Goal: Information Seeking & Learning: Learn about a topic

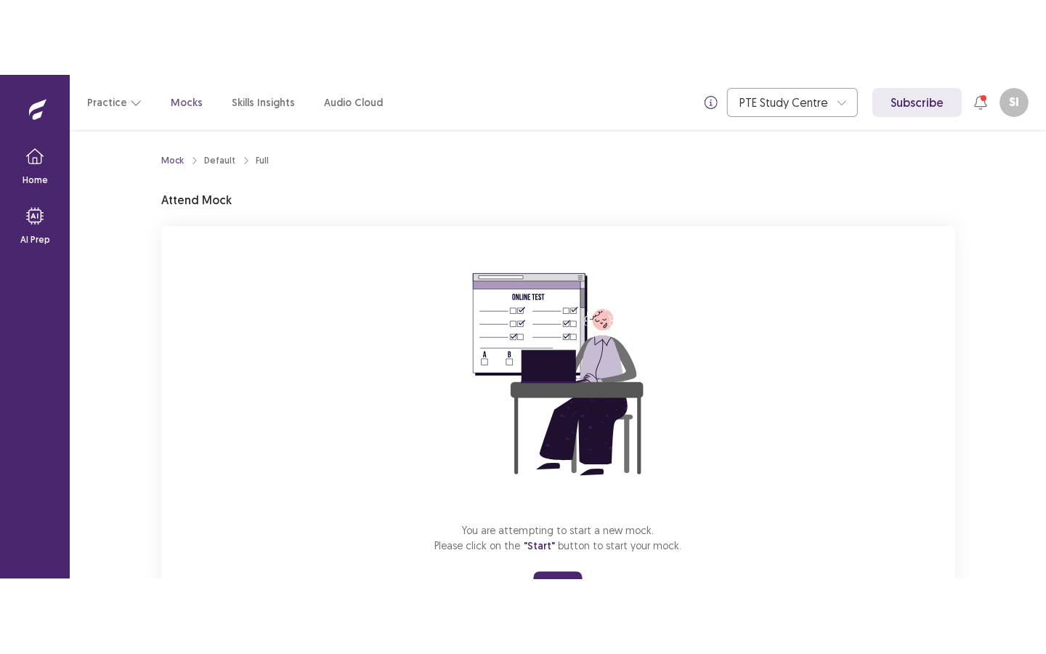
scroll to position [70, 0]
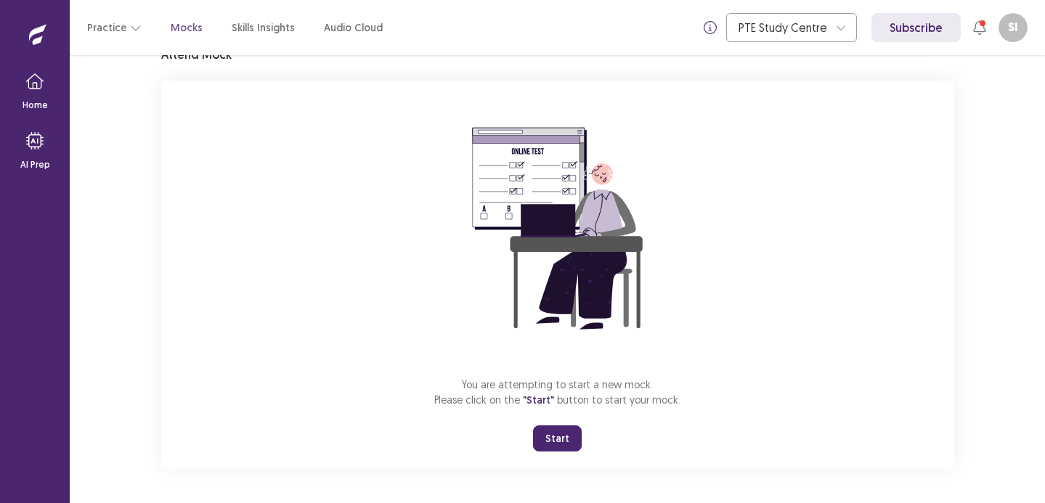
click at [567, 426] on button "Start" at bounding box center [557, 439] width 49 height 26
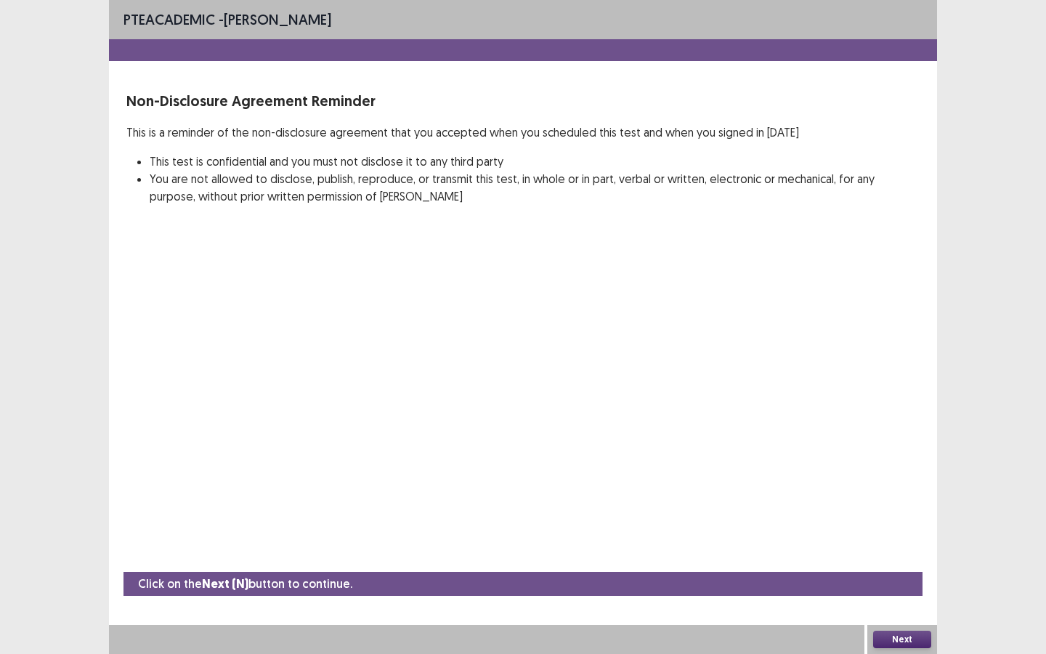
click at [934, 503] on div "Next" at bounding box center [902, 639] width 70 height 29
click at [919, 503] on button "Next" at bounding box center [902, 639] width 58 height 17
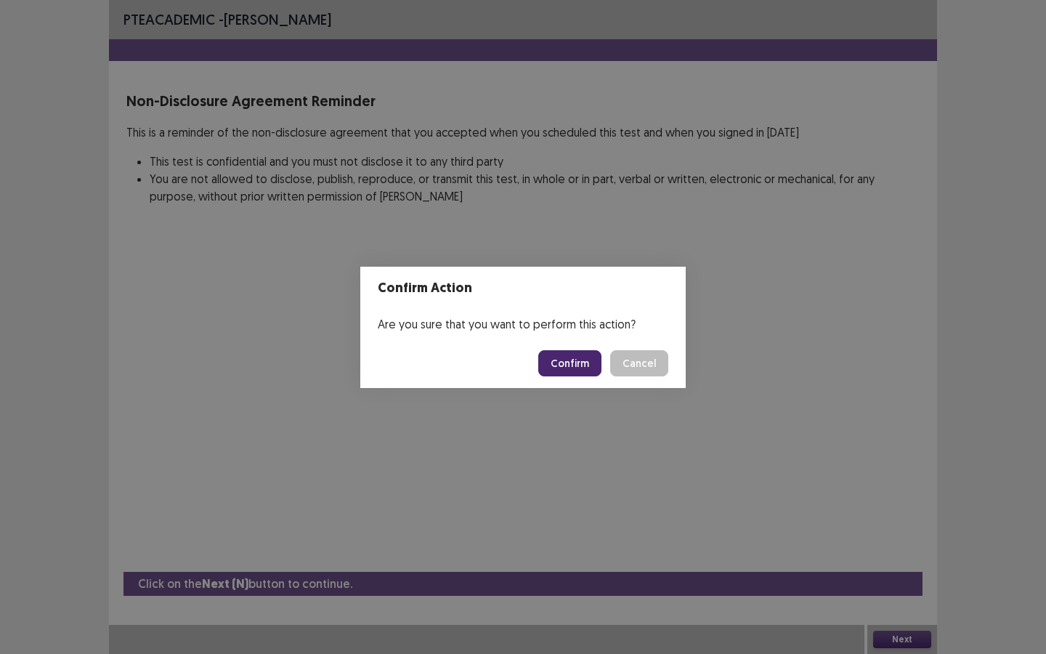
click at [591, 359] on button "Confirm" at bounding box center [569, 363] width 63 height 26
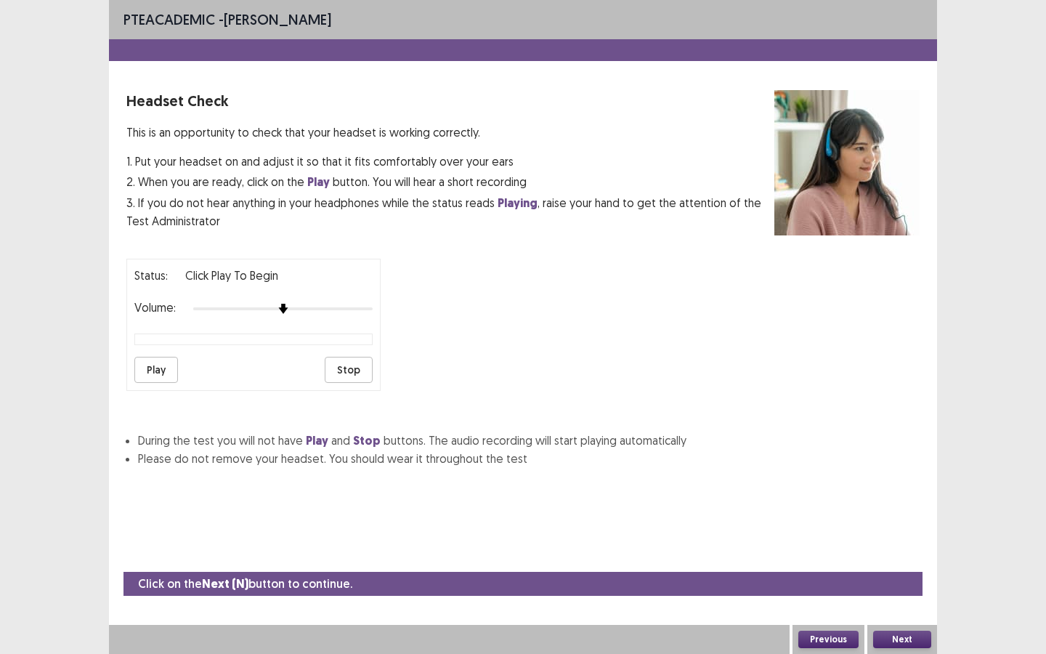
click at [164, 357] on button "Play" at bounding box center [156, 370] width 44 height 26
click at [918, 503] on button "Next" at bounding box center [902, 639] width 58 height 17
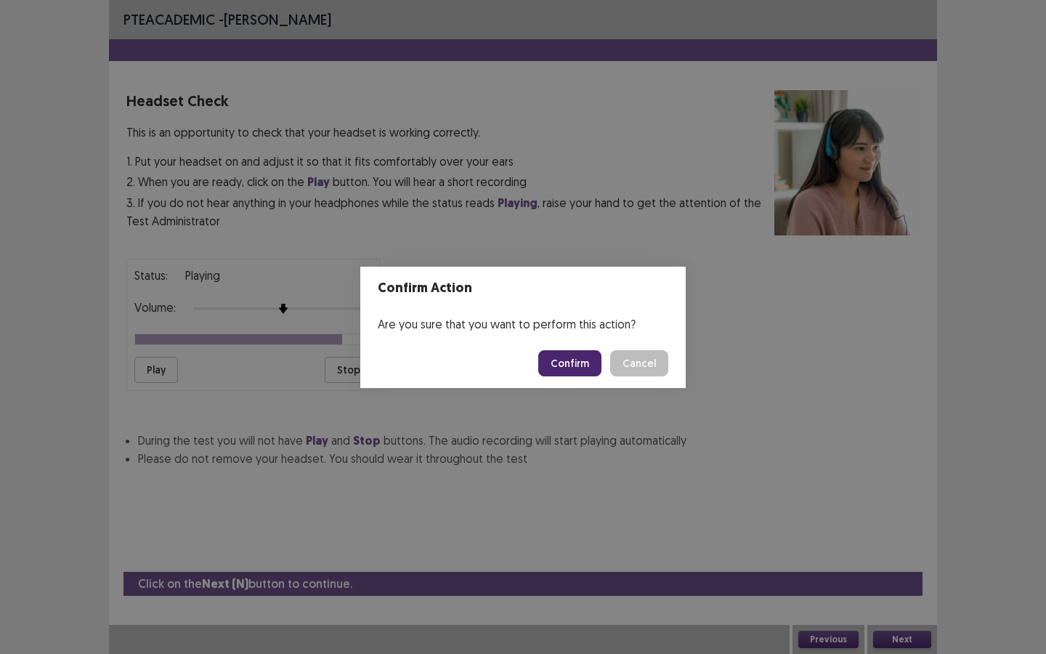
click at [578, 366] on button "Confirm" at bounding box center [569, 363] width 63 height 26
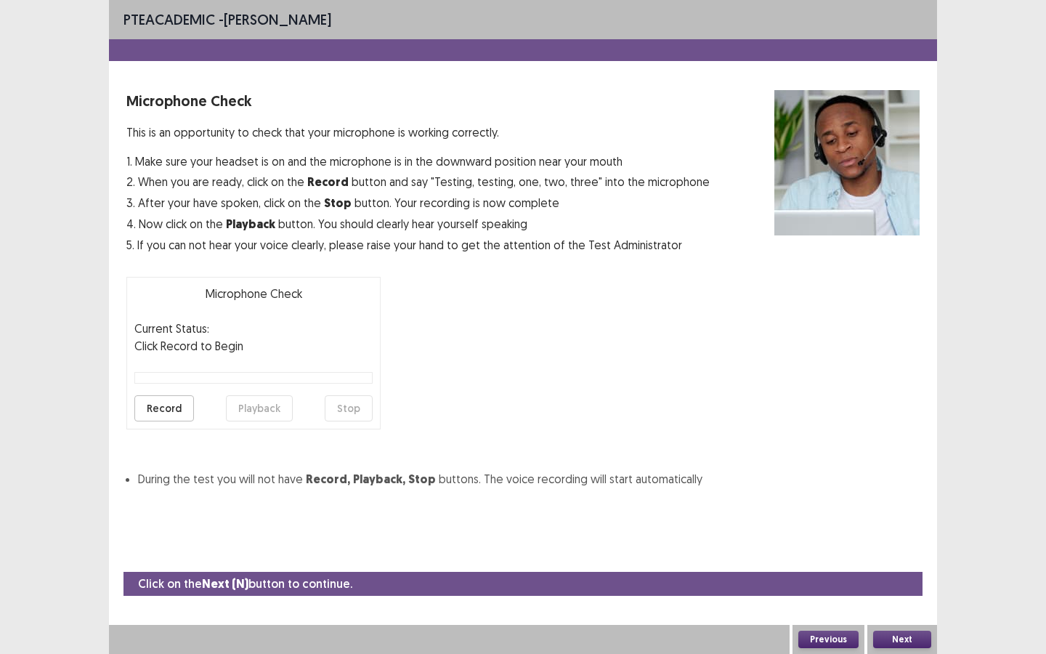
click at [147, 413] on button "Record" at bounding box center [164, 408] width 60 height 26
click at [355, 409] on button "Stop" at bounding box center [349, 408] width 48 height 26
click at [253, 410] on button "Playback" at bounding box center [259, 408] width 67 height 26
click at [900, 503] on button "Next" at bounding box center [902, 639] width 58 height 17
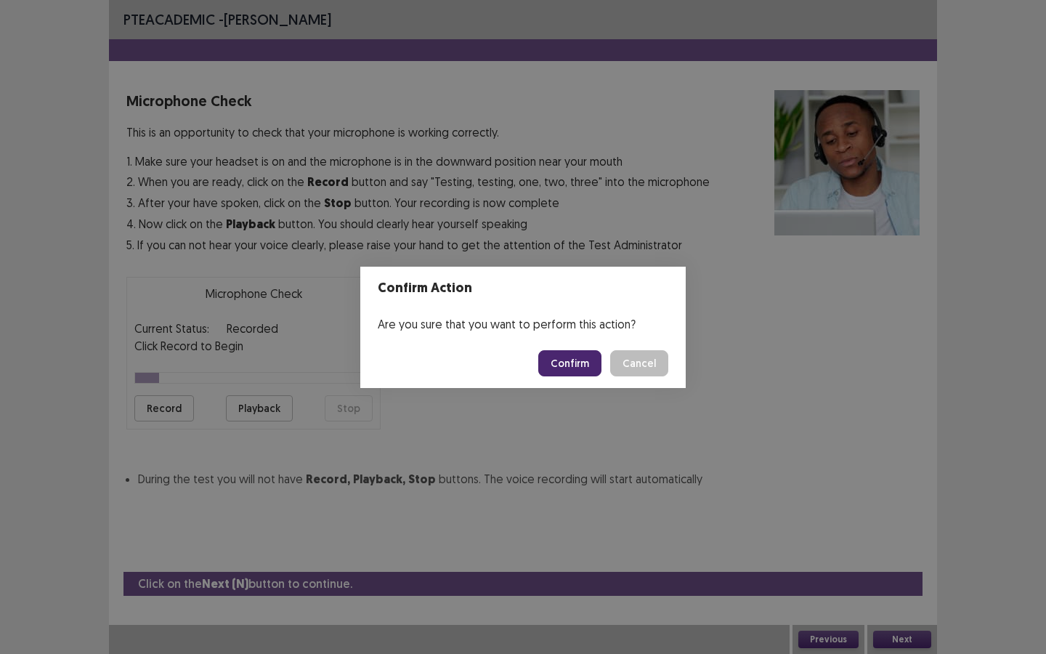
click at [559, 375] on button "Confirm" at bounding box center [569, 363] width 63 height 26
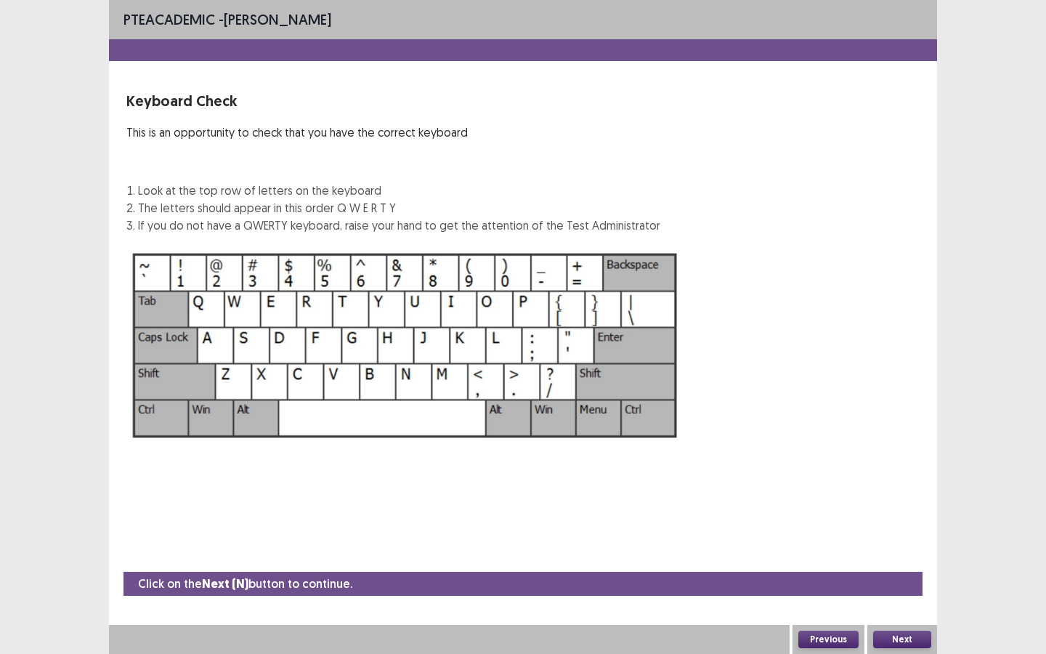
click at [876, 503] on button "Next" at bounding box center [902, 639] width 58 height 17
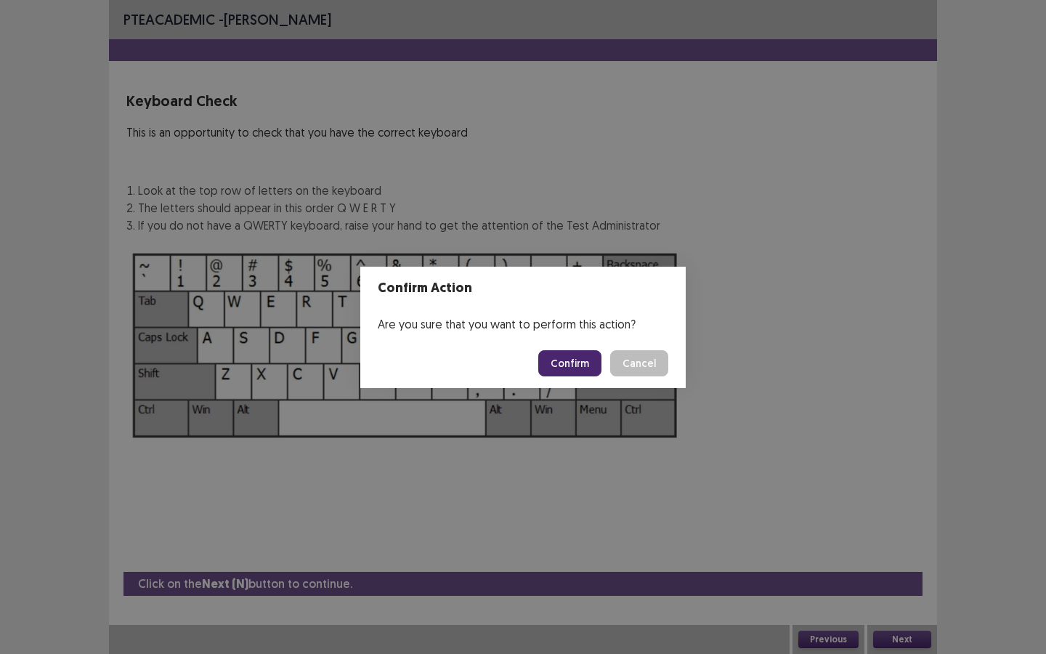
click at [876, 503] on div "Confirm Action Are you sure that you want to perform this action? Confirm Cancel" at bounding box center [523, 327] width 1046 height 654
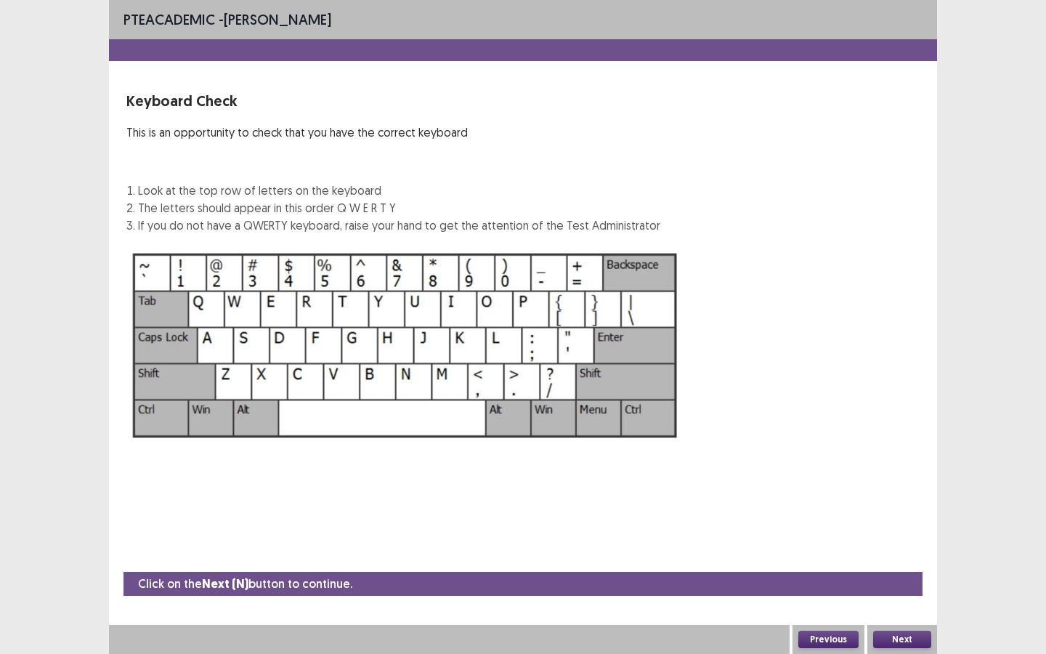
click at [905, 503] on button "Next" at bounding box center [902, 639] width 58 height 17
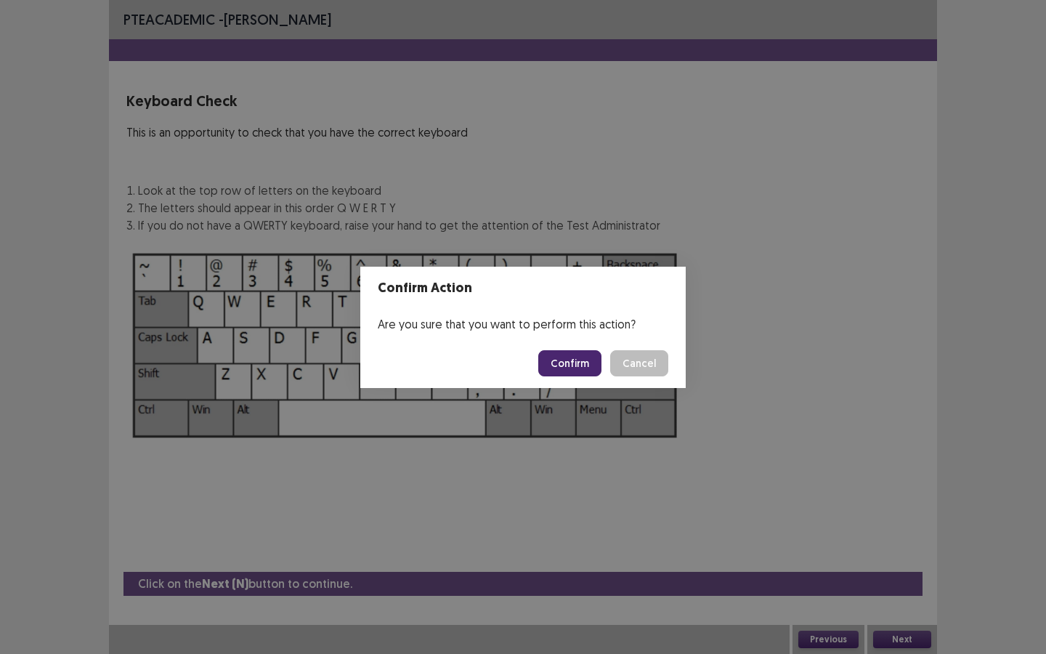
click at [584, 368] on button "Confirm" at bounding box center [569, 363] width 63 height 26
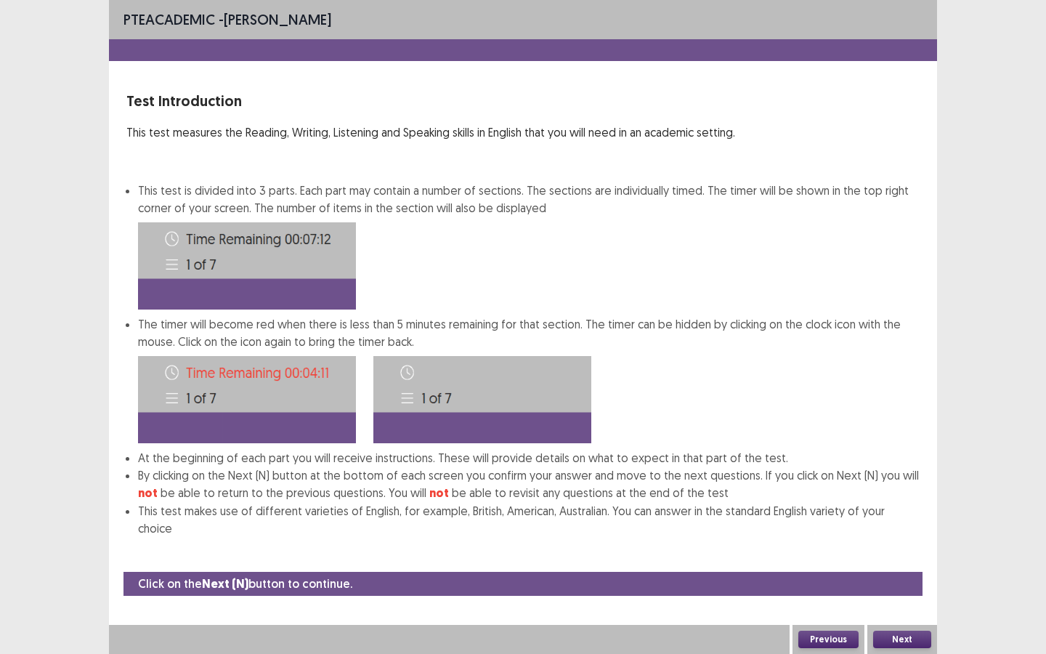
click at [898, 503] on button "Next" at bounding box center [902, 639] width 58 height 17
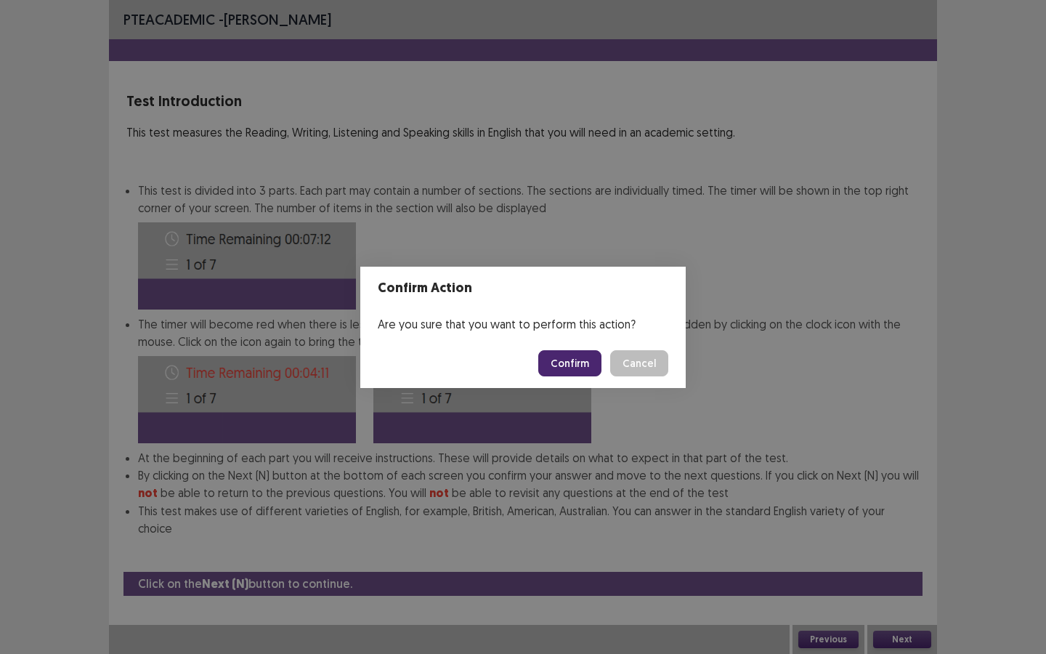
click at [570, 362] on button "Confirm" at bounding box center [569, 363] width 63 height 26
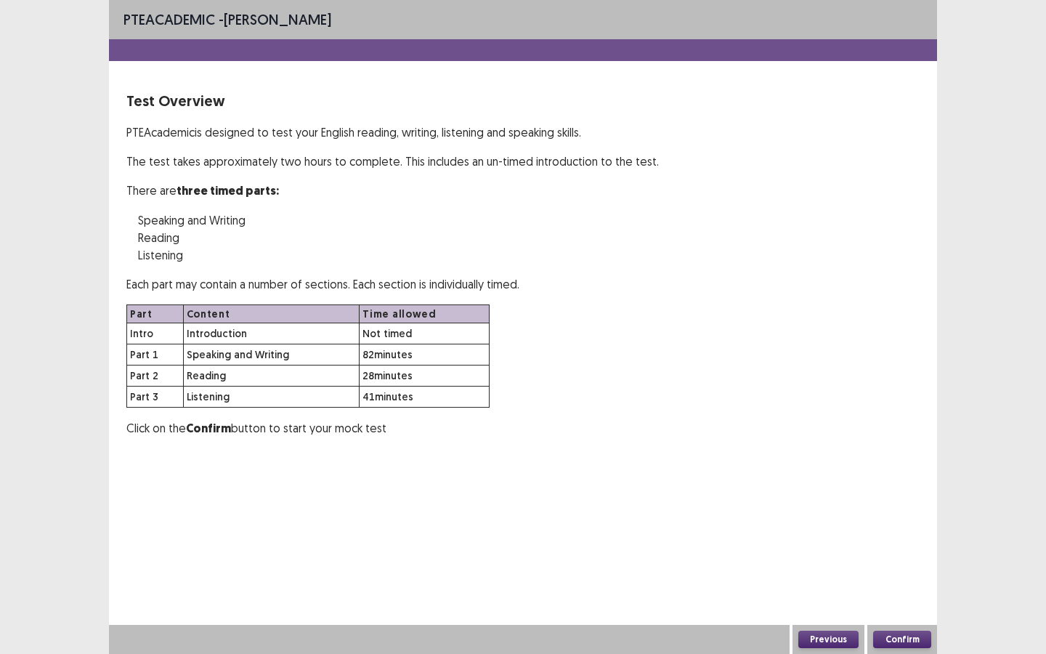
click at [914, 503] on button "Confirm" at bounding box center [902, 639] width 58 height 17
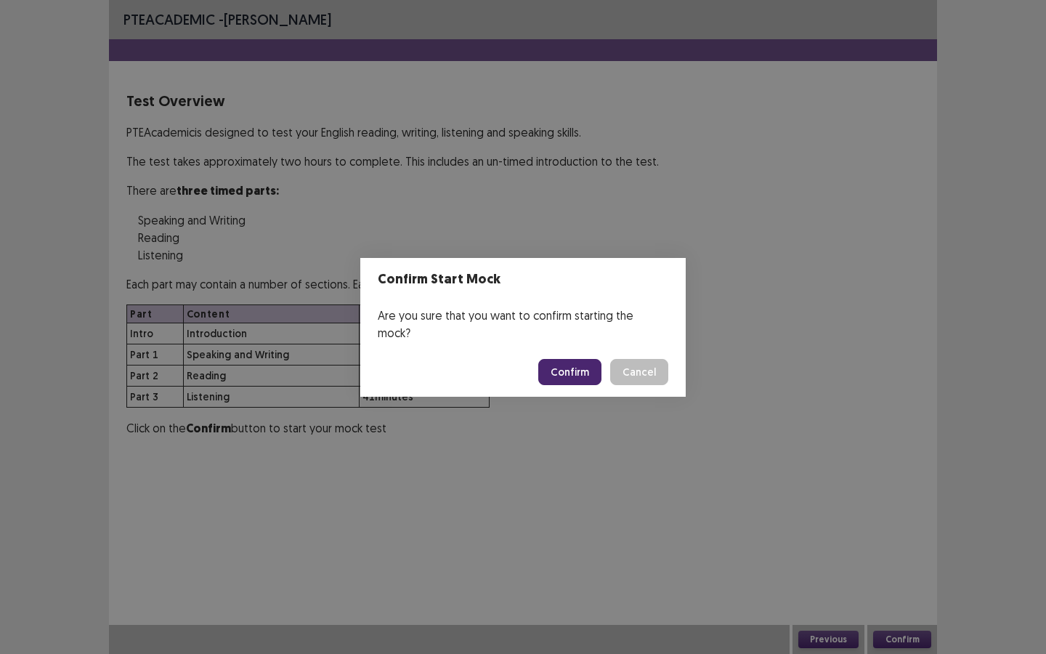
click at [551, 359] on button "Confirm" at bounding box center [569, 372] width 63 height 26
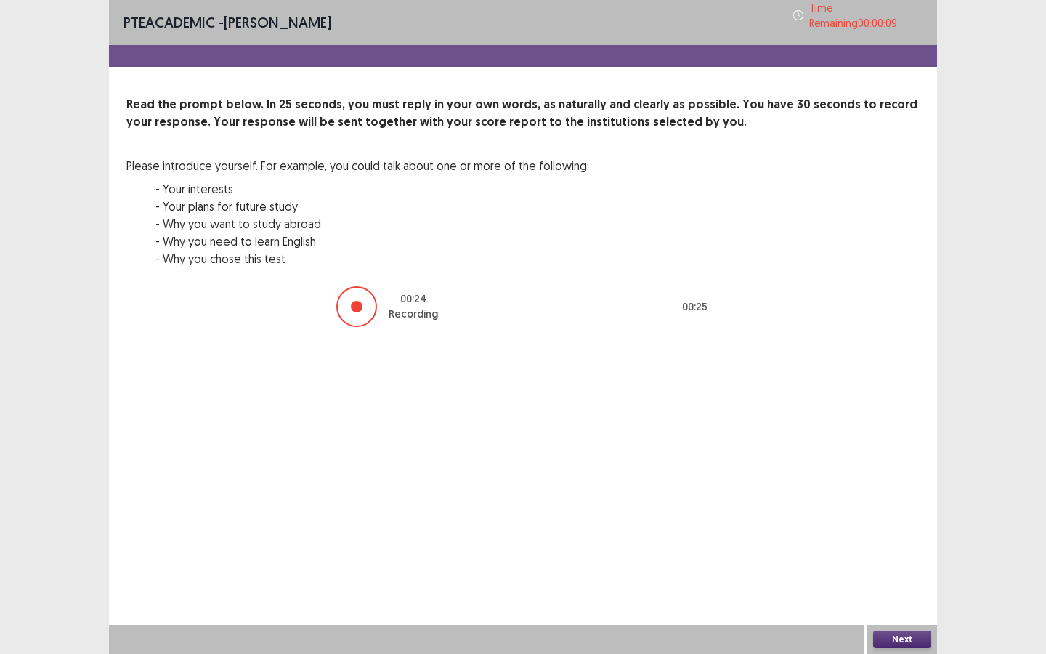
click at [915, 503] on div "Next" at bounding box center [902, 639] width 70 height 29
click at [915, 503] on button "Next" at bounding box center [902, 639] width 58 height 17
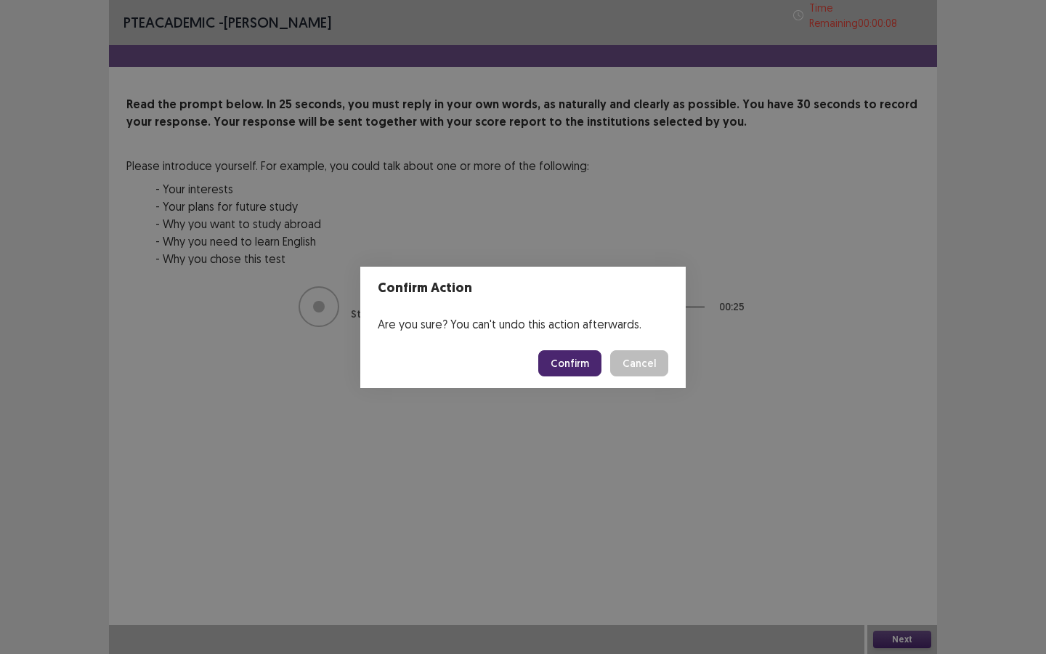
click at [563, 362] on button "Confirm" at bounding box center [569, 363] width 63 height 26
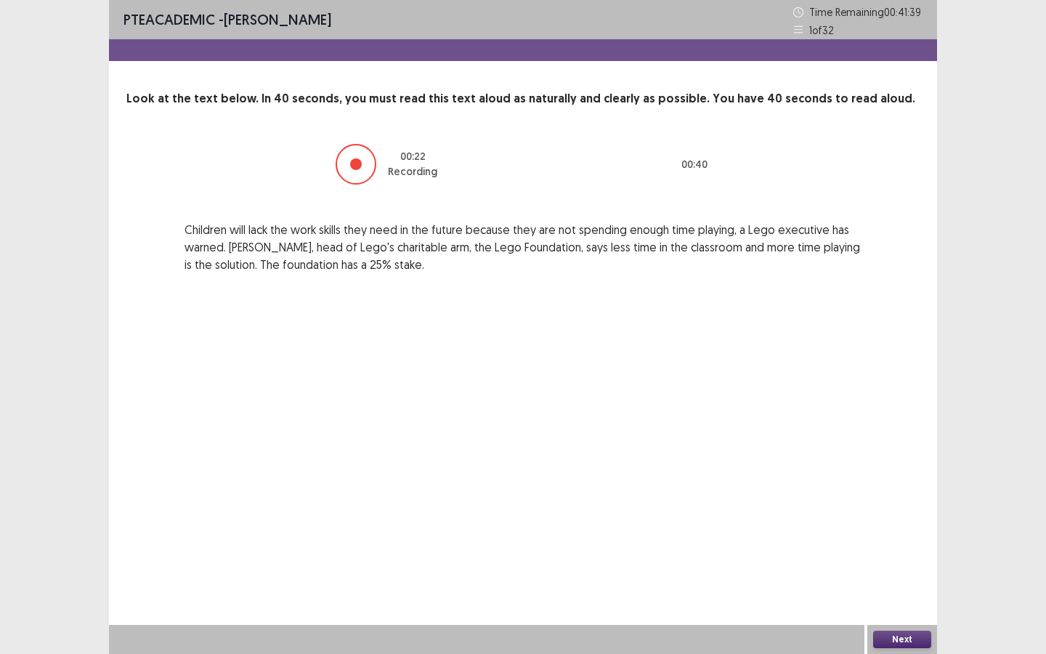
click at [903, 503] on button "Next" at bounding box center [902, 639] width 58 height 17
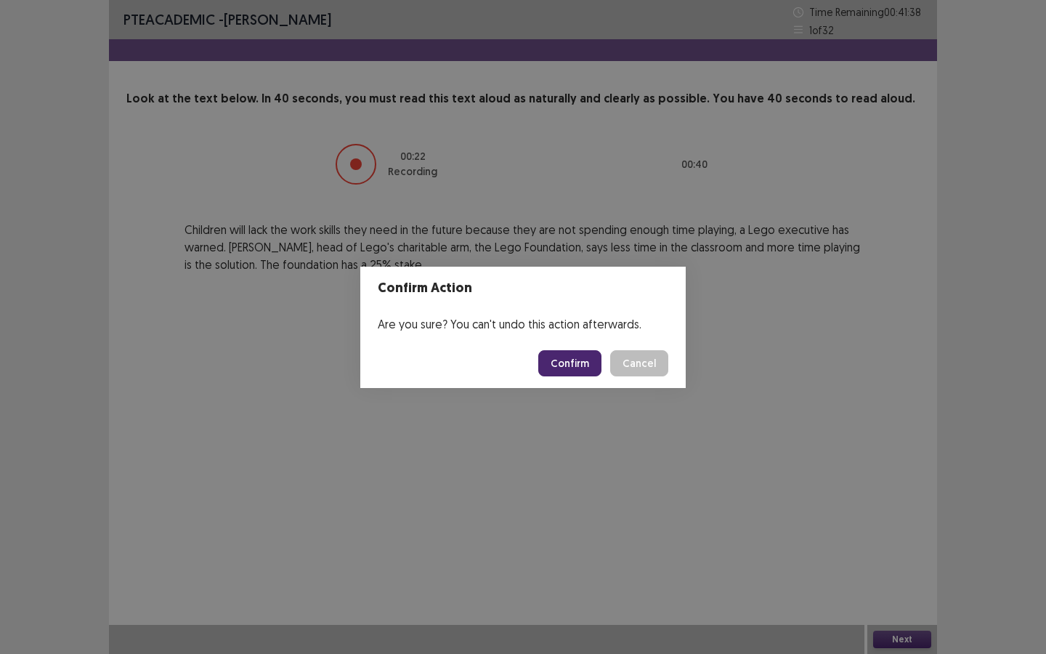
click at [567, 352] on button "Confirm" at bounding box center [569, 363] width 63 height 26
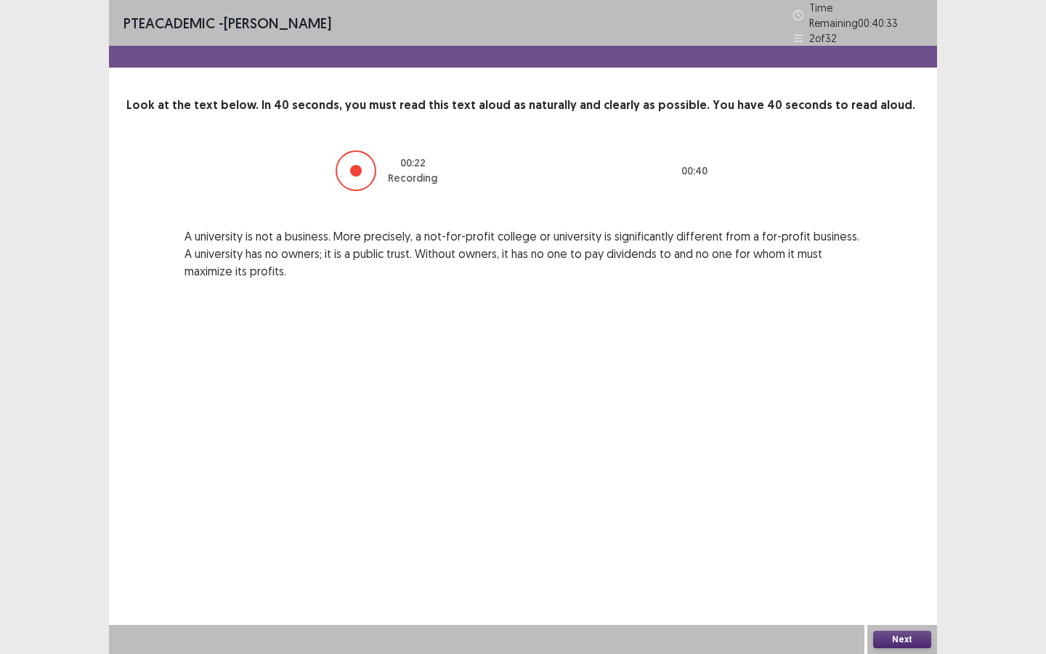
click at [908, 503] on button "Next" at bounding box center [902, 639] width 58 height 17
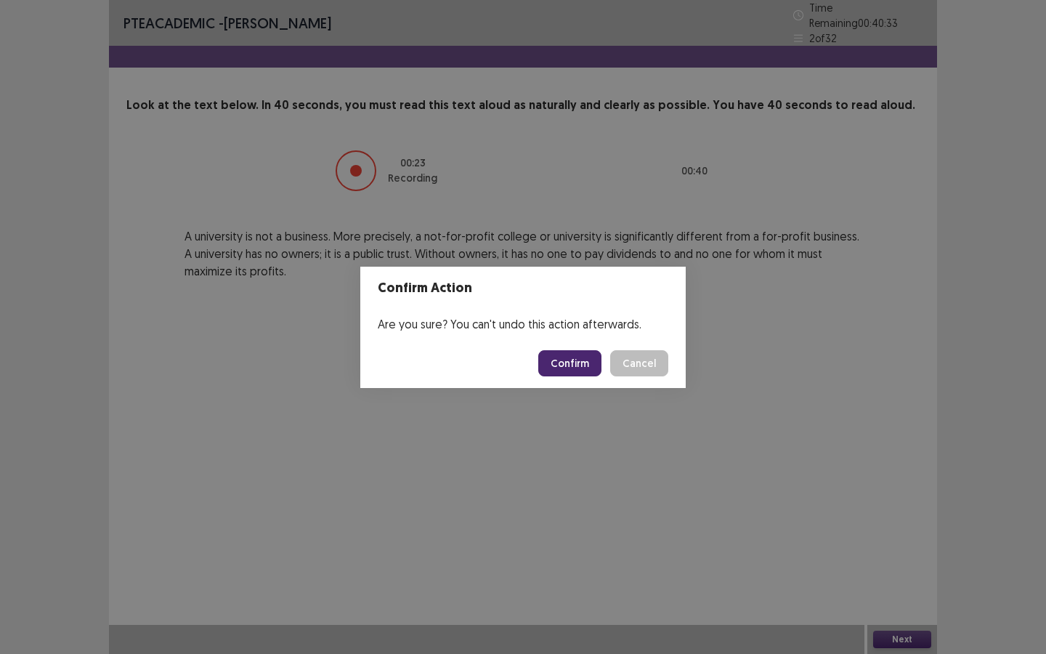
click at [572, 369] on button "Confirm" at bounding box center [569, 363] width 63 height 26
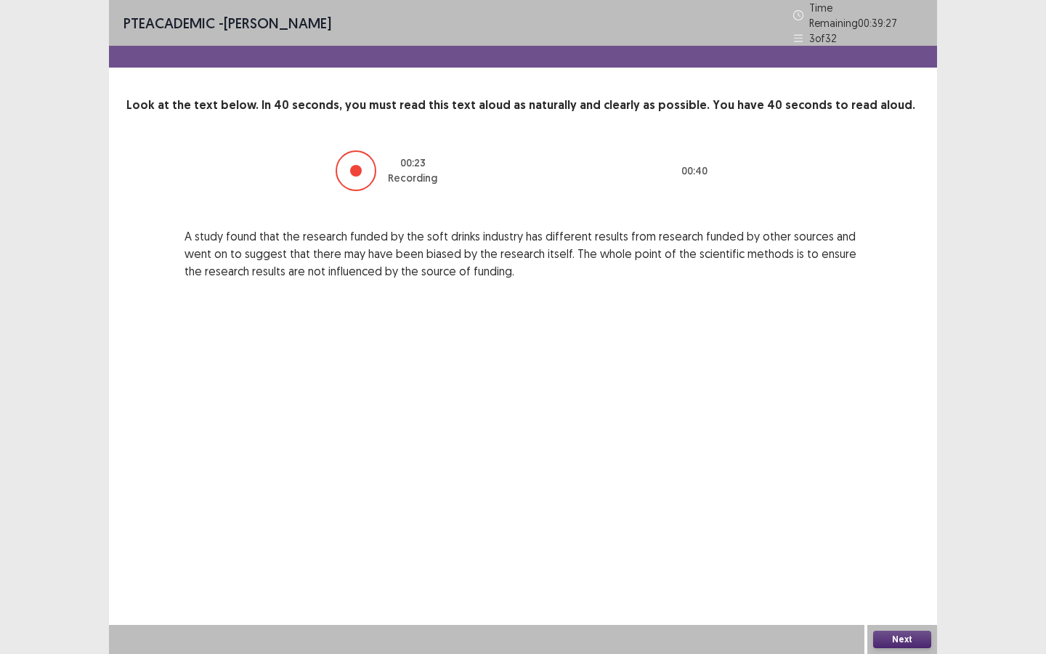
click at [906, 503] on button "Next" at bounding box center [902, 639] width 58 height 17
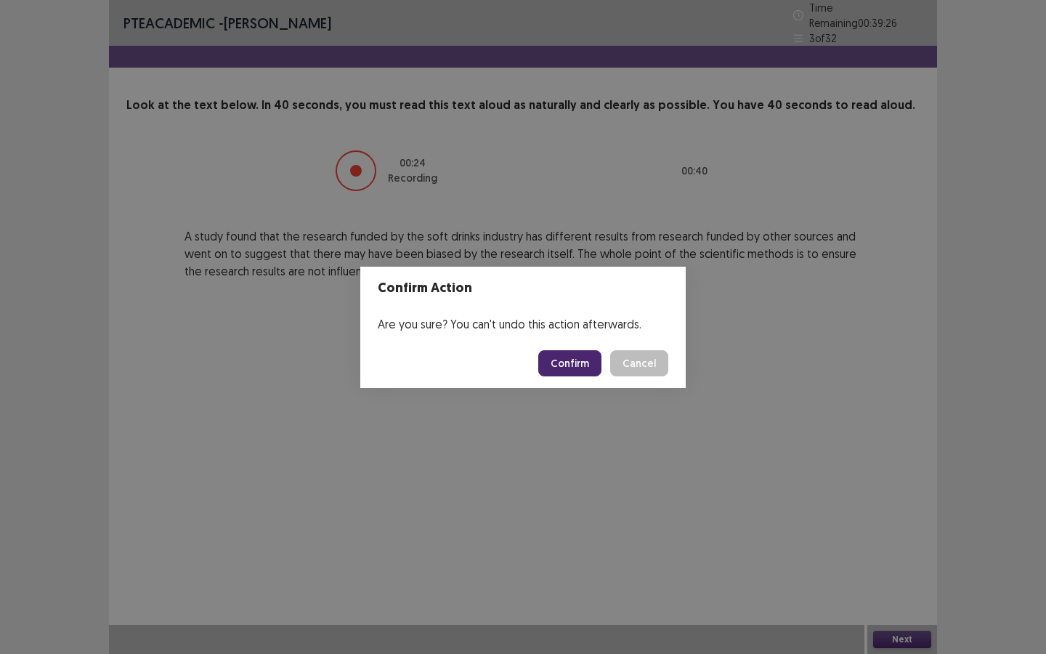
click at [562, 354] on button "Confirm" at bounding box center [569, 363] width 63 height 26
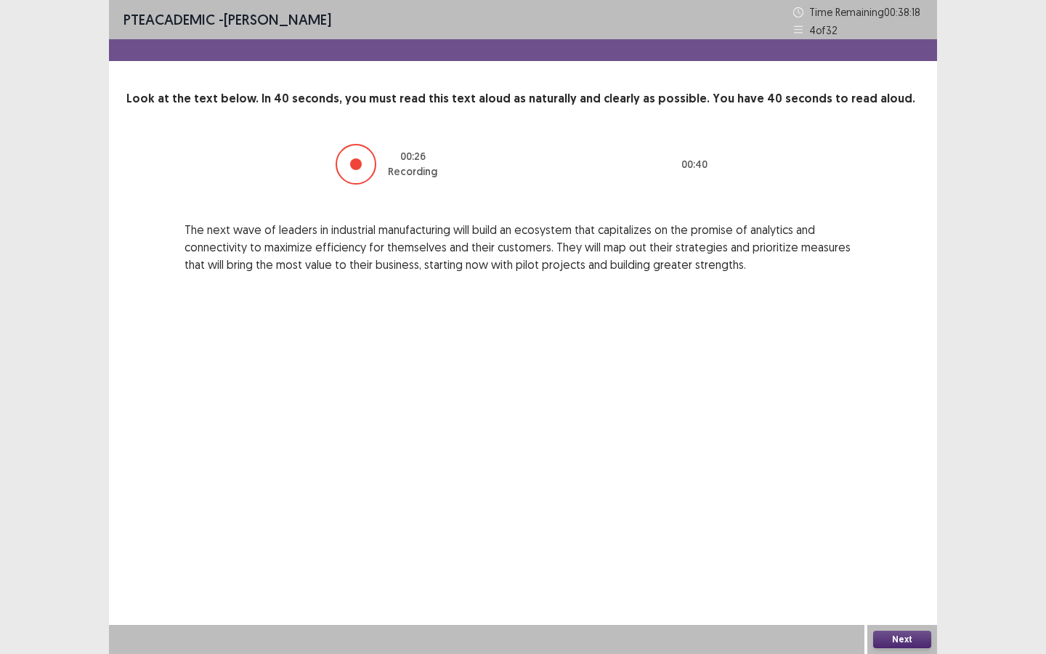
click at [883, 503] on button "Next" at bounding box center [902, 639] width 58 height 17
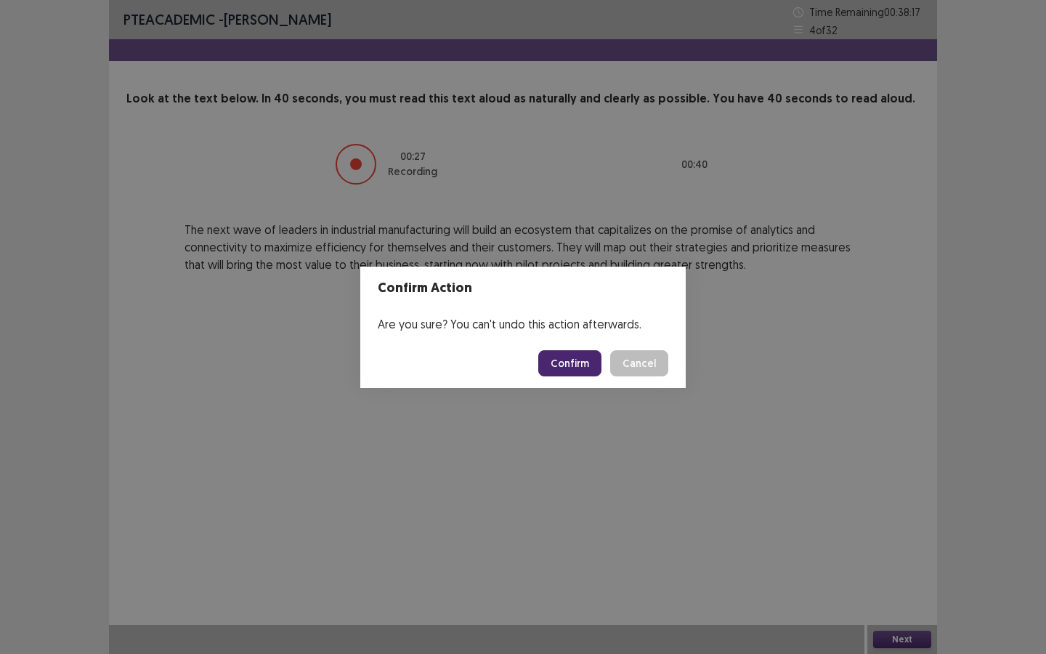
click at [556, 357] on button "Confirm" at bounding box center [569, 363] width 63 height 26
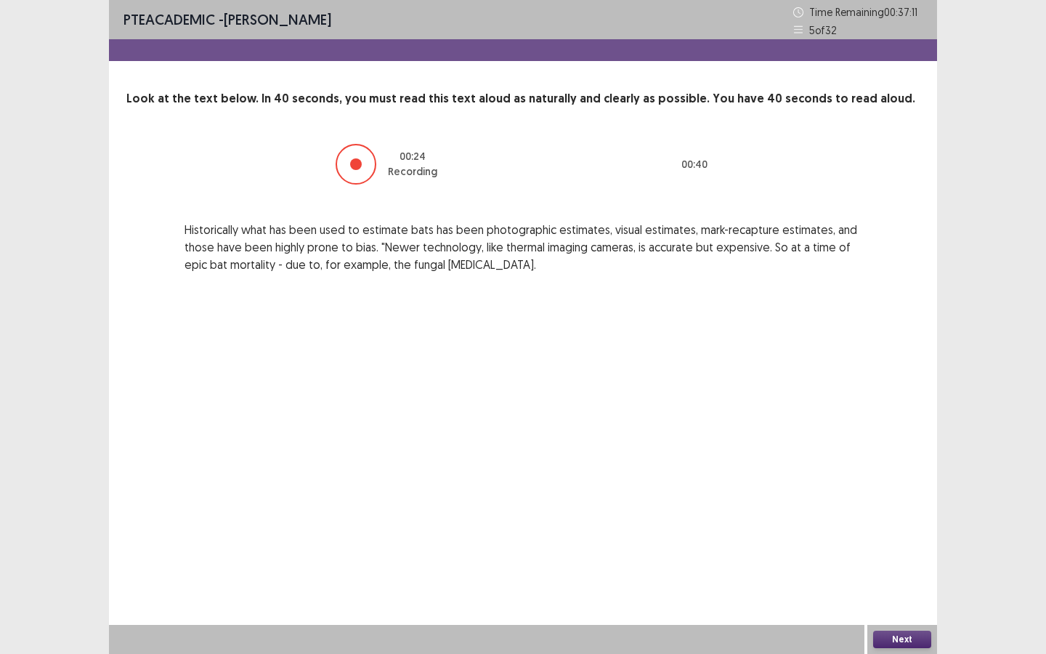
click at [923, 503] on button "Next" at bounding box center [902, 639] width 58 height 17
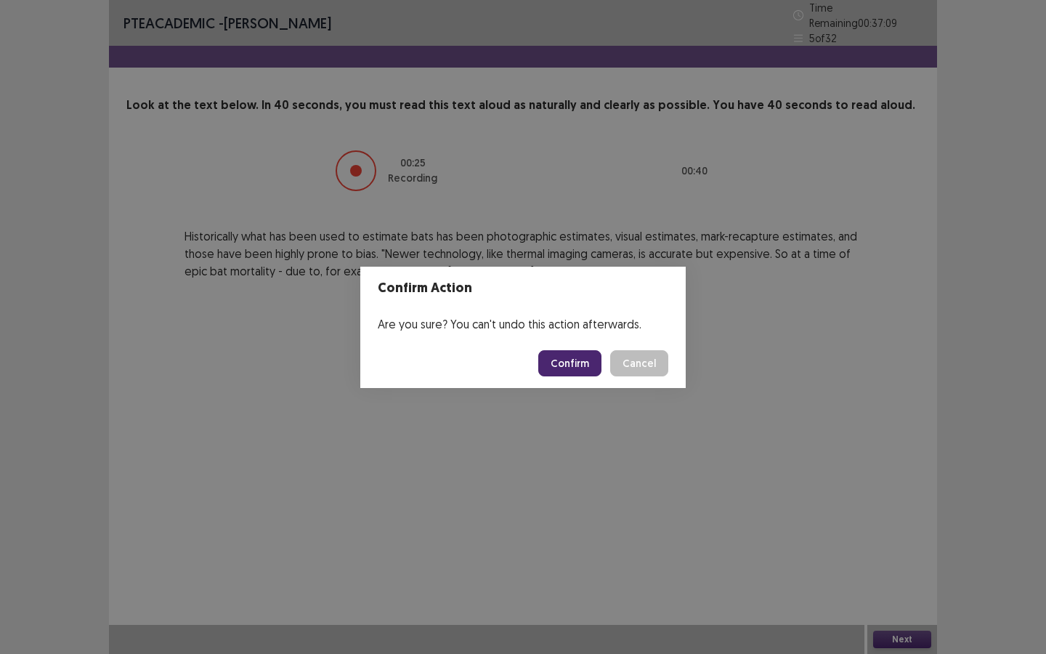
click at [565, 355] on button "Confirm" at bounding box center [569, 363] width 63 height 26
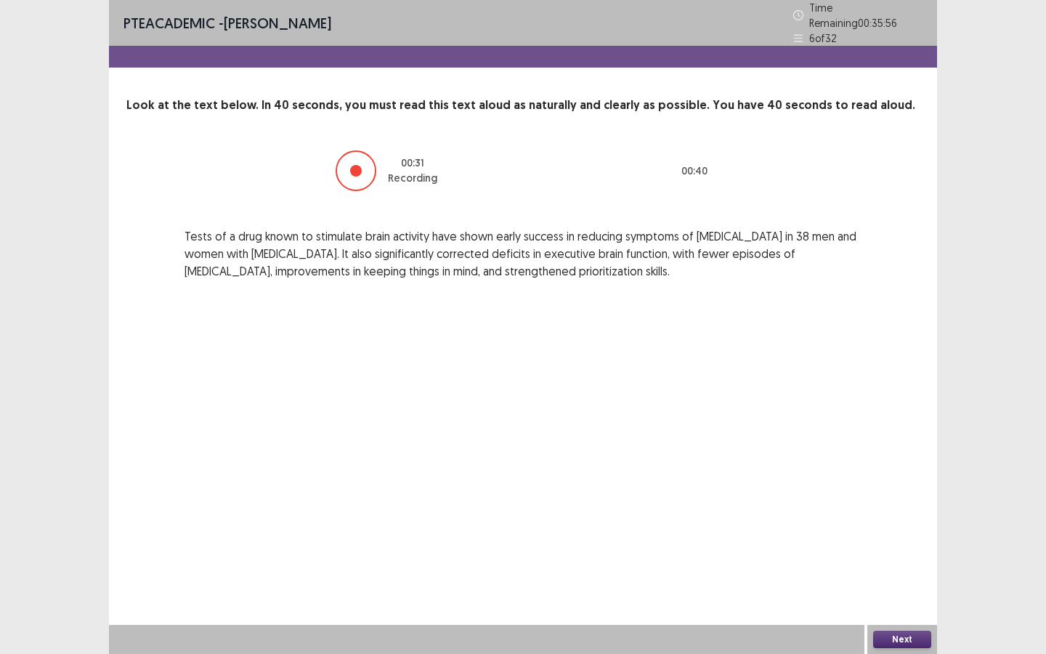
click at [920, 503] on button "Next" at bounding box center [902, 639] width 58 height 17
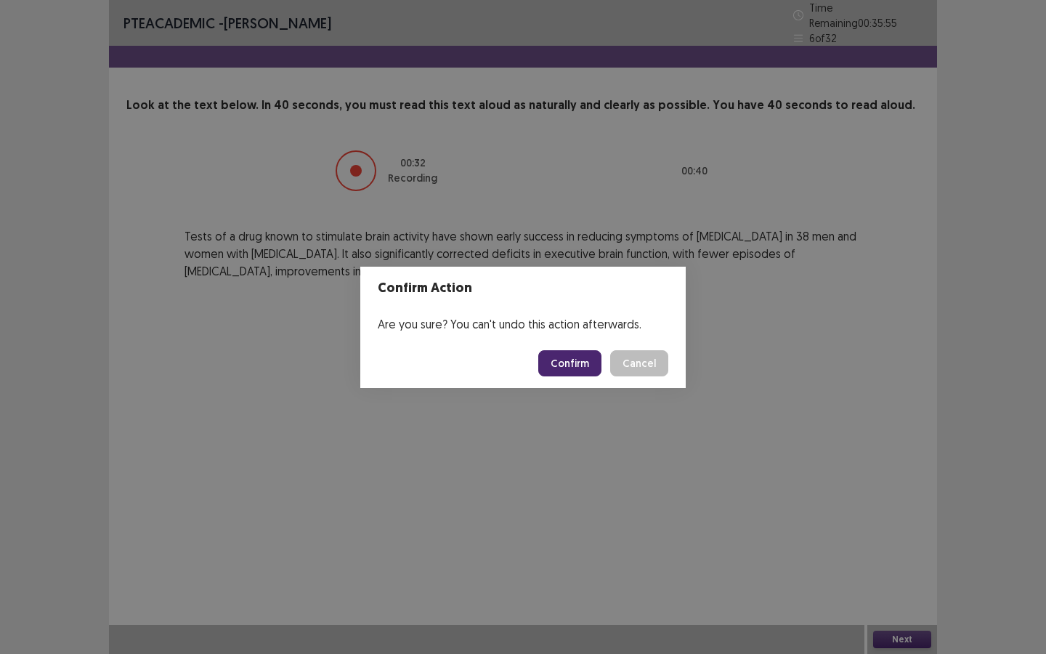
click at [576, 377] on footer "Confirm Cancel" at bounding box center [522, 363] width 325 height 49
click at [576, 370] on button "Confirm" at bounding box center [569, 363] width 63 height 26
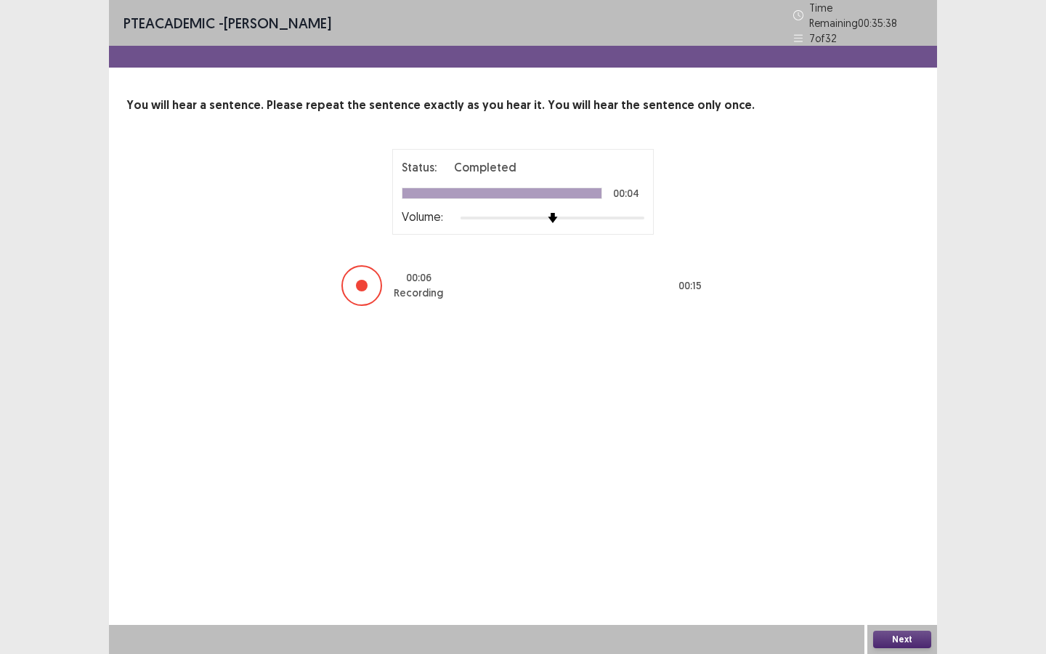
click at [903, 503] on button "Next" at bounding box center [902, 639] width 58 height 17
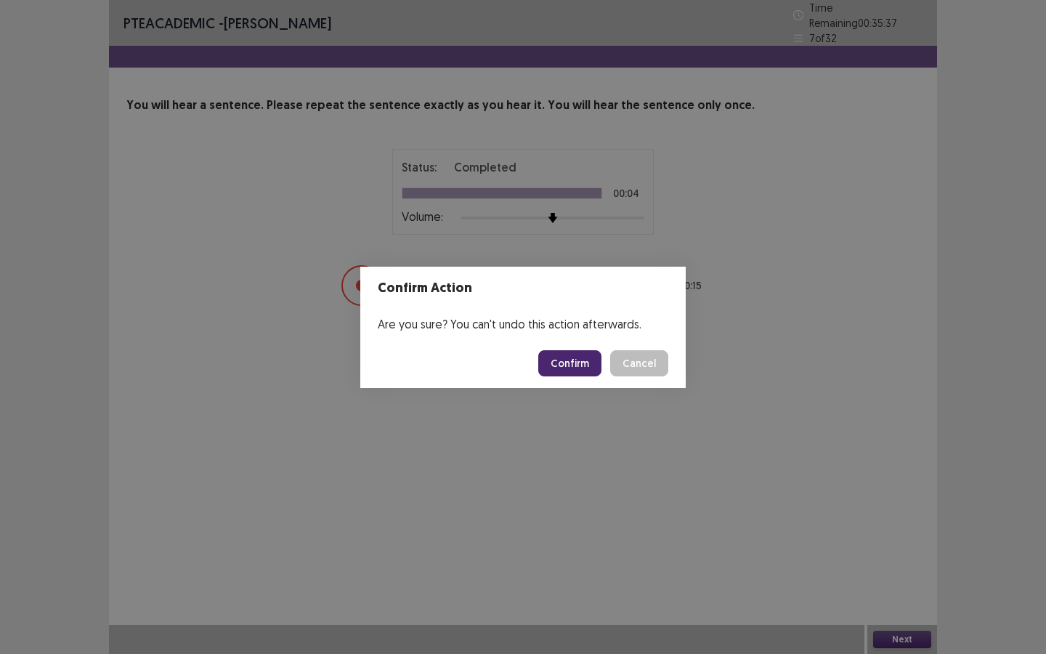
click at [580, 352] on button "Confirm" at bounding box center [569, 363] width 63 height 26
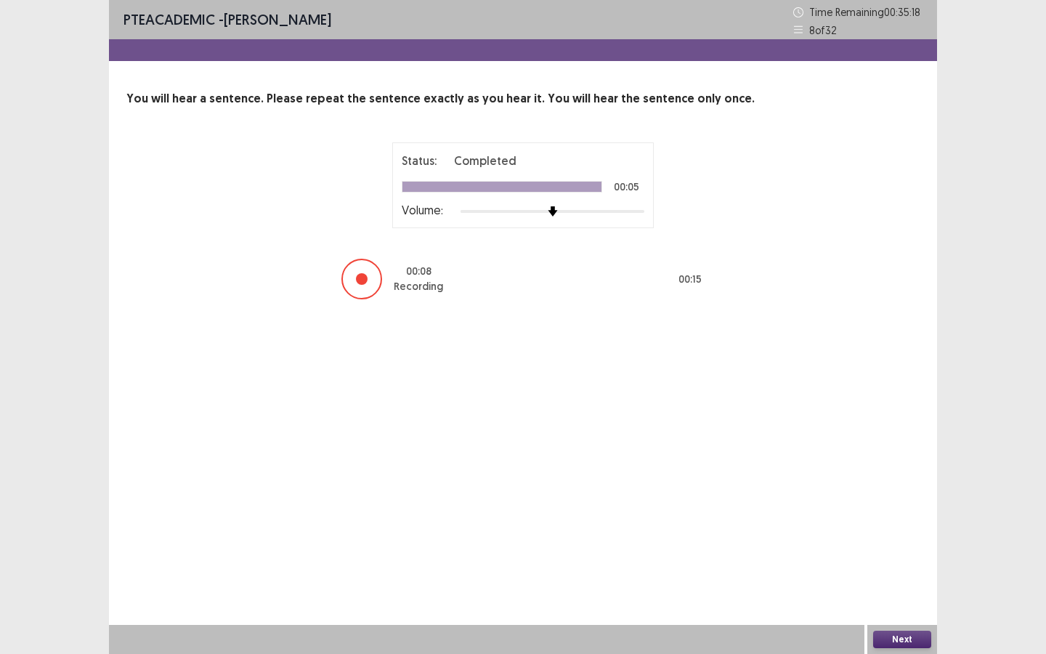
click at [894, 503] on button "Next" at bounding box center [902, 639] width 58 height 17
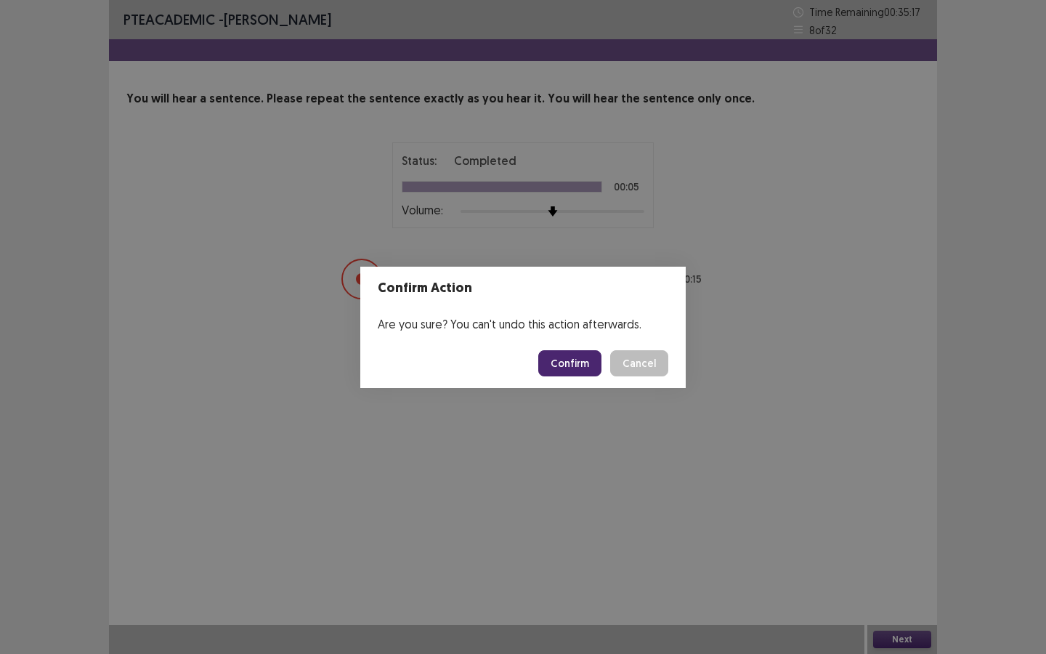
click at [575, 371] on button "Confirm" at bounding box center [569, 363] width 63 height 26
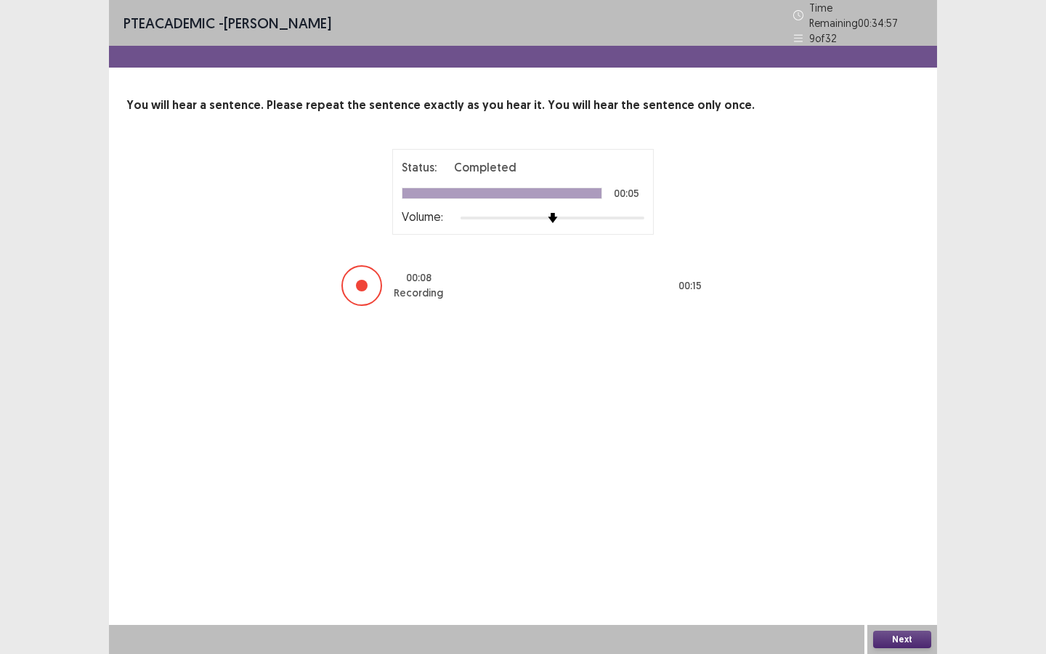
click at [883, 503] on button "Next" at bounding box center [902, 639] width 58 height 17
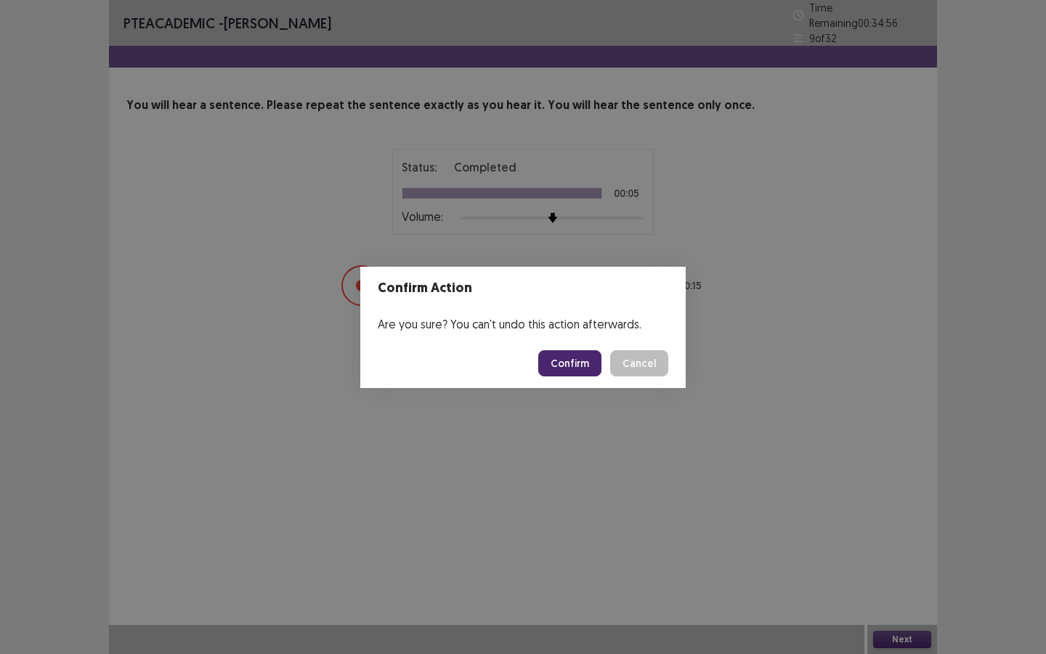
click at [586, 373] on button "Confirm" at bounding box center [569, 363] width 63 height 26
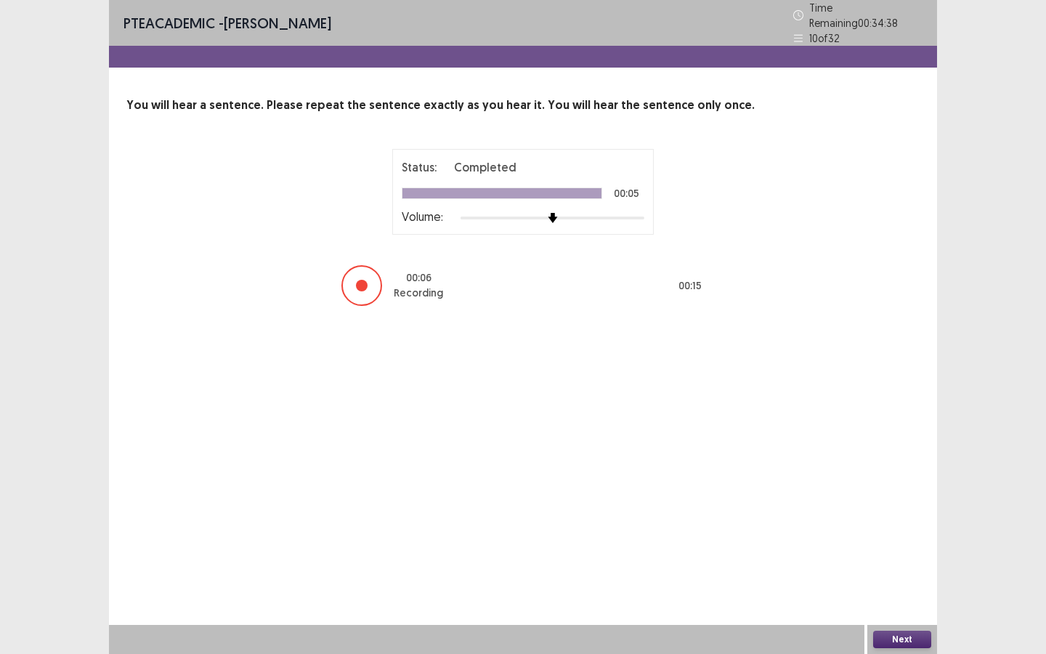
click at [890, 503] on button "Next" at bounding box center [902, 639] width 58 height 17
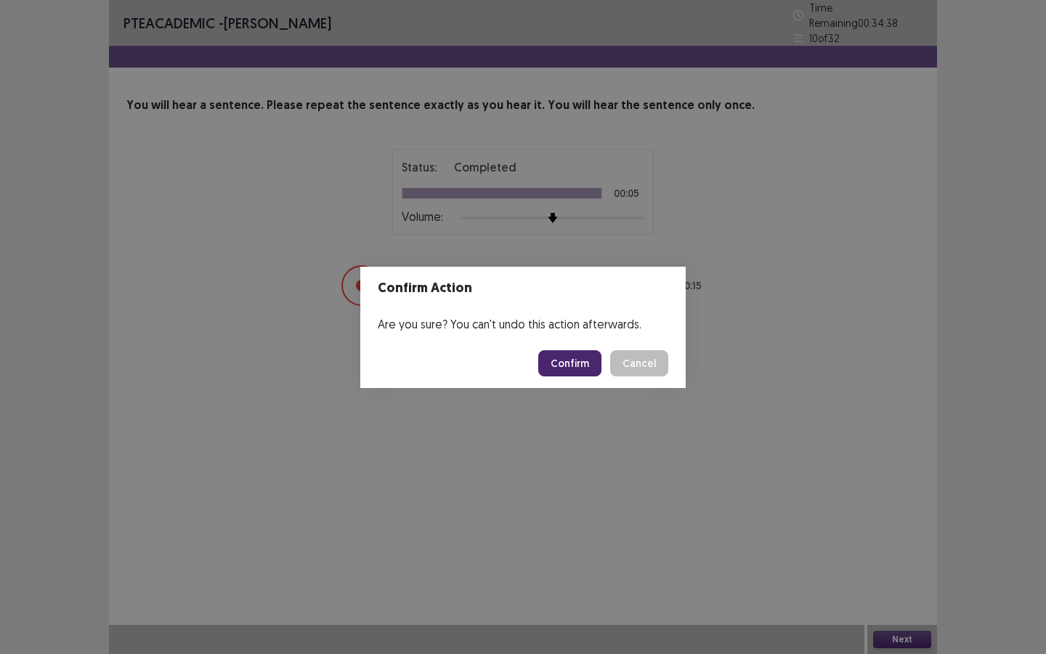
click at [578, 345] on footer "Confirm Cancel" at bounding box center [522, 363] width 325 height 49
click at [578, 359] on button "Confirm" at bounding box center [569, 363] width 63 height 26
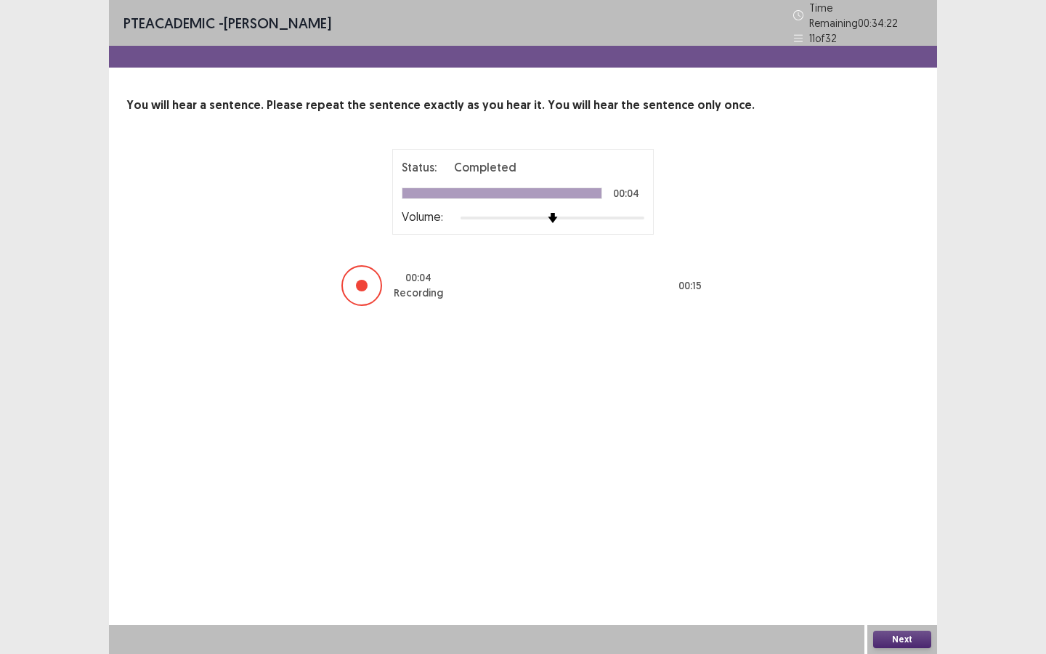
click at [881, 503] on button "Next" at bounding box center [902, 639] width 58 height 17
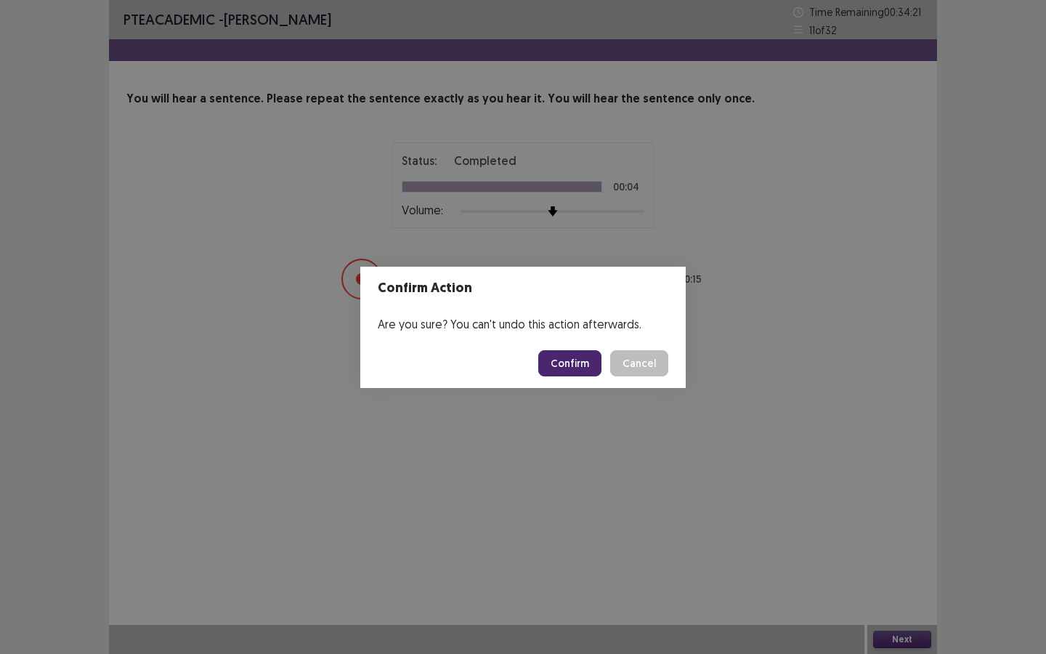
click at [578, 368] on button "Confirm" at bounding box center [569, 363] width 63 height 26
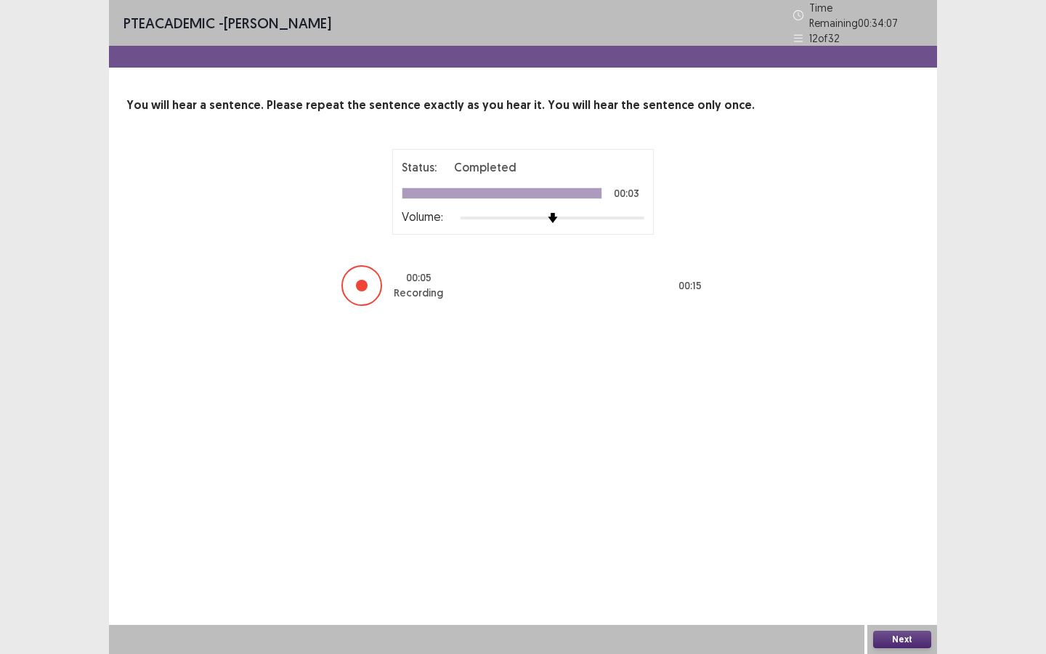
click at [887, 503] on button "Next" at bounding box center [902, 639] width 58 height 17
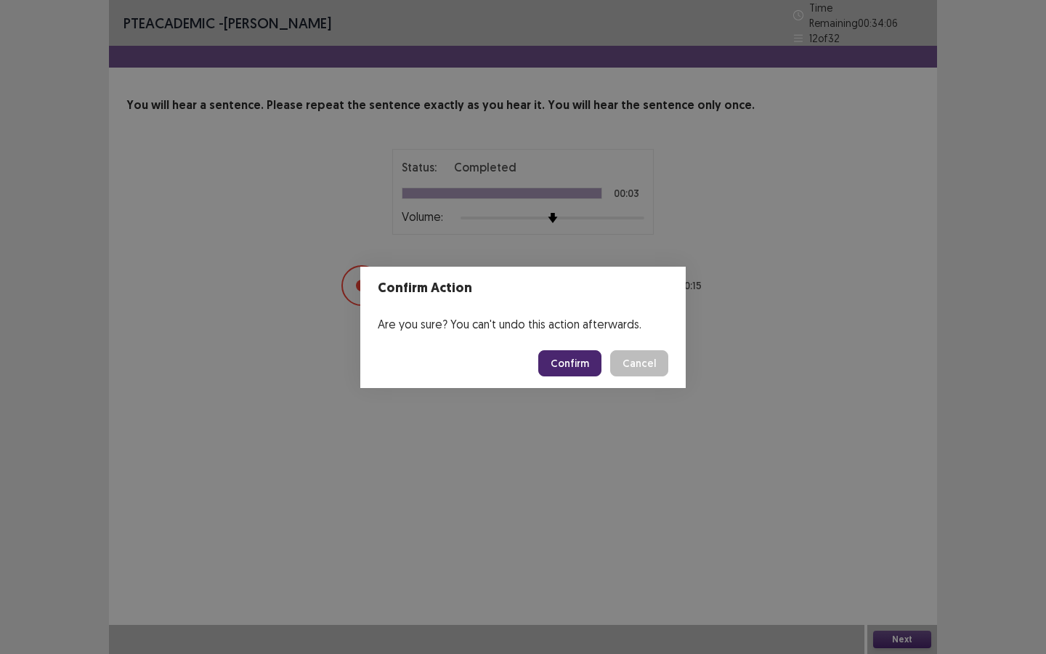
click at [579, 368] on button "Confirm" at bounding box center [569, 363] width 63 height 26
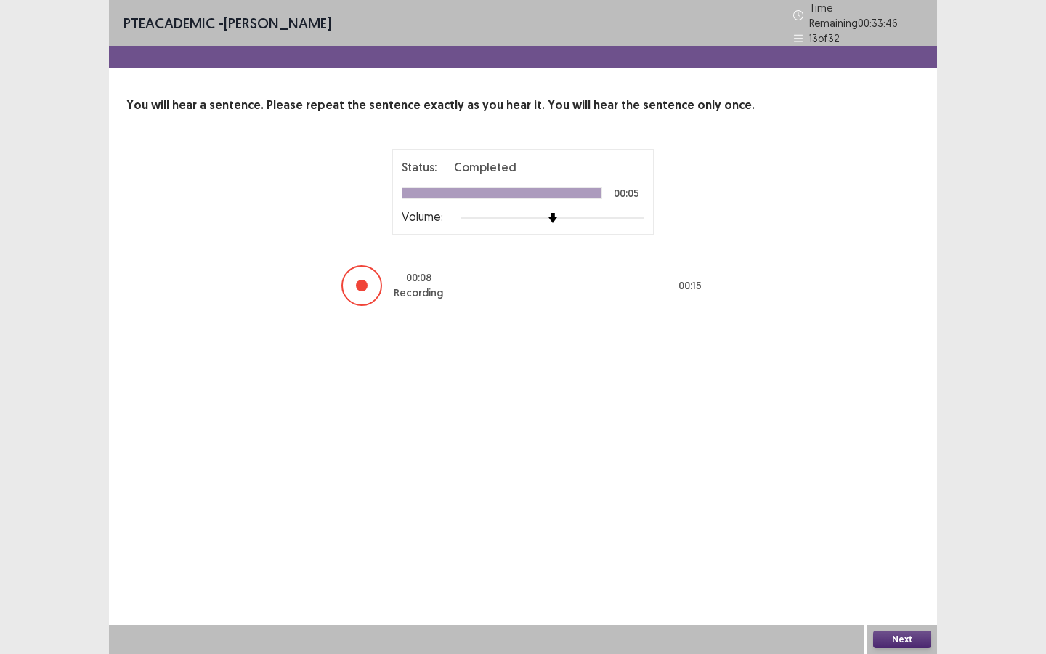
click at [886, 503] on button "Next" at bounding box center [902, 639] width 58 height 17
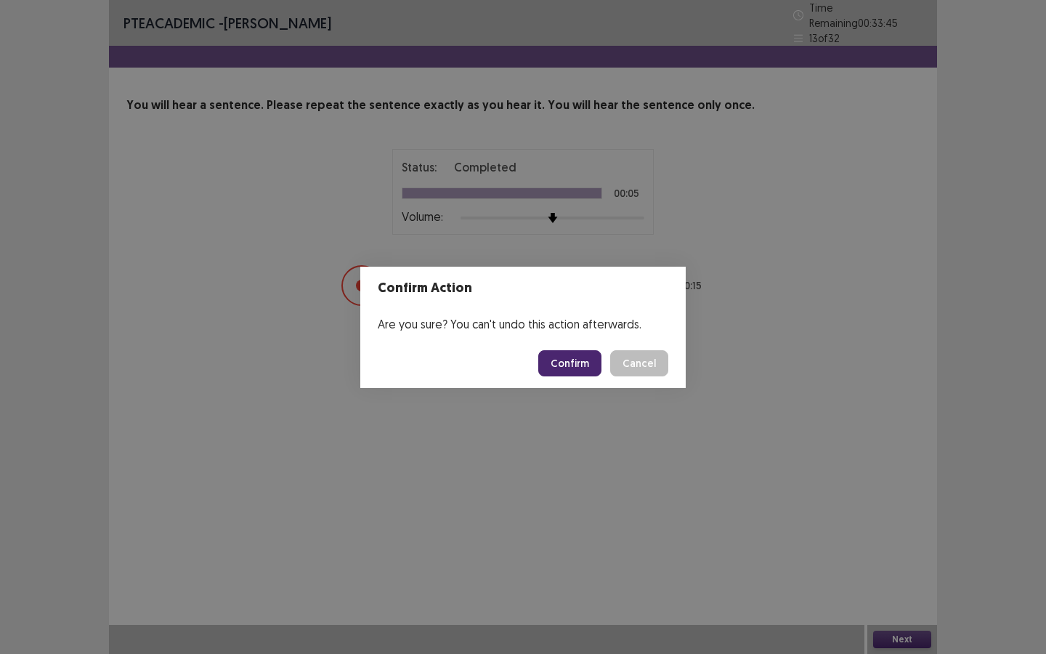
click at [564, 360] on button "Confirm" at bounding box center [569, 363] width 63 height 26
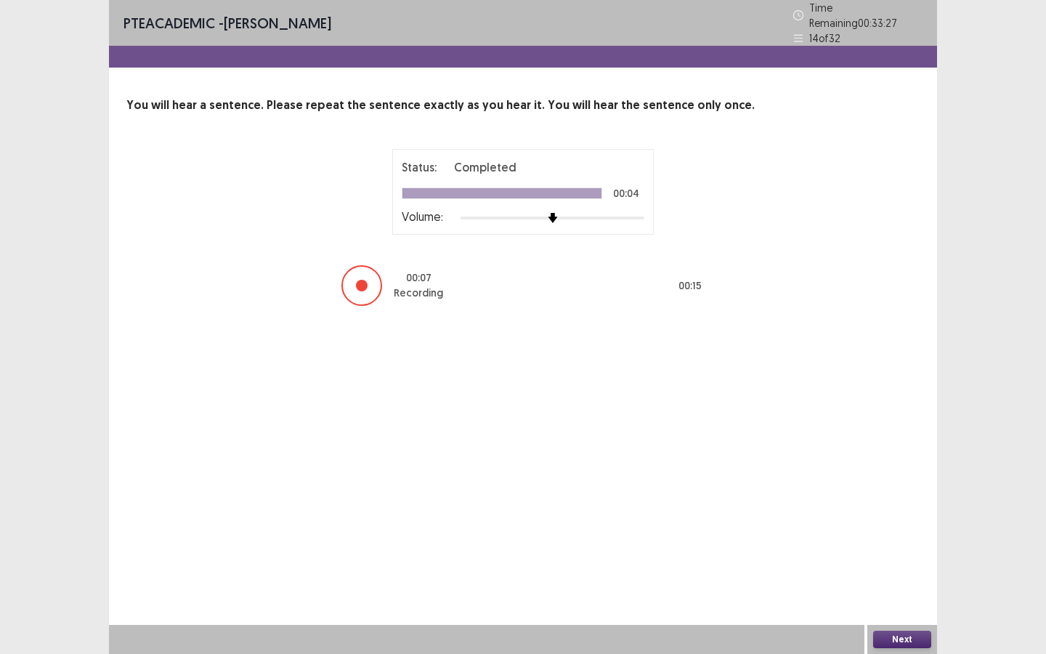
click at [879, 503] on button "Next" at bounding box center [902, 639] width 58 height 17
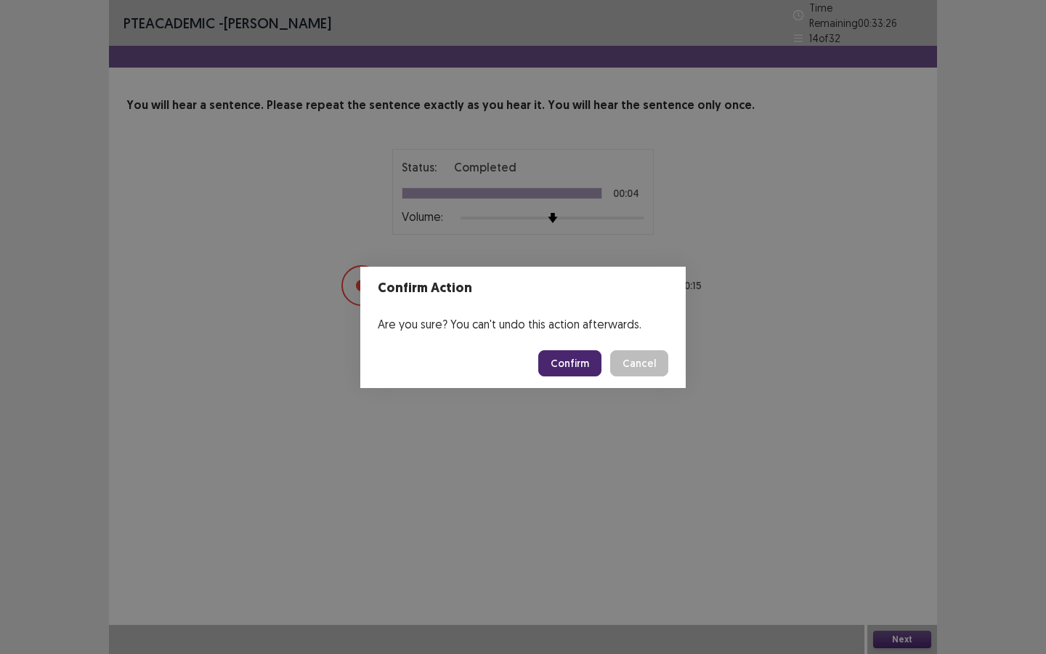
click at [559, 362] on button "Confirm" at bounding box center [569, 363] width 63 height 26
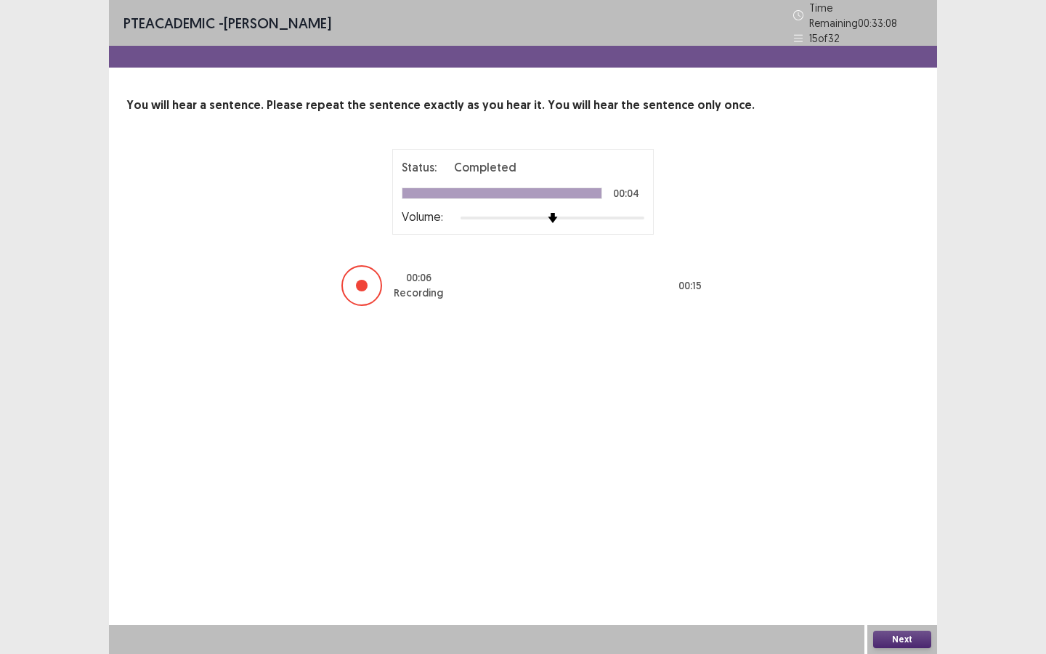
click at [897, 503] on button "Next" at bounding box center [902, 639] width 58 height 17
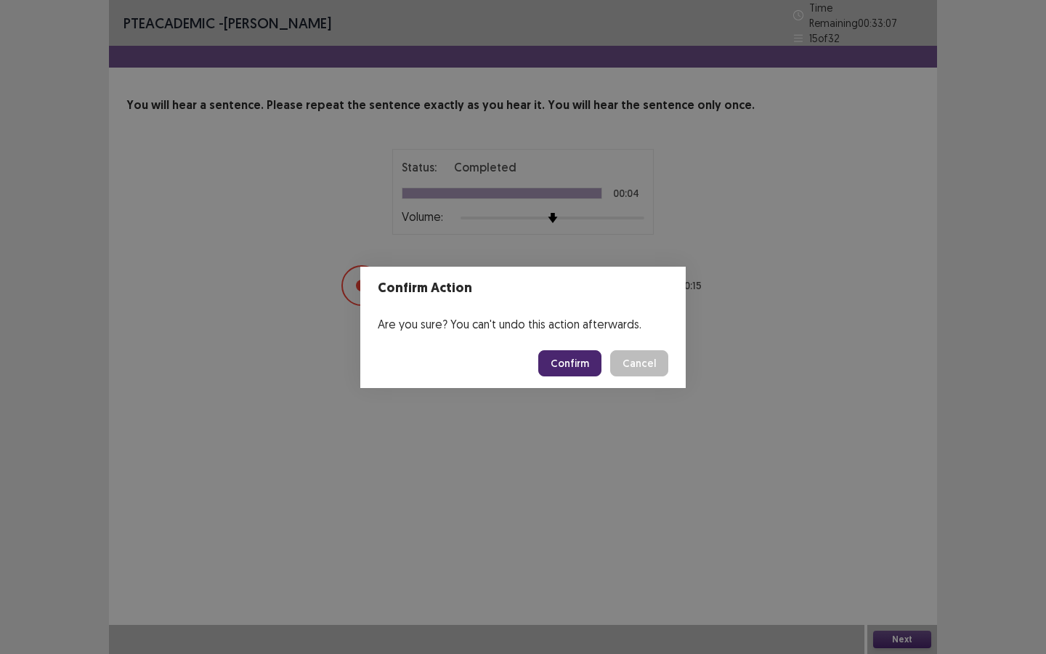
click at [562, 352] on button "Confirm" at bounding box center [569, 363] width 63 height 26
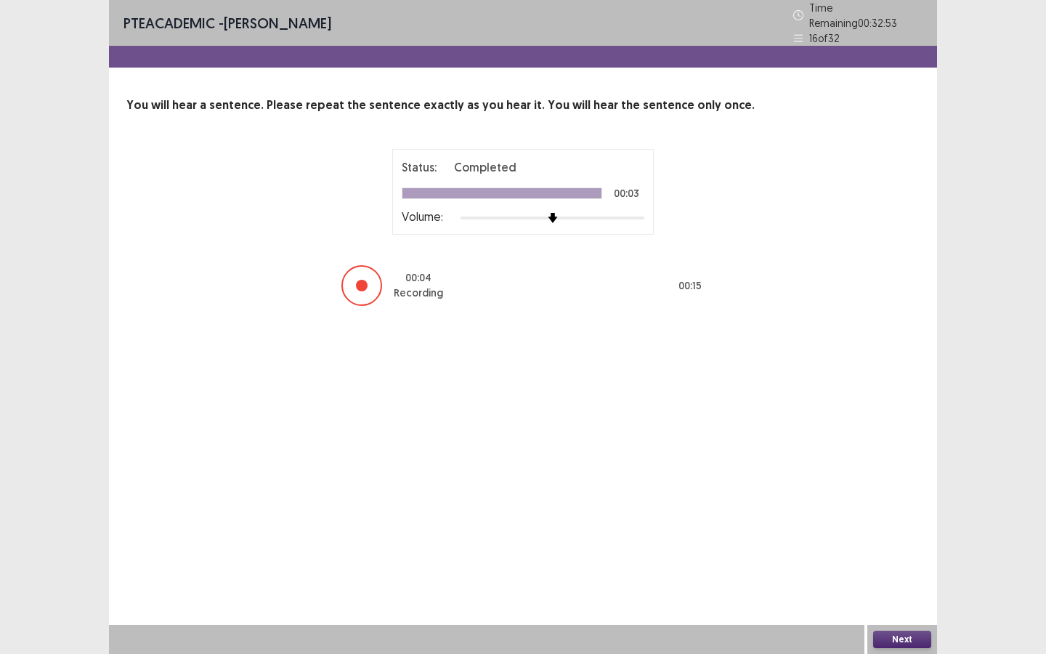
click at [891, 503] on button "Next" at bounding box center [902, 639] width 58 height 17
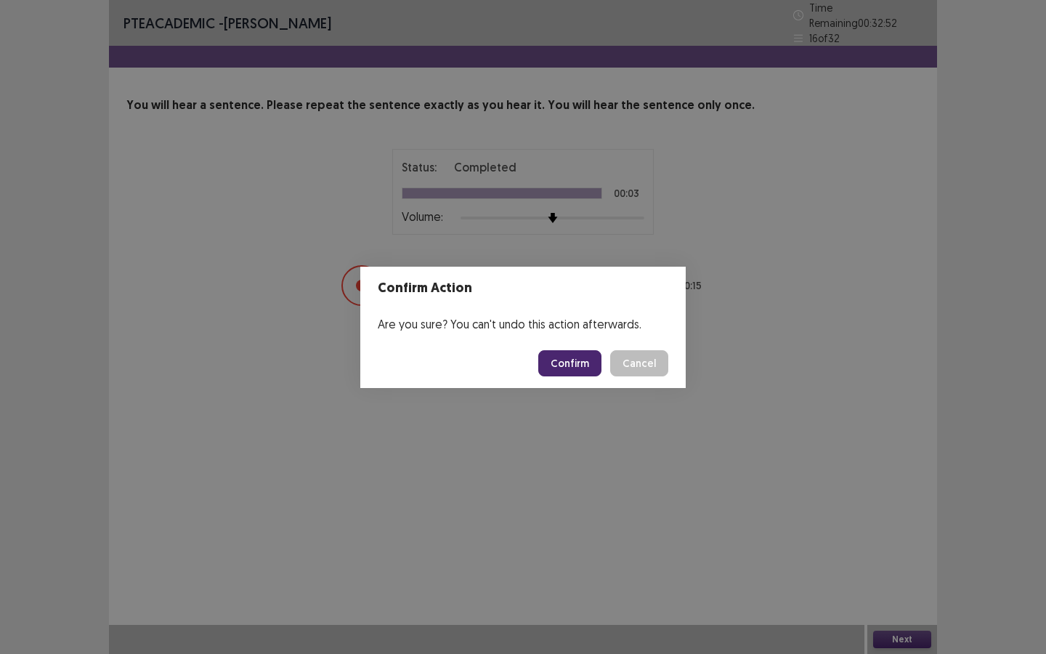
click at [524, 344] on footer "Confirm Cancel" at bounding box center [522, 363] width 325 height 49
click at [549, 353] on button "Confirm" at bounding box center [569, 363] width 63 height 26
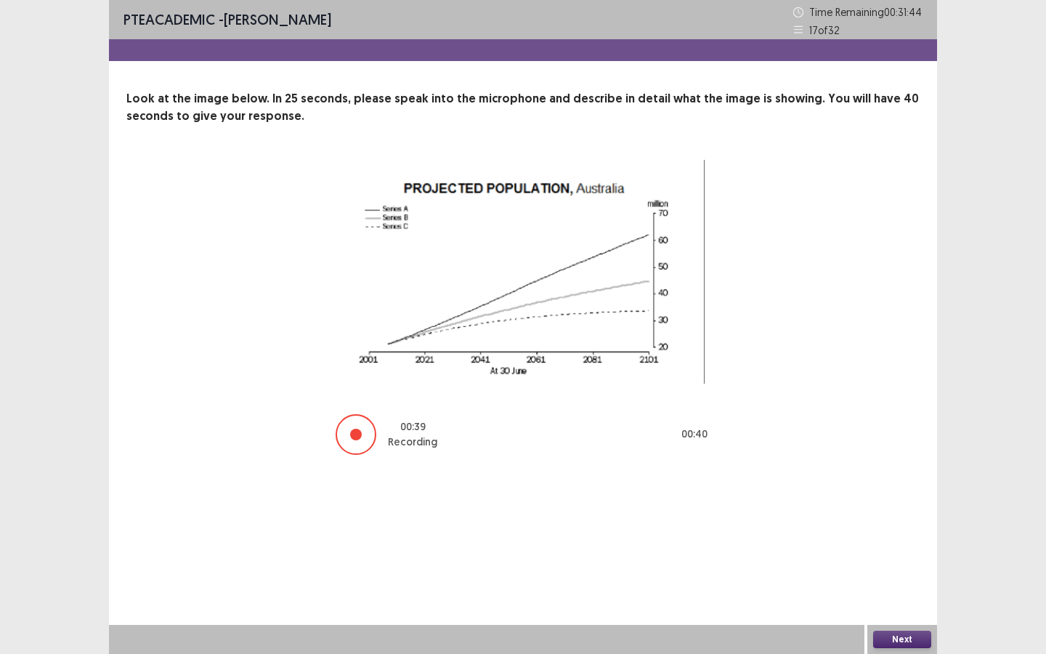
click at [907, 503] on button "Next" at bounding box center [902, 639] width 58 height 17
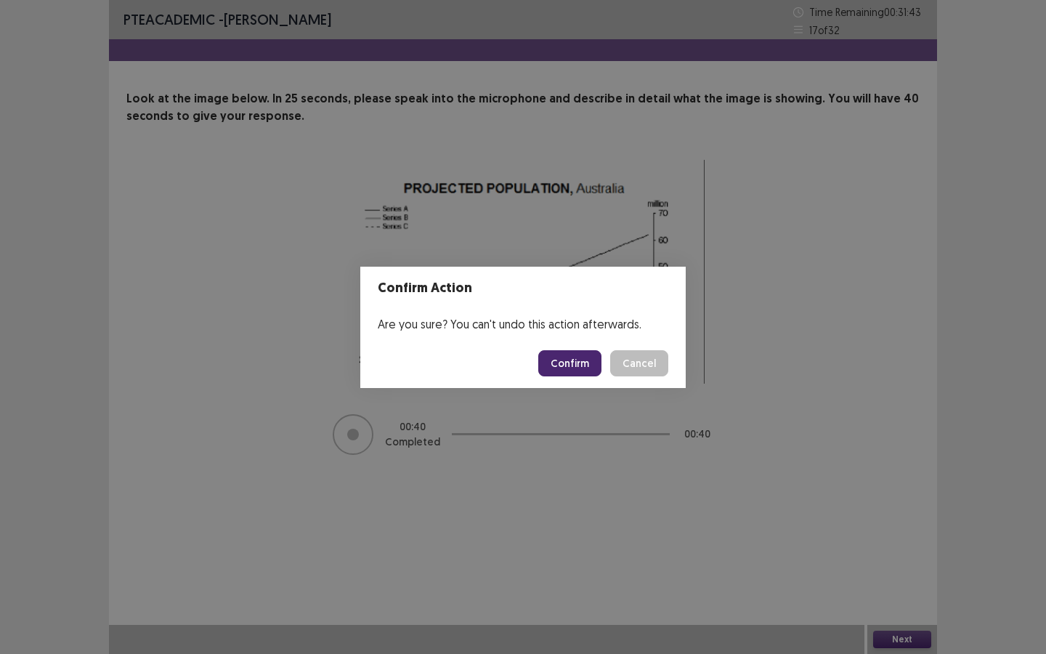
click at [577, 363] on button "Confirm" at bounding box center [569, 363] width 63 height 26
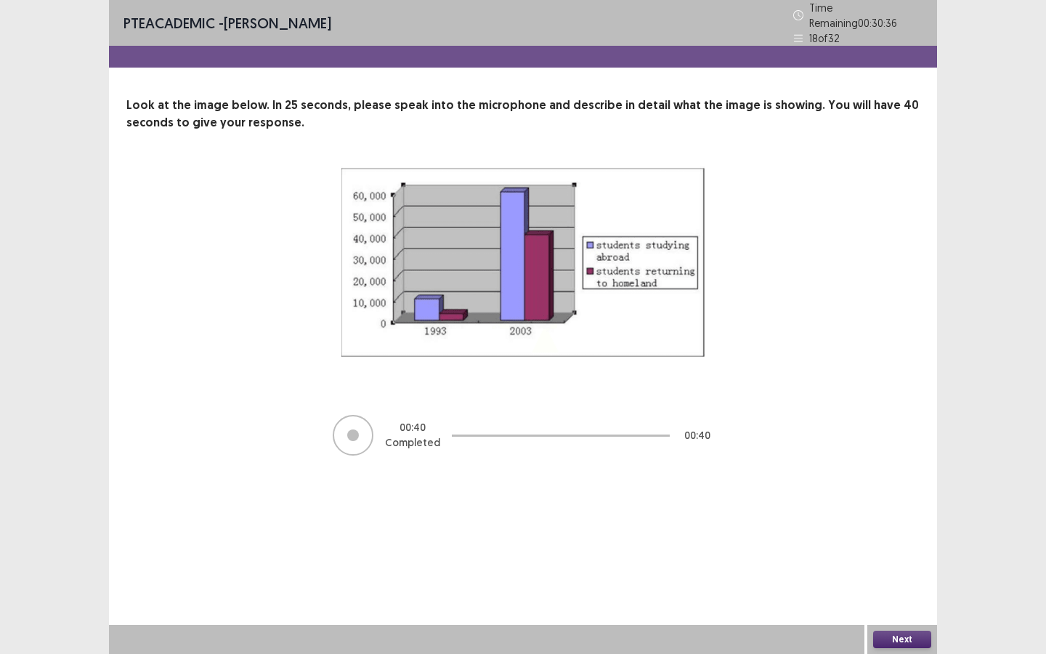
click at [890, 503] on button "Next" at bounding box center [902, 639] width 58 height 17
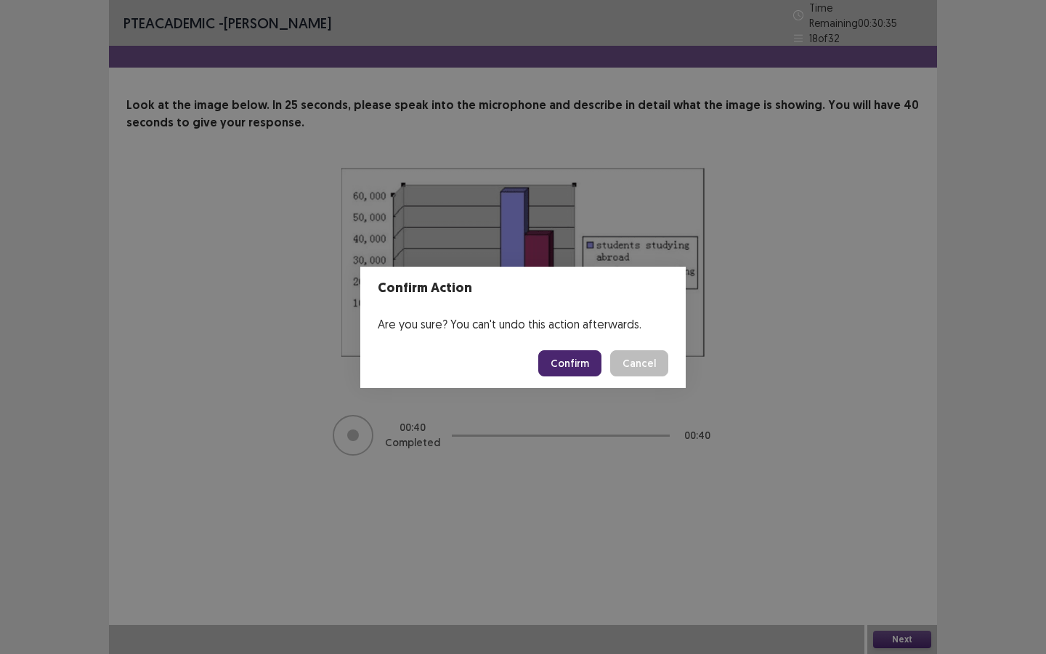
click at [564, 361] on button "Confirm" at bounding box center [569, 363] width 63 height 26
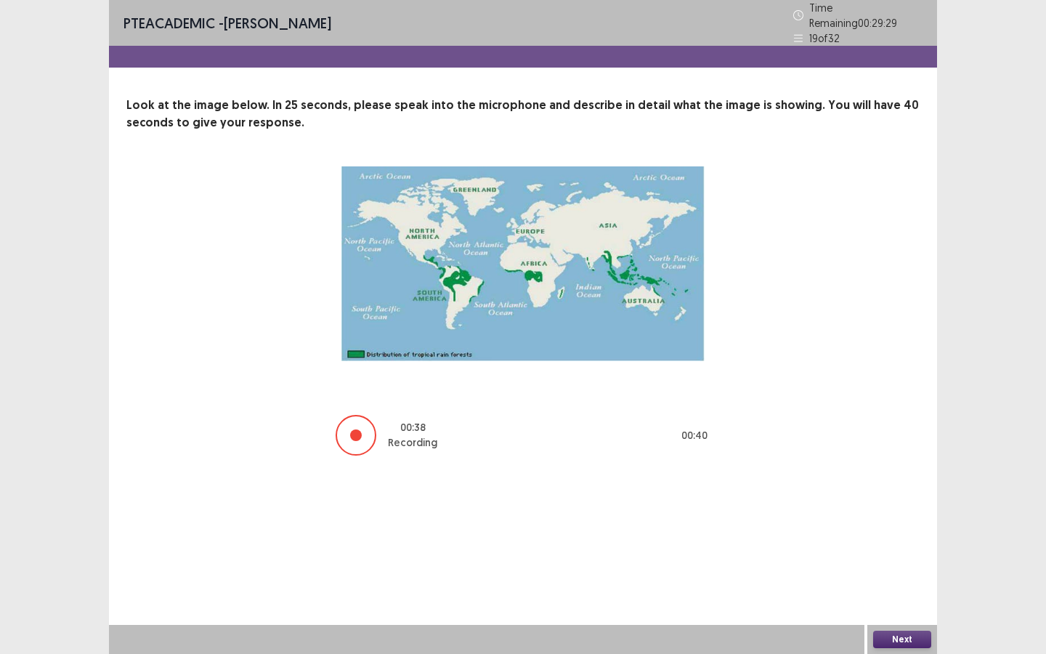
click at [880, 503] on button "Next" at bounding box center [902, 639] width 58 height 17
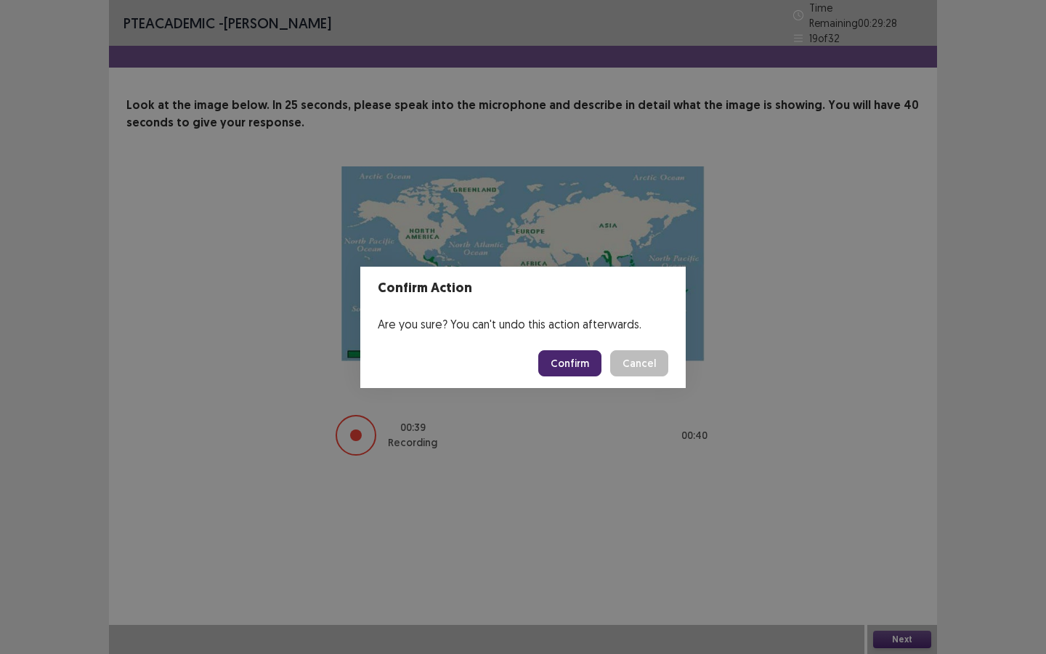
click at [565, 357] on button "Confirm" at bounding box center [569, 363] width 63 height 26
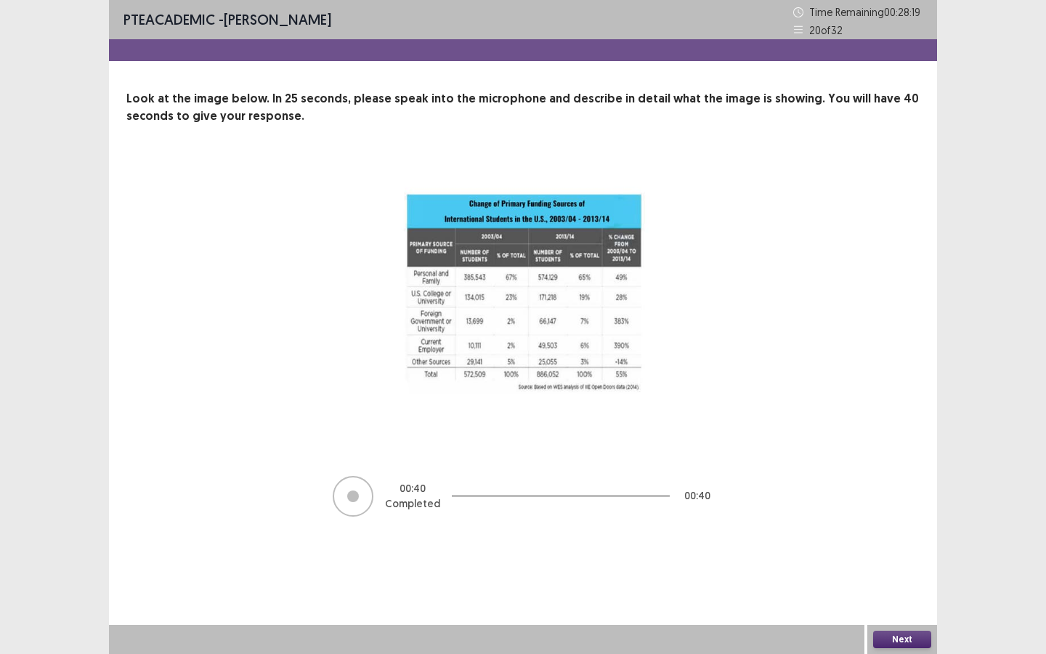
click at [899, 503] on button "Next" at bounding box center [902, 639] width 58 height 17
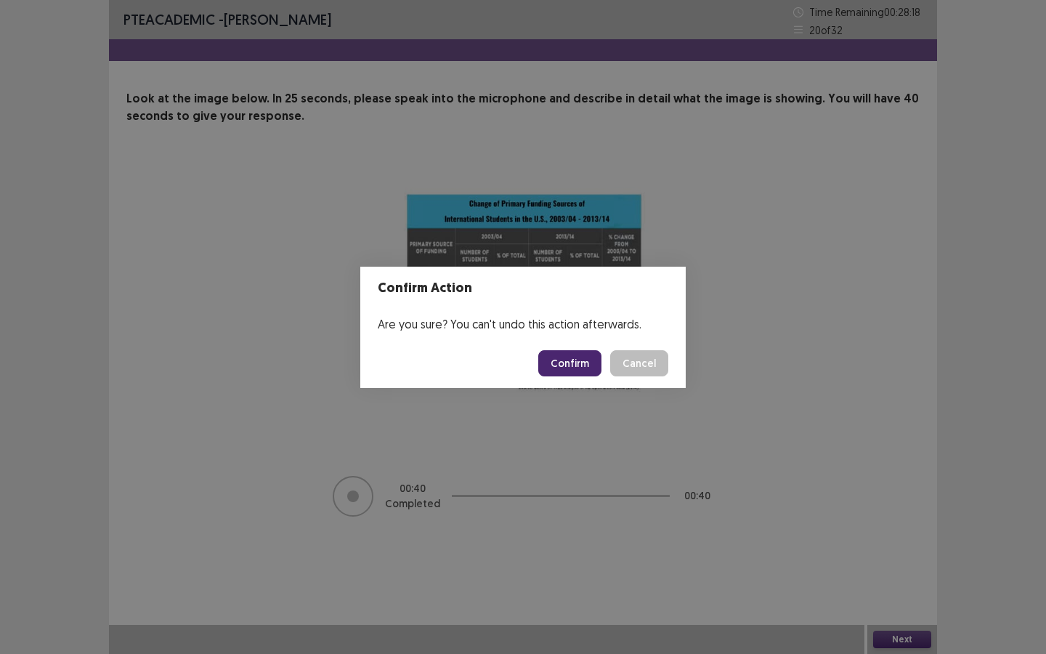
click at [565, 371] on button "Confirm" at bounding box center [569, 363] width 63 height 26
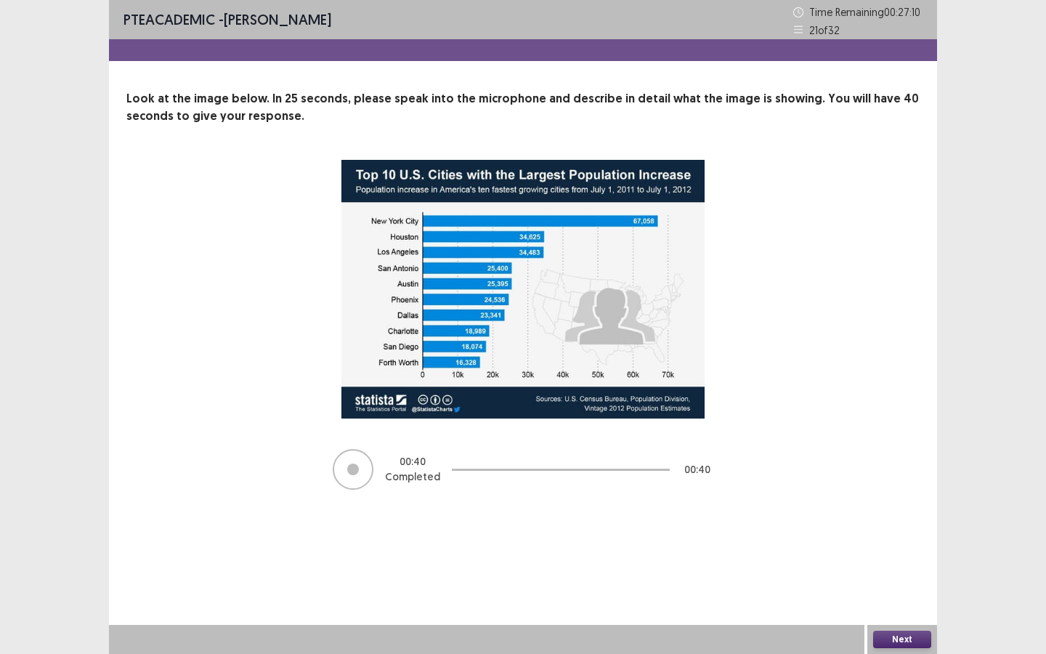
click at [886, 503] on div "Next" at bounding box center [902, 639] width 70 height 29
click at [886, 503] on button "Next" at bounding box center [902, 639] width 58 height 17
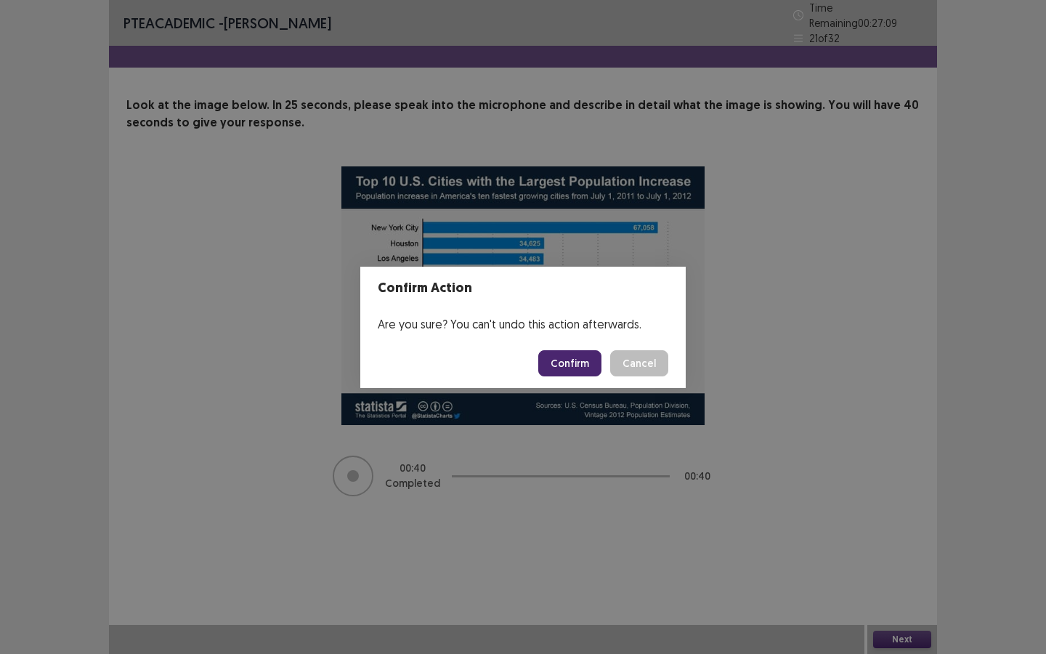
click at [596, 358] on button "Confirm" at bounding box center [569, 363] width 63 height 26
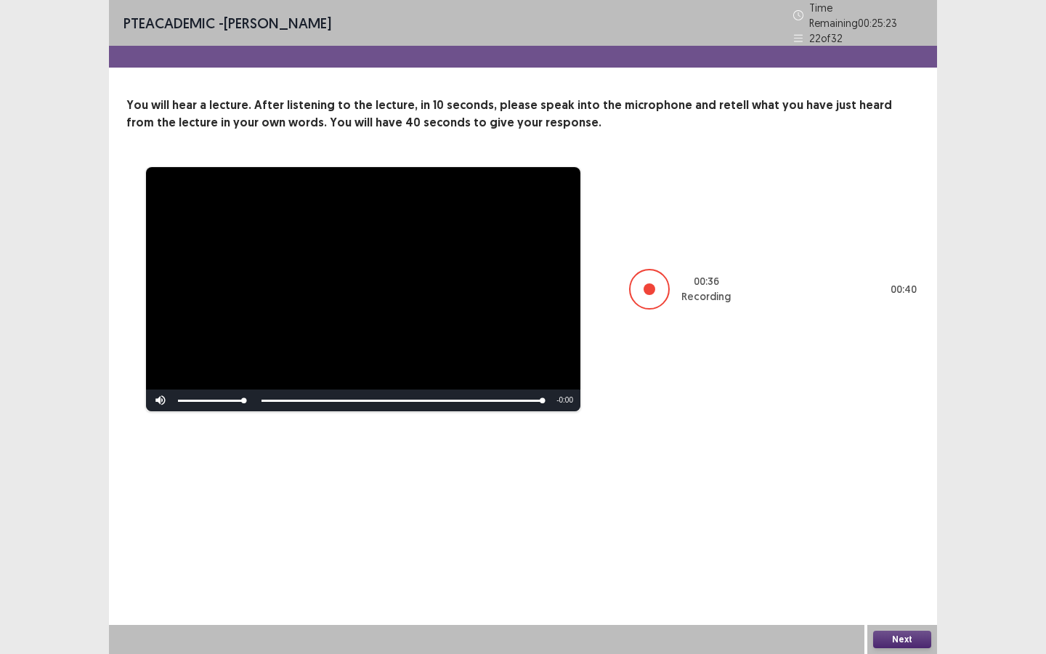
click at [918, 503] on button "Next" at bounding box center [902, 639] width 58 height 17
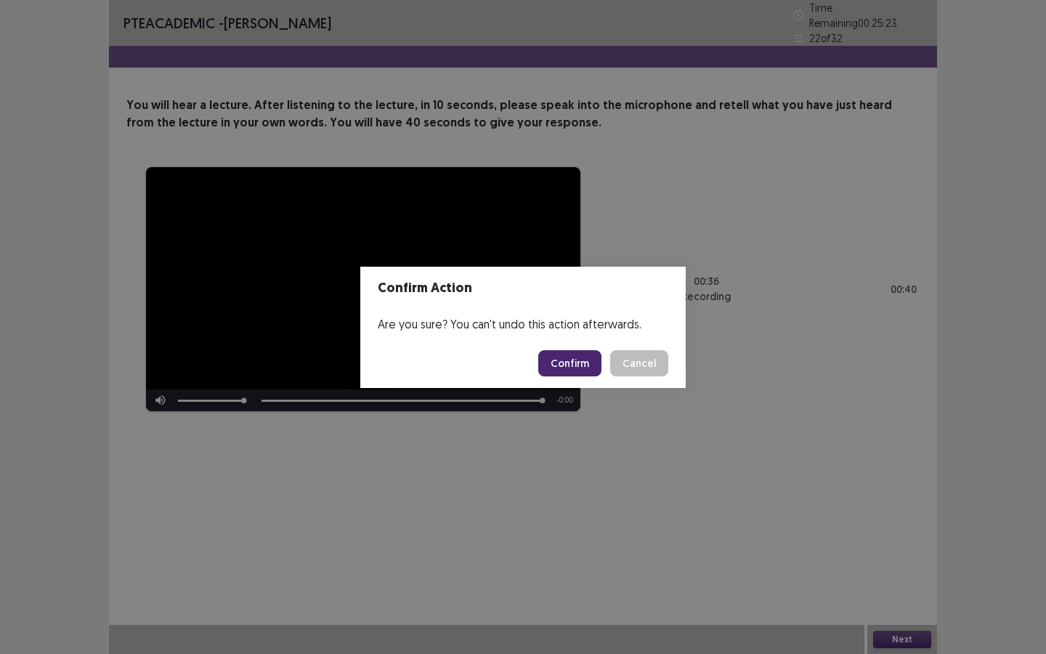
click at [918, 503] on div "Confirm Action Are you sure? You can't undo this action afterwards. Confirm Can…" at bounding box center [523, 327] width 1046 height 654
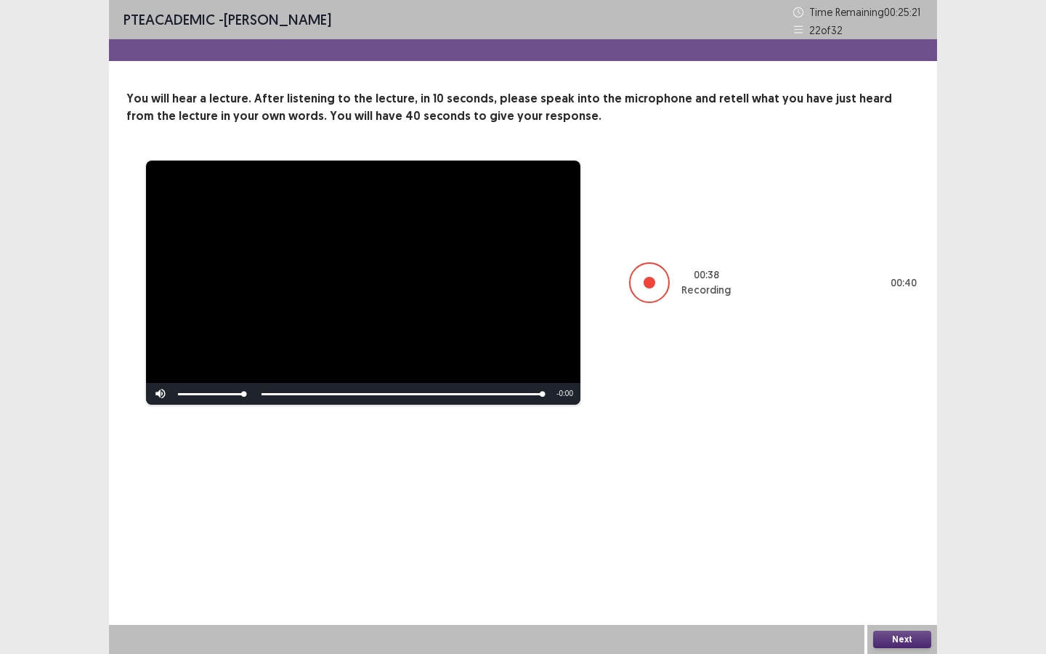
click at [889, 503] on button "Next" at bounding box center [902, 639] width 58 height 17
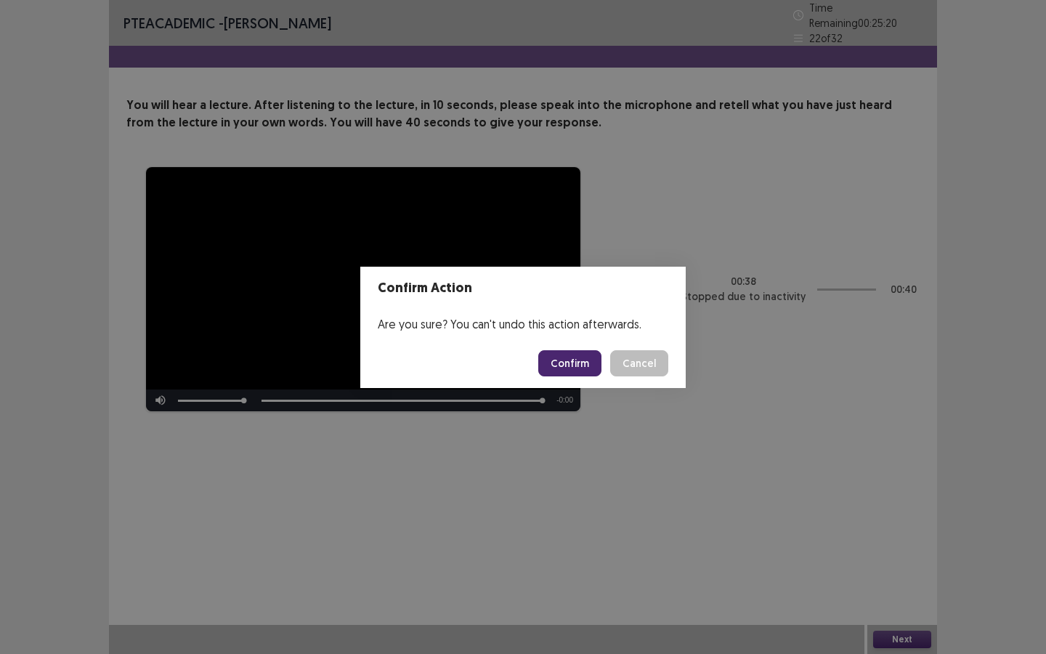
click at [583, 369] on button "Confirm" at bounding box center [569, 363] width 63 height 26
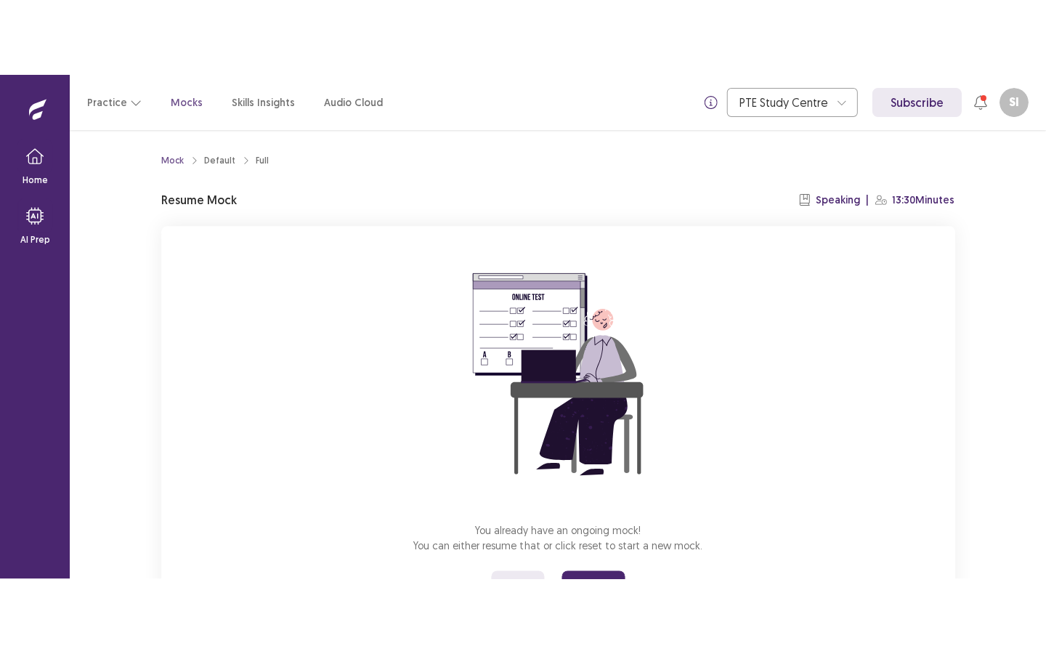
scroll to position [70, 0]
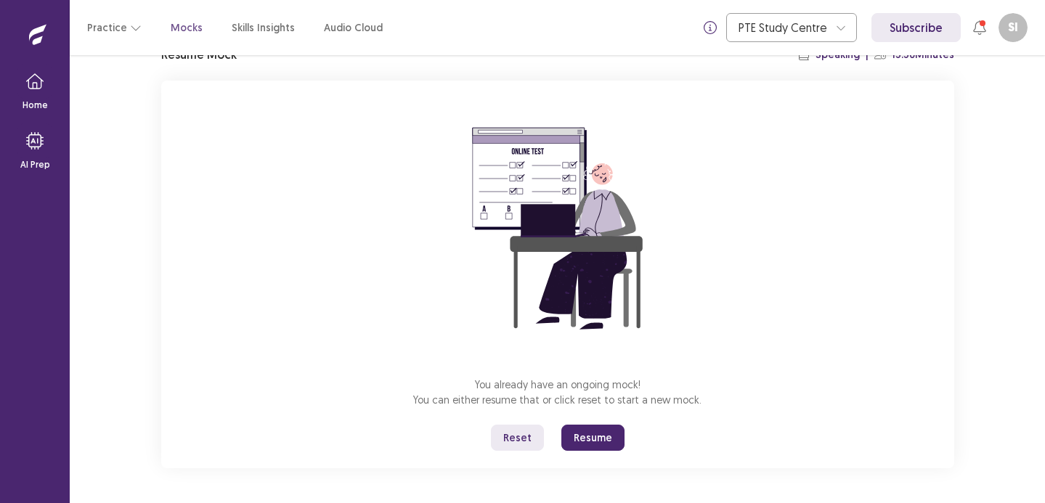
click at [614, 435] on button "Resume" at bounding box center [593, 438] width 63 height 26
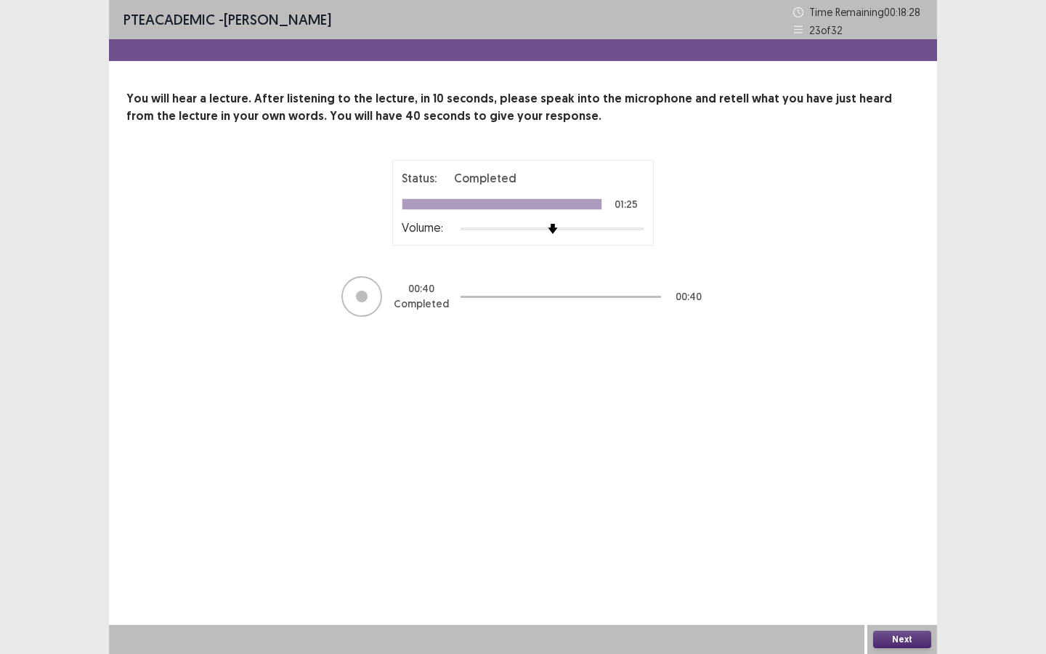
click at [912, 503] on button "Next" at bounding box center [902, 639] width 58 height 17
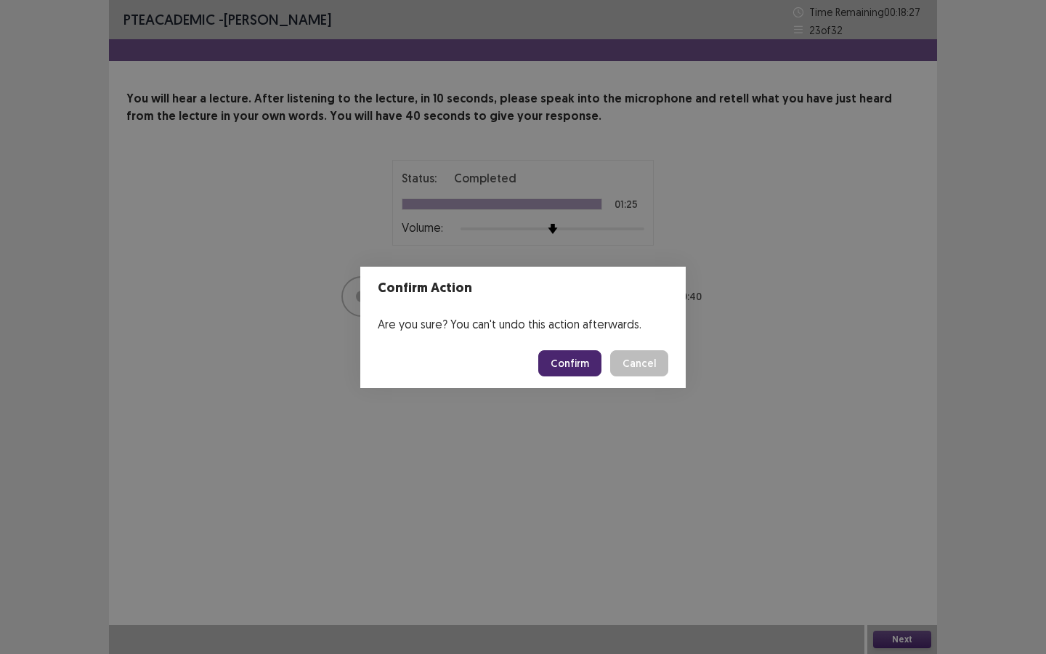
click at [652, 369] on button "Cancel" at bounding box center [639, 363] width 58 height 26
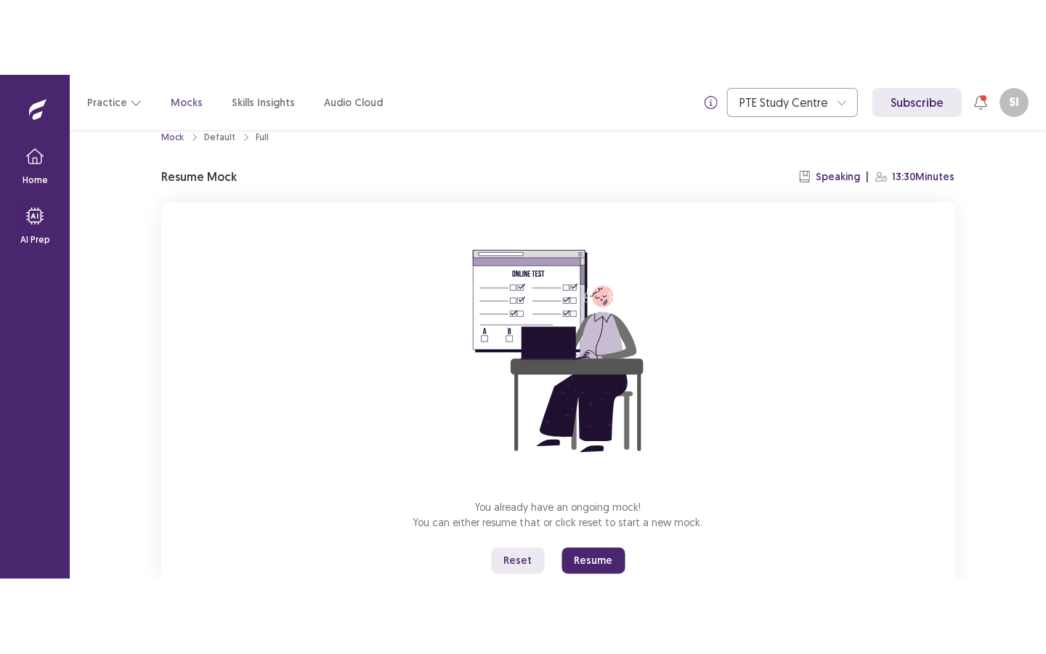
scroll to position [37, 0]
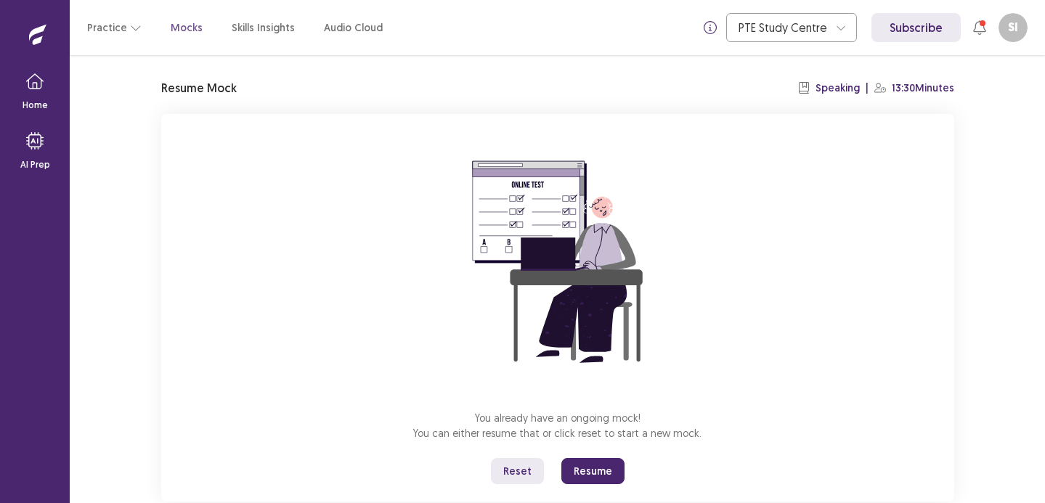
click at [583, 474] on button "Resume" at bounding box center [593, 471] width 63 height 26
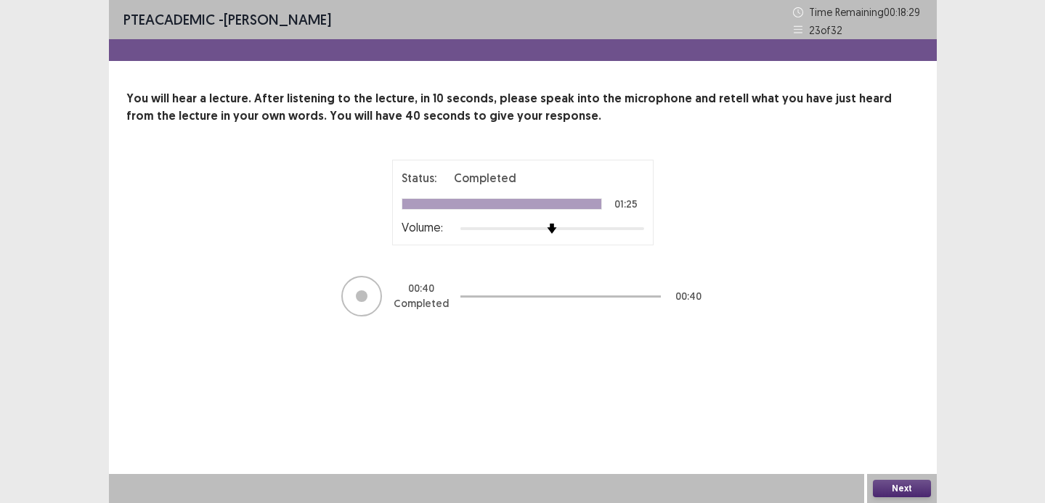
click at [905, 493] on button "Next" at bounding box center [902, 488] width 58 height 17
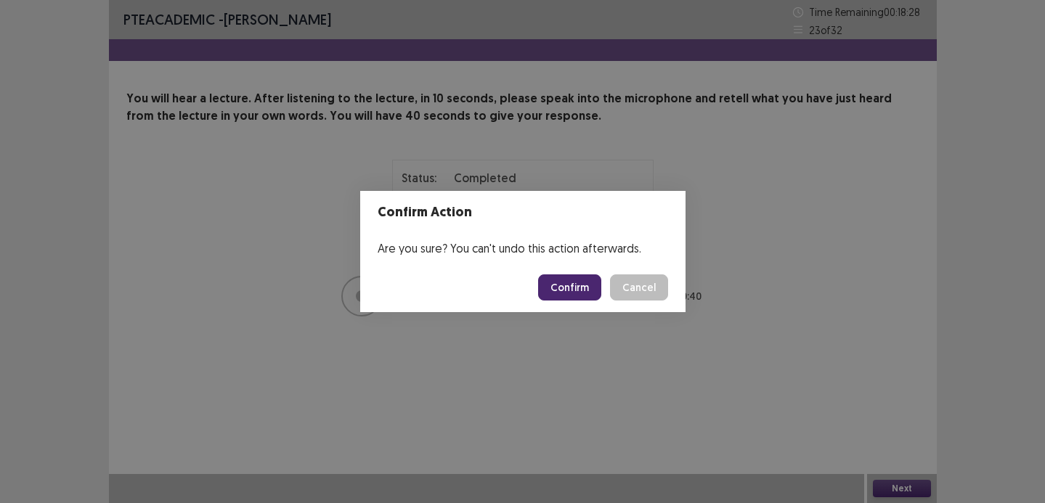
click at [592, 302] on footer "Confirm Cancel" at bounding box center [522, 287] width 325 height 49
click at [591, 287] on button "Confirm" at bounding box center [569, 288] width 63 height 26
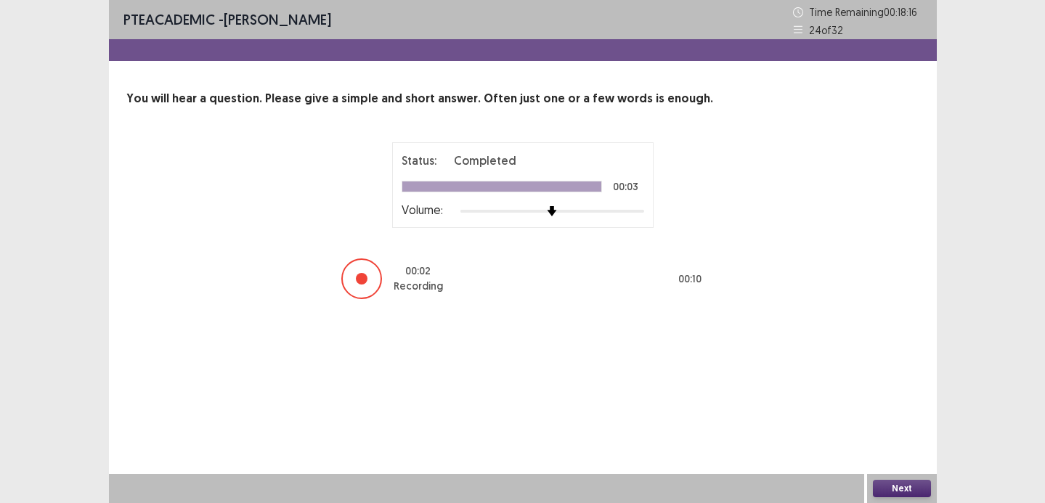
click at [913, 483] on button "Next" at bounding box center [902, 488] width 58 height 17
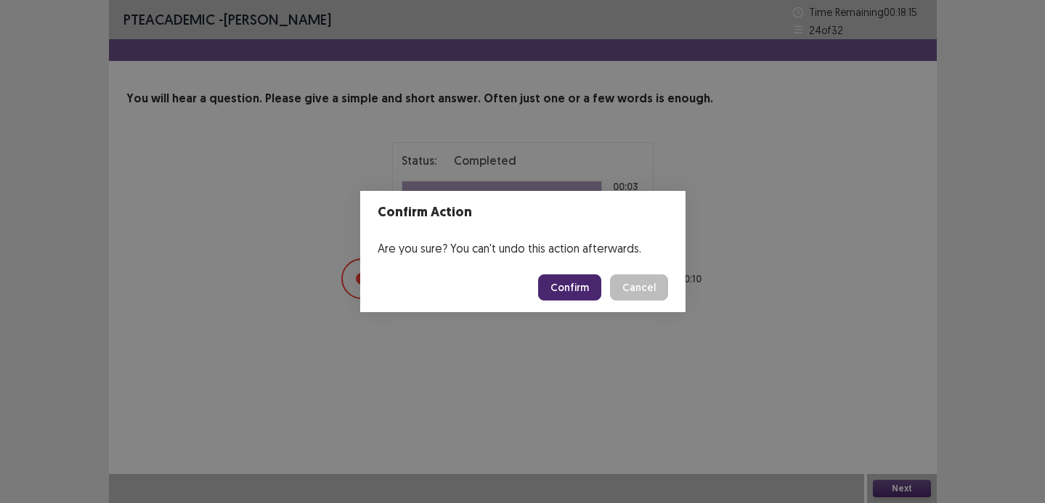
click at [573, 293] on button "Confirm" at bounding box center [569, 288] width 63 height 26
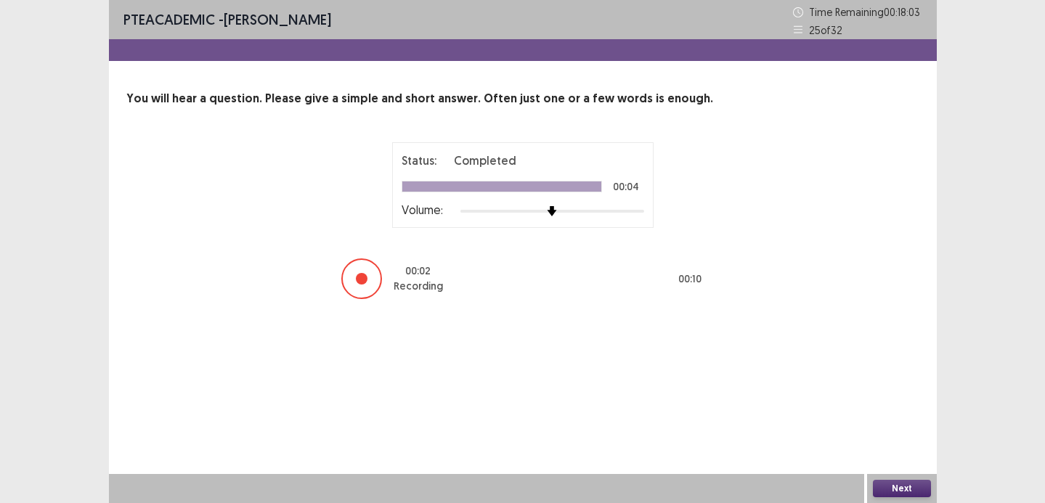
click at [915, 485] on button "Next" at bounding box center [902, 488] width 58 height 17
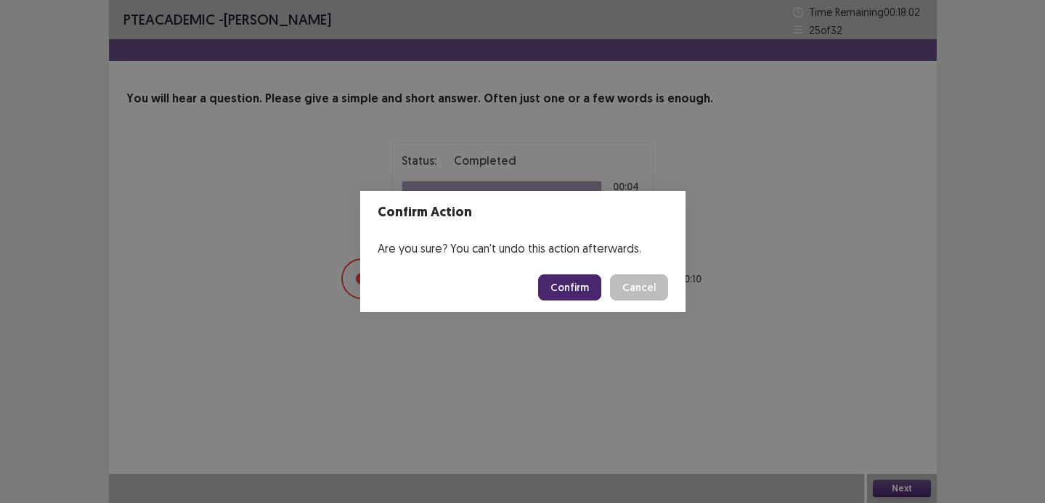
click at [589, 278] on button "Confirm" at bounding box center [569, 288] width 63 height 26
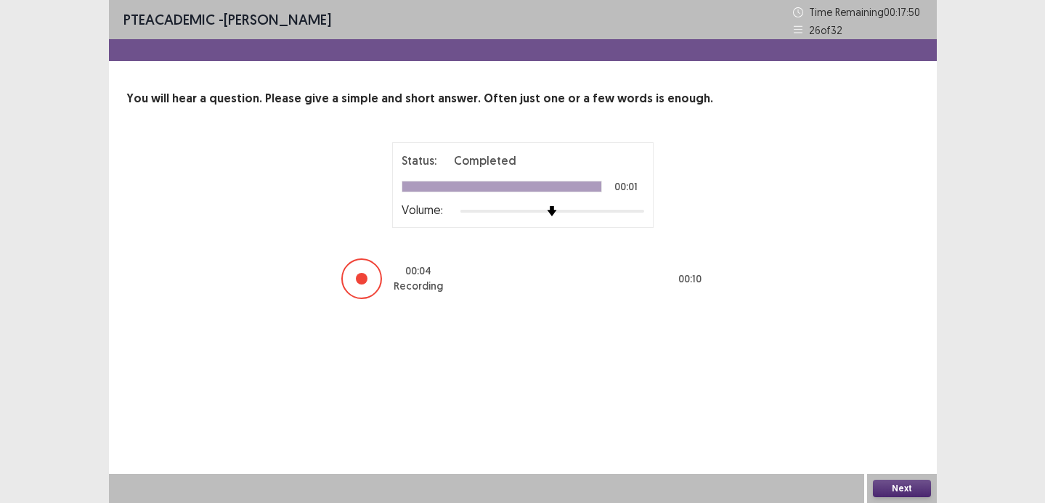
click at [898, 488] on button "Next" at bounding box center [902, 488] width 58 height 17
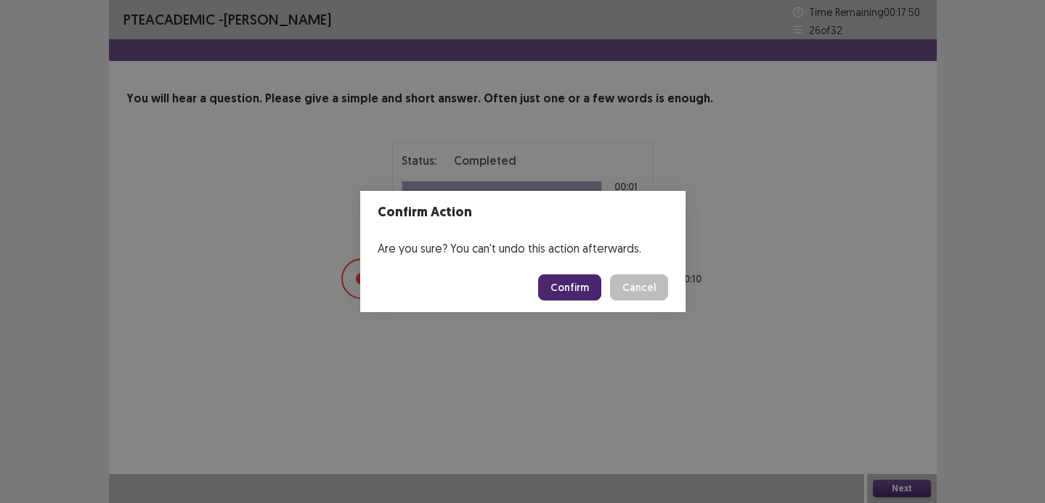
click at [591, 294] on button "Confirm" at bounding box center [569, 288] width 63 height 26
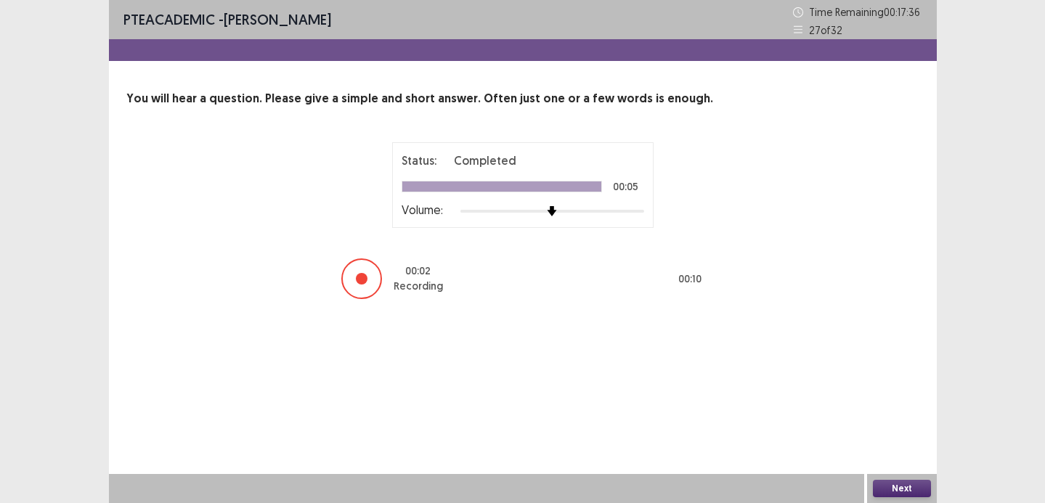
click at [897, 491] on button "Next" at bounding box center [902, 488] width 58 height 17
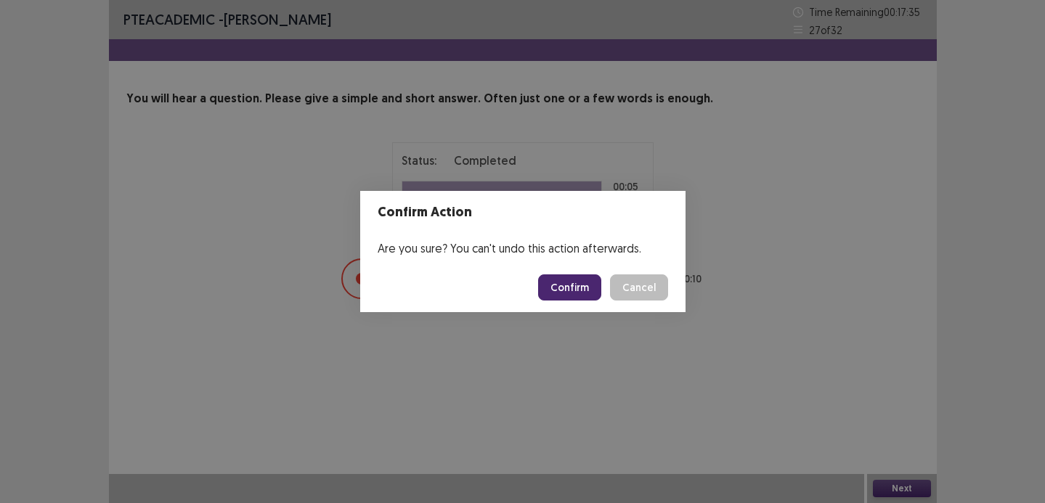
click at [582, 289] on button "Confirm" at bounding box center [569, 288] width 63 height 26
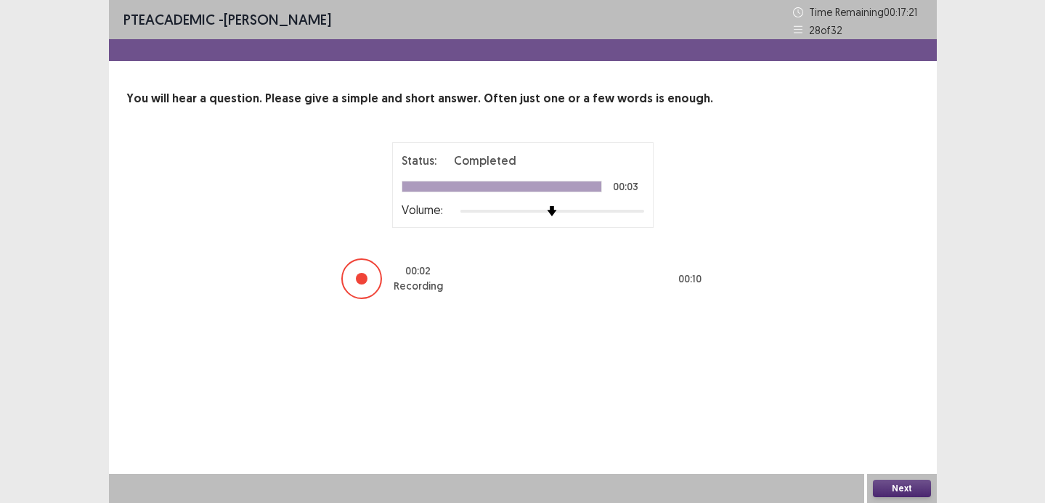
click at [905, 487] on button "Next" at bounding box center [902, 488] width 58 height 17
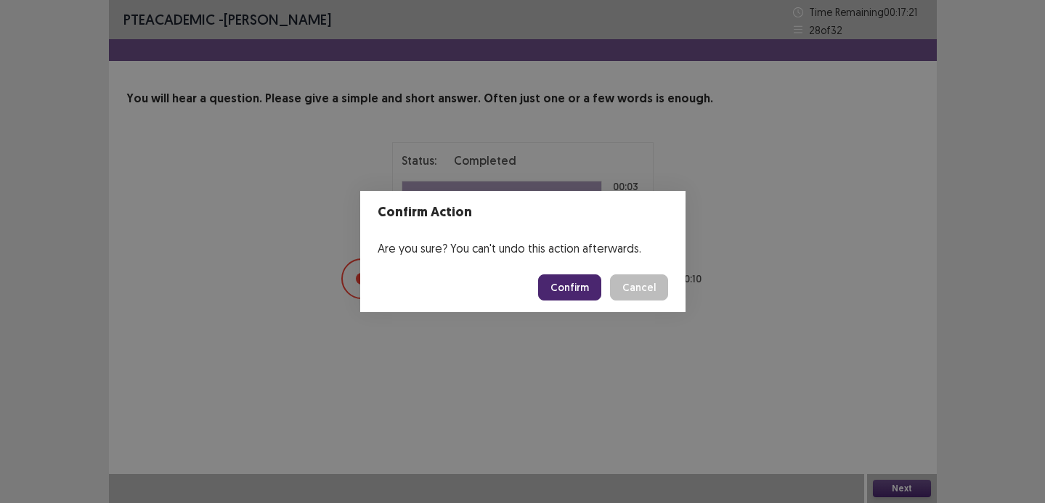
click at [577, 289] on button "Confirm" at bounding box center [569, 288] width 63 height 26
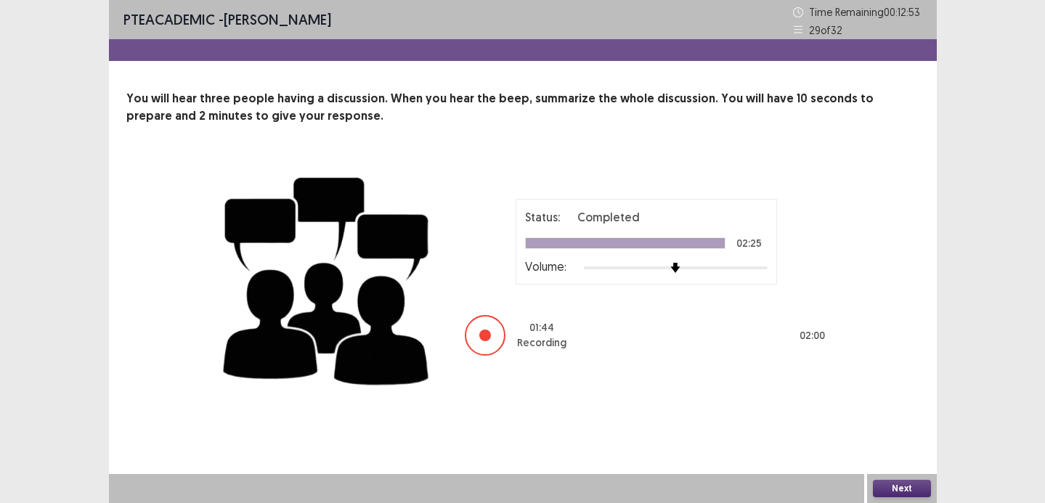
click at [920, 490] on button "Next" at bounding box center [902, 488] width 58 height 17
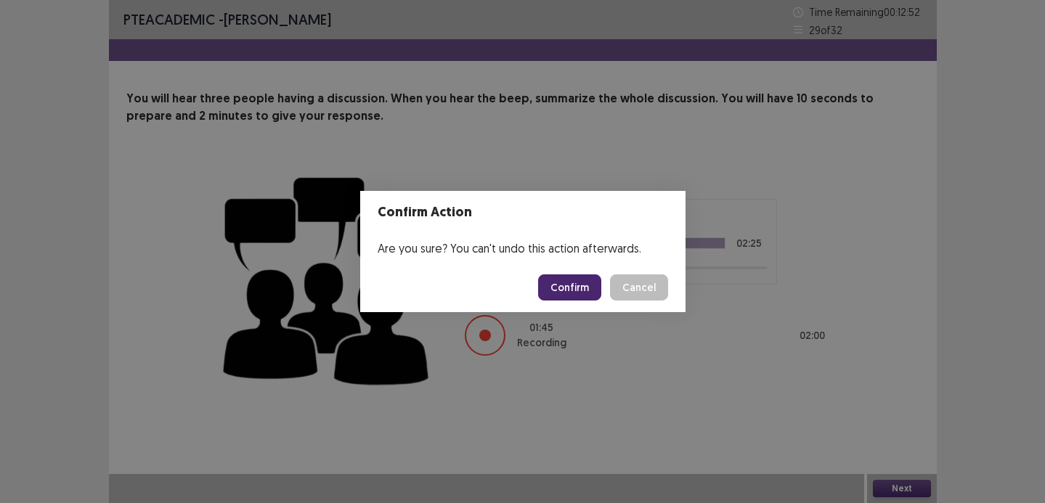
click at [596, 287] on button "Confirm" at bounding box center [569, 288] width 63 height 26
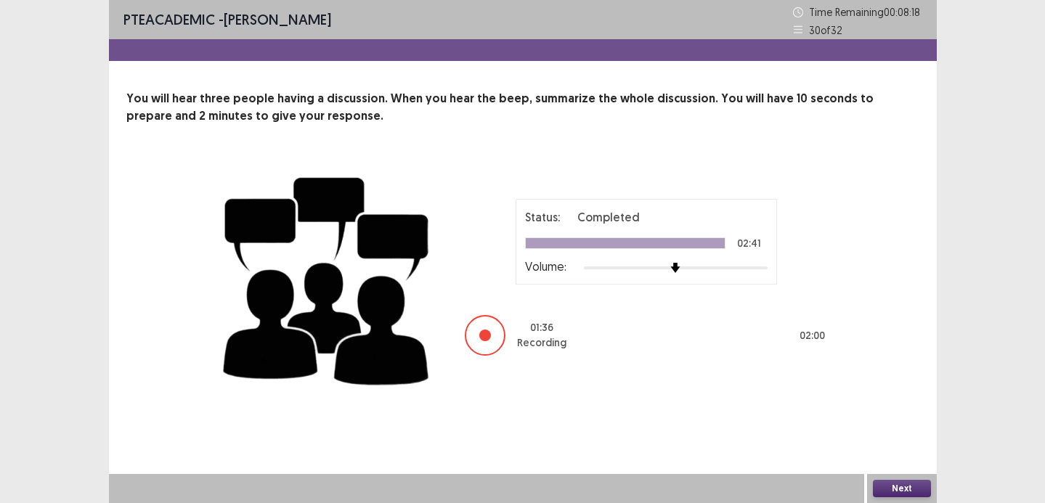
click at [899, 485] on button "Next" at bounding box center [902, 488] width 58 height 17
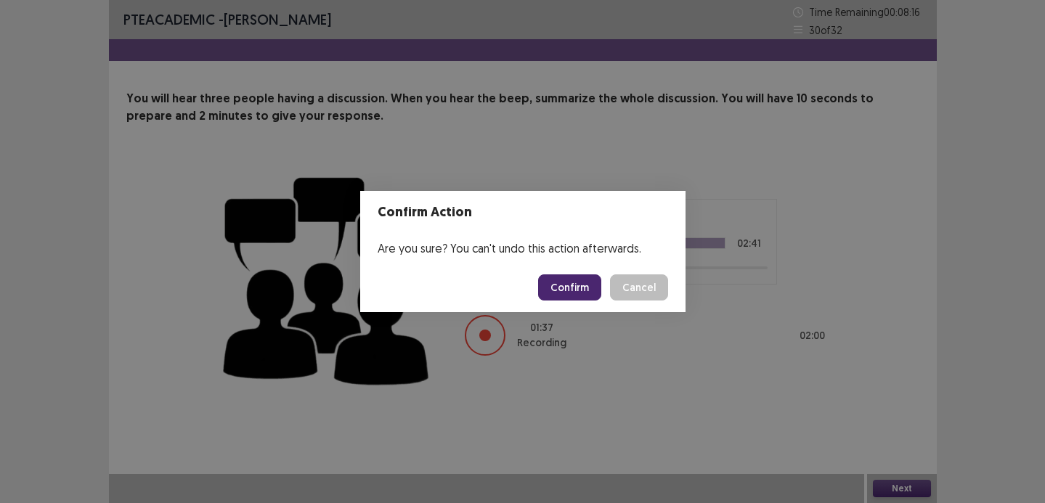
click at [580, 287] on button "Confirm" at bounding box center [569, 288] width 63 height 26
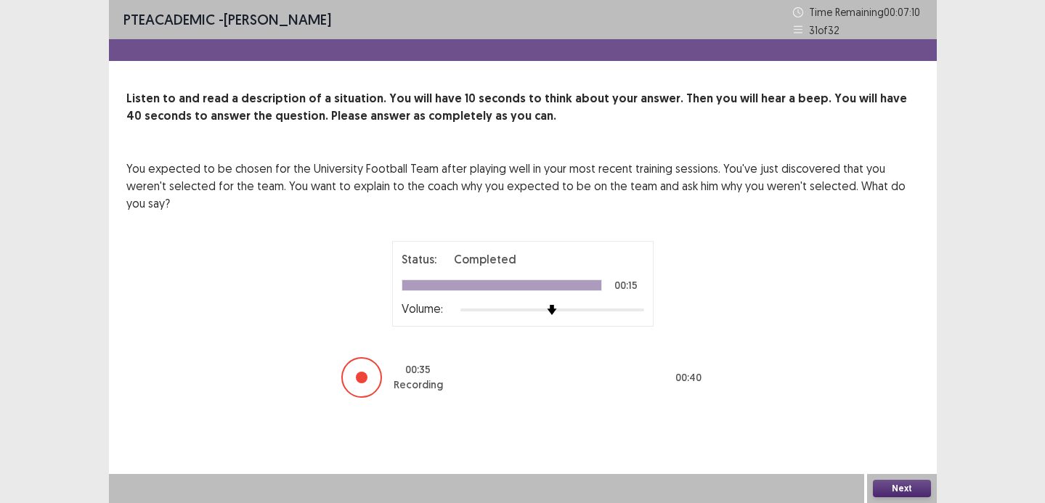
click at [904, 493] on button "Next" at bounding box center [902, 488] width 58 height 17
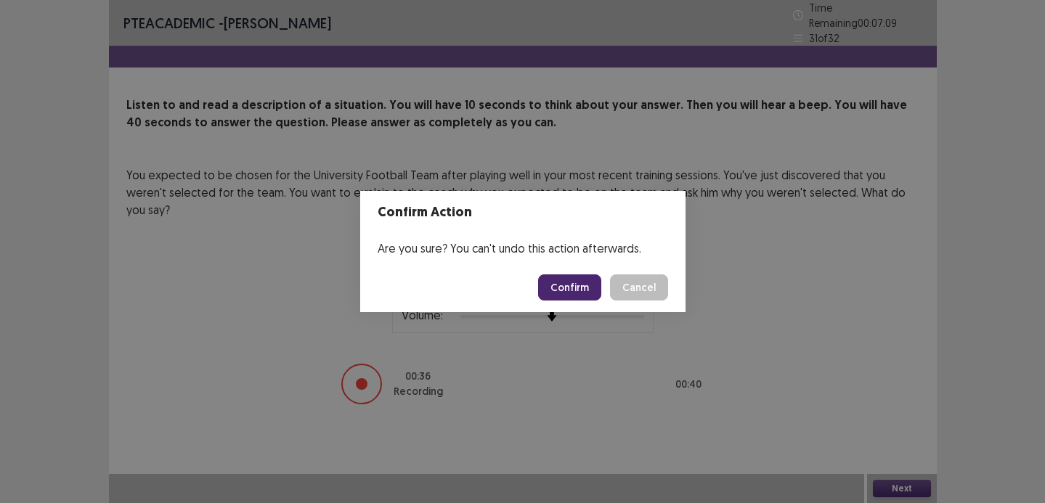
click at [574, 284] on button "Confirm" at bounding box center [569, 288] width 63 height 26
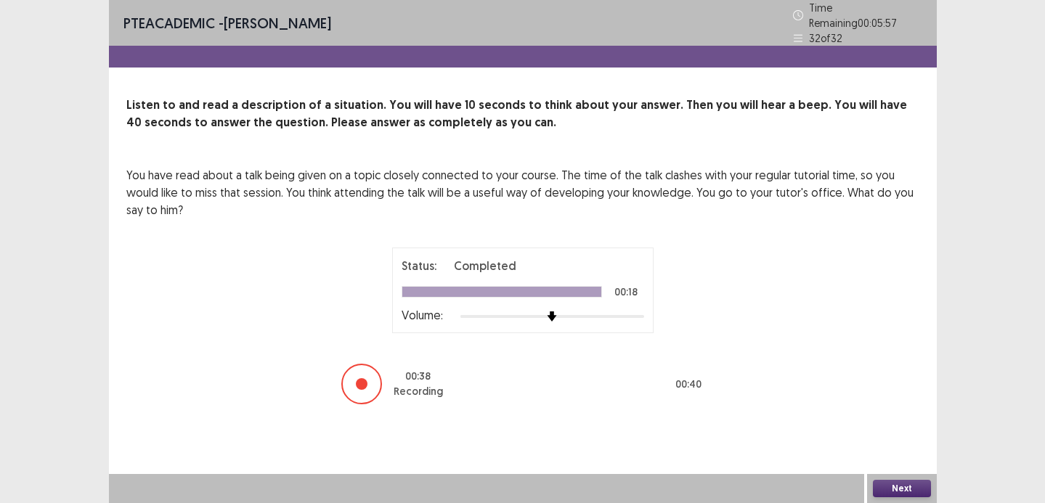
click at [894, 490] on button "Next" at bounding box center [902, 488] width 58 height 17
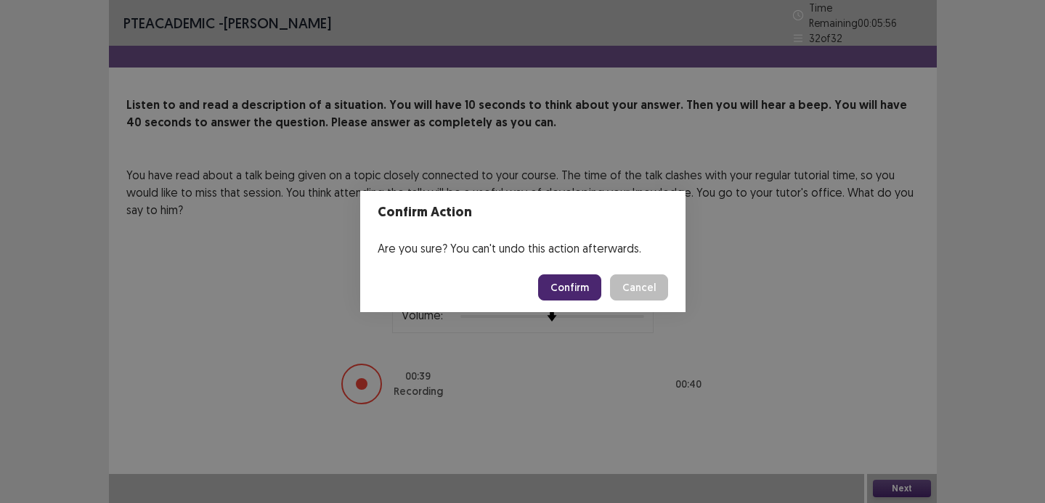
click at [555, 288] on button "Confirm" at bounding box center [569, 288] width 63 height 26
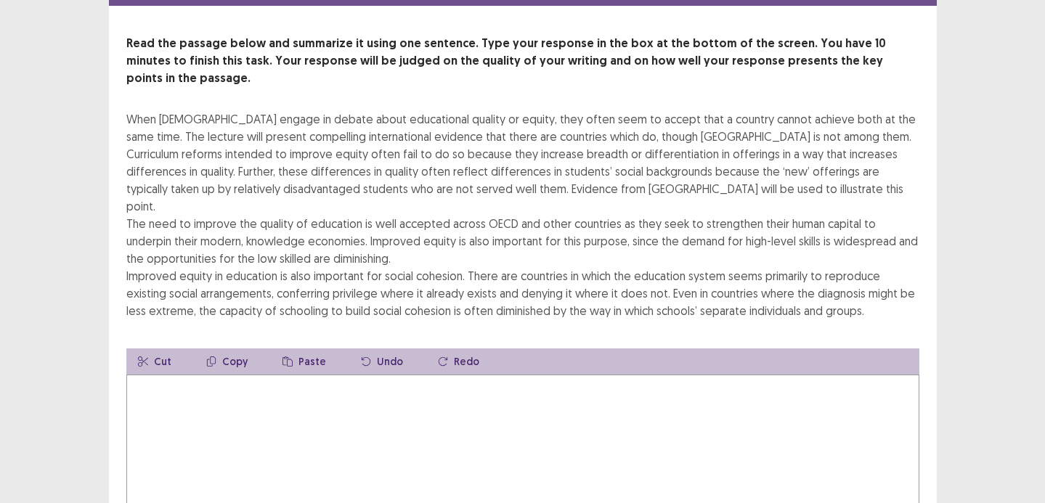
scroll to position [63, 0]
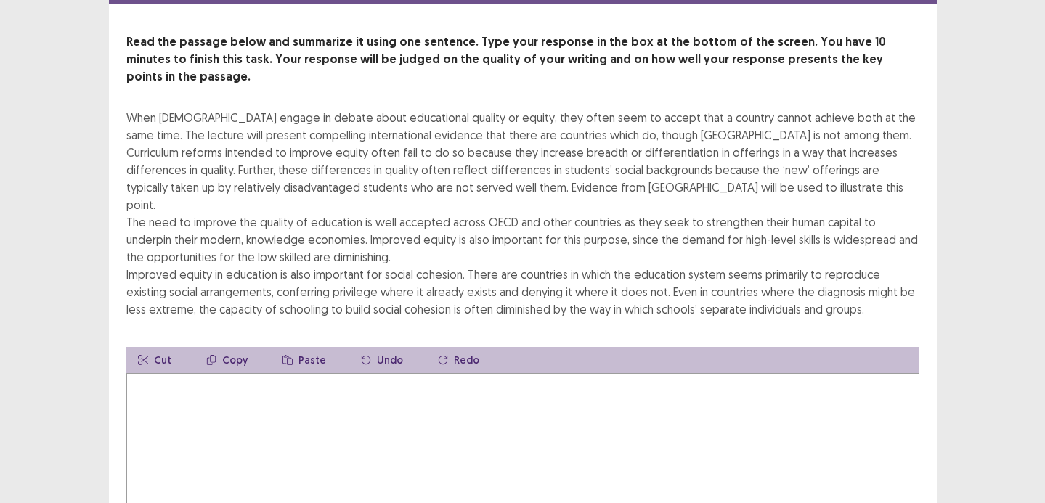
click at [482, 407] on textarea at bounding box center [522, 453] width 793 height 160
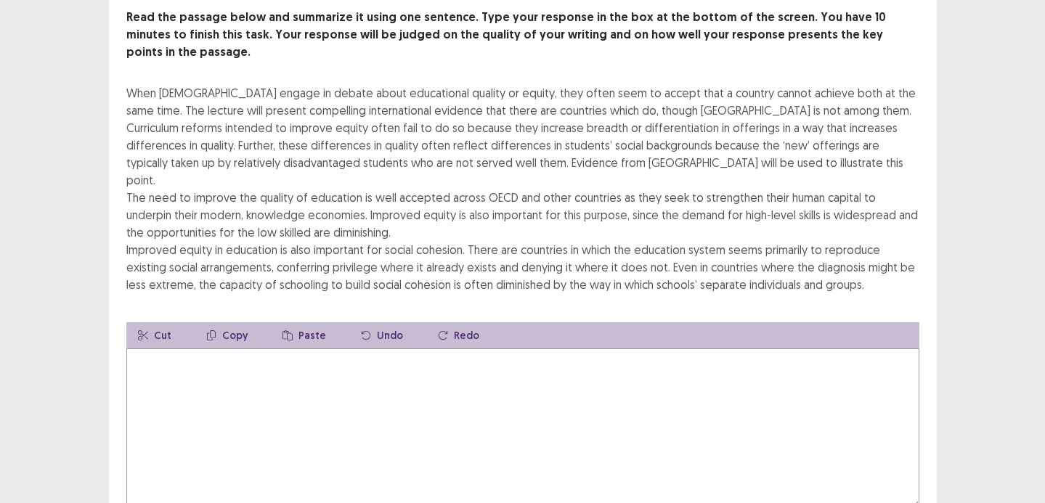
scroll to position [94, 0]
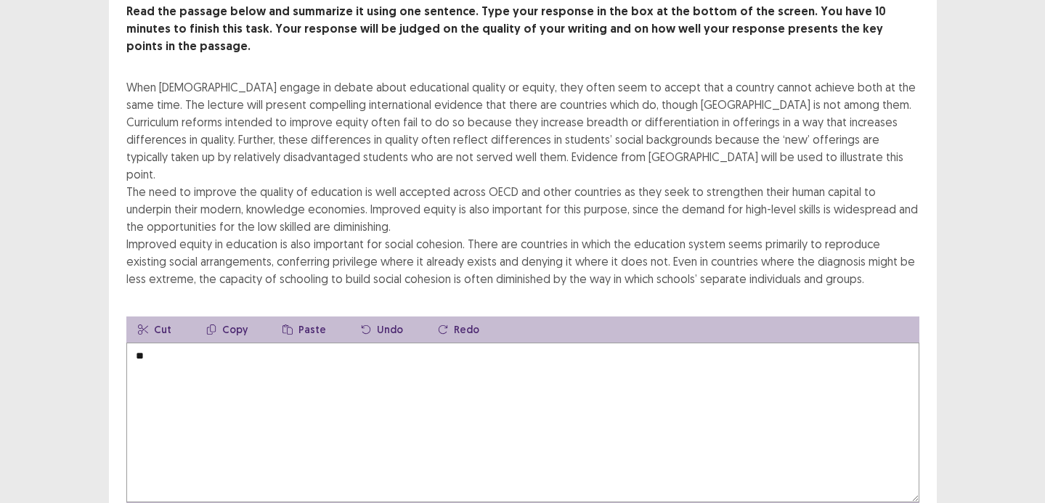
type textarea "*"
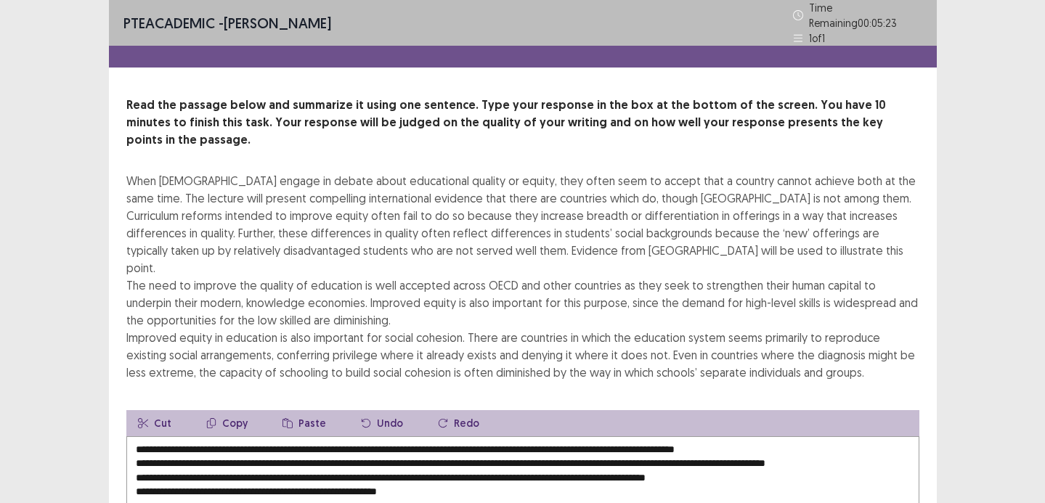
scroll to position [11, 0]
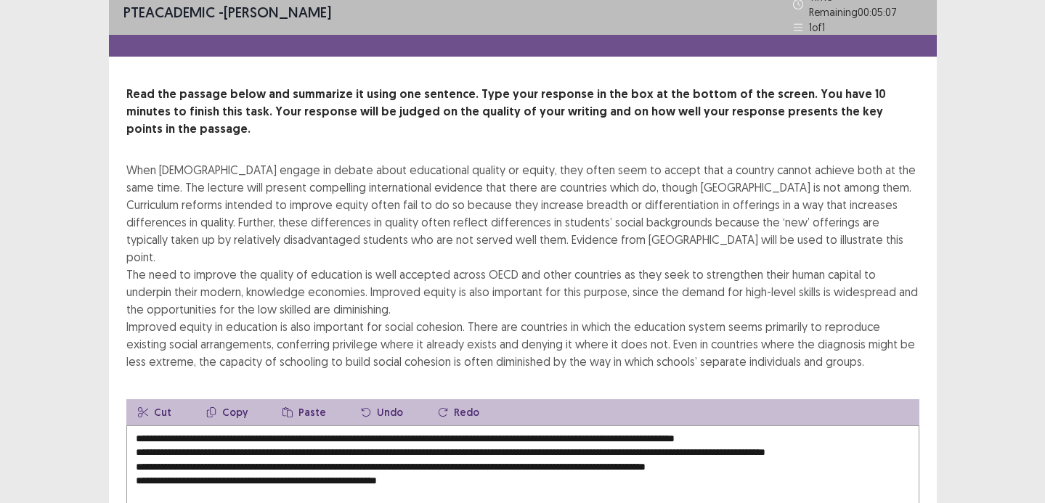
drag, startPoint x: 163, startPoint y: 398, endPoint x: 119, endPoint y: 398, distance: 43.6
click at [119, 398] on div "Read the passage below and summarize it using one sentence. Type your response …" at bounding box center [523, 349] width 828 height 526
drag, startPoint x: 185, startPoint y: 397, endPoint x: 452, endPoint y: 402, distance: 266.7
click at [452, 426] on textarea "**********" at bounding box center [522, 506] width 793 height 160
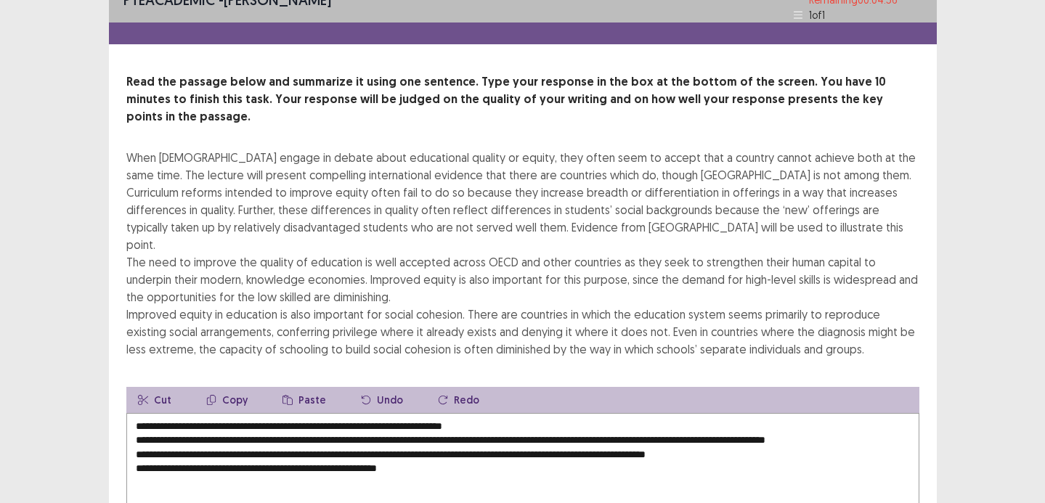
click at [440, 413] on textarea "**********" at bounding box center [522, 493] width 793 height 160
drag, startPoint x: 211, startPoint y: 386, endPoint x: 186, endPoint y: 386, distance: 24.7
click at [186, 413] on textarea "**********" at bounding box center [522, 493] width 793 height 160
click at [137, 413] on textarea "**********" at bounding box center [522, 493] width 793 height 160
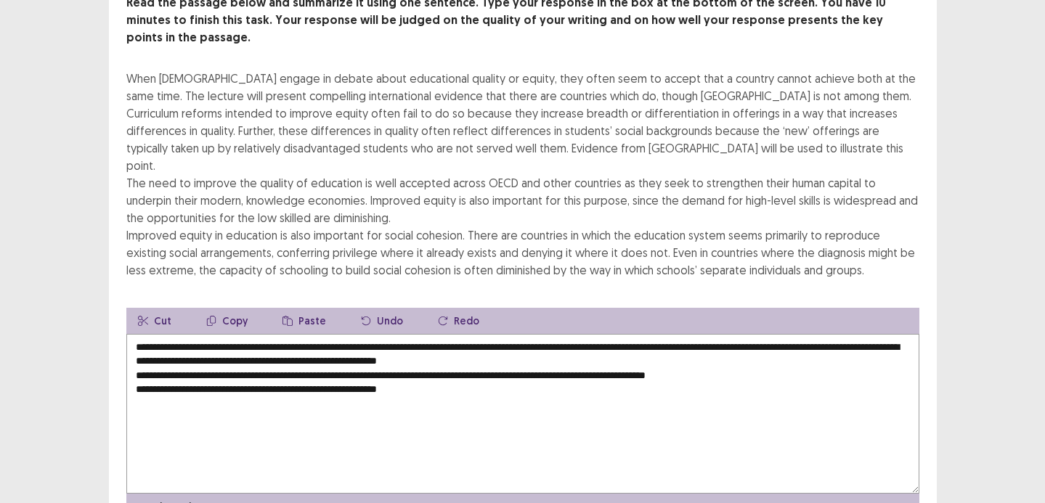
scroll to position [100, 0]
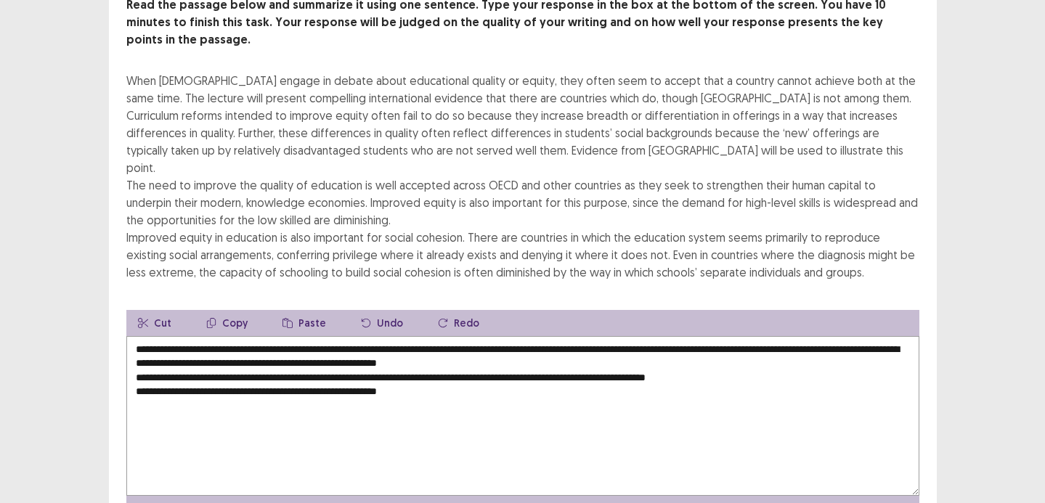
click at [619, 336] on textarea "**********" at bounding box center [522, 416] width 793 height 160
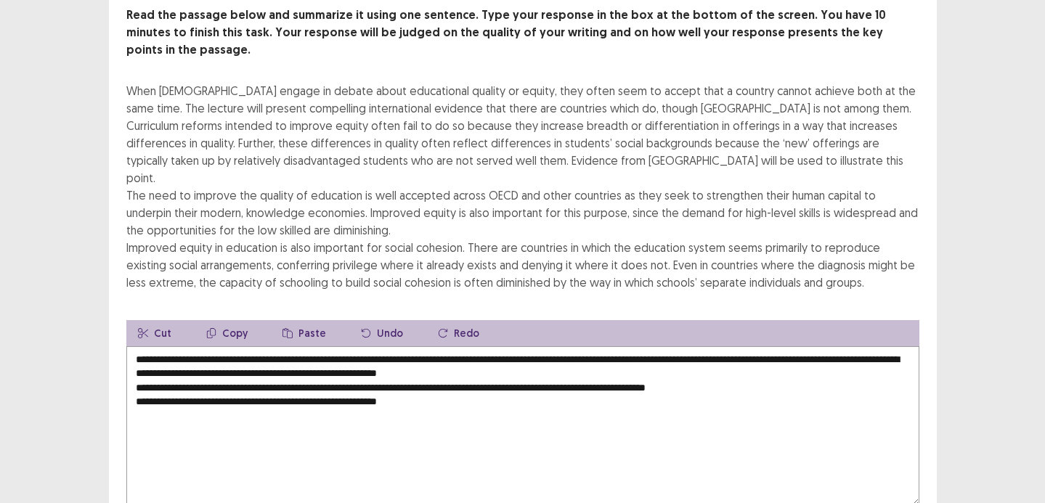
scroll to position [86, 0]
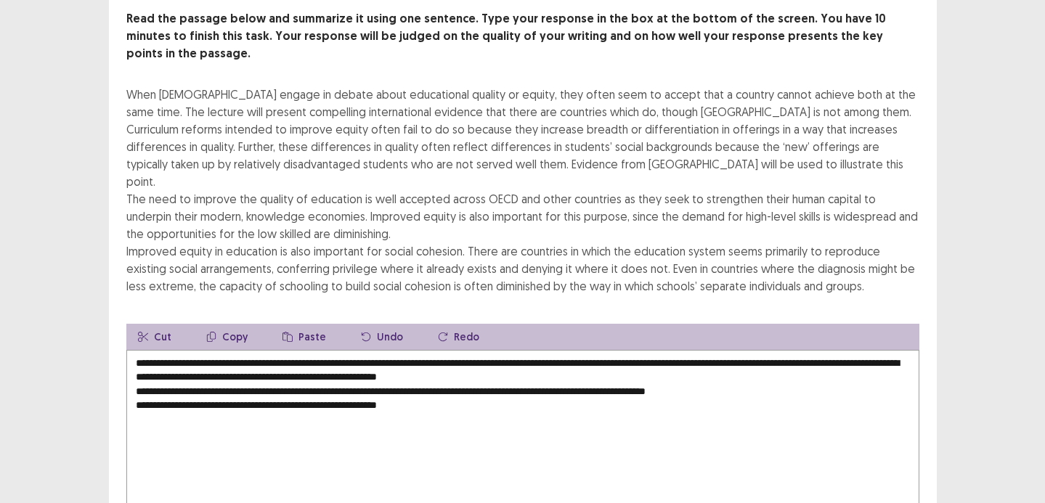
drag, startPoint x: 474, startPoint y: 352, endPoint x: 557, endPoint y: 352, distance: 83.5
click at [557, 352] on textarea "**********" at bounding box center [522, 430] width 793 height 160
click at [697, 361] on textarea "**********" at bounding box center [522, 430] width 793 height 160
click at [692, 357] on textarea "**********" at bounding box center [522, 430] width 793 height 160
click at [691, 355] on textarea "**********" at bounding box center [522, 430] width 793 height 160
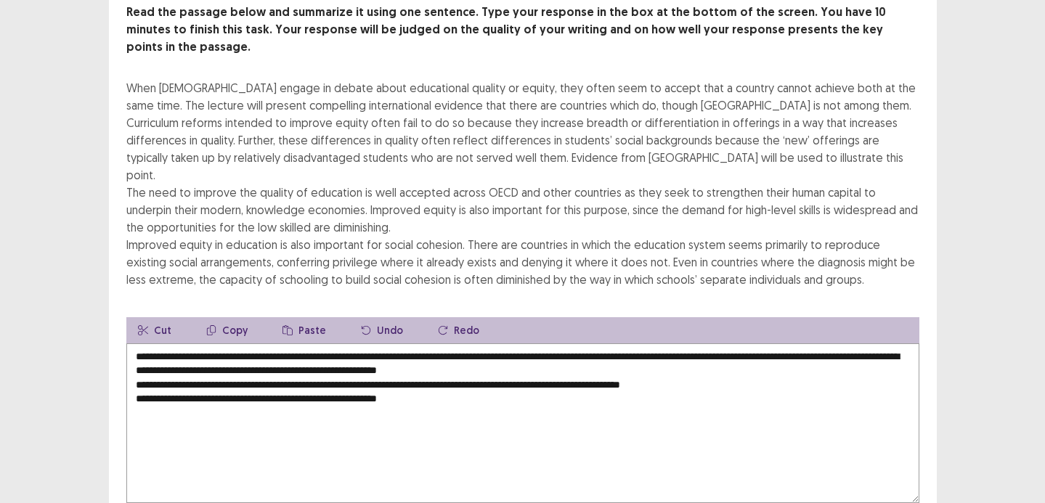
drag, startPoint x: 363, startPoint y: 365, endPoint x: 121, endPoint y: 363, distance: 241.2
click at [121, 363] on div "Read the passage below and summarize it using one sentence. Type your response …" at bounding box center [523, 267] width 828 height 526
click at [836, 350] on textarea "**********" at bounding box center [522, 424] width 793 height 160
click at [611, 344] on textarea "**********" at bounding box center [522, 424] width 793 height 160
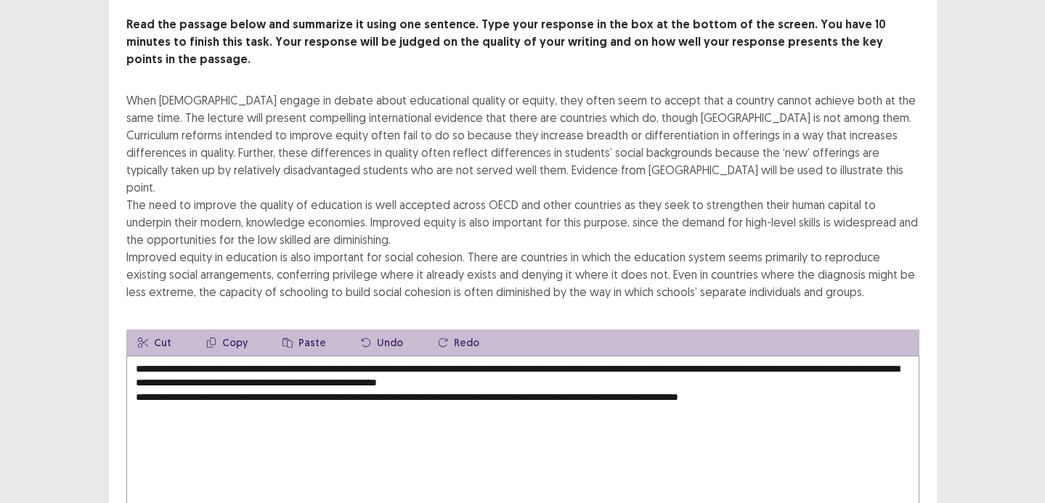
scroll to position [79, 0]
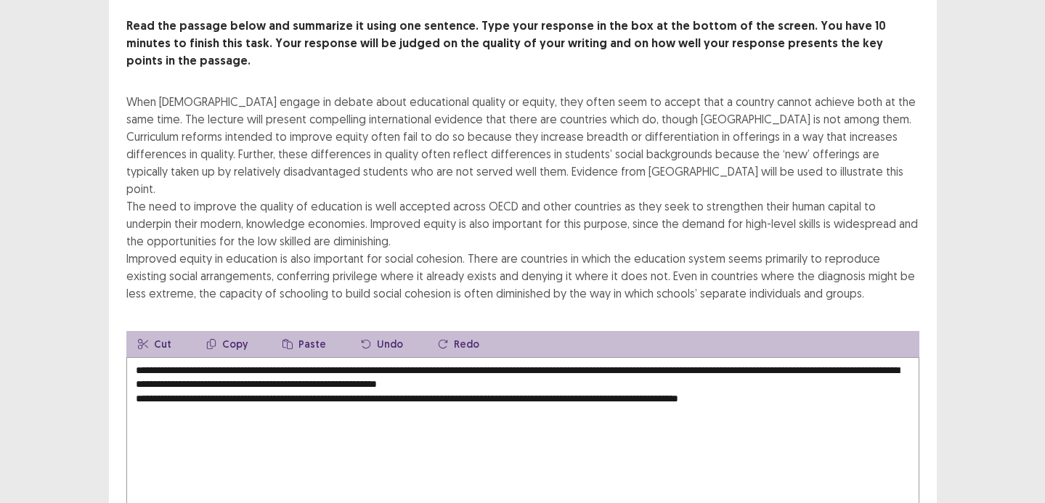
click at [595, 357] on textarea "**********" at bounding box center [522, 437] width 793 height 160
click at [646, 357] on textarea "**********" at bounding box center [522, 437] width 793 height 160
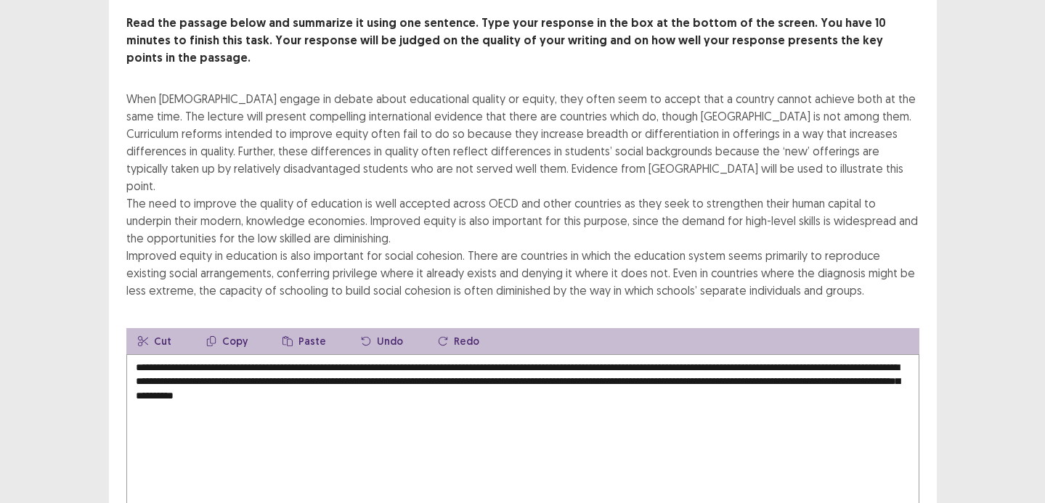
scroll to position [91, 0]
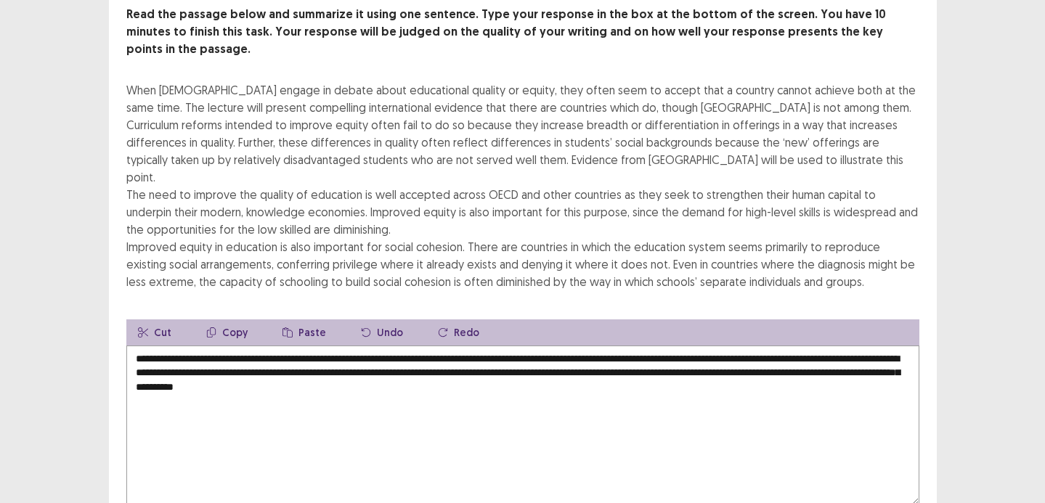
drag, startPoint x: 187, startPoint y: 320, endPoint x: 207, endPoint y: 320, distance: 20.3
click at [207, 346] on textarea "**********" at bounding box center [522, 426] width 793 height 160
drag, startPoint x: 567, startPoint y: 320, endPoint x: 492, endPoint y: 320, distance: 75.6
click at [492, 346] on textarea "**********" at bounding box center [522, 426] width 793 height 160
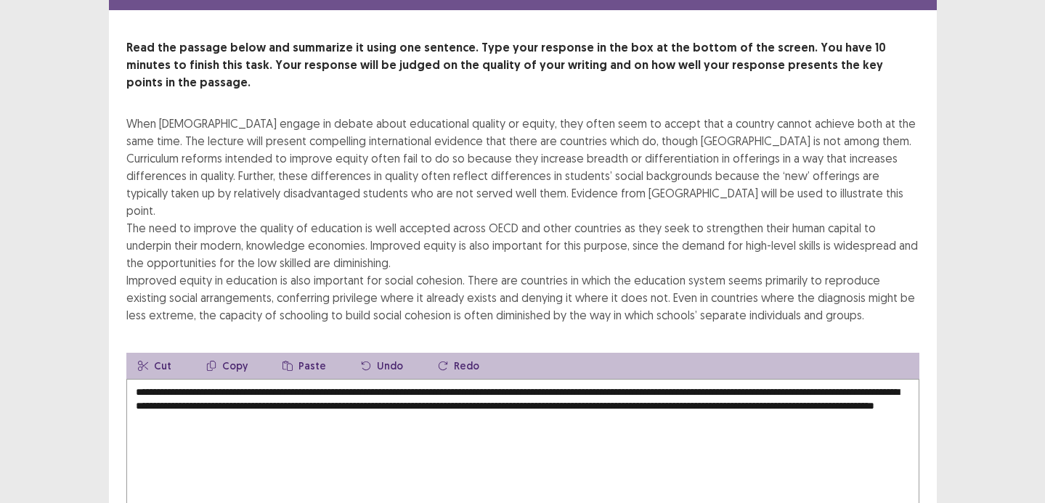
scroll to position [56, 0]
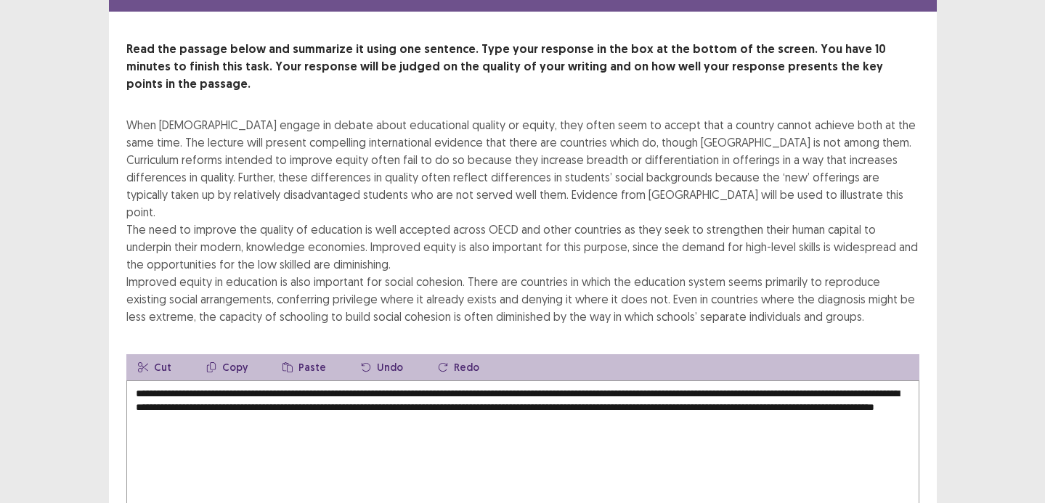
drag, startPoint x: 634, startPoint y: 354, endPoint x: 594, endPoint y: 353, distance: 40.0
click at [594, 381] on textarea "**********" at bounding box center [522, 461] width 793 height 160
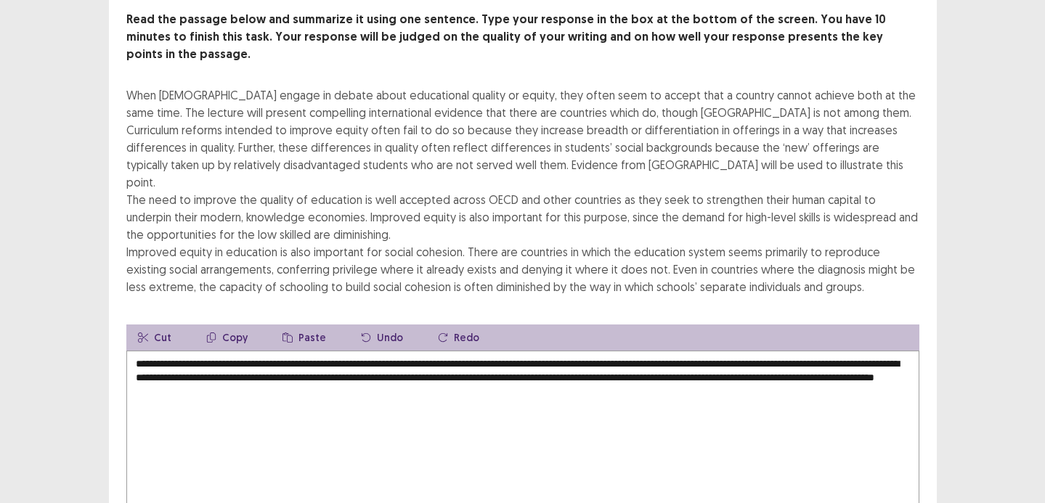
scroll to position [92, 0]
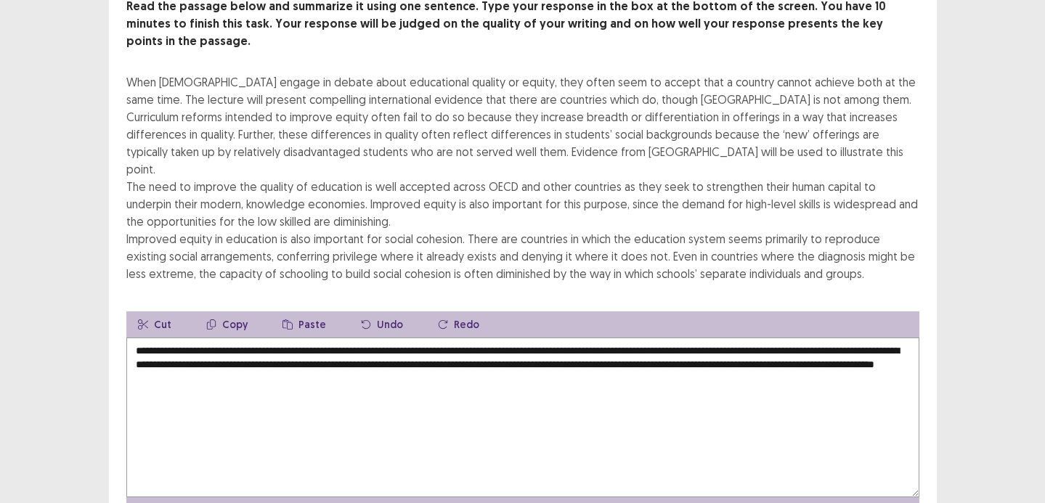
drag, startPoint x: 652, startPoint y: 320, endPoint x: 690, endPoint y: 320, distance: 37.8
click at [690, 338] on textarea "**********" at bounding box center [522, 418] width 793 height 160
click at [693, 385] on textarea "**********" at bounding box center [522, 418] width 793 height 160
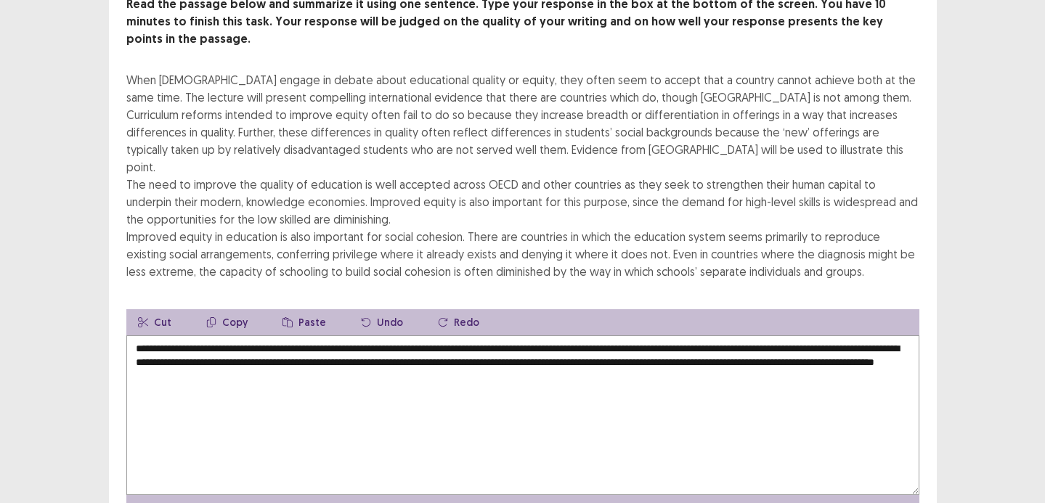
scroll to position [97, 0]
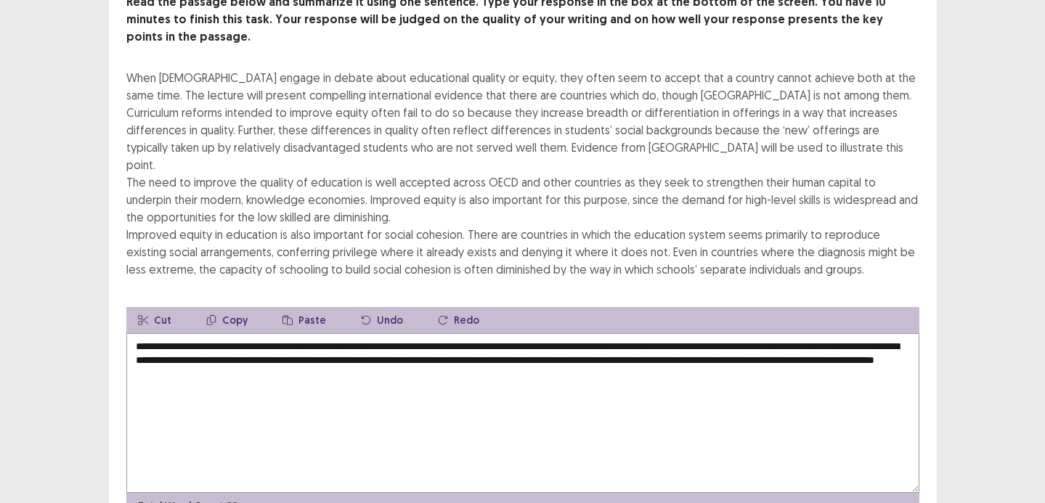
drag, startPoint x: 610, startPoint y: 326, endPoint x: 575, endPoint y: 327, distance: 35.6
click at [575, 333] on textarea "**********" at bounding box center [522, 413] width 793 height 160
drag, startPoint x: 559, startPoint y: 328, endPoint x: 538, endPoint y: 328, distance: 20.3
click at [538, 333] on textarea "**********" at bounding box center [522, 413] width 793 height 160
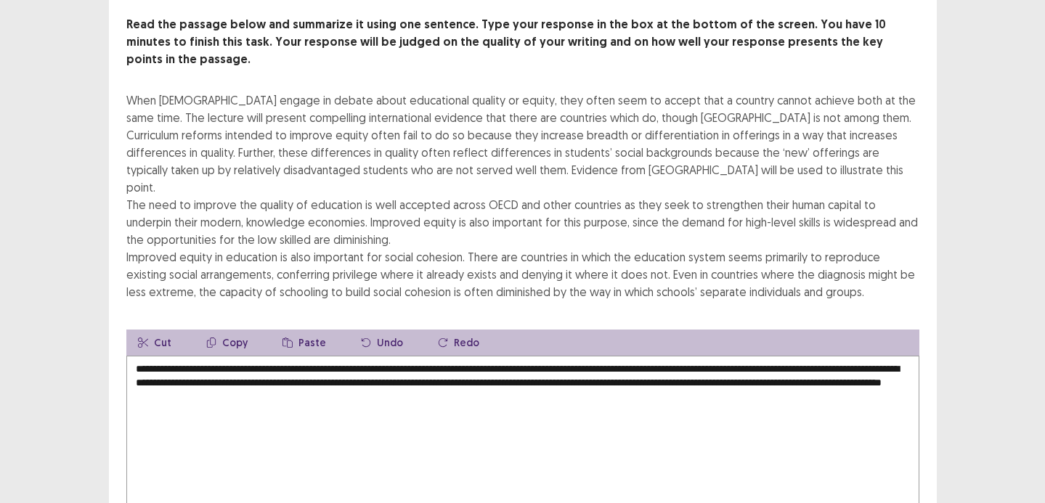
scroll to position [84, 0]
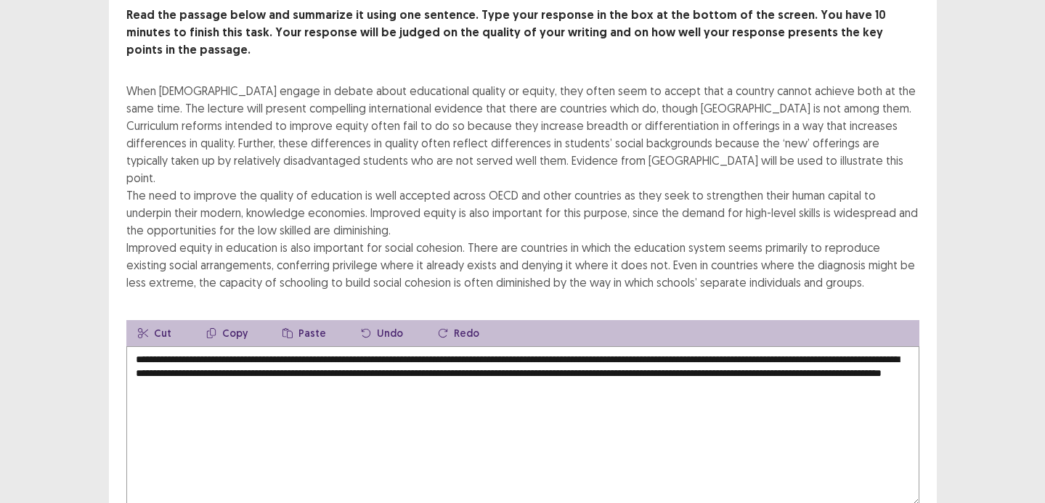
drag, startPoint x: 810, startPoint y: 340, endPoint x: 769, endPoint y: 340, distance: 40.7
click at [769, 347] on textarea "**********" at bounding box center [522, 427] width 793 height 160
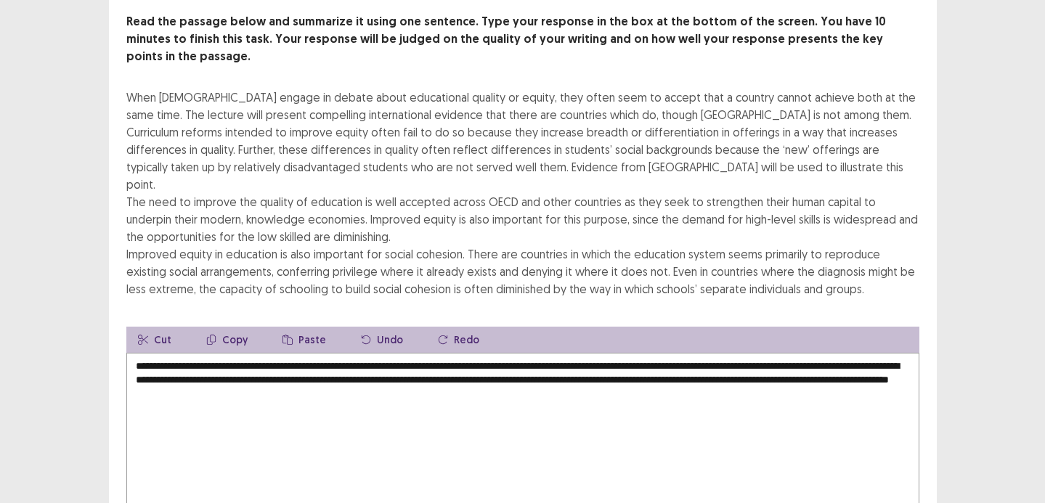
scroll to position [89, 0]
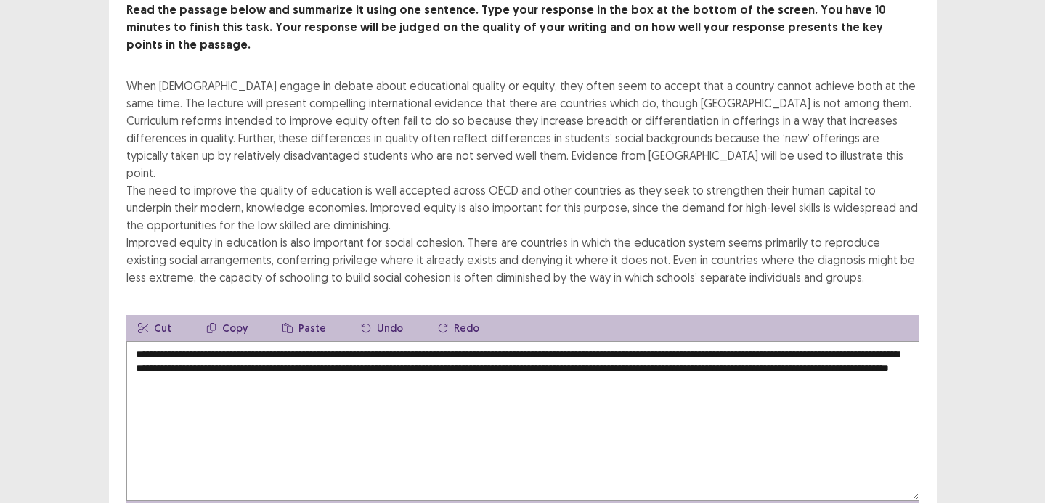
drag, startPoint x: 158, startPoint y: 349, endPoint x: 179, endPoint y: 352, distance: 21.3
click at [179, 352] on textarea "**********" at bounding box center [522, 421] width 793 height 160
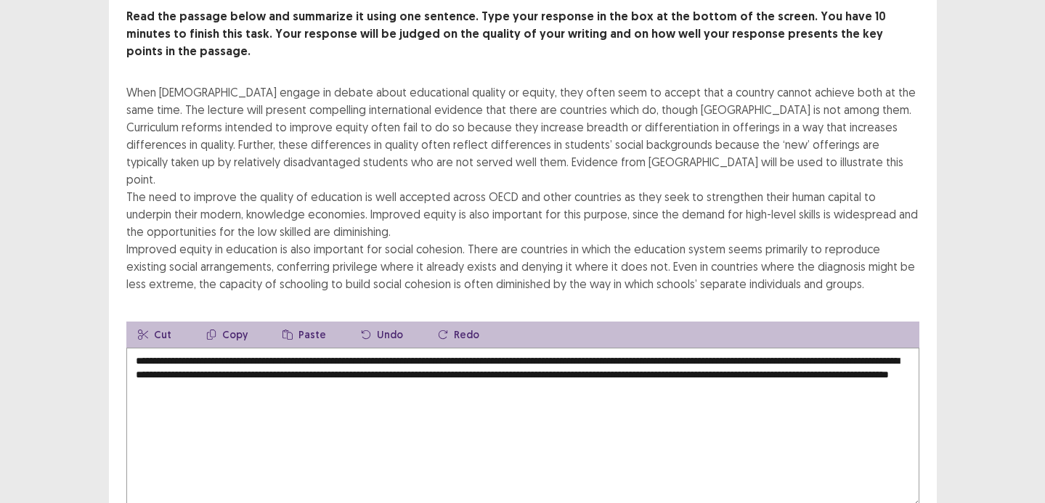
scroll to position [0, 0]
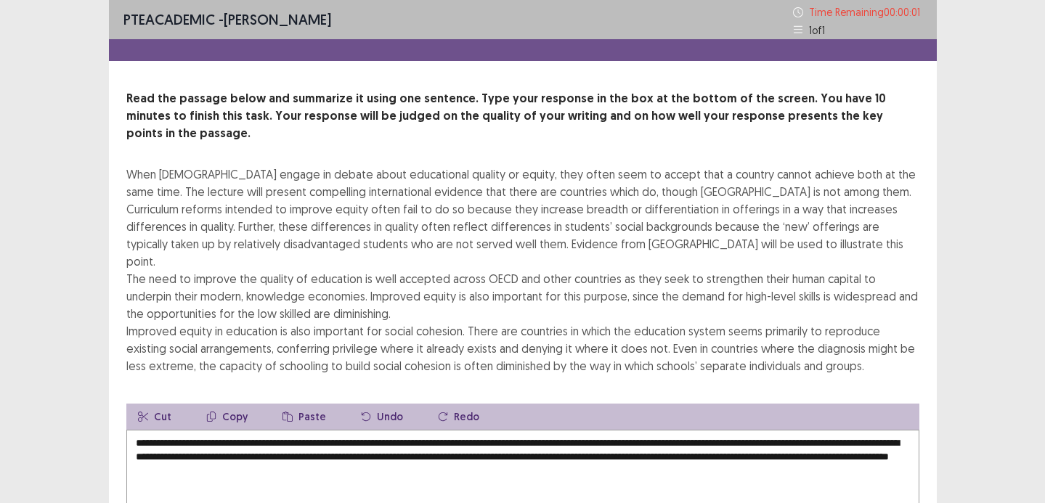
type textarea "**********"
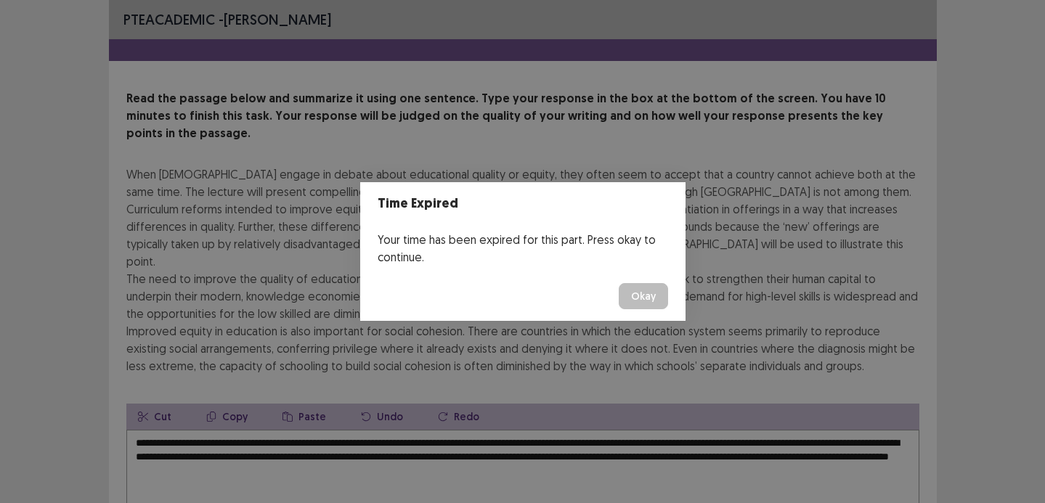
click at [708, 286] on div "Time Expired Your time has been expired for this part. Press okay to continue. …" at bounding box center [522, 251] width 1045 height 503
click at [631, 286] on button "Okay" at bounding box center [643, 296] width 49 height 26
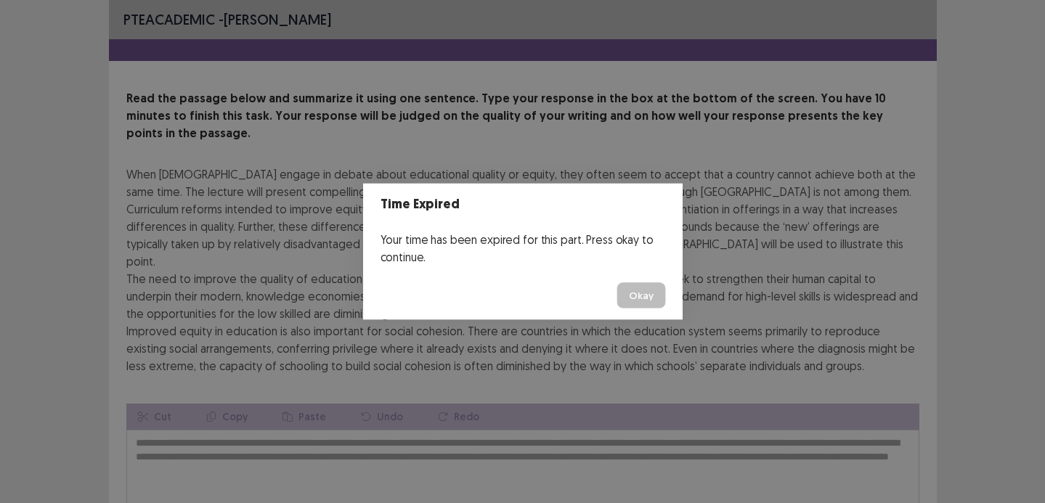
scroll to position [142, 0]
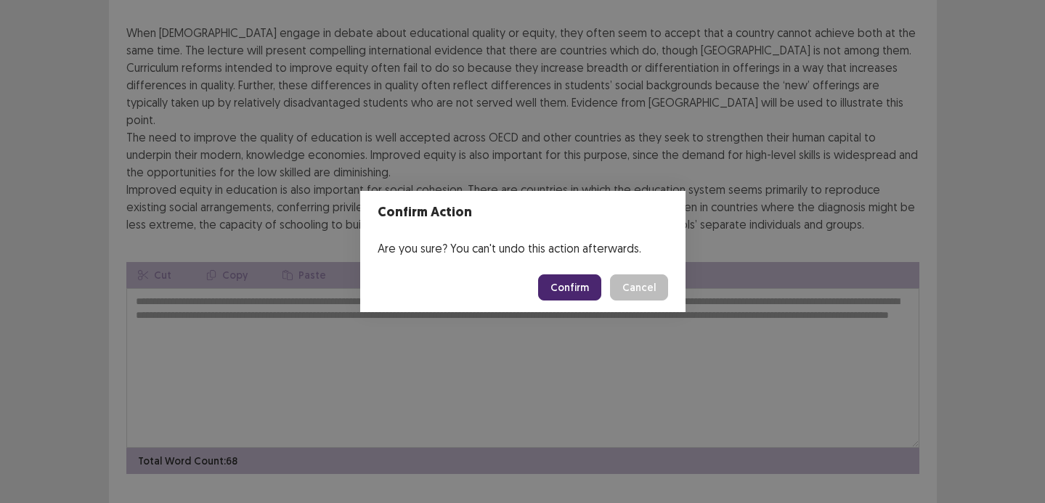
click at [593, 286] on button "Confirm" at bounding box center [569, 288] width 63 height 26
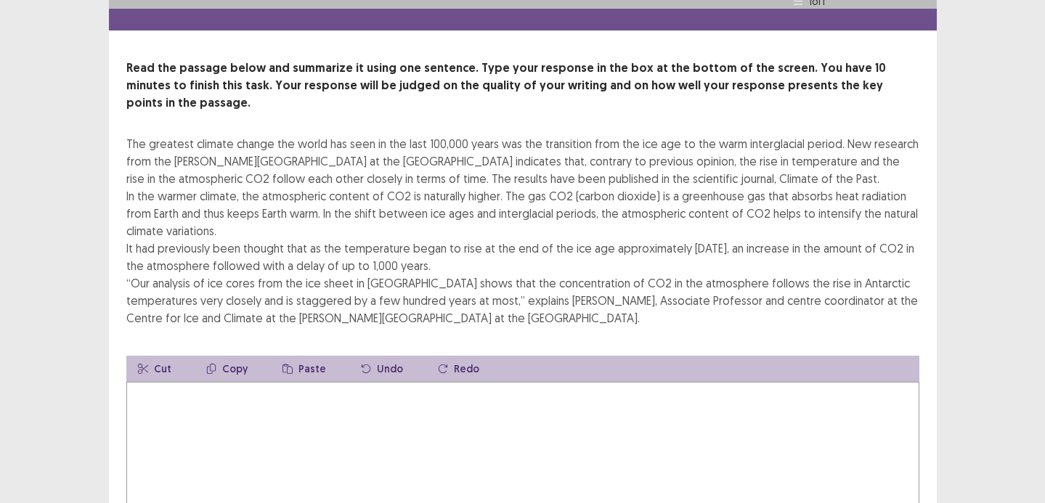
scroll to position [65, 0]
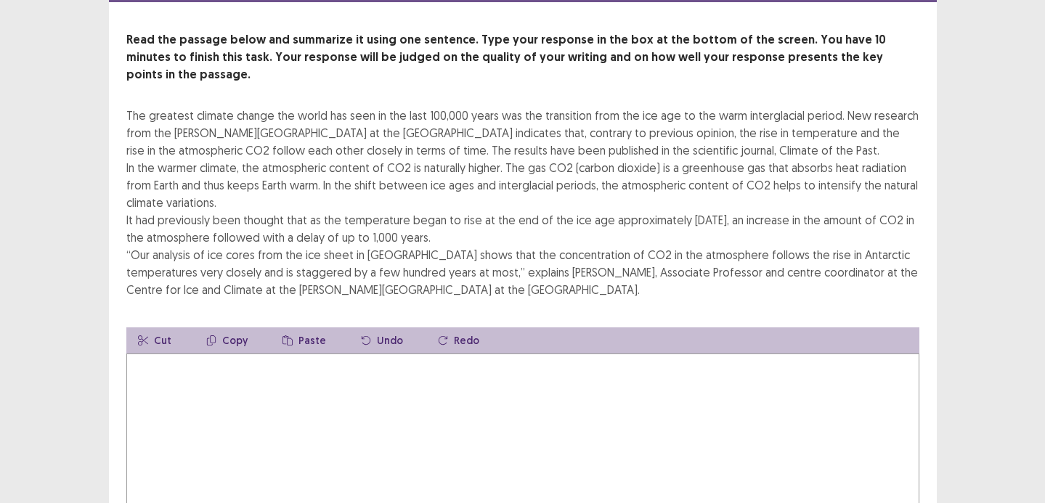
click at [431, 383] on textarea at bounding box center [522, 434] width 793 height 160
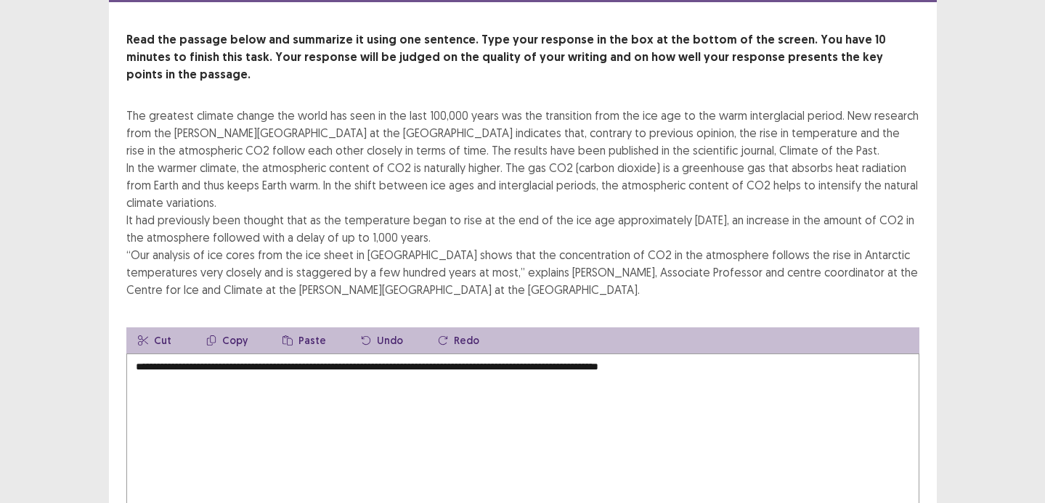
drag, startPoint x: 495, startPoint y: 344, endPoint x: 507, endPoint y: 344, distance: 11.6
click at [507, 354] on textarea "**********" at bounding box center [522, 434] width 793 height 160
click at [544, 396] on textarea "**********" at bounding box center [522, 434] width 793 height 160
click at [560, 354] on textarea "**********" at bounding box center [522, 434] width 793 height 160
click at [574, 354] on textarea "**********" at bounding box center [522, 434] width 793 height 160
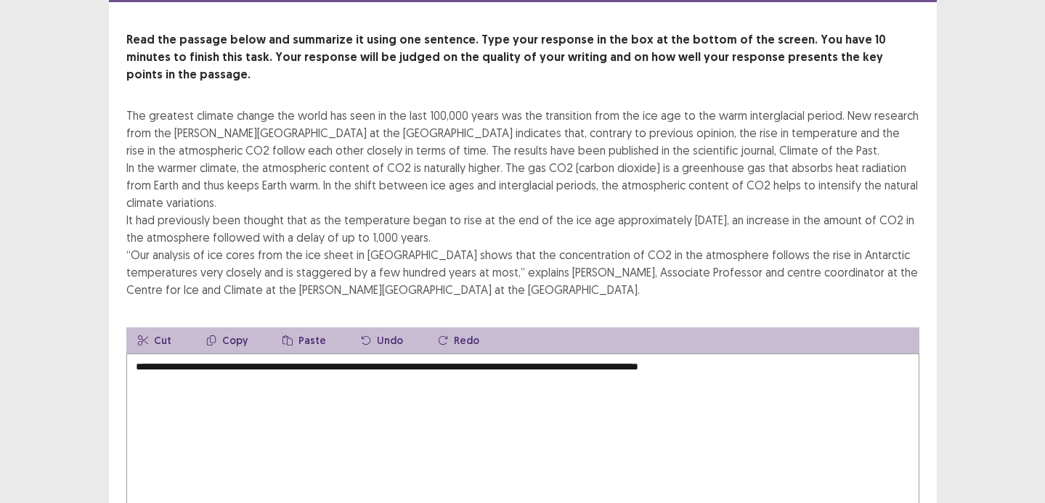
click at [748, 354] on textarea "**********" at bounding box center [522, 434] width 793 height 160
click at [751, 354] on textarea "**********" at bounding box center [522, 434] width 793 height 160
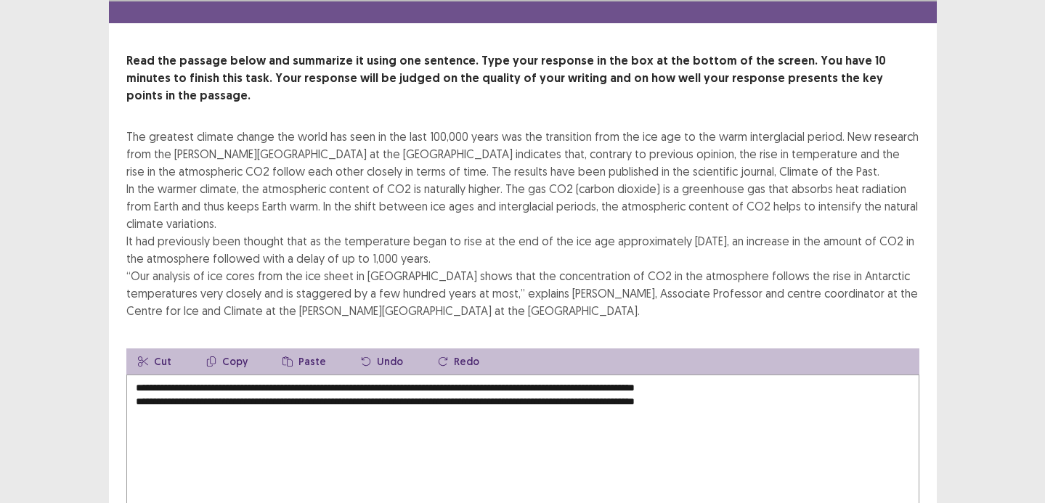
scroll to position [65, 0]
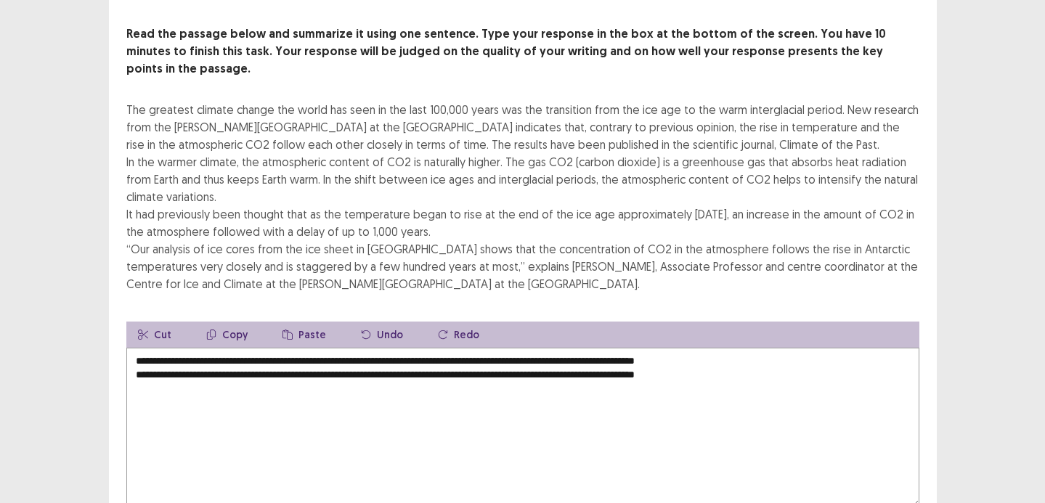
click at [417, 383] on textarea "**********" at bounding box center [522, 428] width 793 height 160
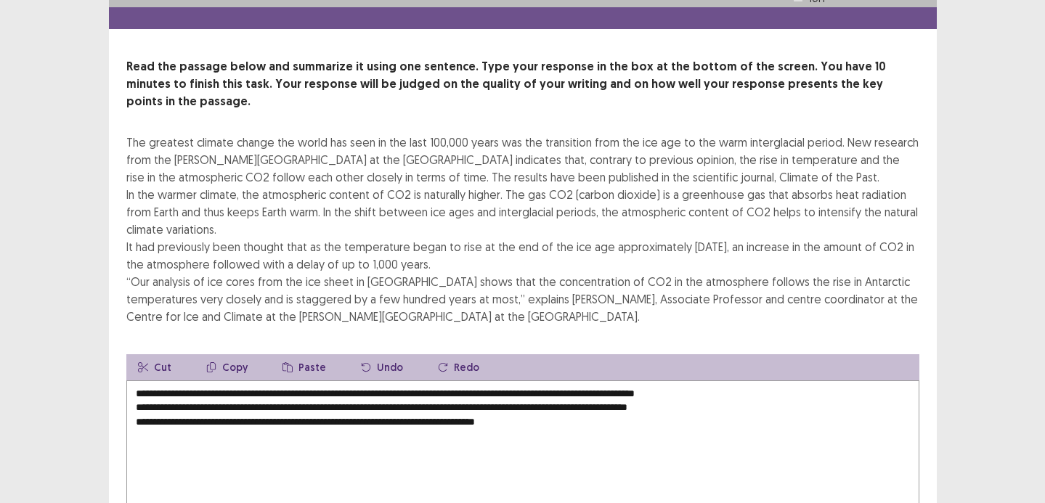
scroll to position [33, 0]
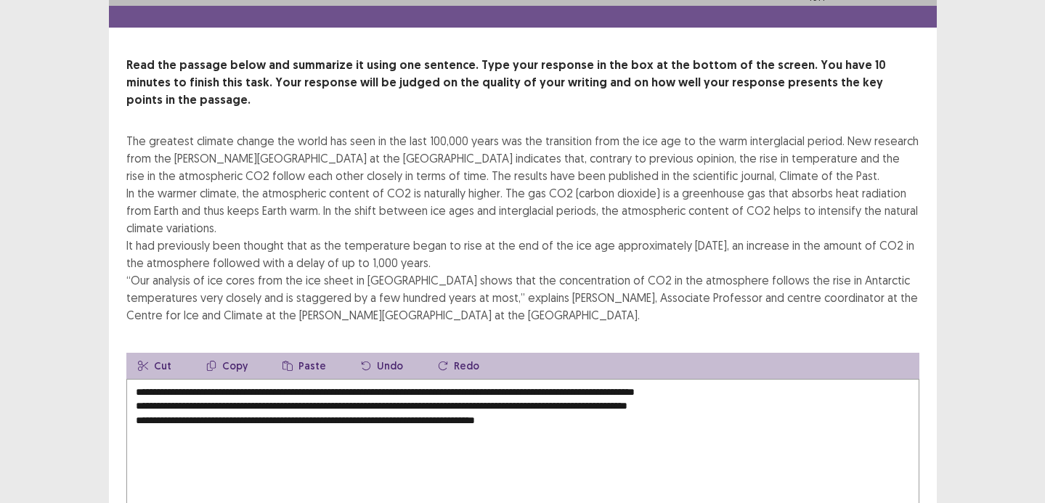
click at [753, 379] on textarea "**********" at bounding box center [522, 459] width 793 height 160
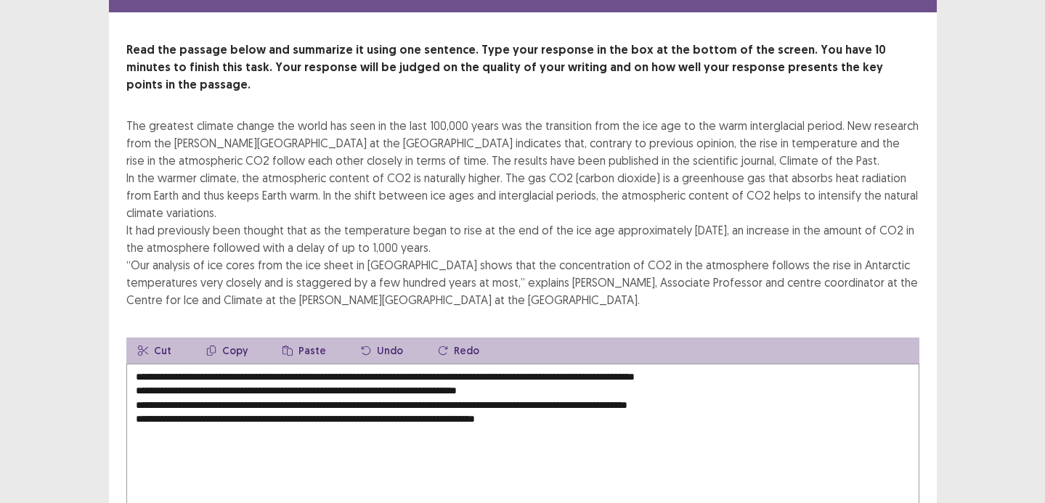
scroll to position [60, 0]
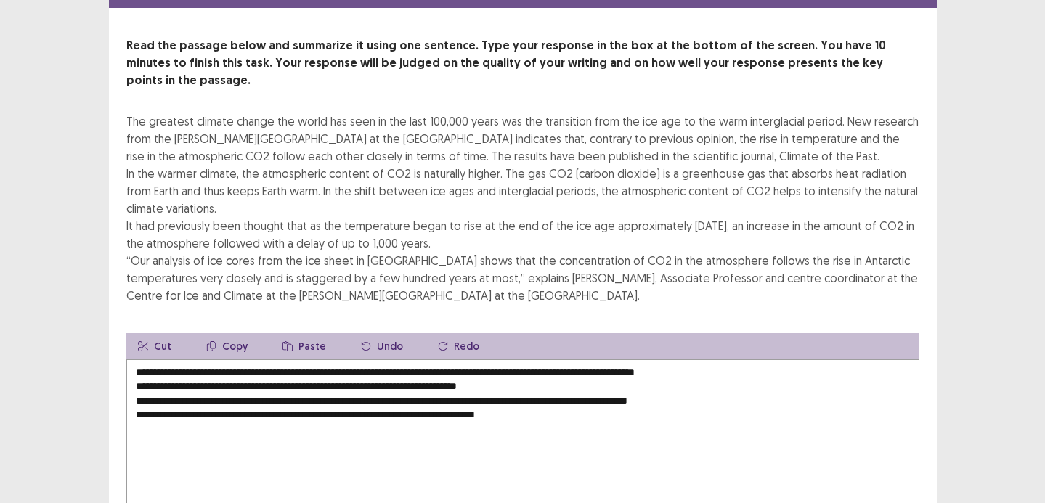
drag, startPoint x: 372, startPoint y: 348, endPoint x: 489, endPoint y: 354, distance: 117.1
click at [489, 360] on textarea "**********" at bounding box center [522, 440] width 793 height 160
click at [437, 360] on textarea "**********" at bounding box center [522, 440] width 793 height 160
click at [293, 360] on textarea "**********" at bounding box center [522, 440] width 793 height 160
click at [437, 360] on textarea "**********" at bounding box center [522, 440] width 793 height 160
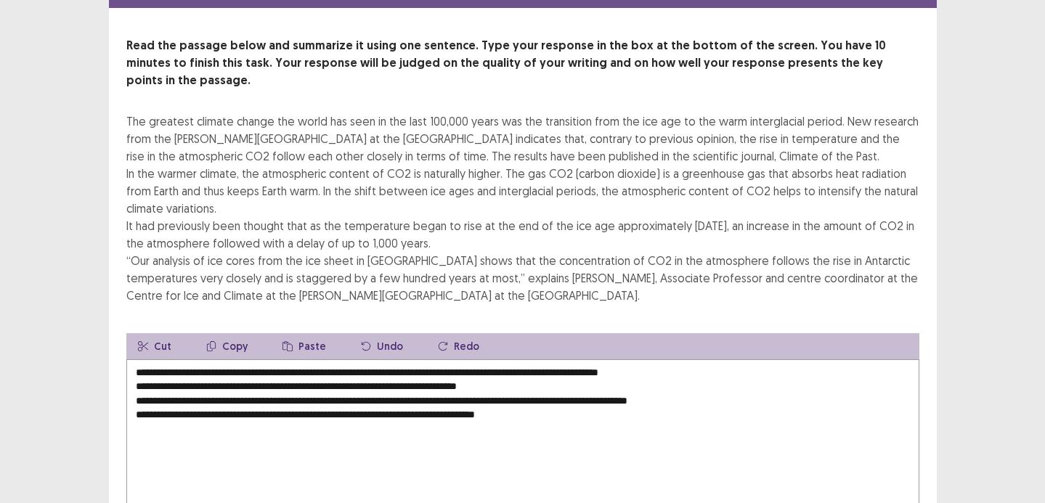
click at [521, 360] on textarea "**********" at bounding box center [522, 440] width 793 height 160
drag, startPoint x: 167, startPoint y: 365, endPoint x: 545, endPoint y: 368, distance: 377.8
click at [545, 368] on textarea "**********" at bounding box center [522, 440] width 793 height 160
drag, startPoint x: 565, startPoint y: 345, endPoint x: 576, endPoint y: 400, distance: 55.6
click at [566, 360] on textarea "**********" at bounding box center [522, 440] width 793 height 160
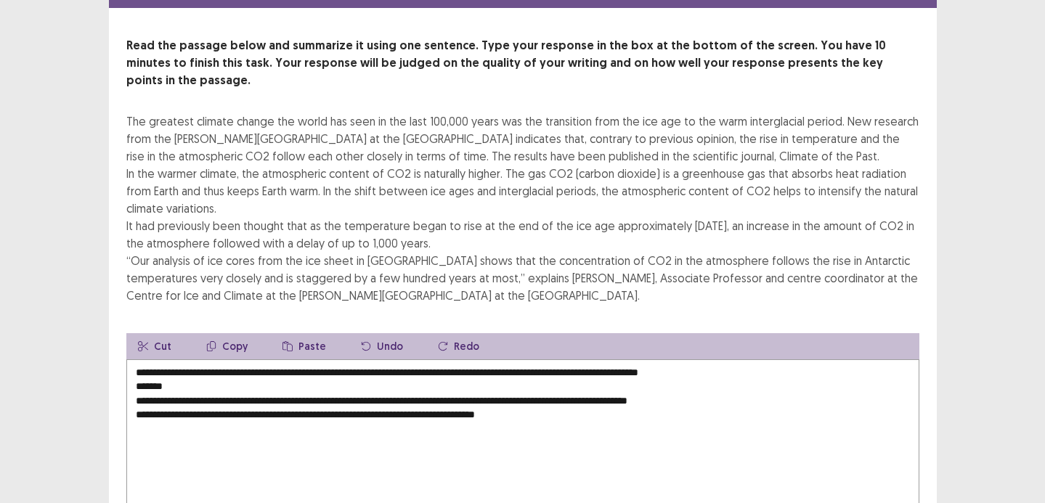
paste textarea "**********"
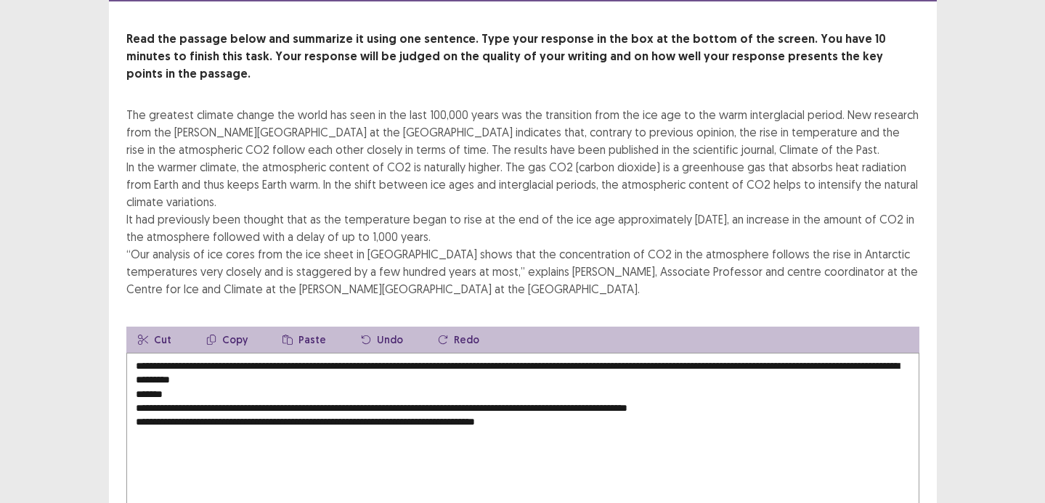
drag, startPoint x: 307, startPoint y: 381, endPoint x: 110, endPoint y: 378, distance: 196.2
click at [110, 378] on div "Read the passage below and summarize it using one sentence. Type your response …" at bounding box center [523, 285] width 828 height 509
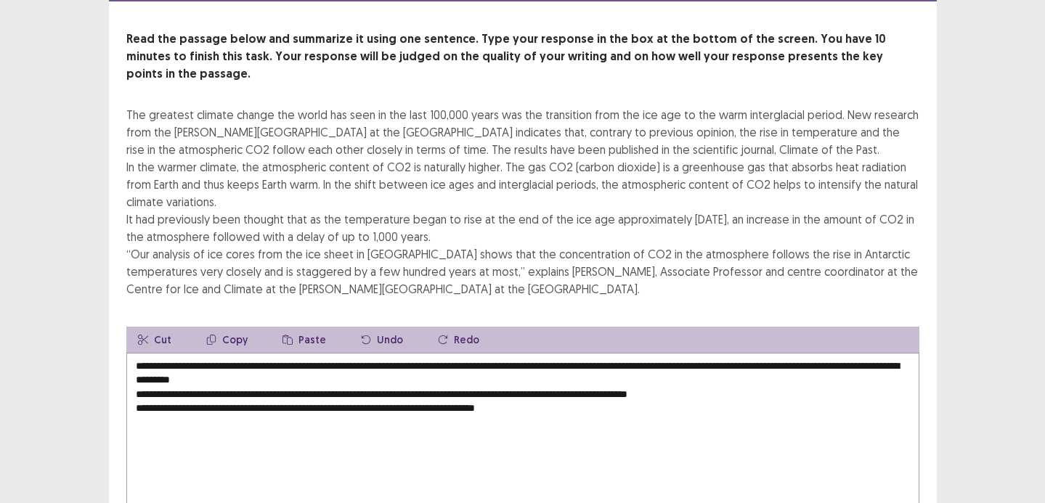
drag, startPoint x: 858, startPoint y: 345, endPoint x: 836, endPoint y: 348, distance: 22.0
click at [836, 353] on textarea "**********" at bounding box center [522, 433] width 793 height 160
click at [158, 365] on textarea "**********" at bounding box center [522, 433] width 793 height 160
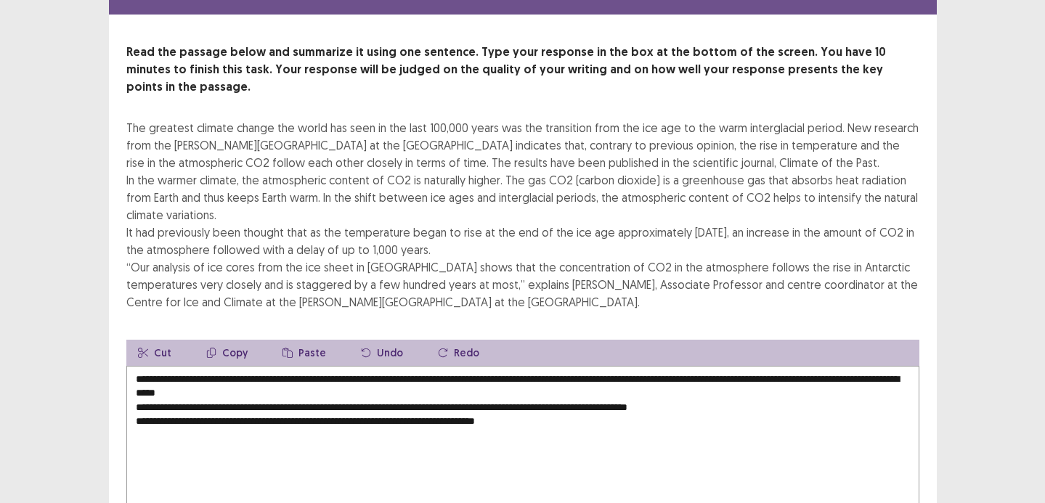
scroll to position [97, 0]
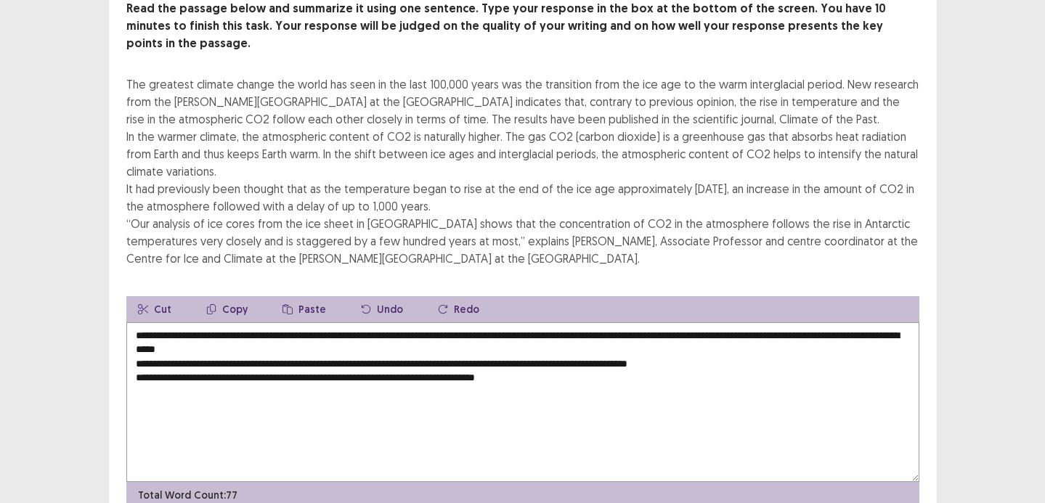
click at [382, 331] on textarea "**********" at bounding box center [522, 403] width 793 height 160
click at [137, 352] on textarea "**********" at bounding box center [522, 403] width 793 height 160
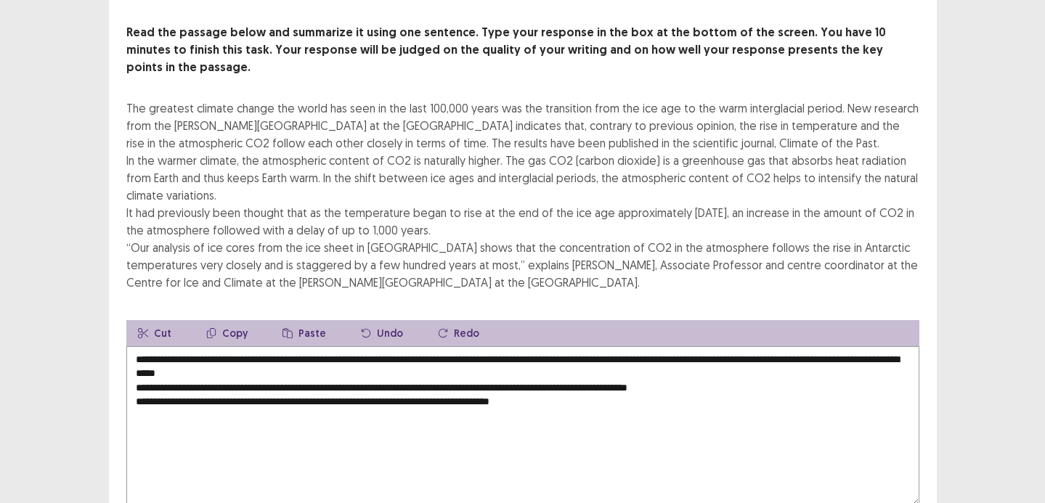
scroll to position [136, 0]
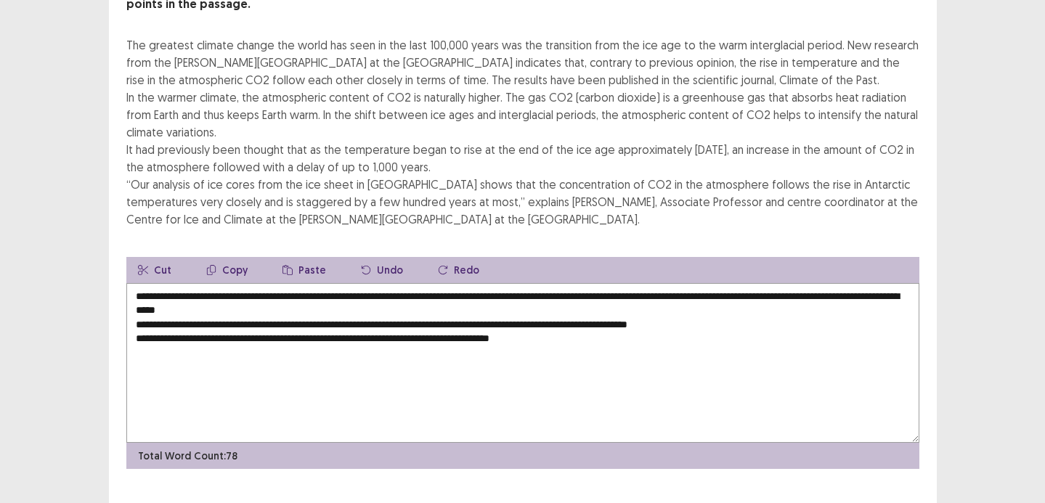
drag, startPoint x: 485, startPoint y: 314, endPoint x: 609, endPoint y: 320, distance: 123.7
click at [609, 320] on textarea "**********" at bounding box center [522, 363] width 793 height 160
click at [359, 291] on textarea "**********" at bounding box center [522, 363] width 793 height 160
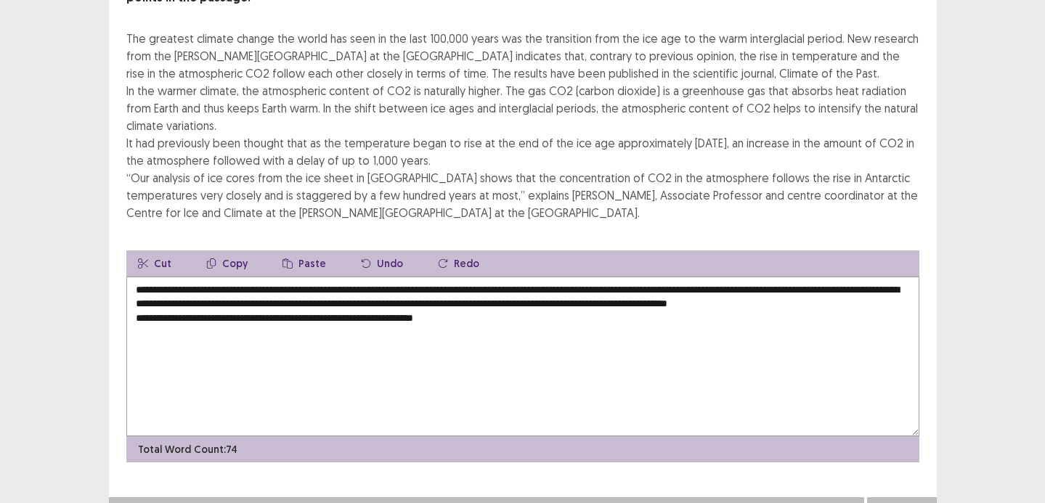
drag, startPoint x: 612, startPoint y: 285, endPoint x: 374, endPoint y: 282, distance: 237.6
click at [374, 282] on textarea "**********" at bounding box center [522, 357] width 793 height 160
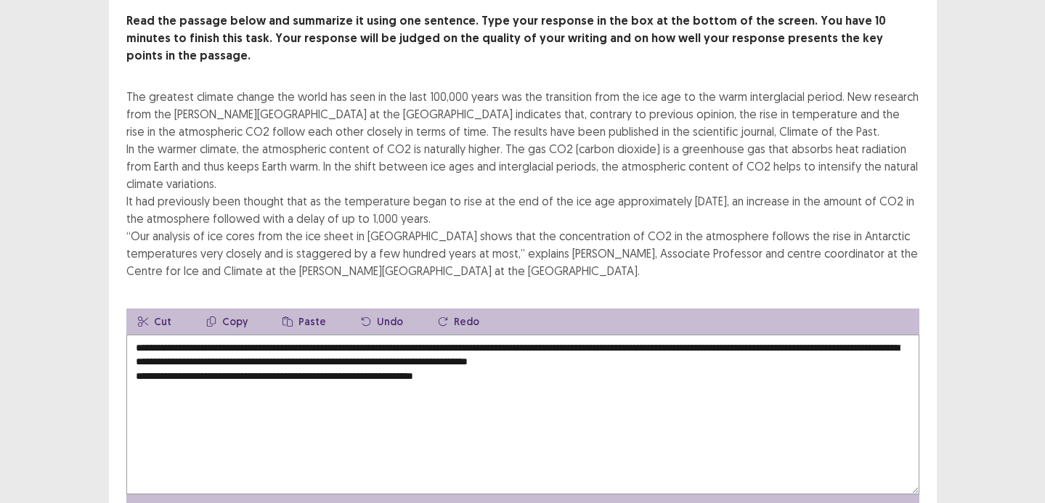
scroll to position [77, 0]
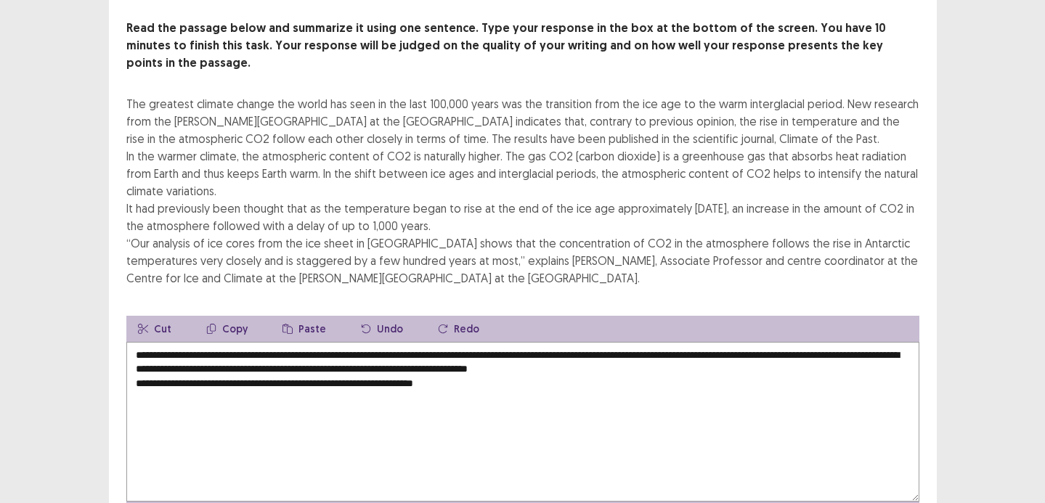
click at [779, 343] on textarea "**********" at bounding box center [522, 422] width 793 height 160
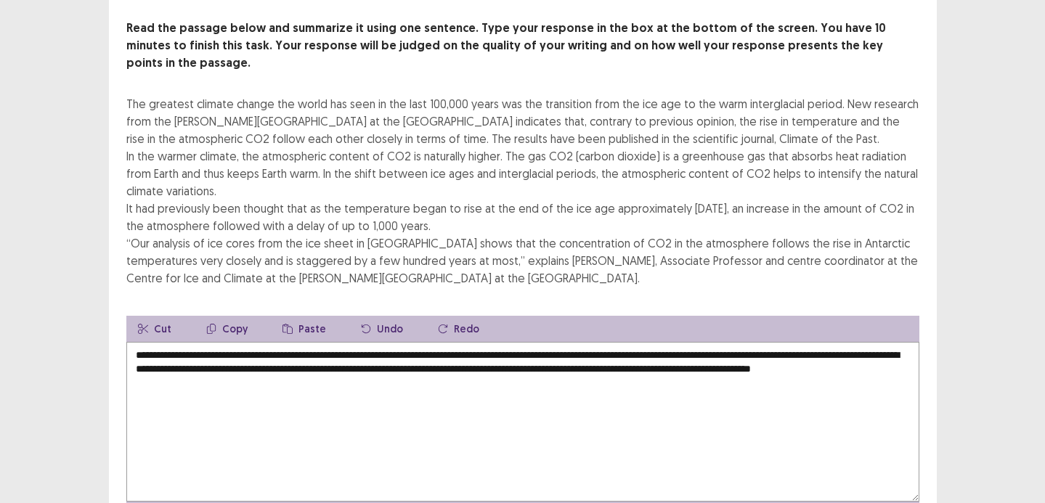
click at [605, 361] on textarea "**********" at bounding box center [522, 422] width 793 height 160
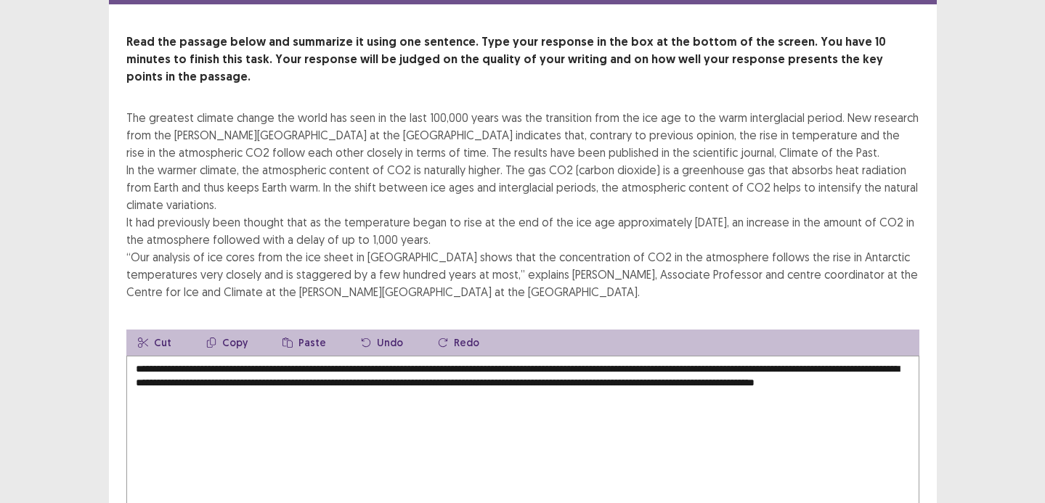
scroll to position [84, 0]
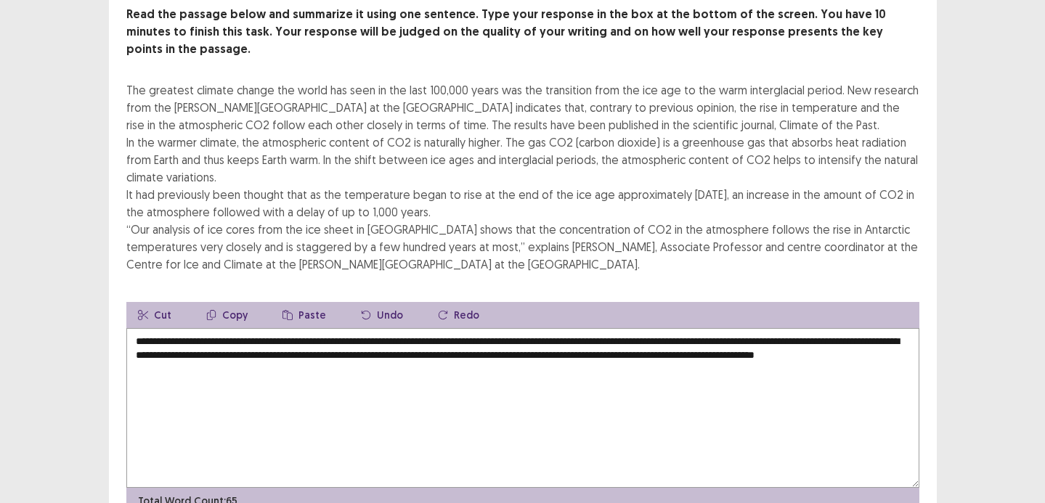
drag, startPoint x: 166, startPoint y: 337, endPoint x: 195, endPoint y: 343, distance: 29.6
click at [195, 343] on textarea "**********" at bounding box center [522, 408] width 793 height 160
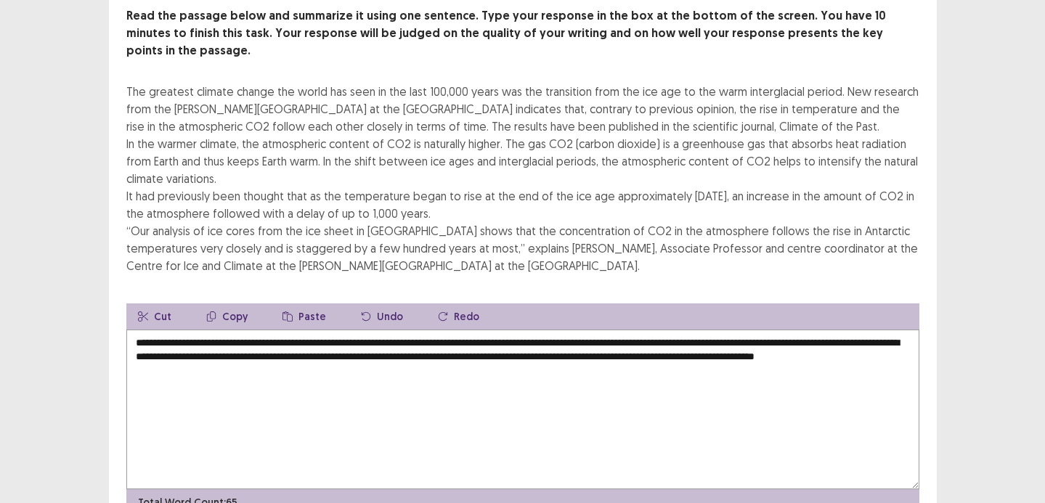
scroll to position [108, 0]
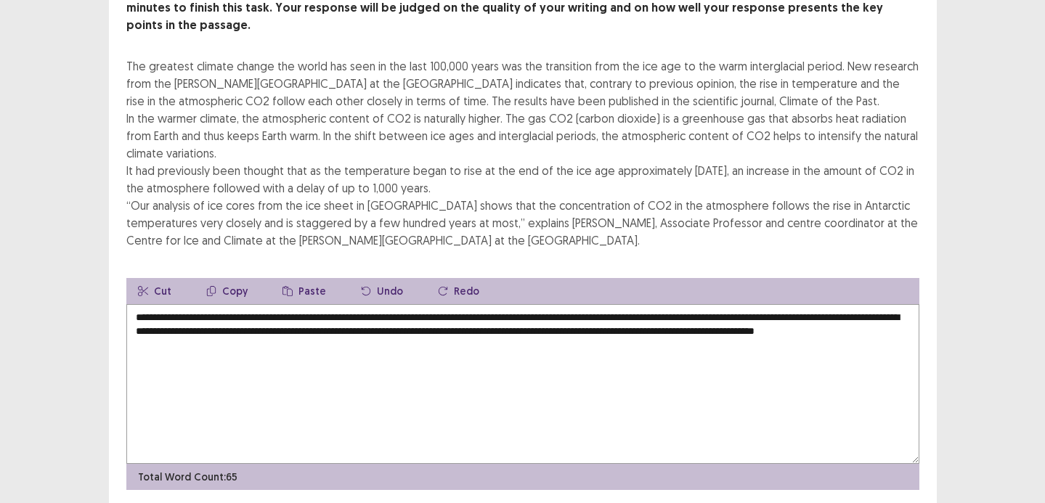
drag, startPoint x: 280, startPoint y: 315, endPoint x: 327, endPoint y: 317, distance: 47.3
click at [327, 317] on textarea "**********" at bounding box center [522, 384] width 793 height 160
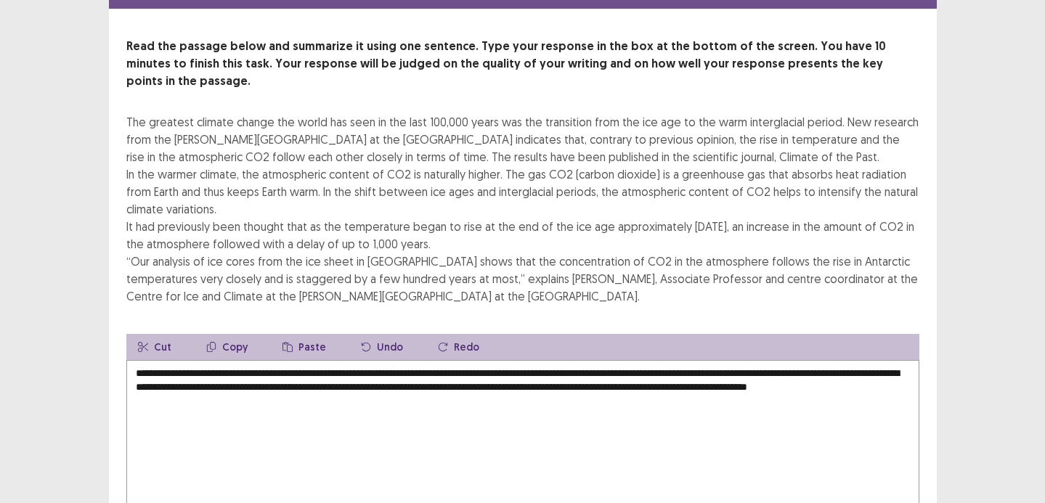
scroll to position [60, 0]
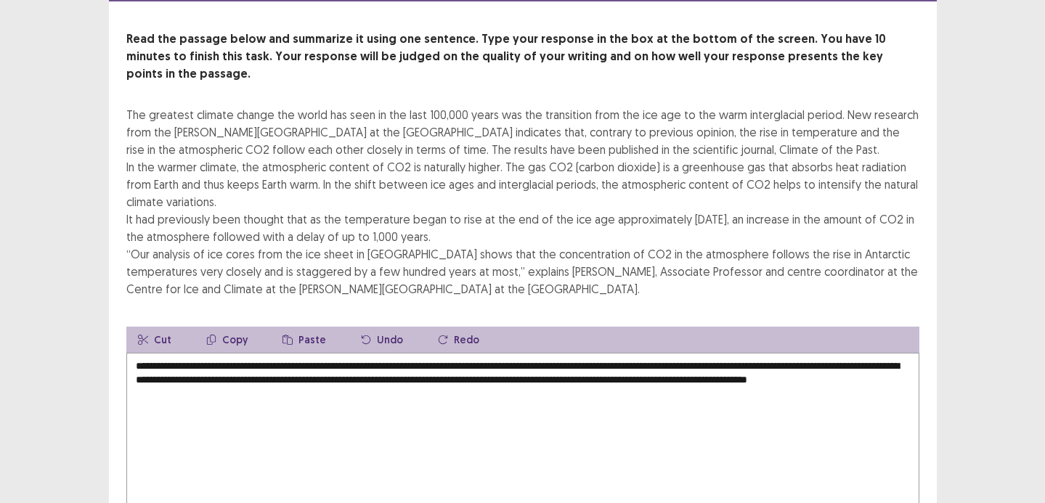
drag, startPoint x: 645, startPoint y: 361, endPoint x: 613, endPoint y: 360, distance: 32.0
click at [613, 360] on textarea "**********" at bounding box center [522, 433] width 793 height 160
drag, startPoint x: 793, startPoint y: 365, endPoint x: 756, endPoint y: 366, distance: 37.8
click at [756, 366] on textarea "**********" at bounding box center [522, 433] width 793 height 160
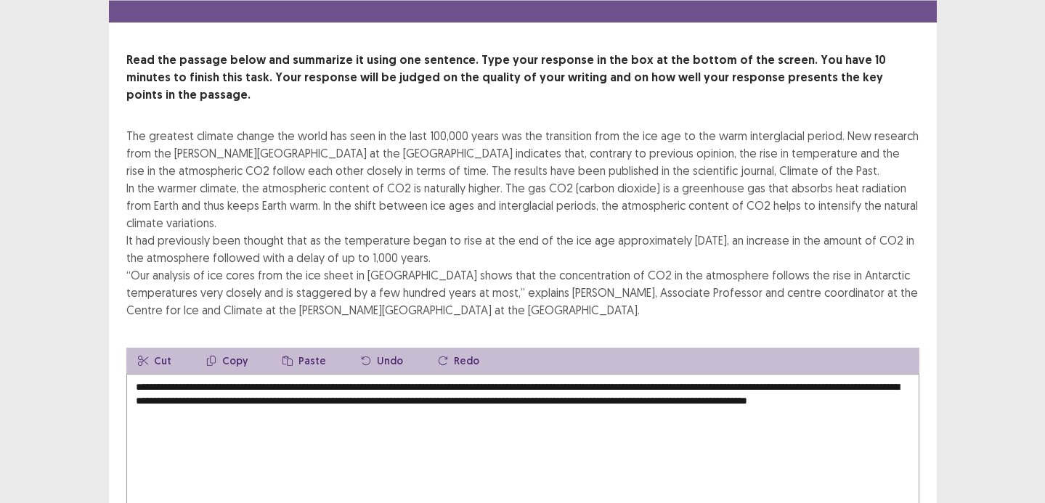
scroll to position [57, 0]
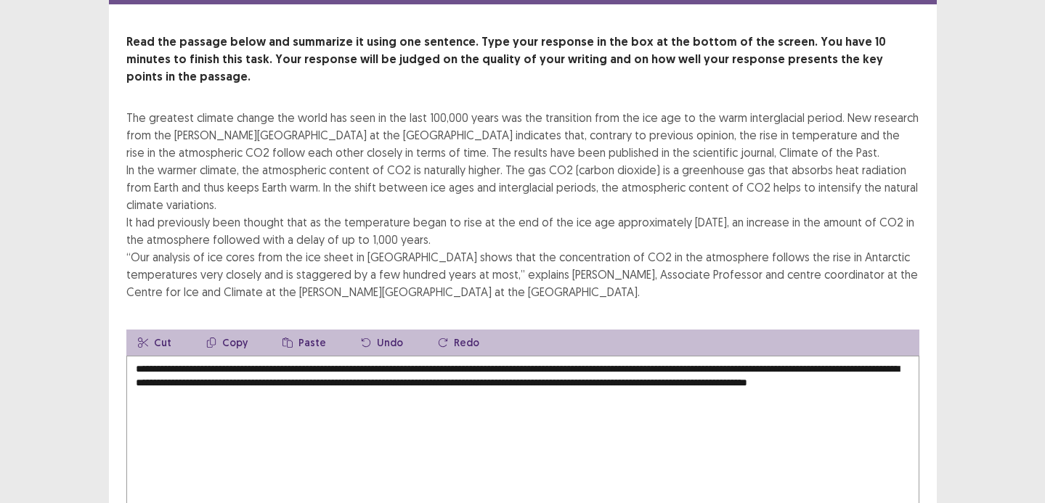
drag, startPoint x: 210, startPoint y: 382, endPoint x: 302, endPoint y: 381, distance: 92.3
click at [303, 381] on textarea "**********" at bounding box center [522, 436] width 793 height 160
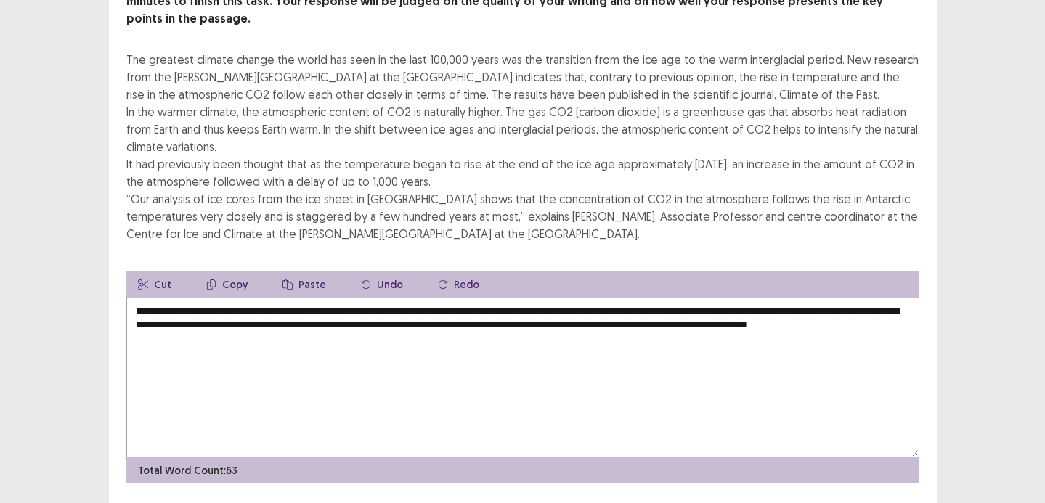
scroll to position [118, 0]
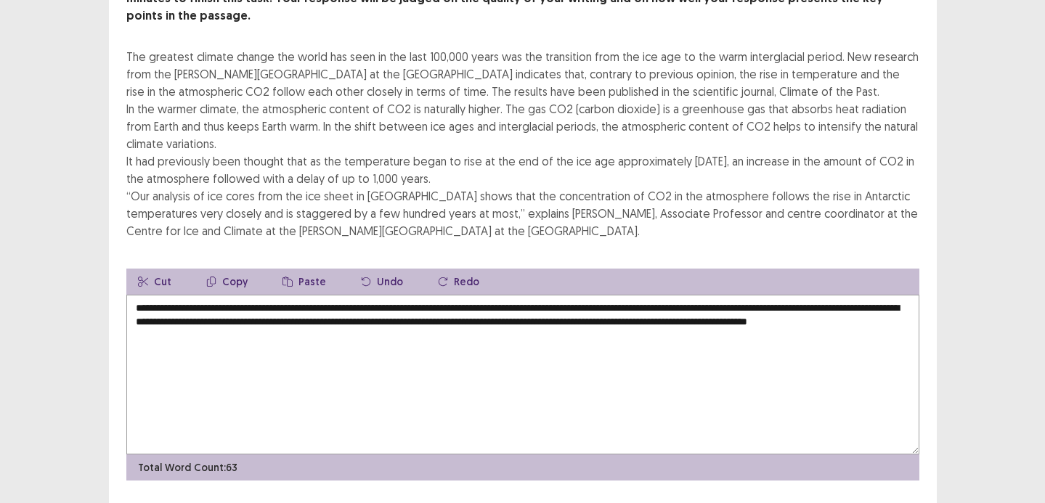
type textarea "**********"
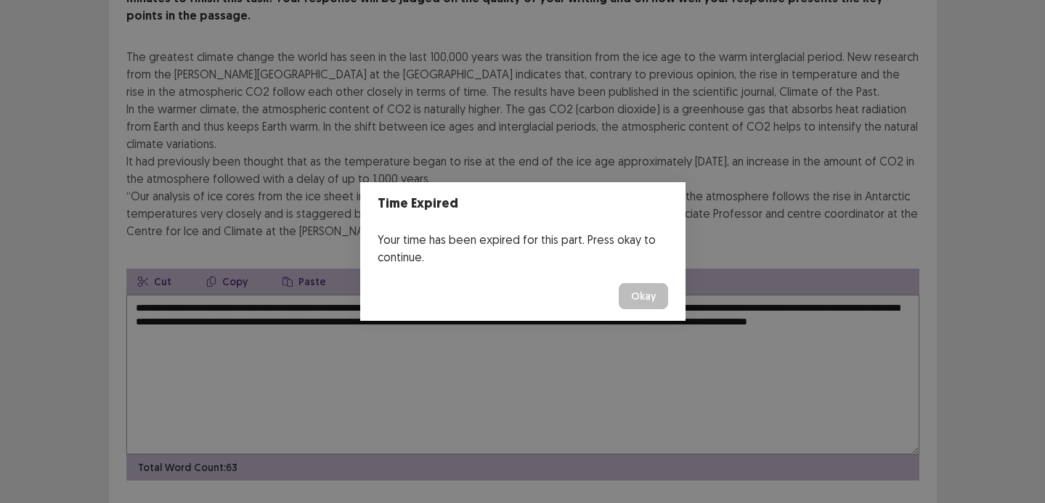
click at [657, 281] on footer "Okay" at bounding box center [522, 296] width 325 height 49
click at [650, 301] on button "Okay" at bounding box center [643, 296] width 49 height 26
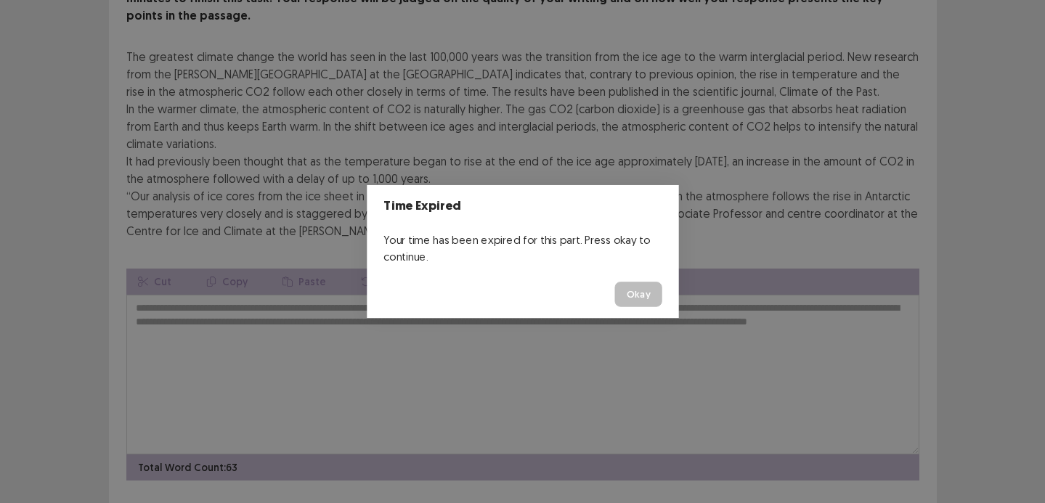
scroll to position [142, 0]
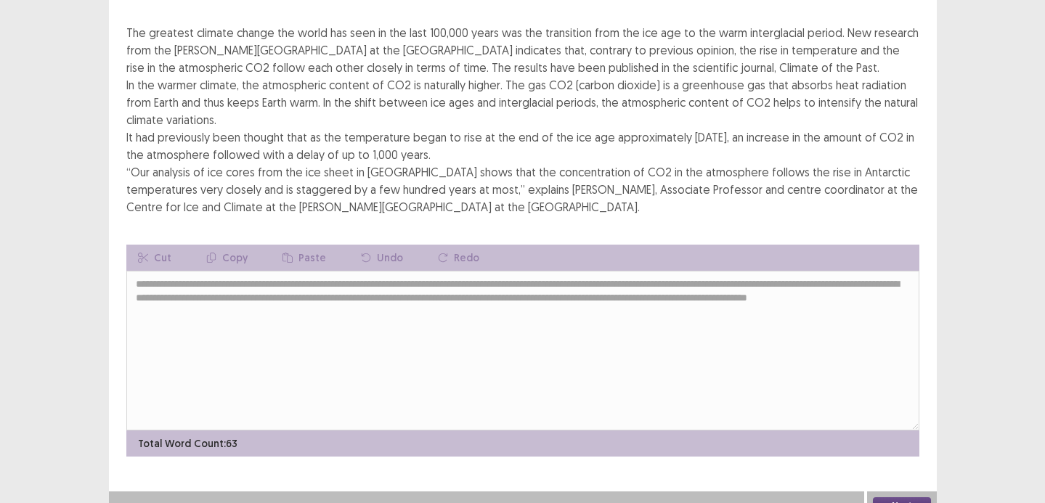
click at [879, 498] on button "Next" at bounding box center [902, 506] width 58 height 17
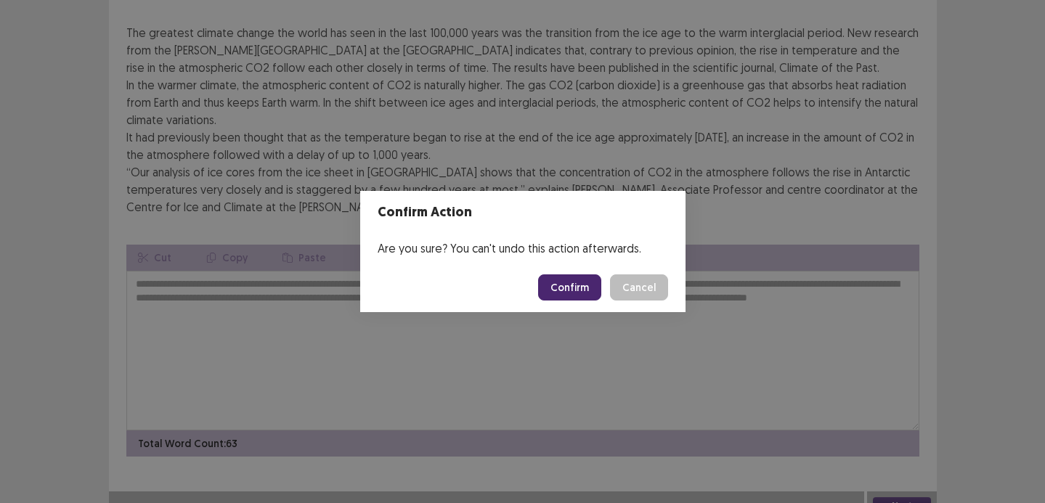
click at [569, 283] on button "Confirm" at bounding box center [569, 288] width 63 height 26
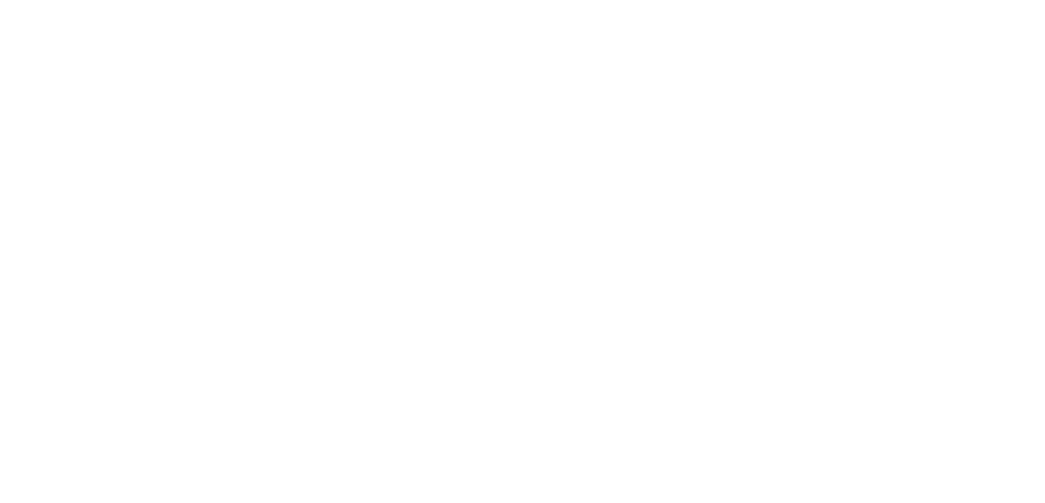
scroll to position [0, 0]
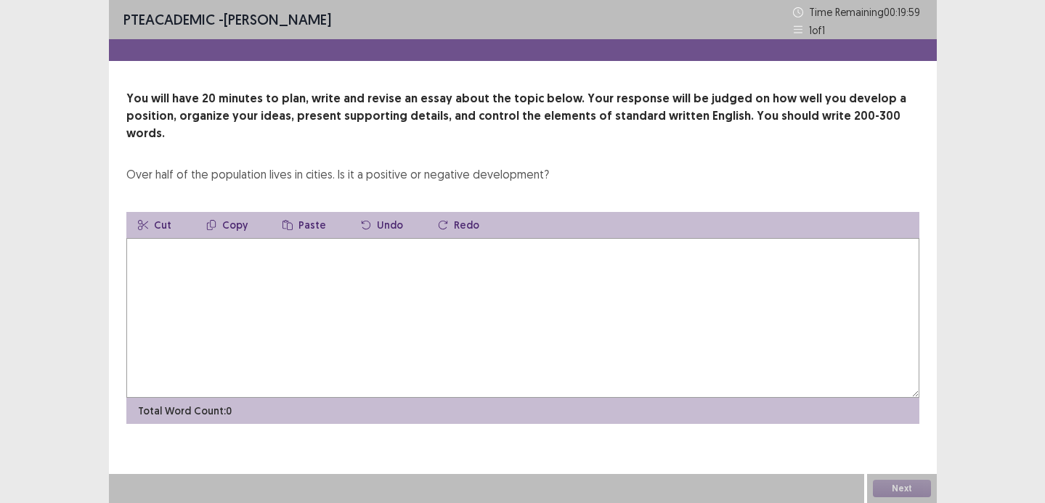
click at [479, 324] on textarea at bounding box center [522, 318] width 793 height 160
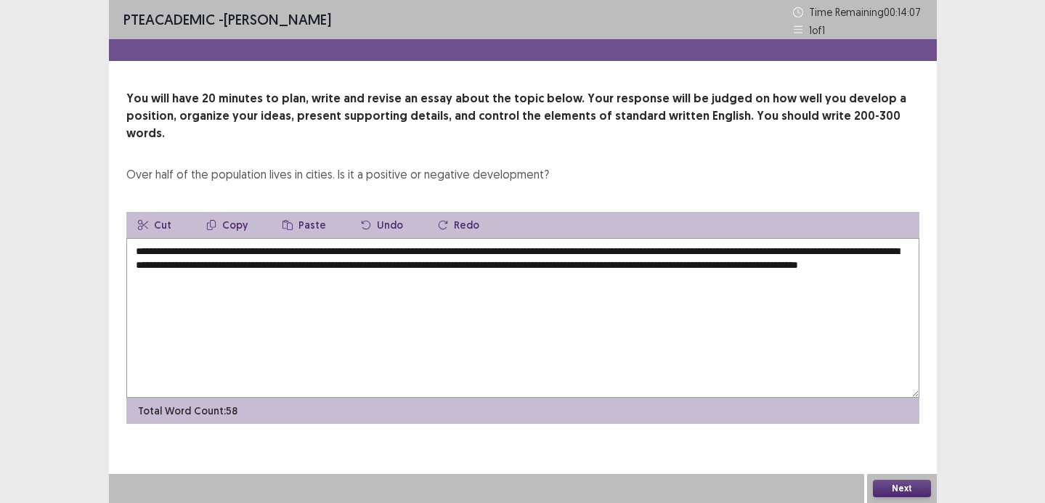
click at [273, 258] on textarea "**********" at bounding box center [522, 318] width 793 height 160
click at [428, 271] on textarea "**********" at bounding box center [522, 318] width 793 height 160
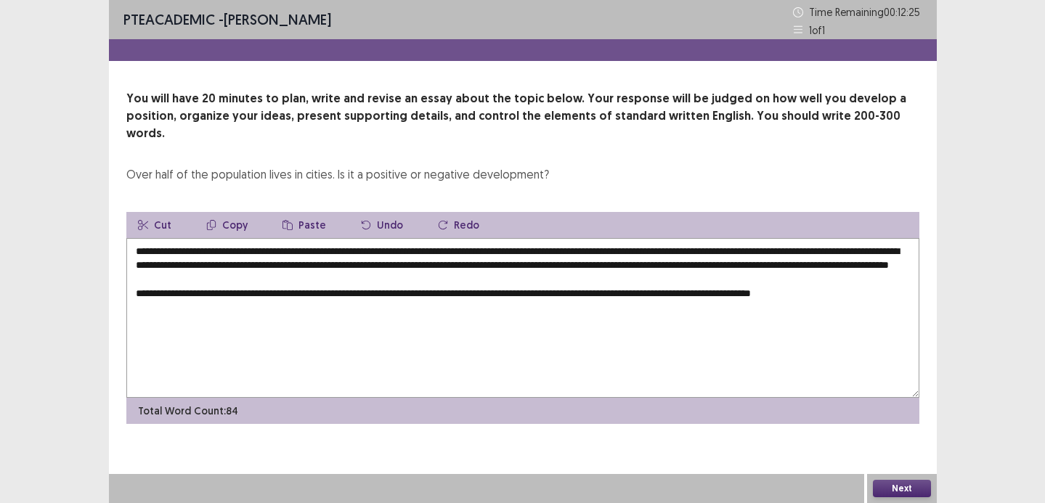
drag, startPoint x: 668, startPoint y: 286, endPoint x: 782, endPoint y: 288, distance: 113.4
click at [782, 288] on textarea "**********" at bounding box center [522, 318] width 793 height 160
click at [785, 290] on textarea "**********" at bounding box center [522, 318] width 793 height 160
click at [793, 290] on textarea "**********" at bounding box center [522, 318] width 793 height 160
click at [905, 292] on textarea "**********" at bounding box center [522, 318] width 793 height 160
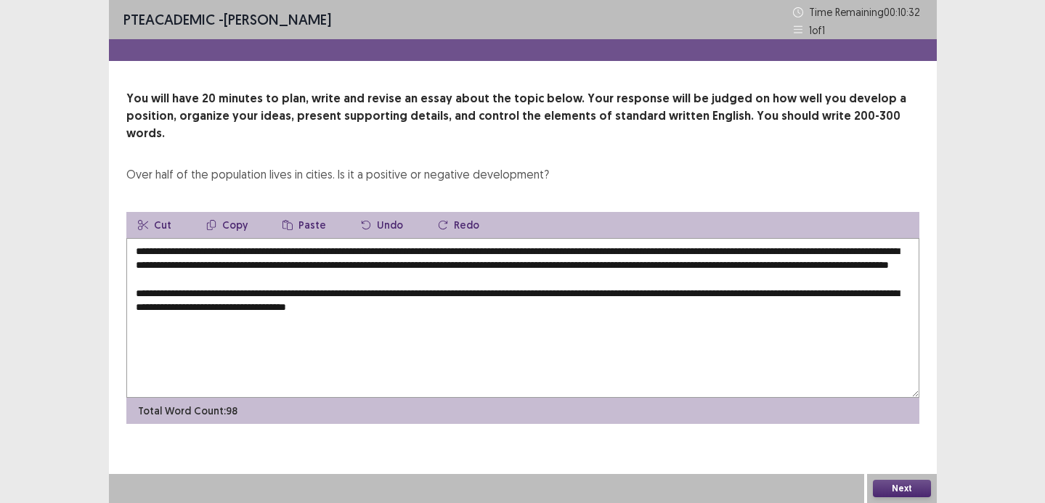
click at [291, 304] on textarea "**********" at bounding box center [522, 318] width 793 height 160
click at [491, 310] on textarea "**********" at bounding box center [522, 318] width 793 height 160
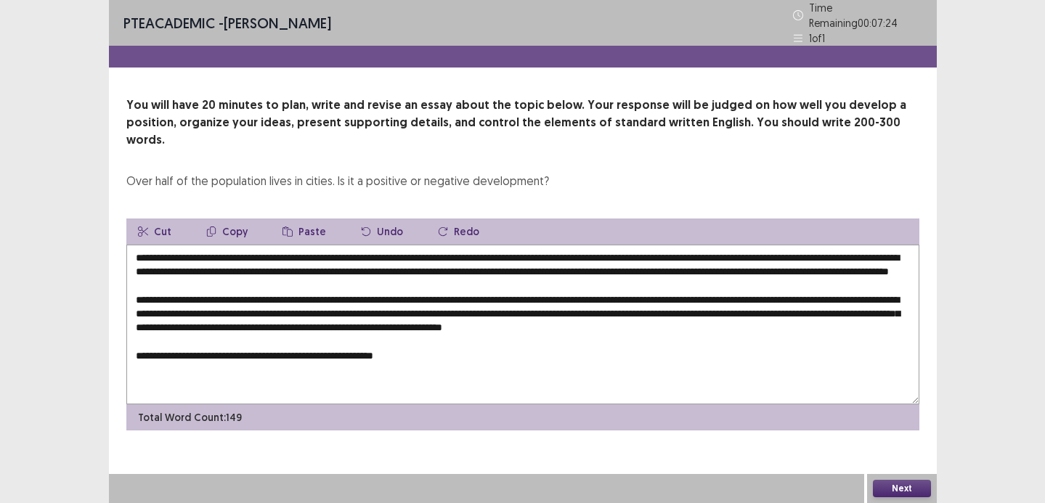
click at [334, 349] on textarea "**********" at bounding box center [522, 325] width 793 height 160
click at [462, 352] on textarea "**********" at bounding box center [522, 325] width 793 height 160
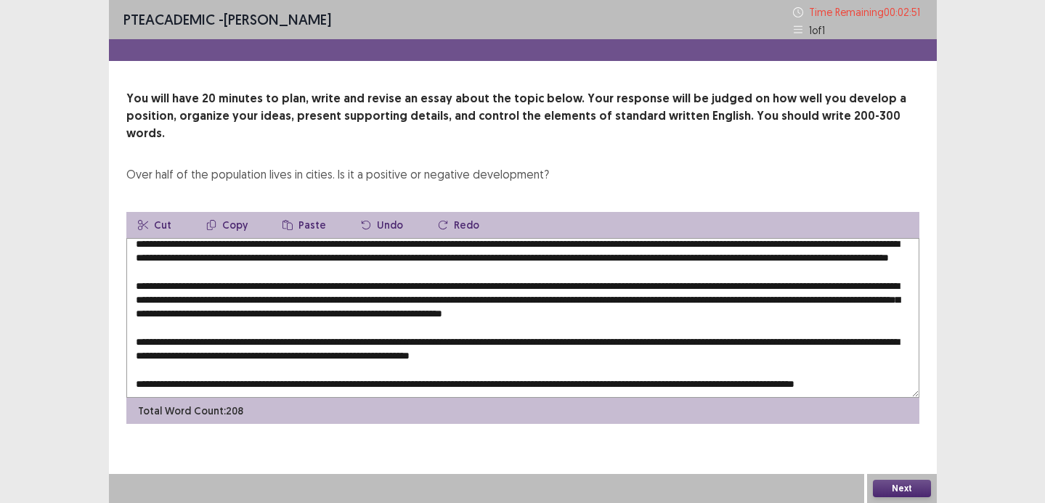
scroll to position [28, 0]
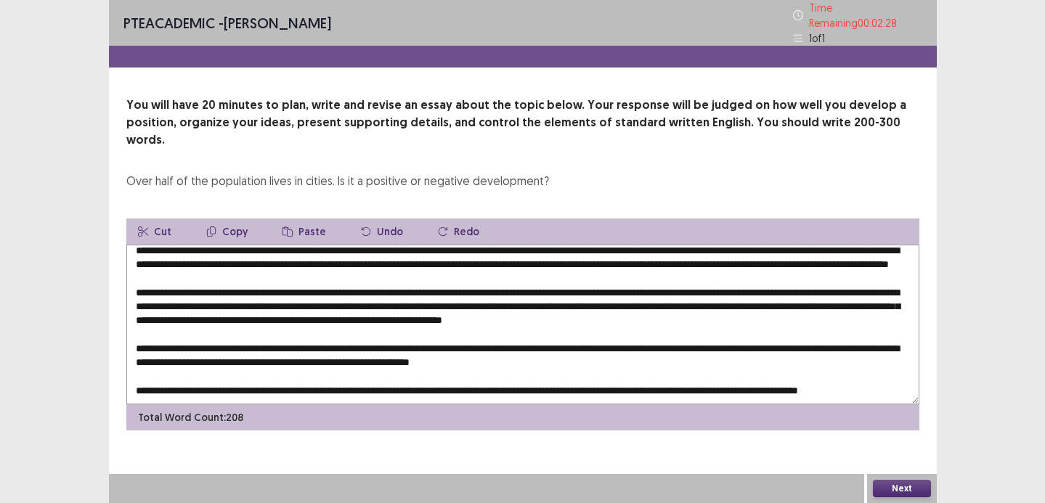
click at [538, 362] on textarea at bounding box center [522, 325] width 793 height 160
click at [642, 274] on textarea at bounding box center [522, 325] width 793 height 160
click at [320, 296] on textarea at bounding box center [522, 325] width 793 height 160
click at [319, 293] on textarea at bounding box center [522, 325] width 793 height 160
click at [644, 289] on textarea at bounding box center [522, 325] width 793 height 160
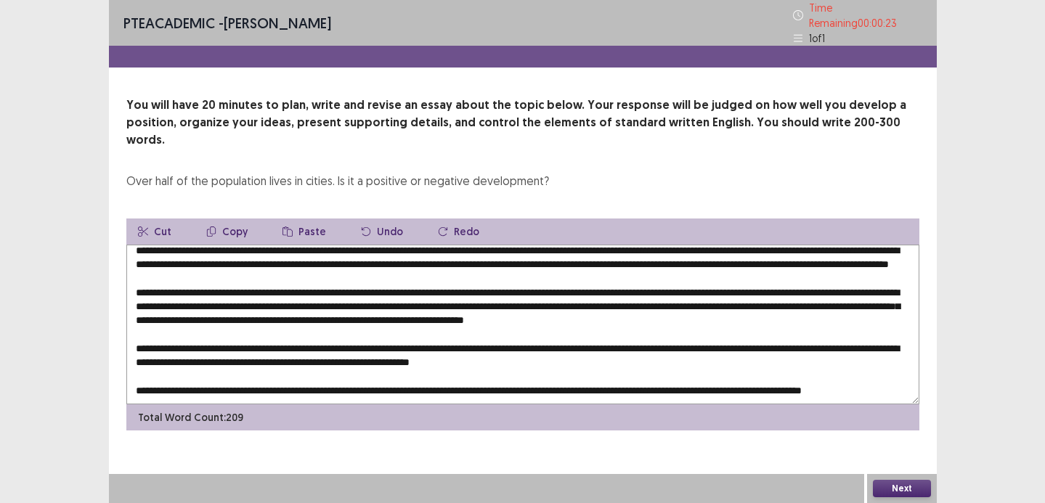
click at [654, 332] on textarea at bounding box center [522, 325] width 793 height 160
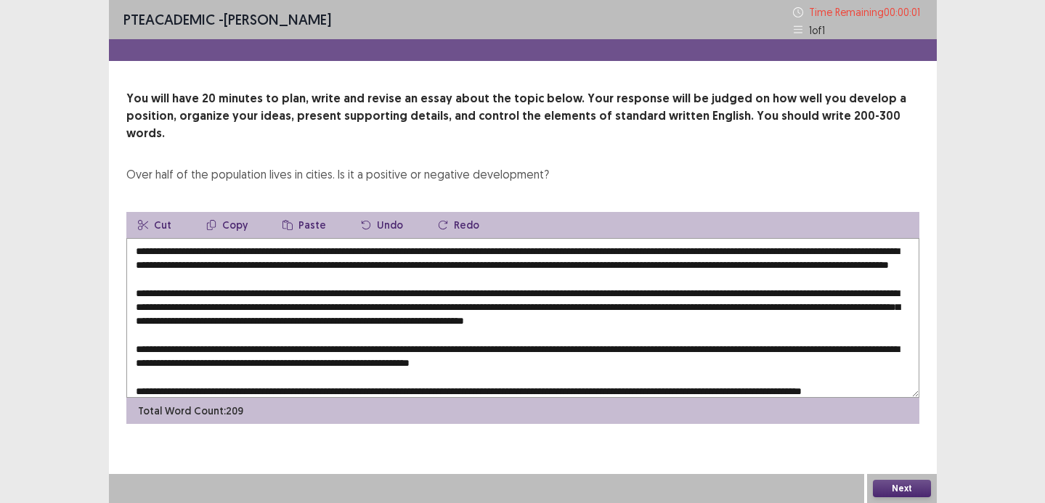
type textarea "**********"
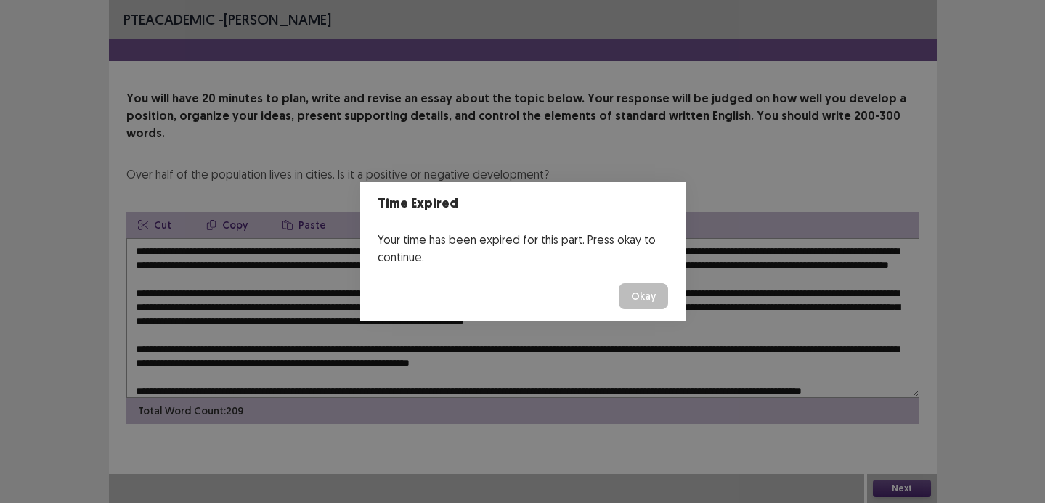
click at [626, 297] on button "Okay" at bounding box center [643, 296] width 49 height 26
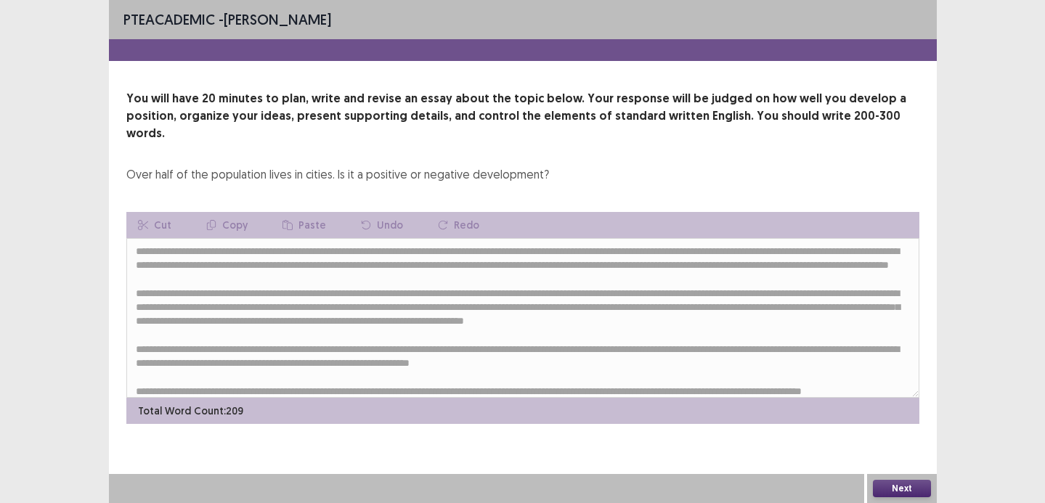
click at [896, 487] on button "Next" at bounding box center [902, 488] width 58 height 17
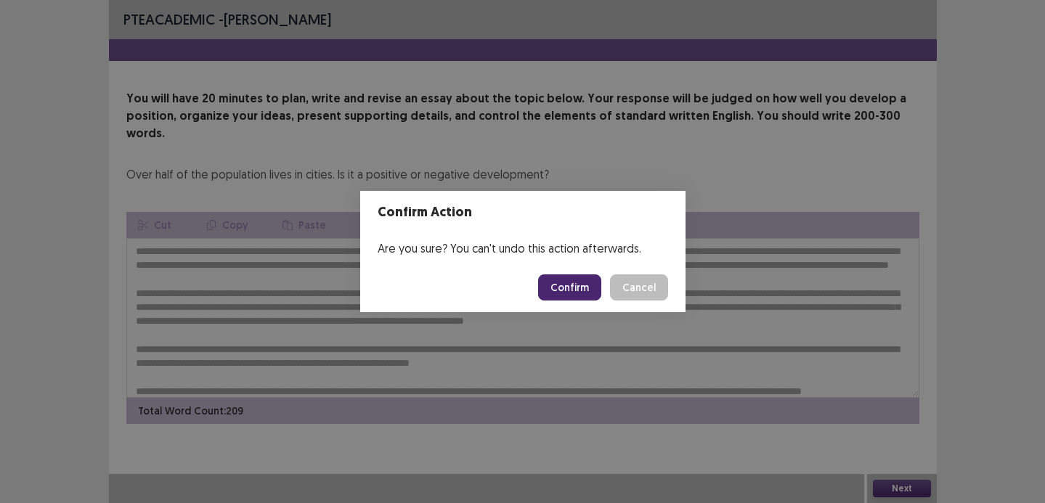
click at [595, 275] on button "Confirm" at bounding box center [569, 288] width 63 height 26
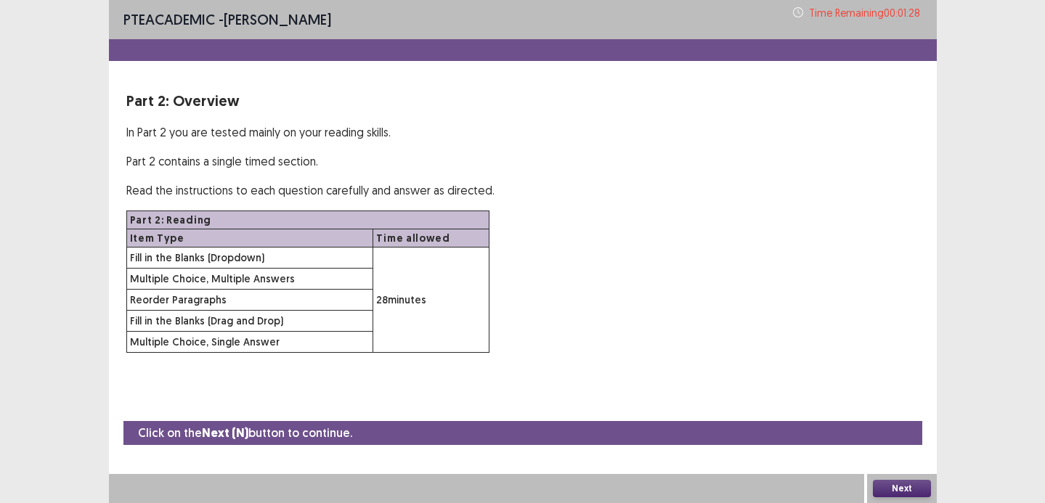
click at [903, 487] on button "Next" at bounding box center [902, 488] width 58 height 17
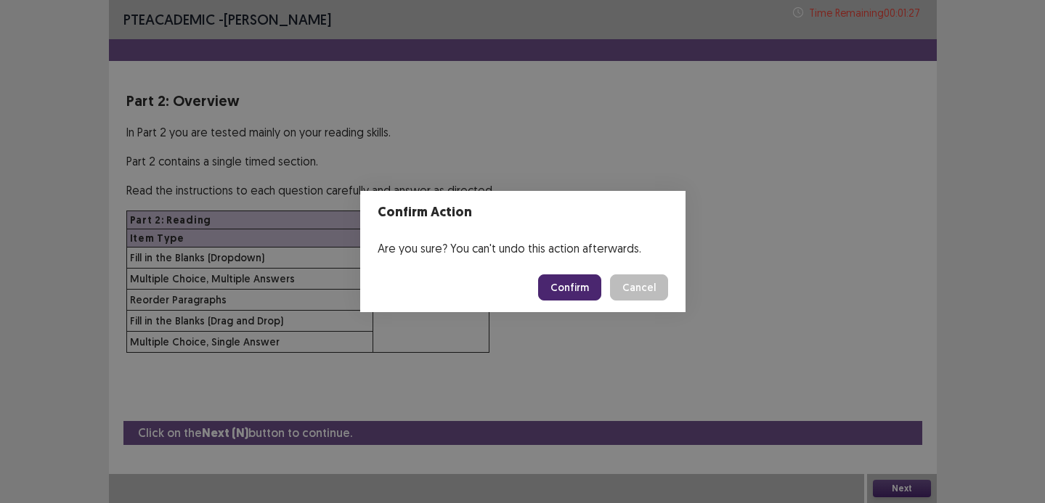
click at [576, 278] on button "Confirm" at bounding box center [569, 288] width 63 height 26
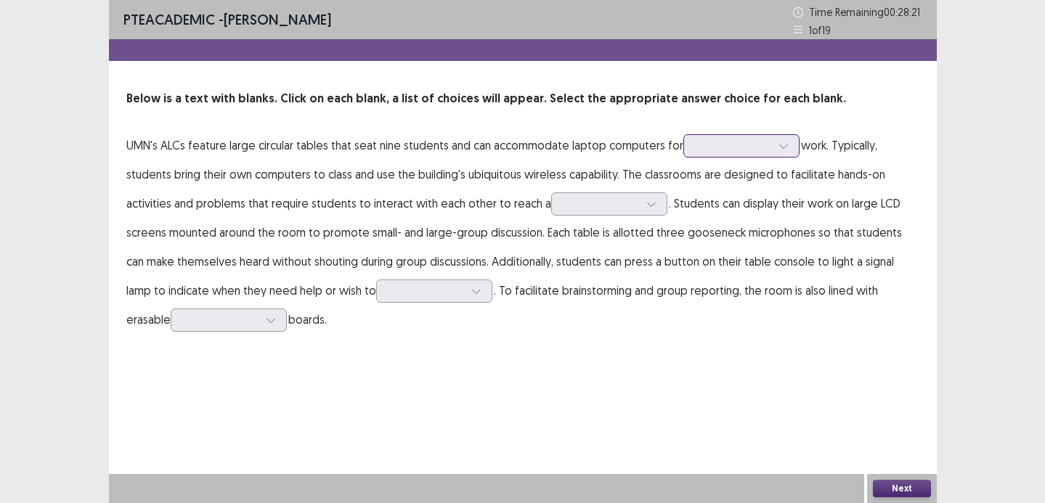
click at [714, 139] on div at bounding box center [734, 146] width 76 height 14
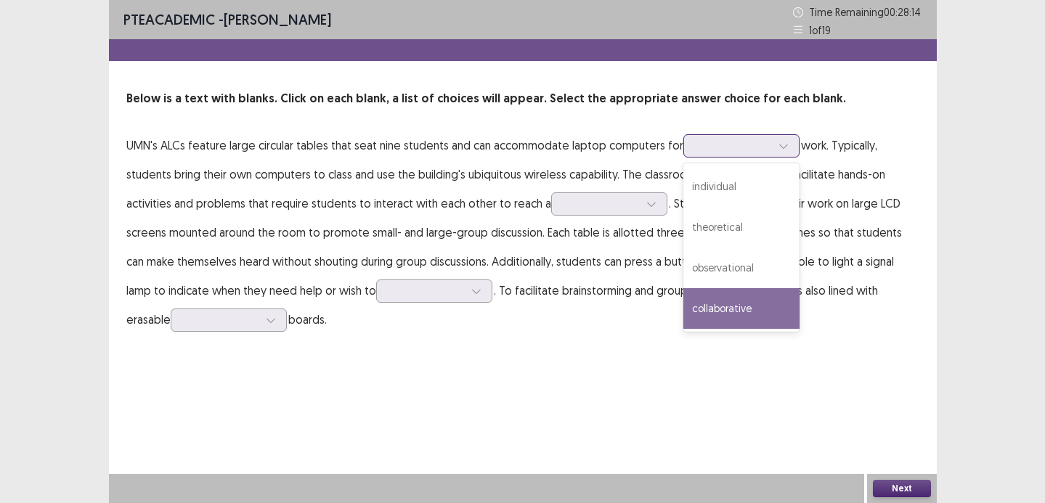
click at [735, 296] on div "collaborative" at bounding box center [742, 308] width 116 height 41
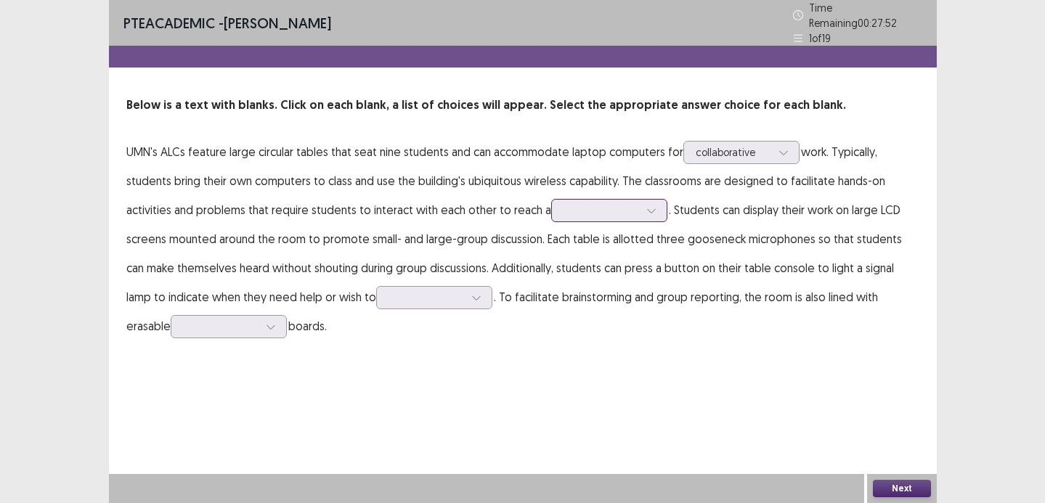
click at [611, 211] on div at bounding box center [602, 210] width 76 height 14
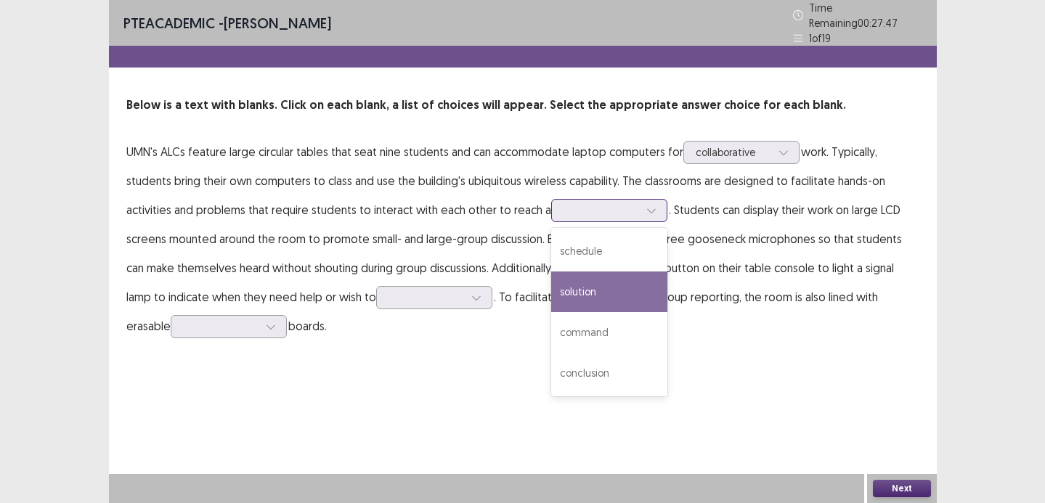
click at [607, 272] on div "solution" at bounding box center [609, 292] width 116 height 41
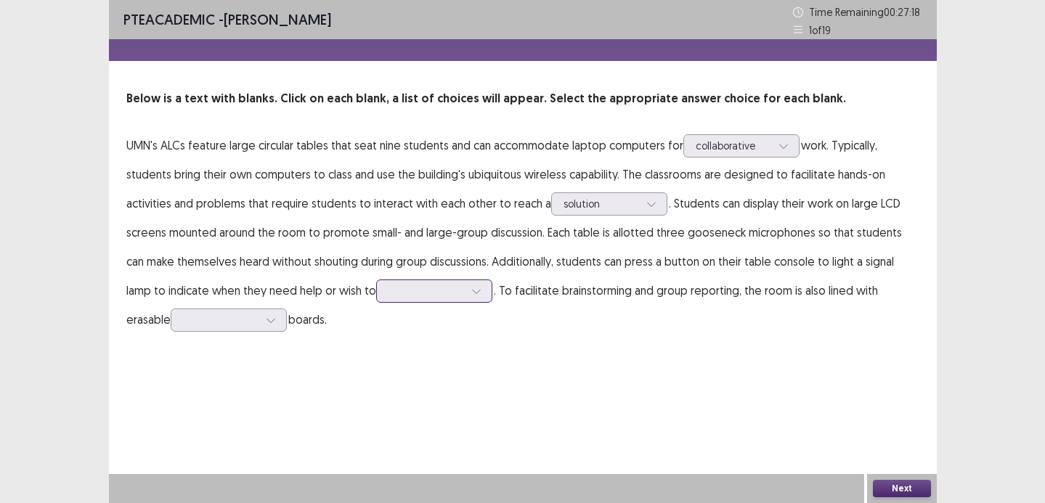
click at [418, 289] on div at bounding box center [427, 291] width 76 height 14
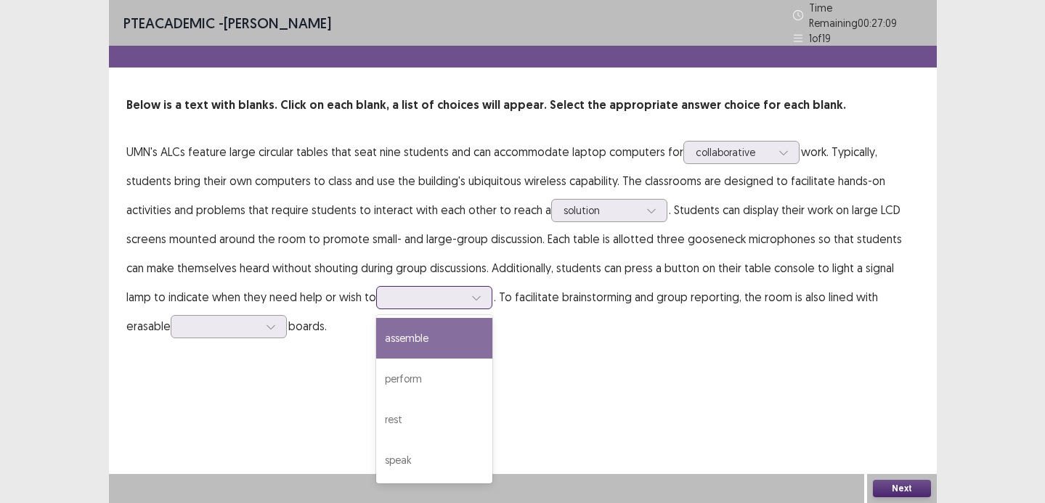
click at [415, 321] on div "assemble" at bounding box center [434, 338] width 116 height 41
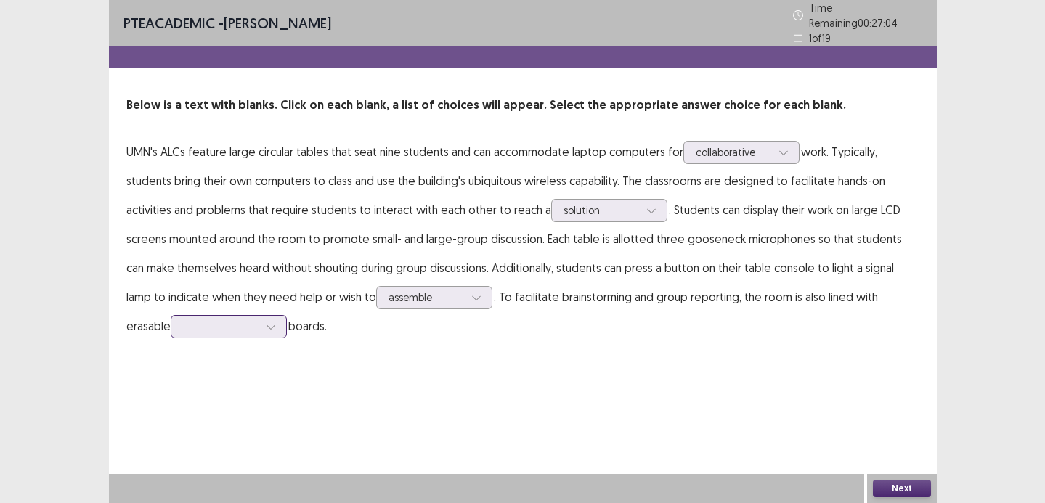
click at [266, 322] on icon at bounding box center [271, 327] width 10 height 10
click at [203, 480] on div "white" at bounding box center [229, 489] width 116 height 41
click at [895, 486] on button "Next" at bounding box center [902, 488] width 58 height 17
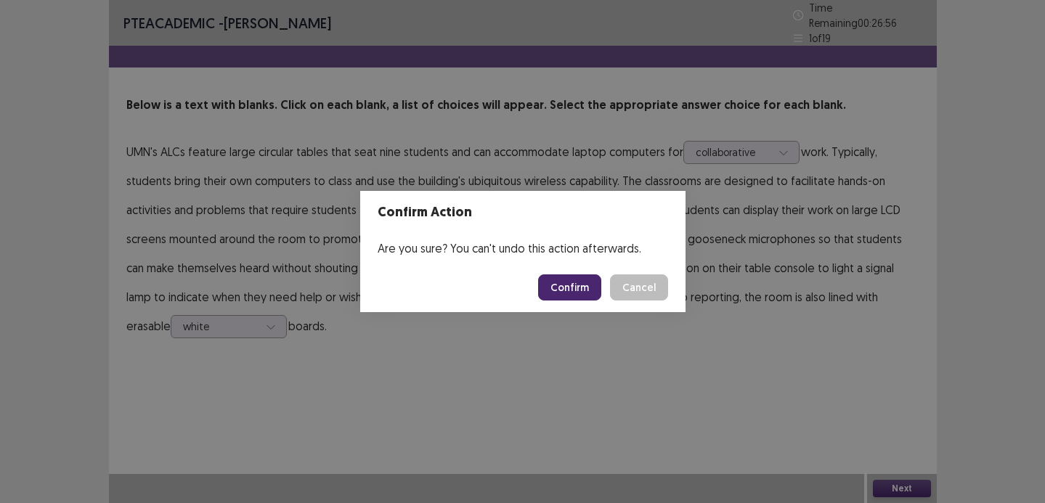
click at [572, 278] on button "Confirm" at bounding box center [569, 288] width 63 height 26
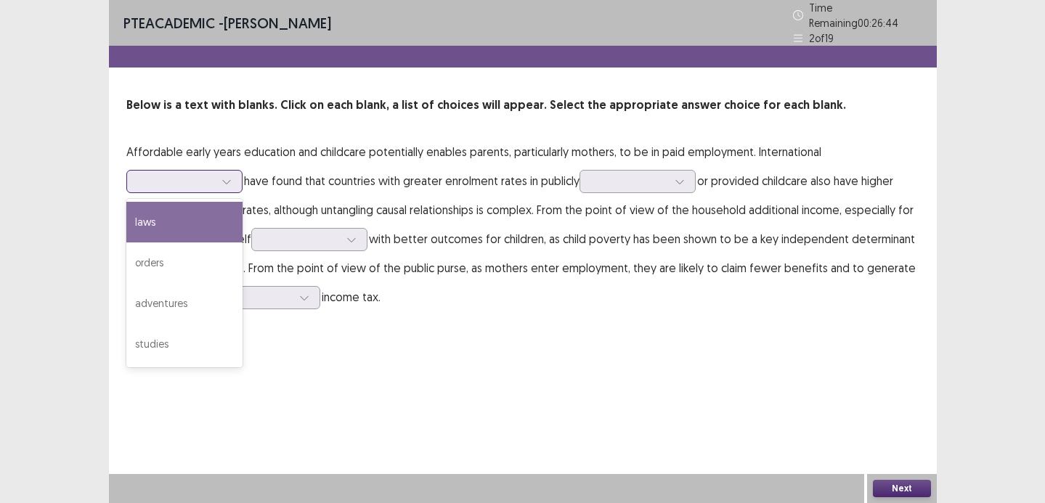
click at [233, 177] on div at bounding box center [227, 182] width 22 height 22
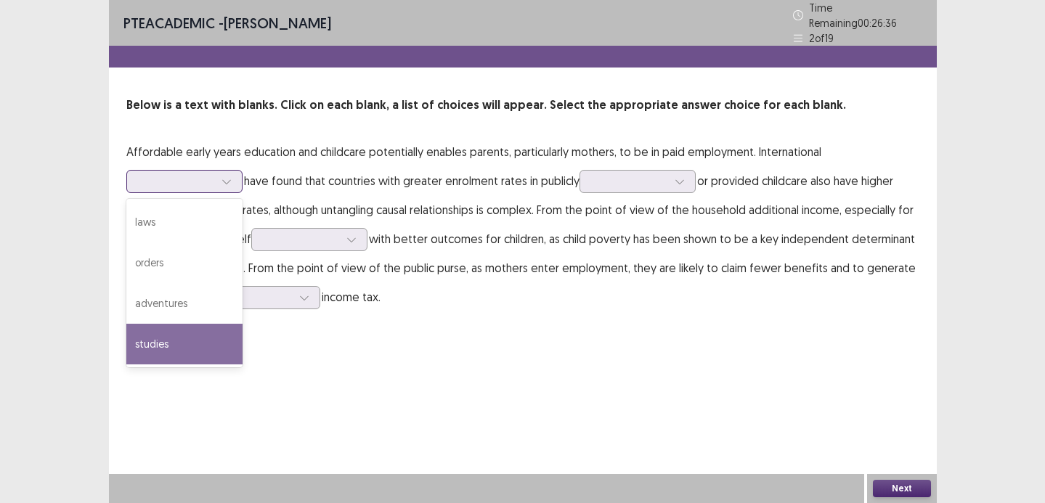
click at [194, 356] on div "studies" at bounding box center [184, 344] width 116 height 41
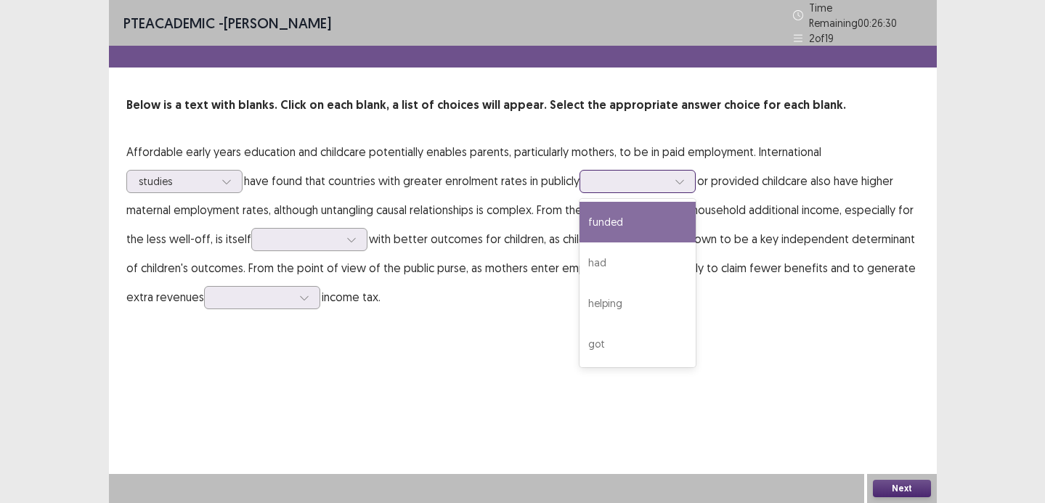
click at [607, 174] on div at bounding box center [630, 181] width 76 height 14
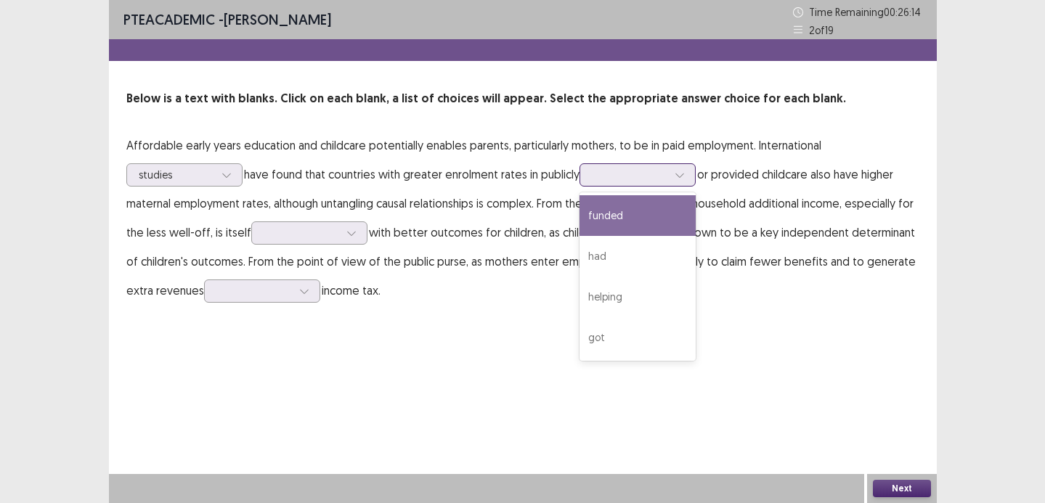
click at [625, 231] on div "funded" at bounding box center [638, 215] width 116 height 41
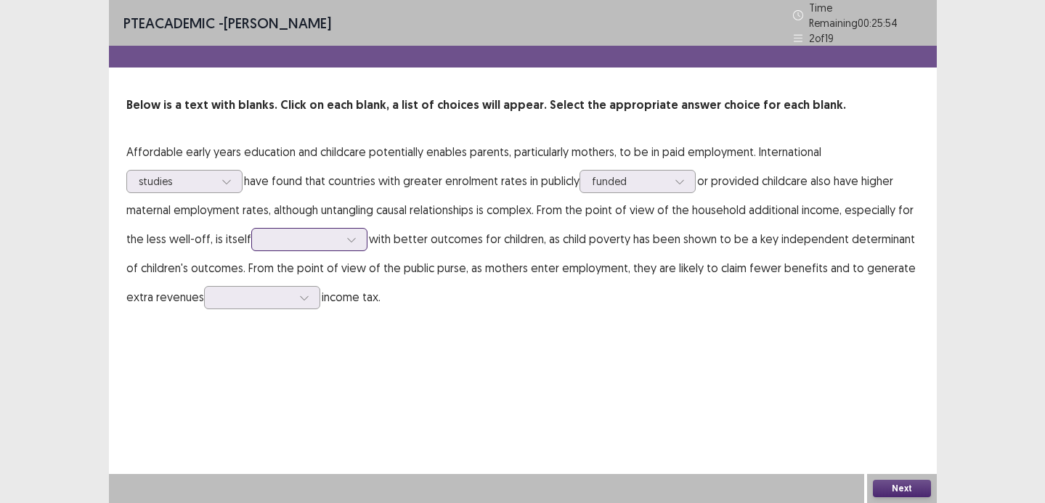
click at [303, 238] on div at bounding box center [302, 239] width 76 height 14
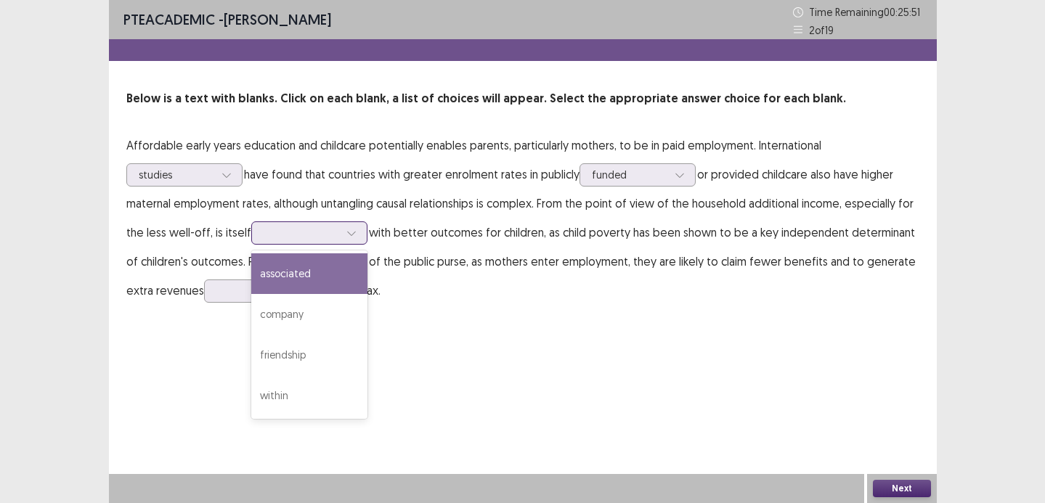
click at [310, 274] on div "associated" at bounding box center [309, 274] width 116 height 41
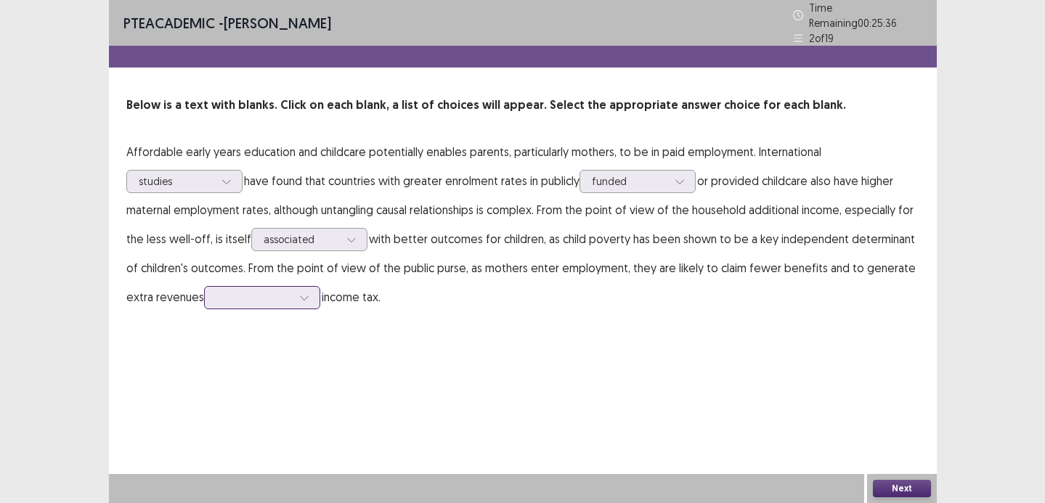
click at [231, 291] on div at bounding box center [255, 298] width 76 height 14
click at [223, 446] on div "through" at bounding box center [262, 460] width 116 height 41
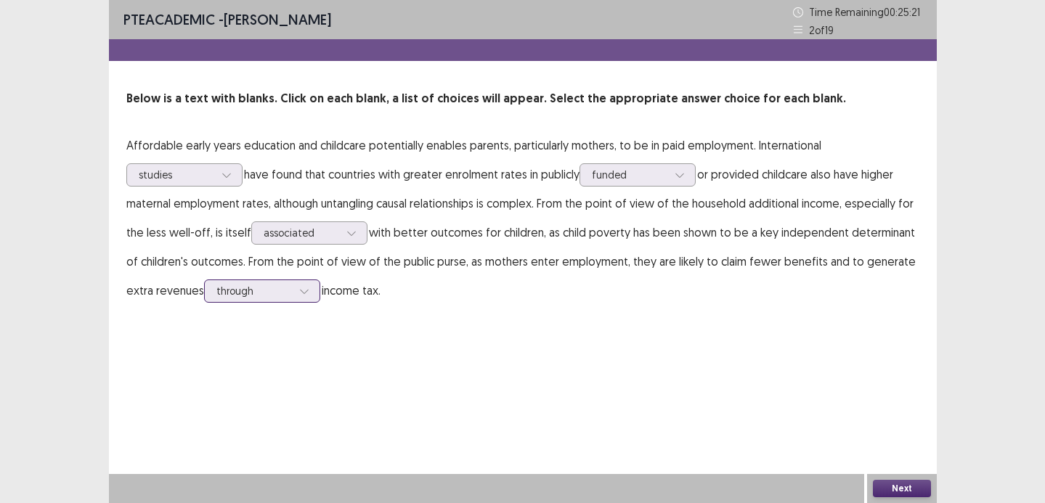
click at [248, 281] on div "through" at bounding box center [255, 291] width 76 height 22
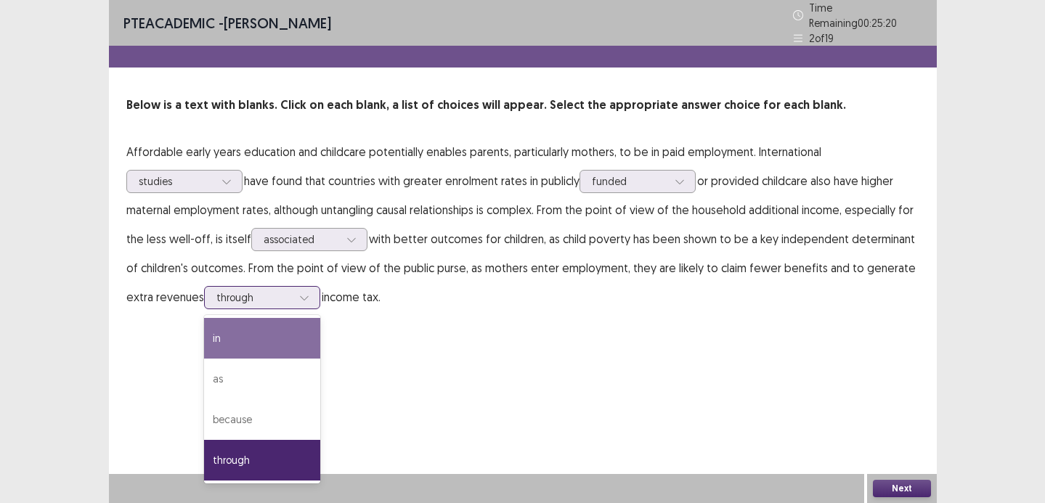
click at [256, 349] on div "in" at bounding box center [262, 338] width 116 height 41
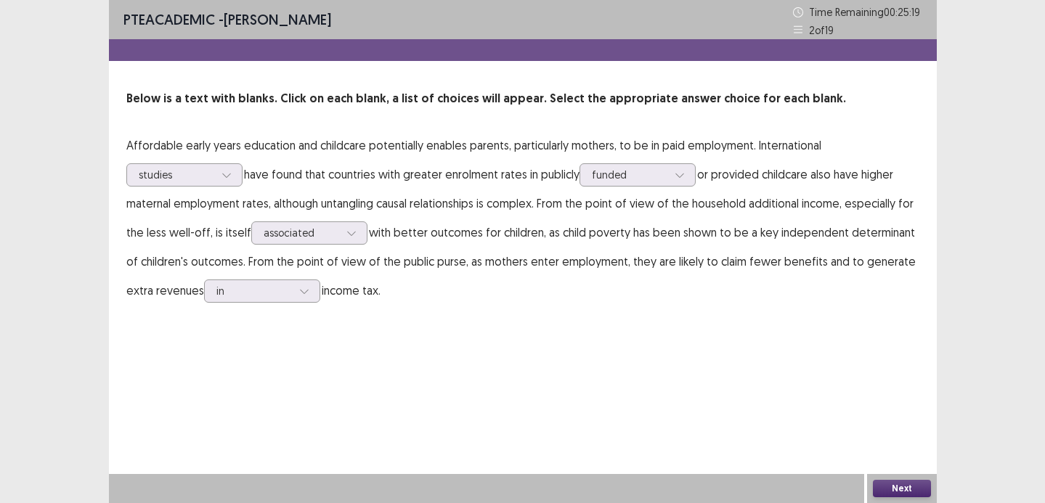
click at [897, 492] on button "Next" at bounding box center [902, 488] width 58 height 17
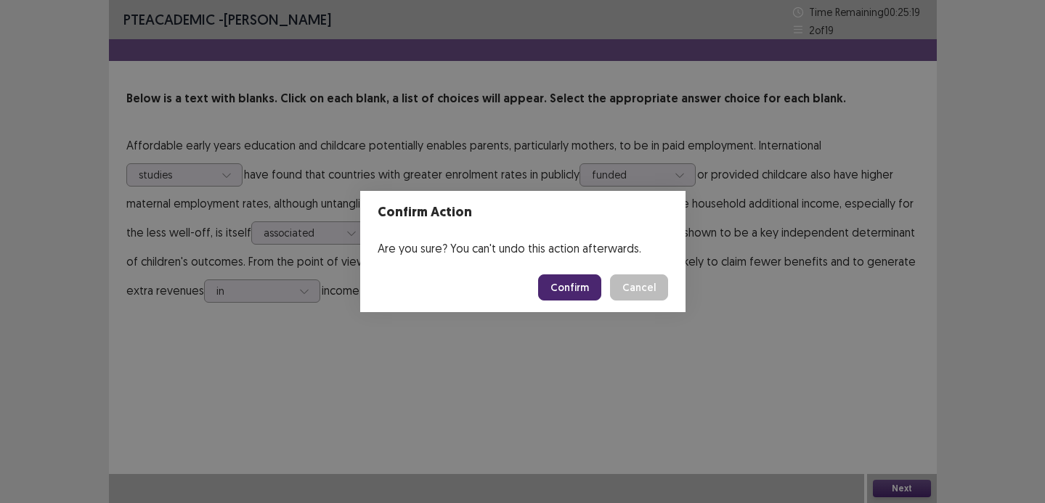
click at [554, 295] on button "Confirm" at bounding box center [569, 288] width 63 height 26
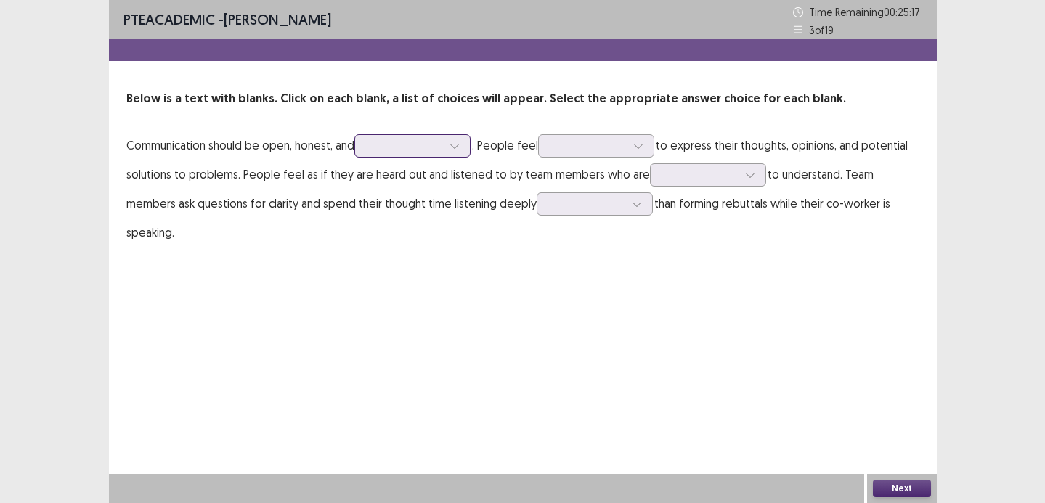
click at [405, 147] on div at bounding box center [405, 146] width 76 height 14
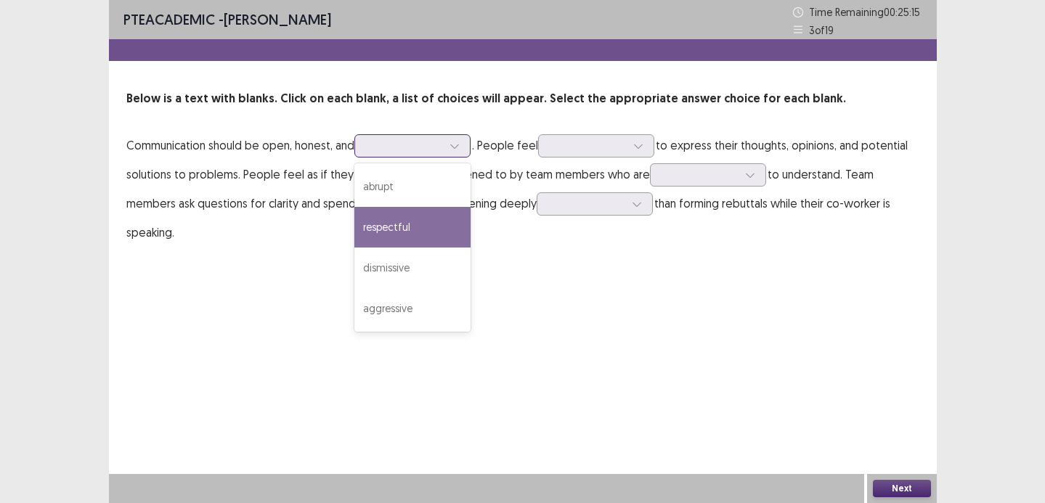
click at [419, 229] on div "respectful" at bounding box center [413, 227] width 116 height 41
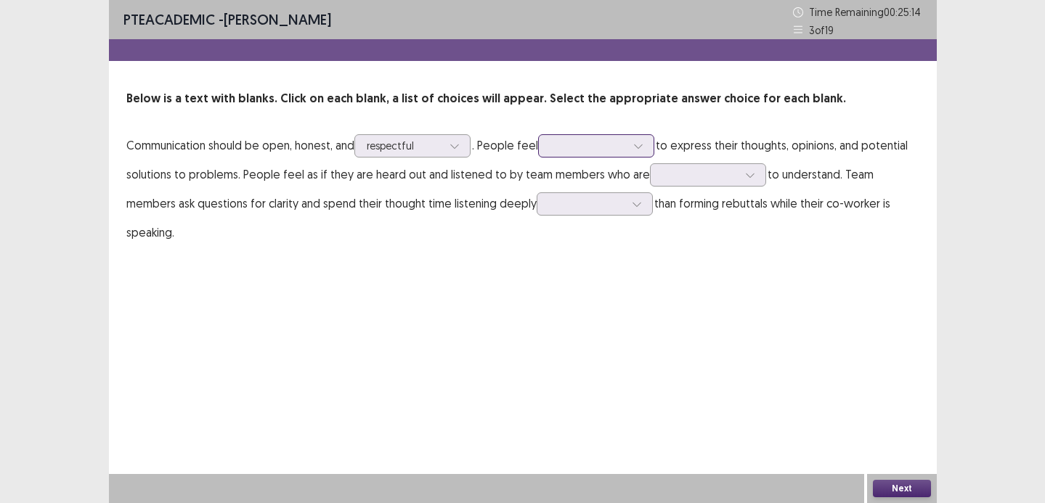
click at [574, 153] on div at bounding box center [589, 146] width 76 height 14
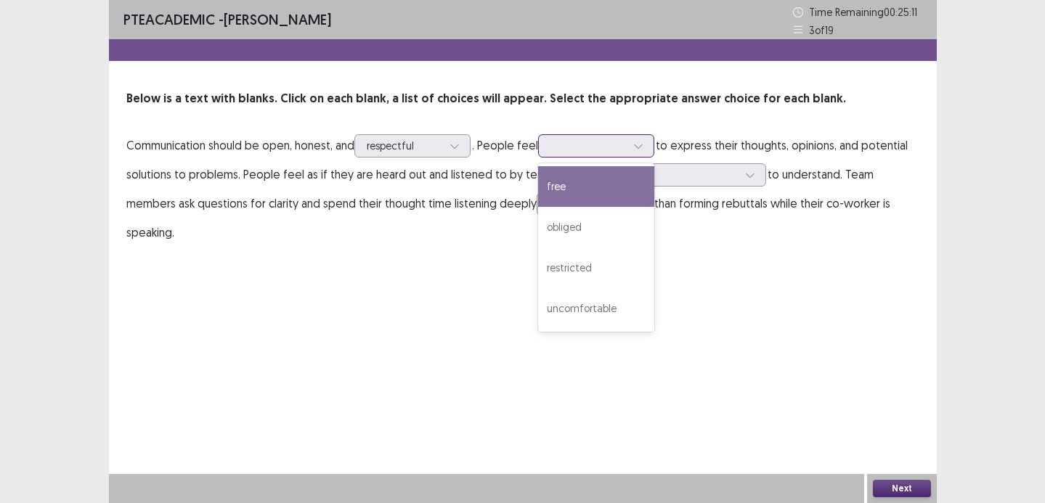
click at [577, 190] on div "free" at bounding box center [596, 186] width 116 height 41
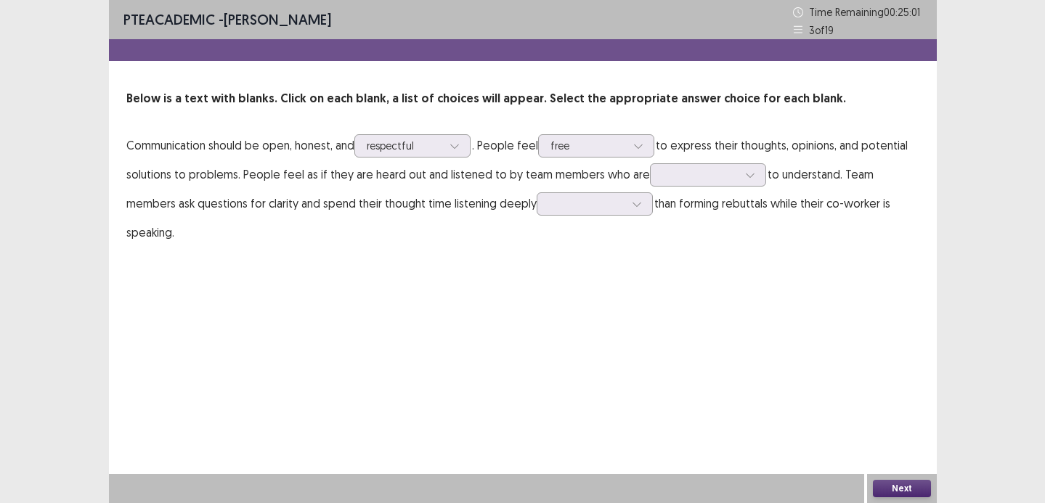
click at [695, 159] on p "Communication should be open, honest, and respectful . People feel option free,…" at bounding box center [522, 189] width 793 height 116
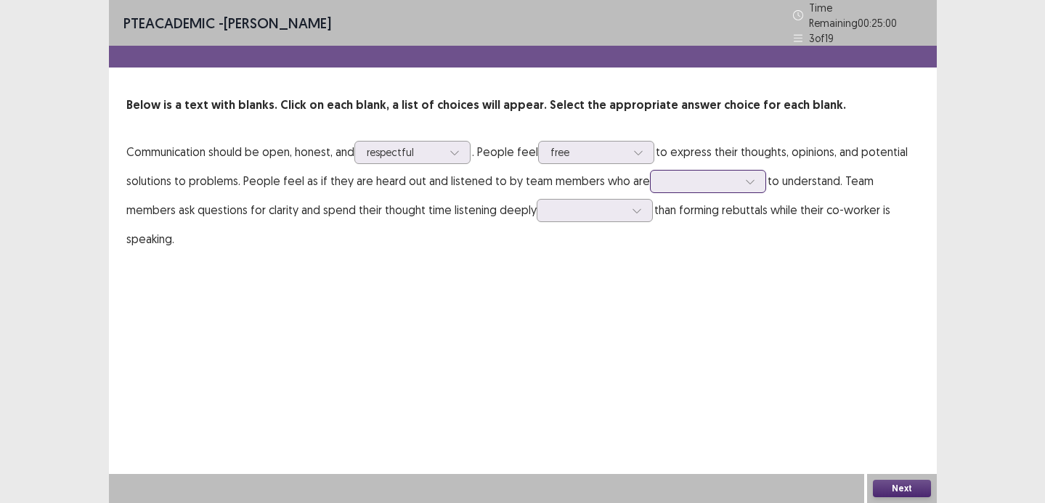
click at [694, 174] on div at bounding box center [701, 181] width 76 height 14
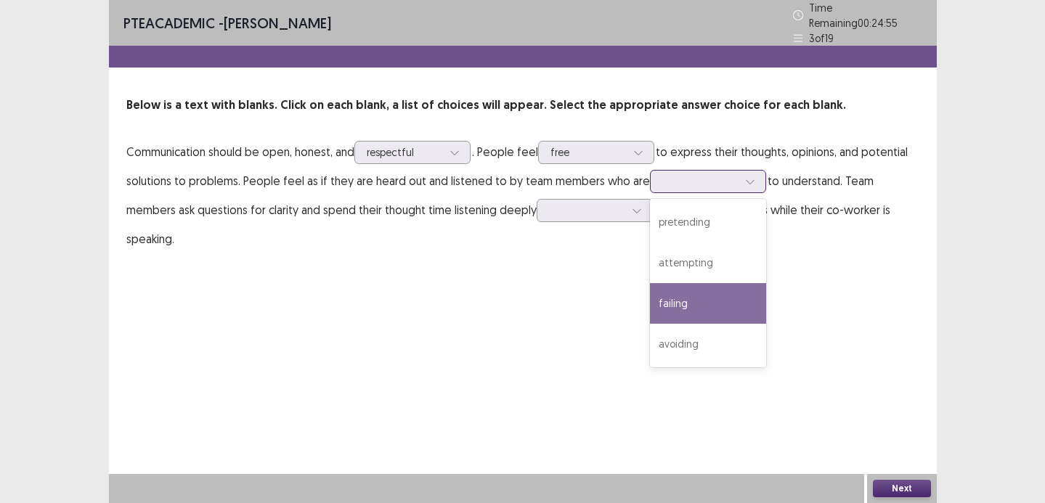
click at [702, 298] on div "failing" at bounding box center [708, 303] width 116 height 41
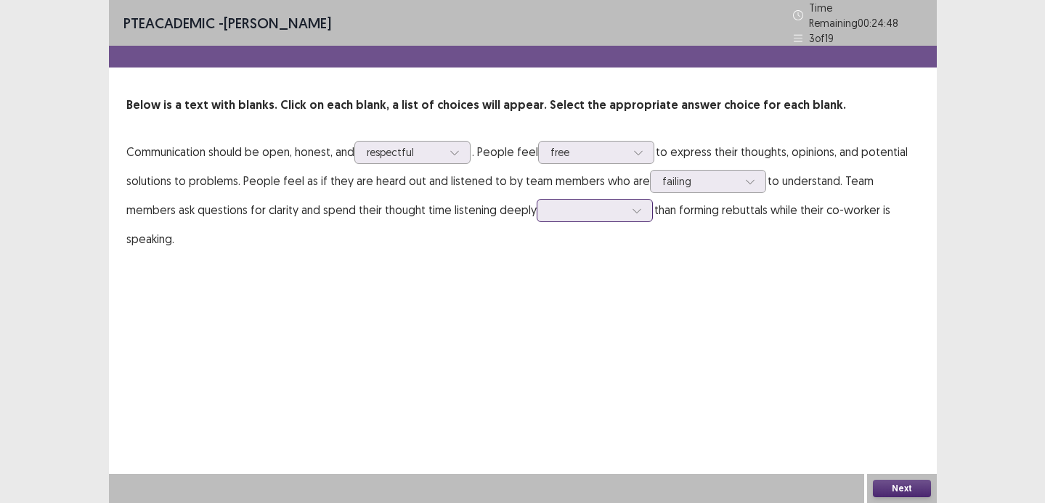
click at [626, 206] on div at bounding box center [637, 211] width 22 height 22
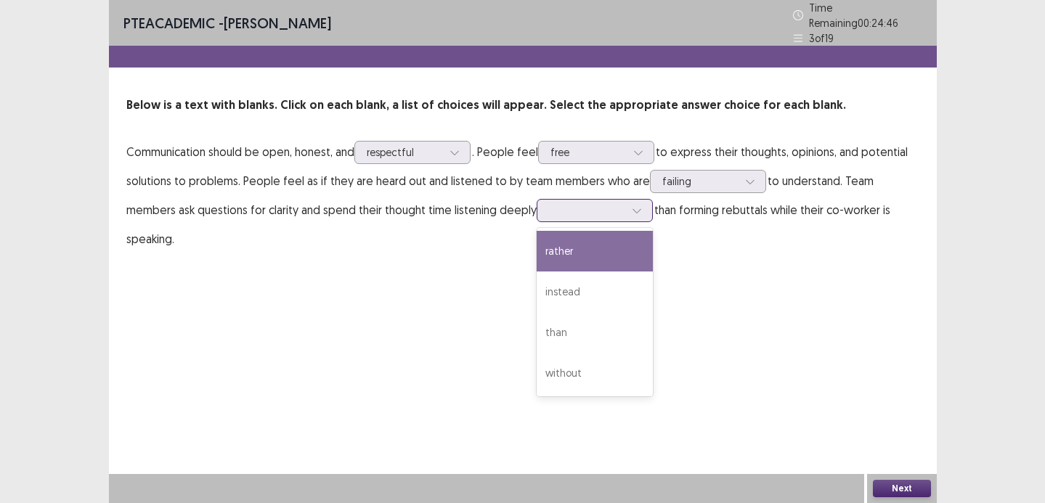
click at [567, 243] on div "rather" at bounding box center [595, 251] width 116 height 41
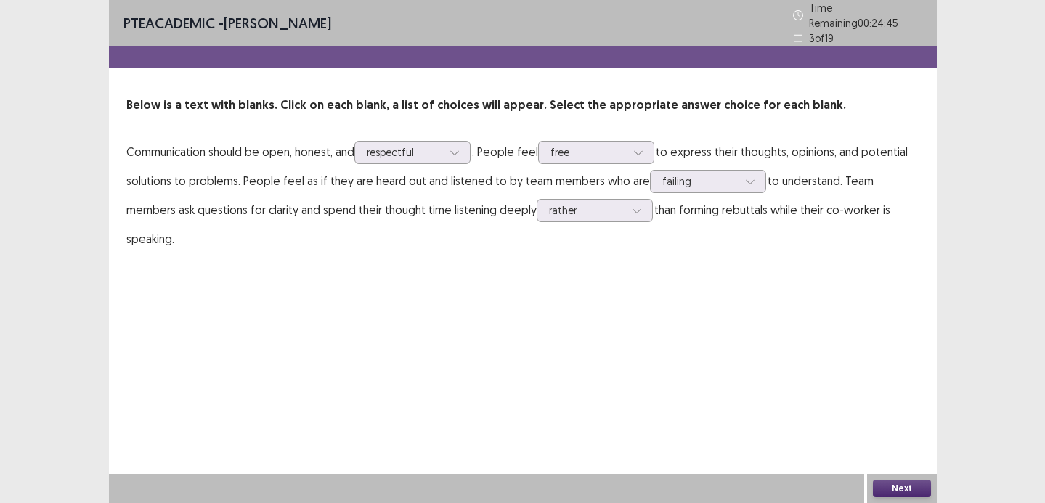
click at [889, 482] on button "Next" at bounding box center [902, 488] width 58 height 17
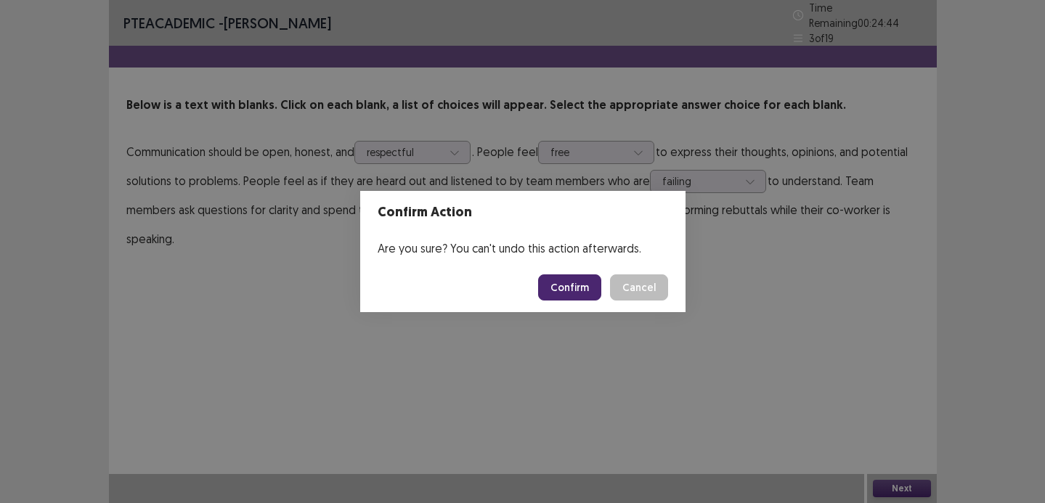
click at [539, 294] on footer "Confirm Cancel" at bounding box center [522, 287] width 325 height 49
click at [562, 280] on button "Confirm" at bounding box center [569, 288] width 63 height 26
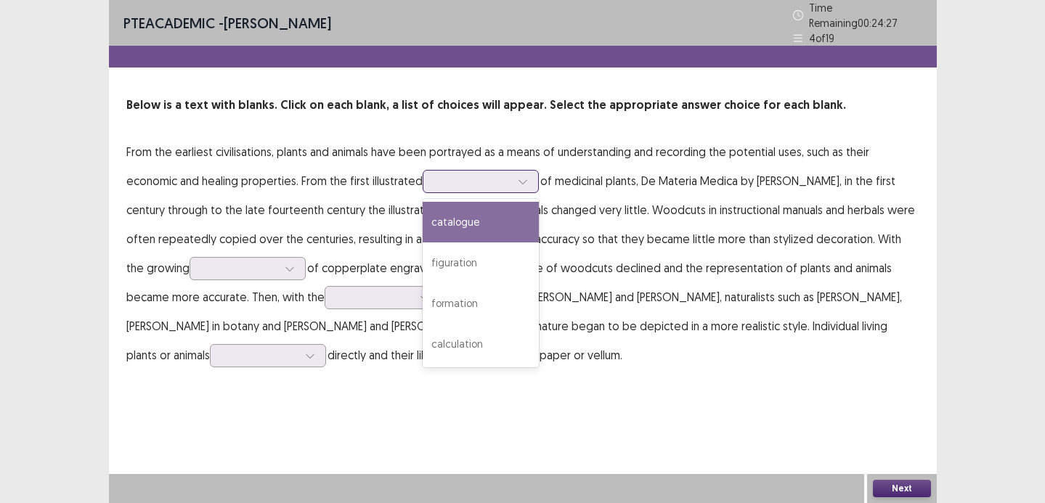
click at [488, 179] on div at bounding box center [473, 181] width 76 height 14
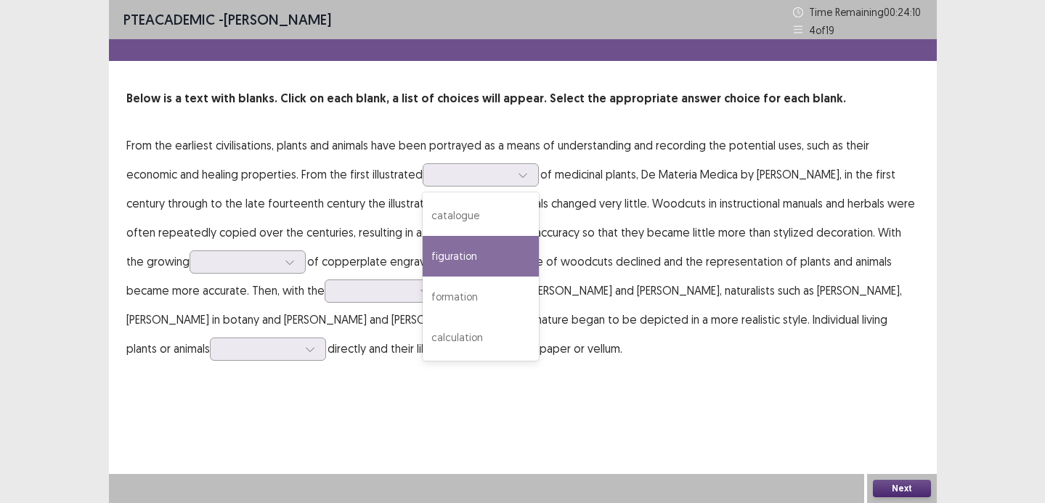
click at [573, 267] on p "From the earliest civilisations, plants and animals have been portrayed as a me…" at bounding box center [522, 247] width 793 height 232
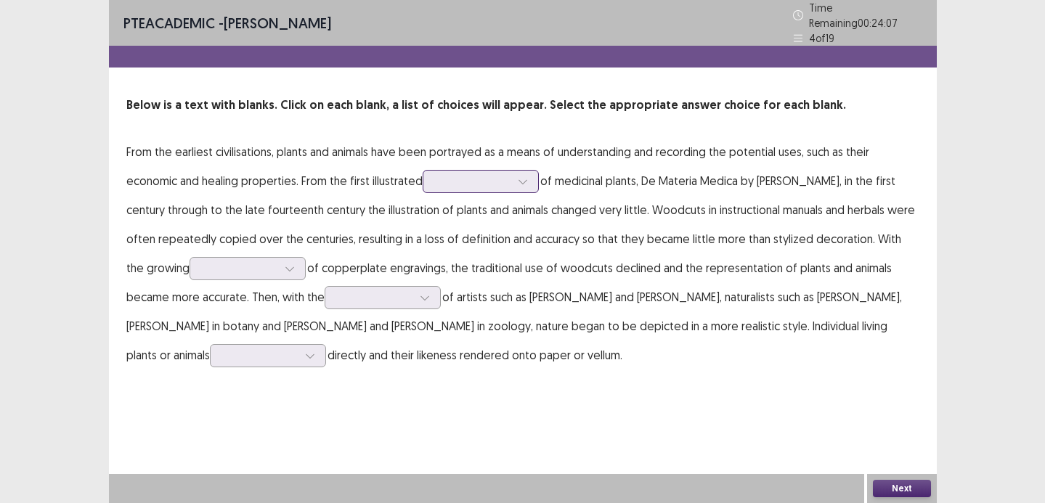
click at [503, 170] on div at bounding box center [481, 181] width 116 height 23
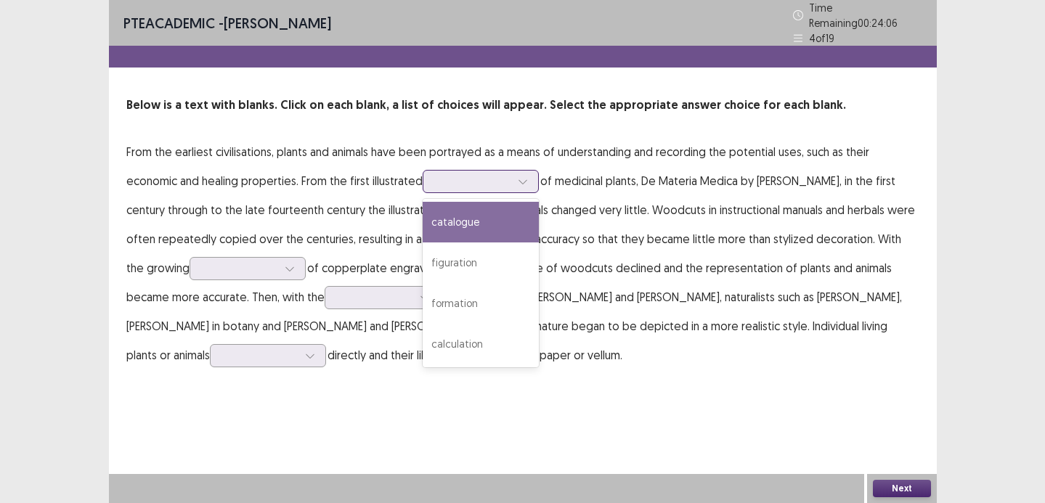
click at [490, 218] on div "catalogue" at bounding box center [481, 222] width 116 height 41
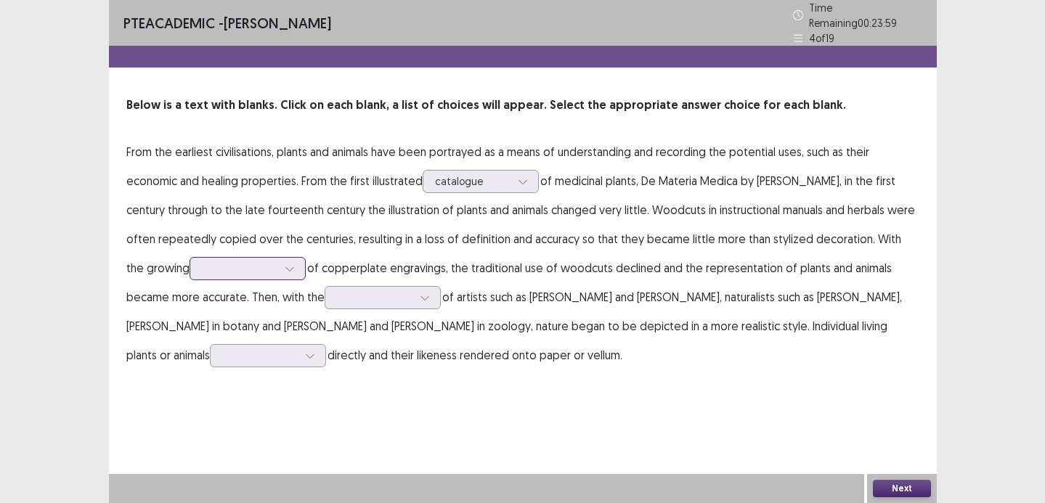
click at [216, 265] on div at bounding box center [240, 269] width 76 height 14
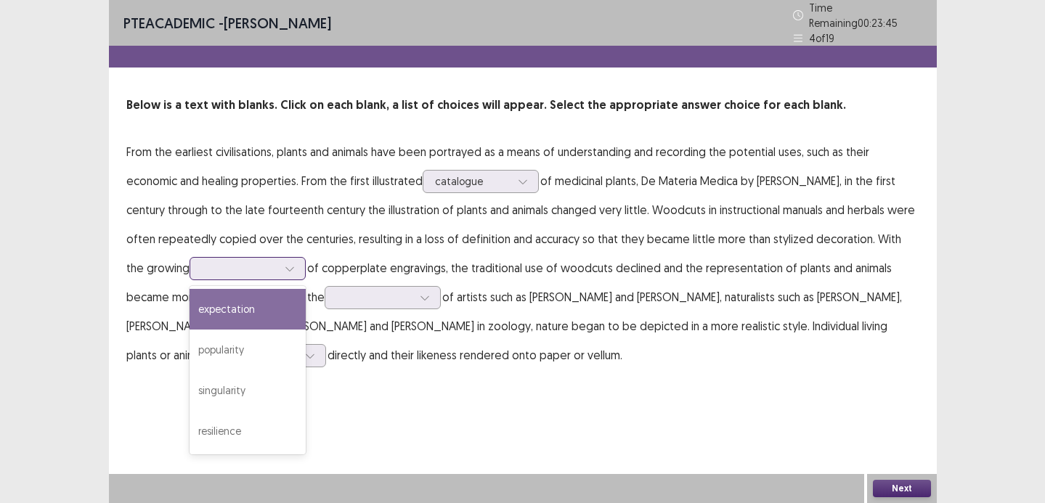
click at [209, 301] on div "expectation" at bounding box center [248, 309] width 116 height 41
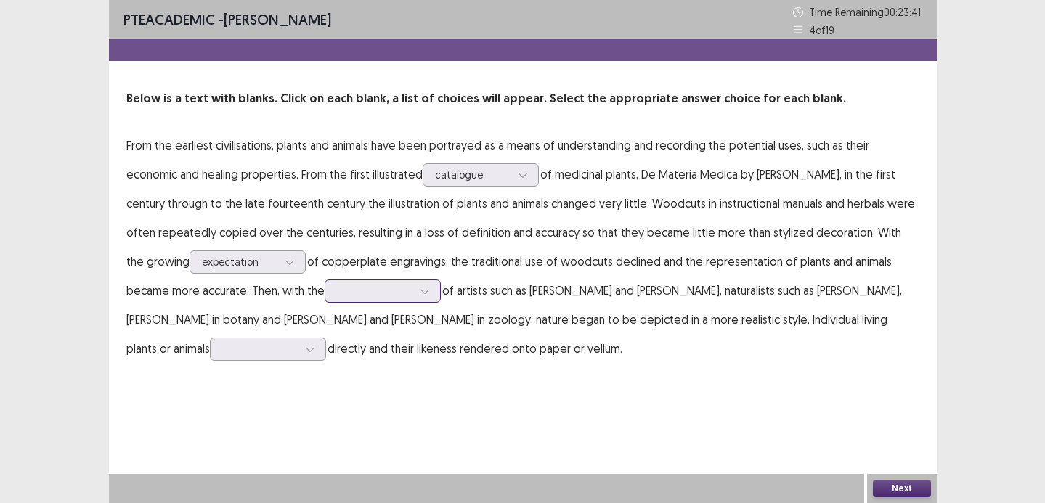
click at [337, 288] on div at bounding box center [375, 291] width 76 height 14
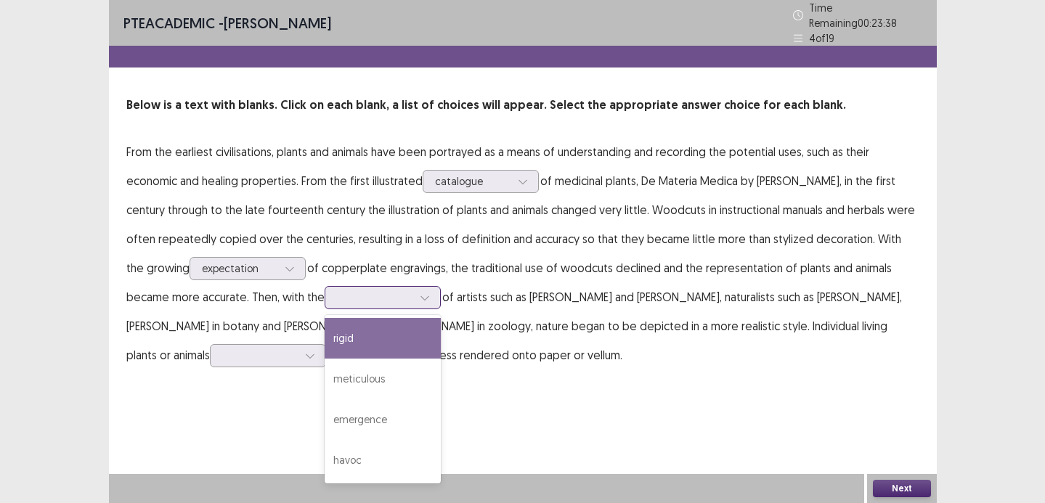
click at [325, 324] on div "rigid" at bounding box center [383, 338] width 116 height 41
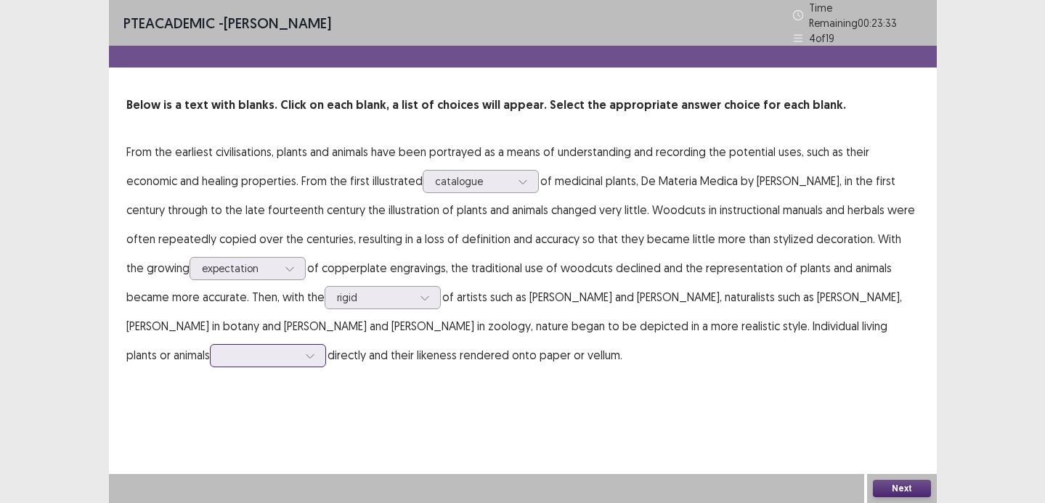
click at [299, 358] on div at bounding box center [310, 356] width 22 height 22
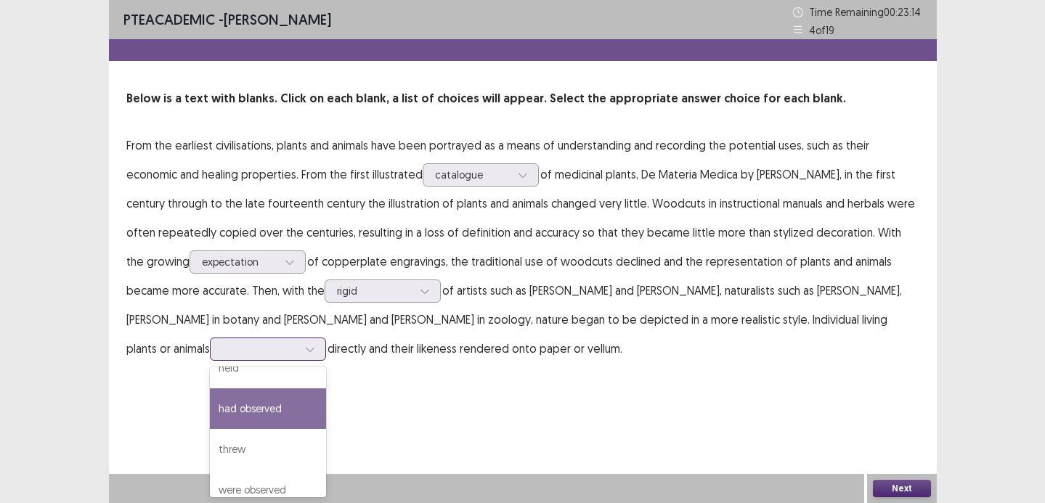
scroll to position [38, 0]
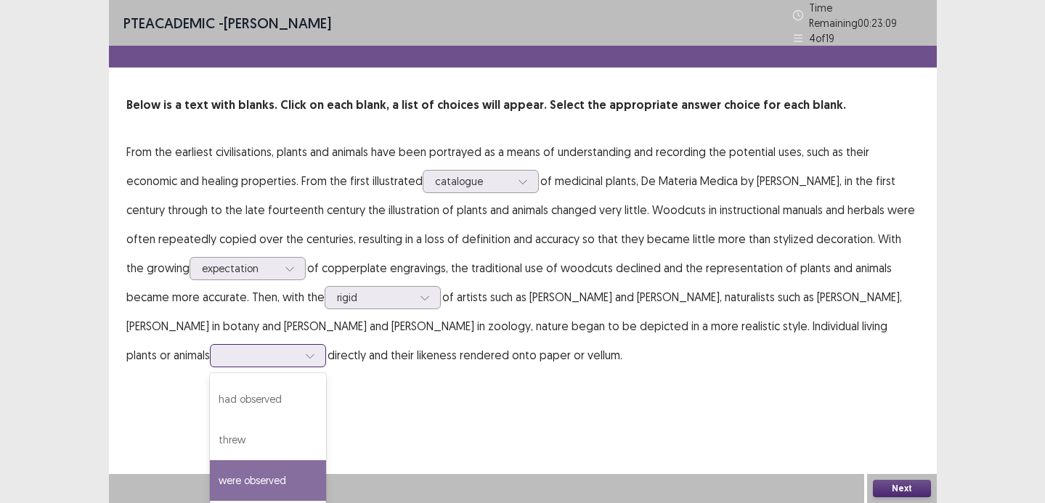
click at [254, 464] on div "were observed" at bounding box center [268, 481] width 116 height 41
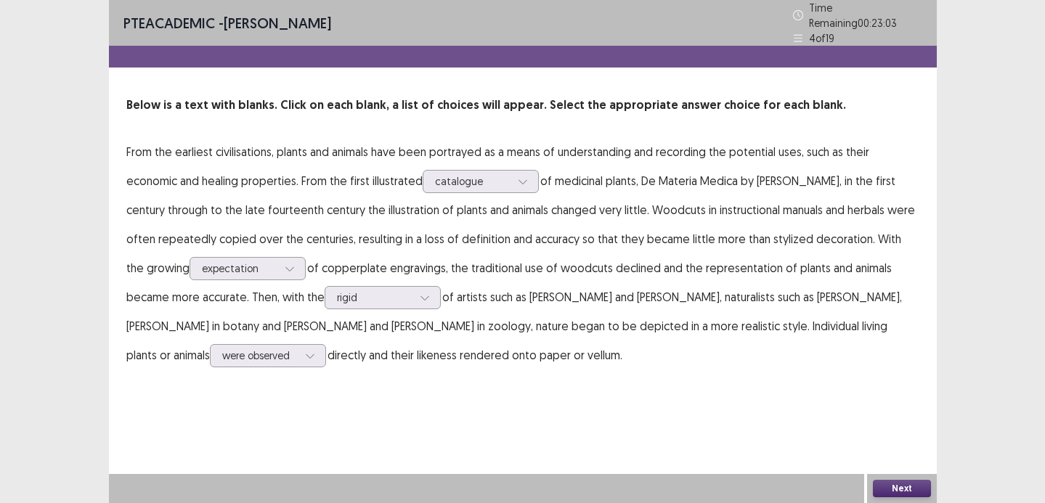
click at [889, 490] on button "Next" at bounding box center [902, 488] width 58 height 17
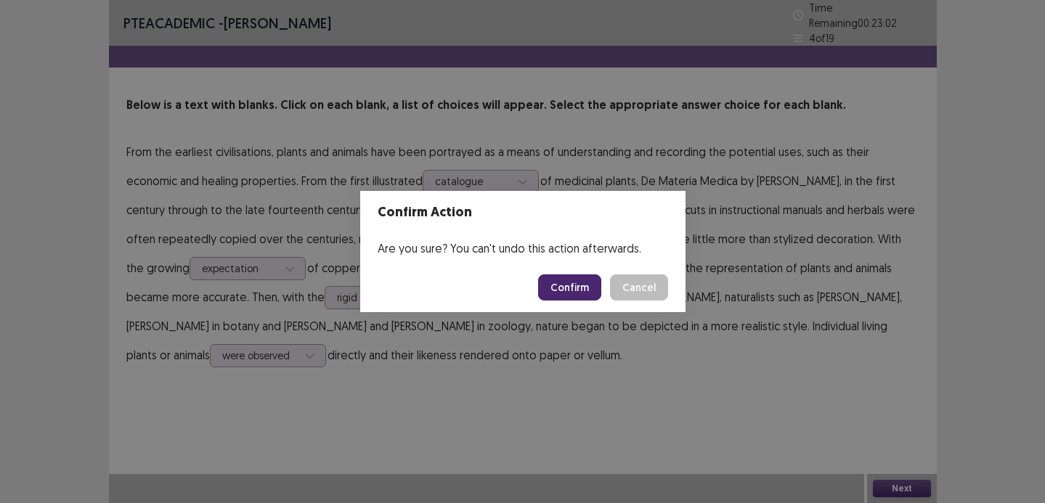
click at [575, 284] on button "Confirm" at bounding box center [569, 288] width 63 height 26
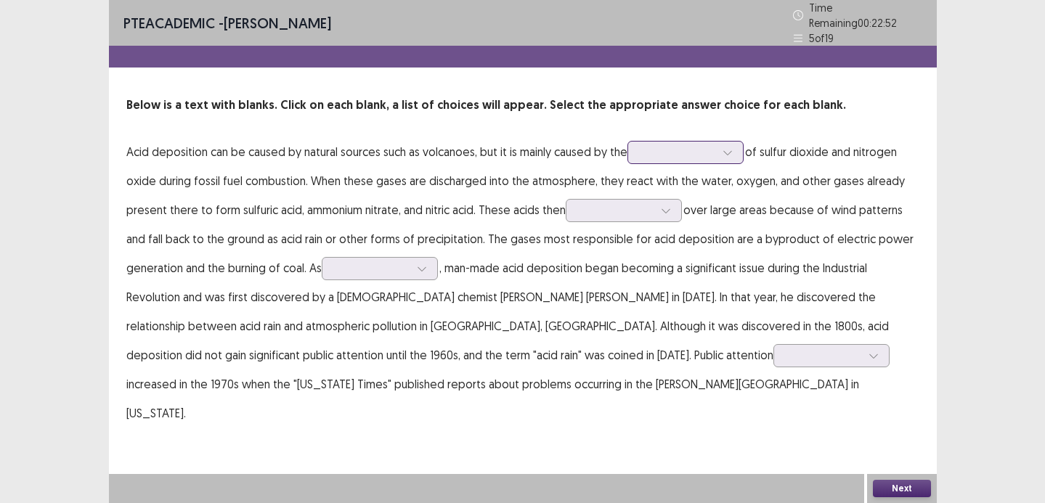
click at [646, 145] on div at bounding box center [678, 152] width 76 height 14
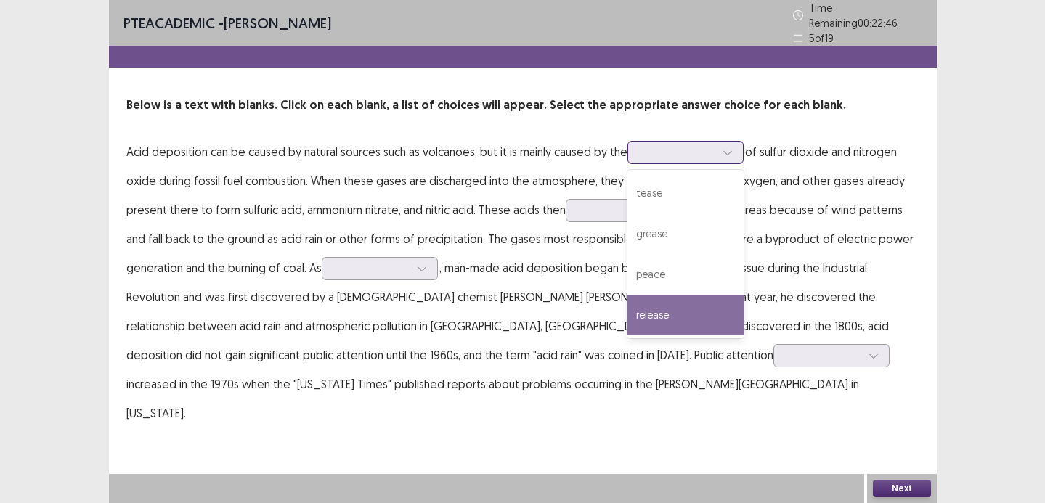
click at [680, 298] on div "release" at bounding box center [686, 315] width 116 height 41
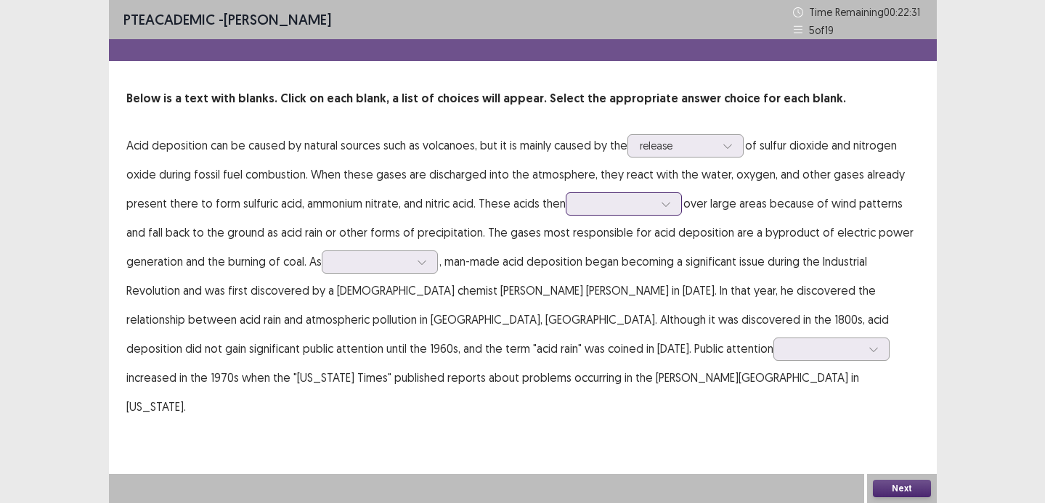
click at [607, 193] on div at bounding box center [624, 204] width 116 height 23
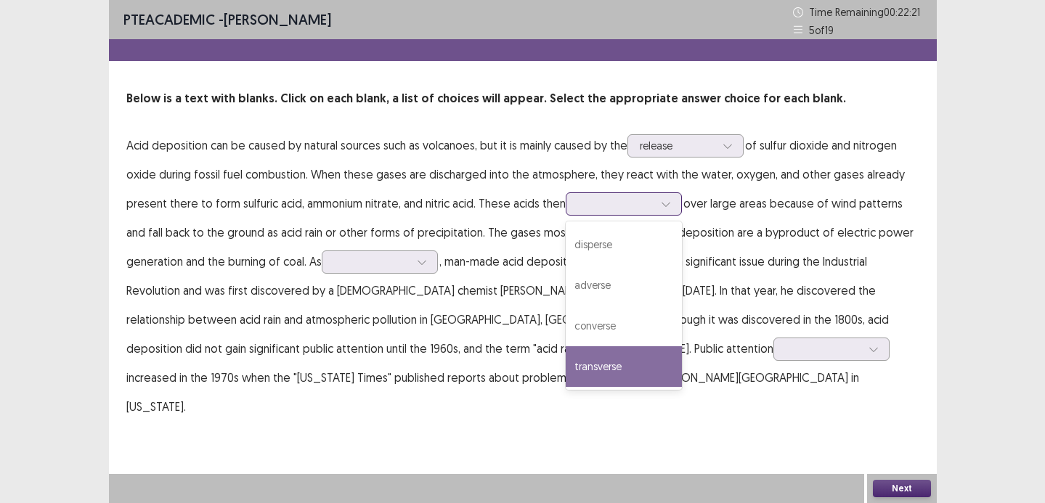
click at [631, 364] on div "transverse" at bounding box center [624, 367] width 116 height 41
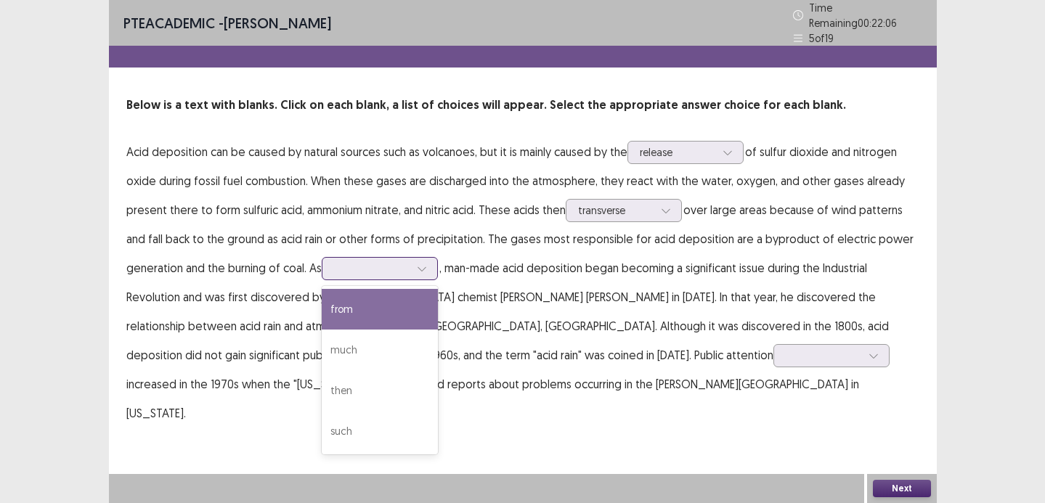
click at [409, 262] on div at bounding box center [372, 269] width 76 height 14
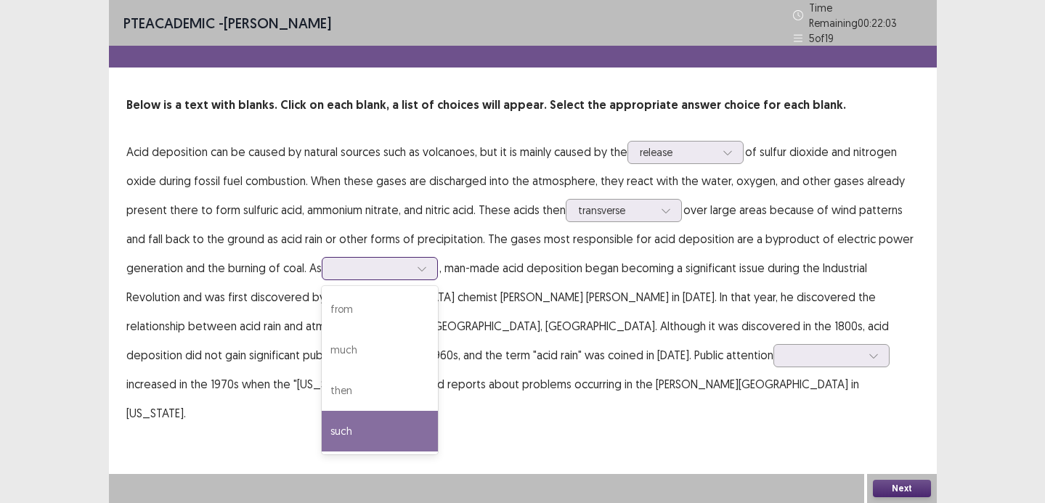
click at [389, 418] on div "such" at bounding box center [380, 431] width 116 height 41
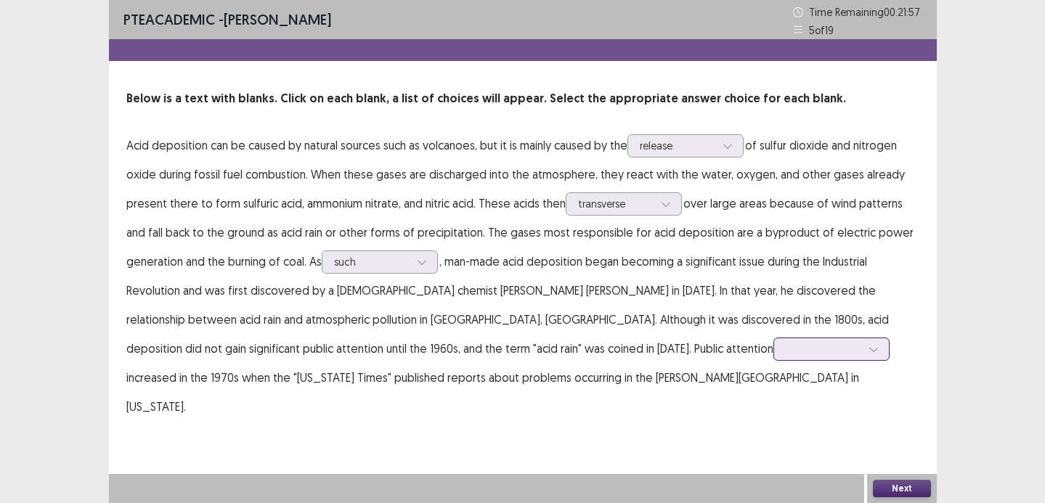
click at [774, 360] on div at bounding box center [832, 349] width 116 height 23
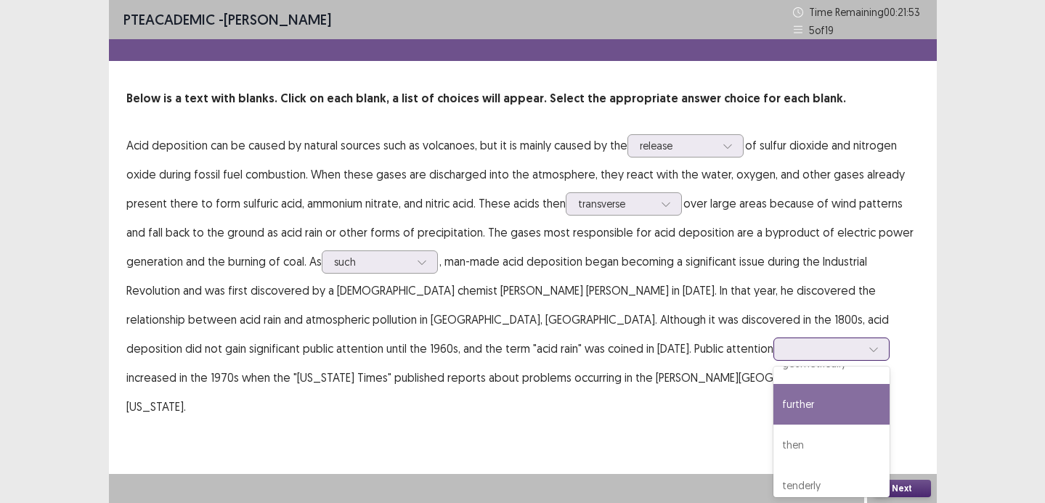
scroll to position [0, 0]
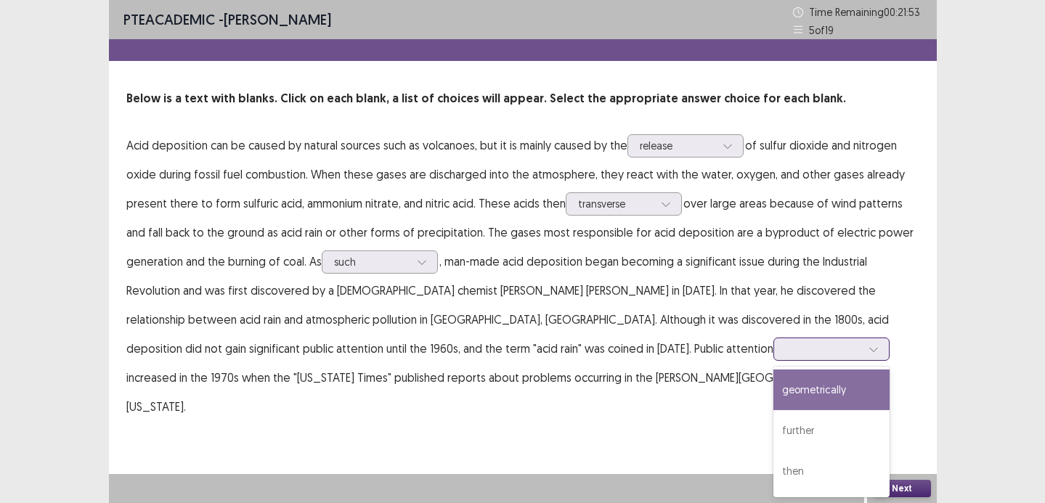
click at [774, 418] on div "further" at bounding box center [832, 430] width 116 height 41
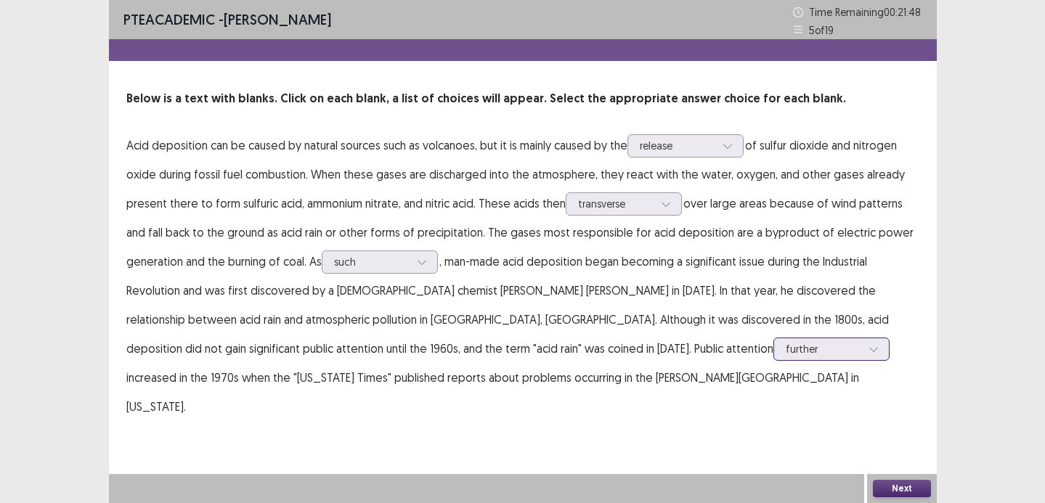
click at [863, 350] on div at bounding box center [874, 350] width 22 height 22
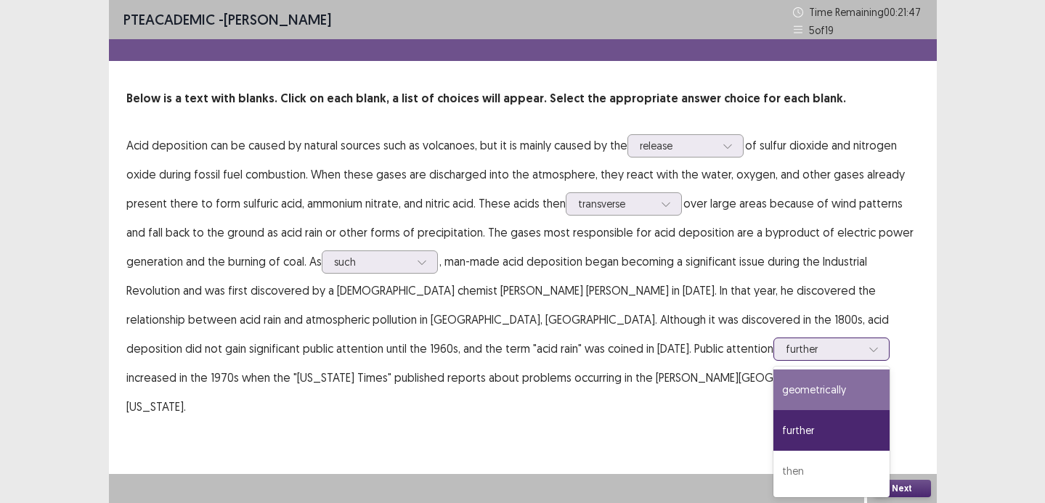
scroll to position [38, 0]
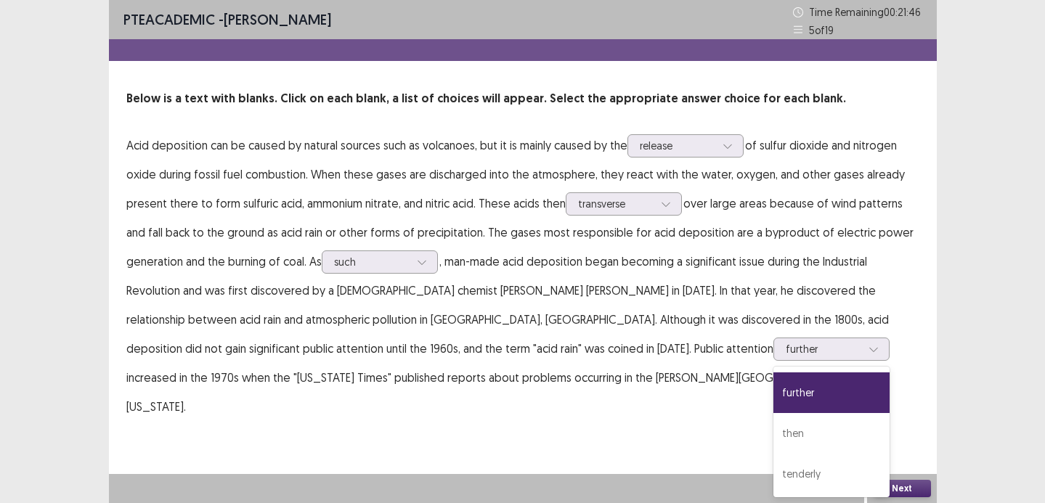
click at [721, 418] on div "PTE academic - Saemi Ito Time Remaining 00 : 21 : 46 5 of 19 Below is a text wi…" at bounding box center [523, 225] width 828 height 450
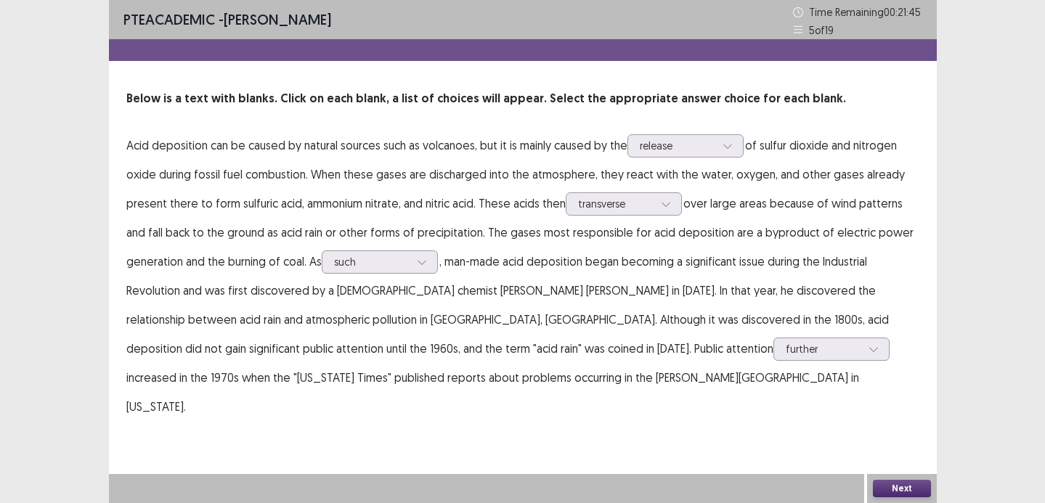
click at [887, 491] on button "Next" at bounding box center [902, 488] width 58 height 17
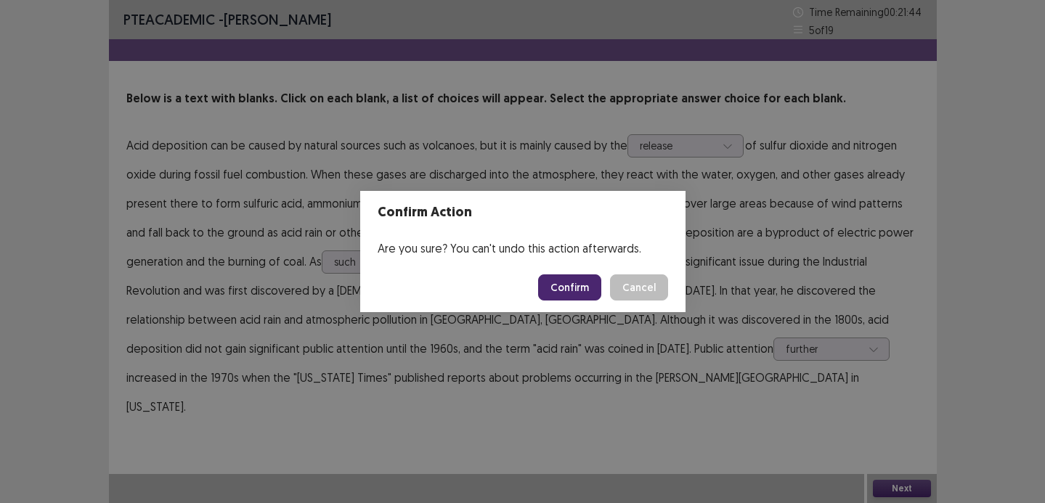
click at [572, 280] on button "Confirm" at bounding box center [569, 288] width 63 height 26
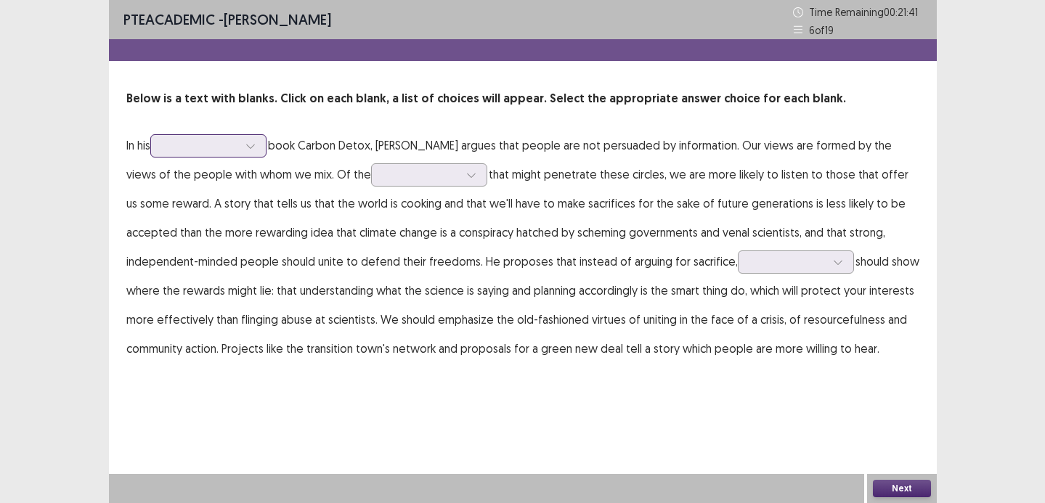
click at [238, 145] on div at bounding box center [201, 146] width 76 height 14
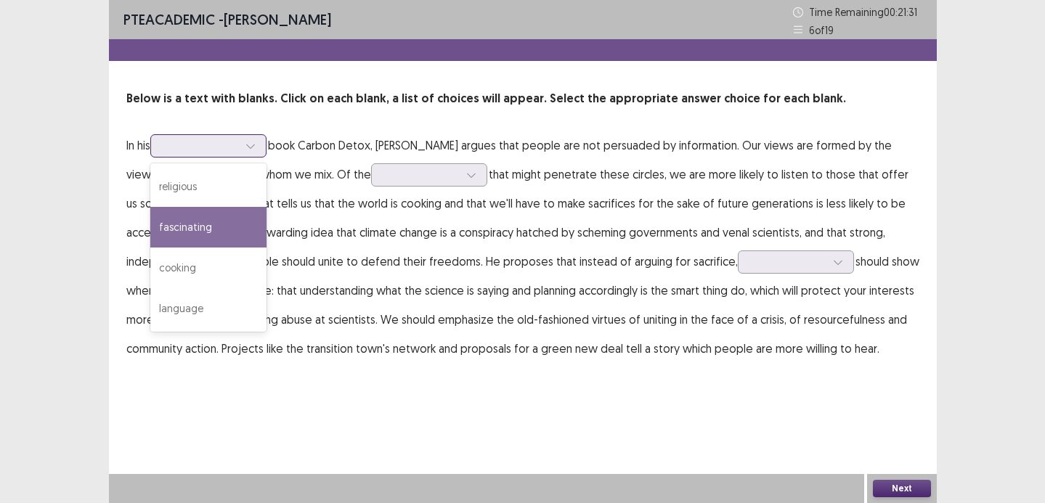
click at [239, 233] on div "fascinating" at bounding box center [208, 227] width 116 height 41
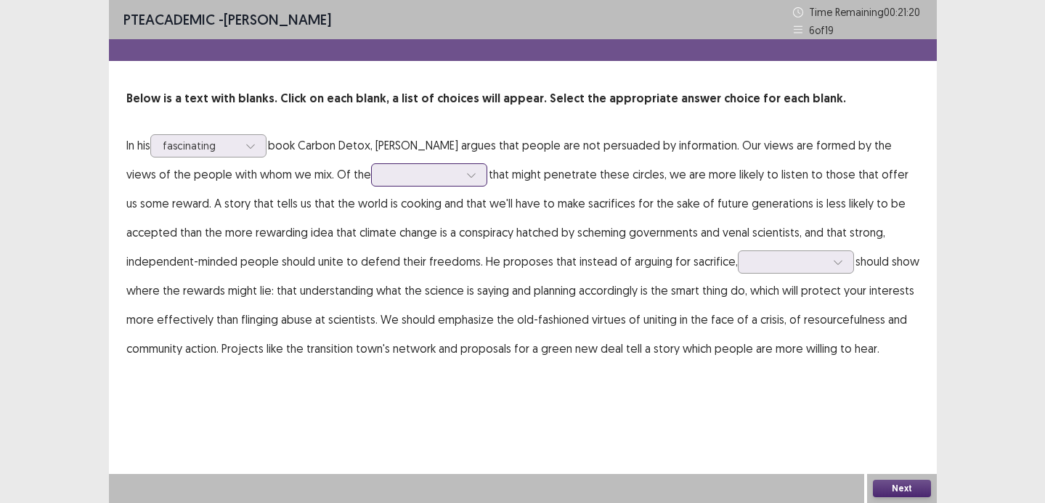
click at [417, 181] on div at bounding box center [422, 175] width 76 height 14
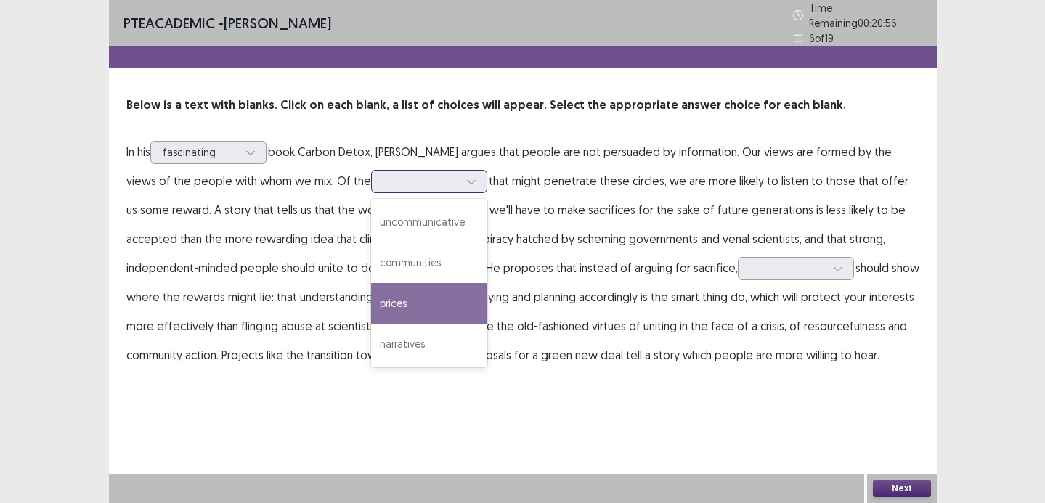
click at [413, 307] on div "prices" at bounding box center [429, 303] width 116 height 41
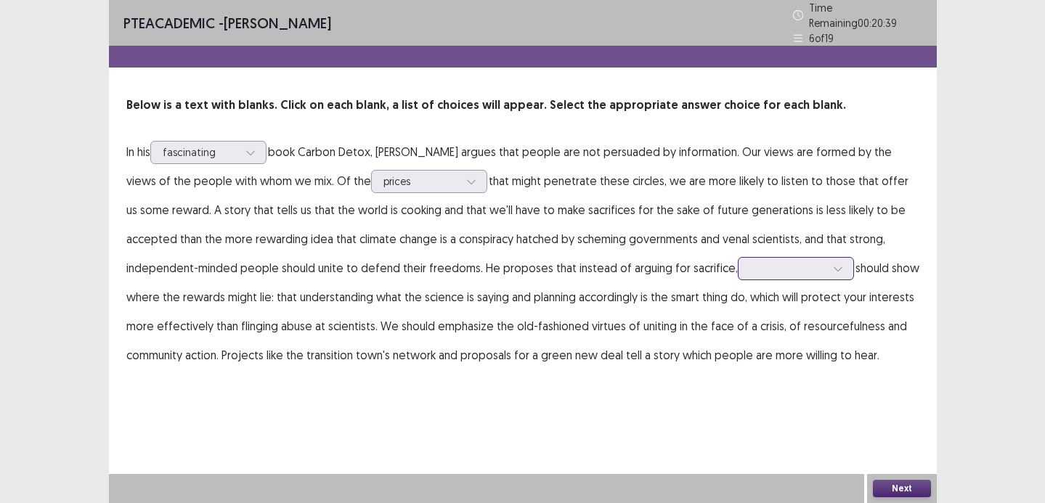
click at [751, 267] on div at bounding box center [788, 269] width 76 height 14
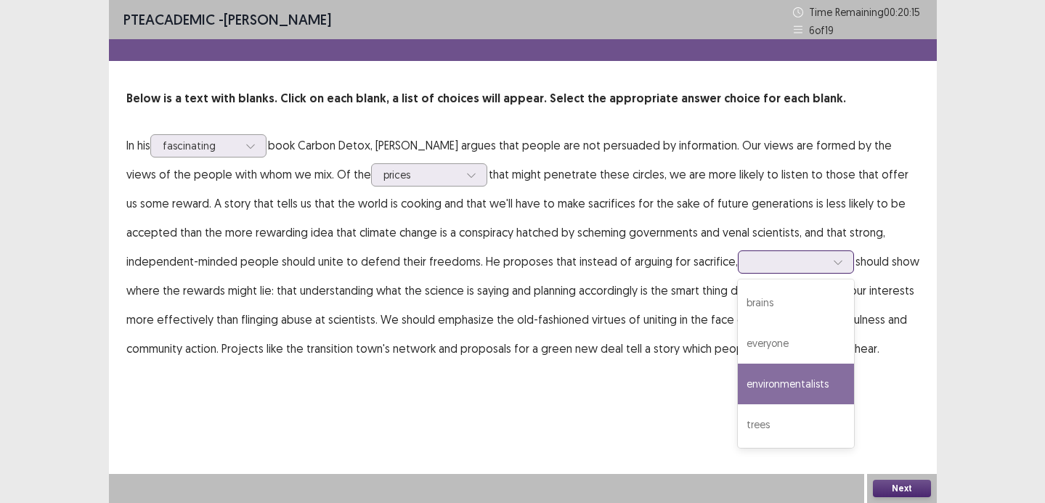
click at [793, 402] on div "environmentalists" at bounding box center [796, 384] width 116 height 41
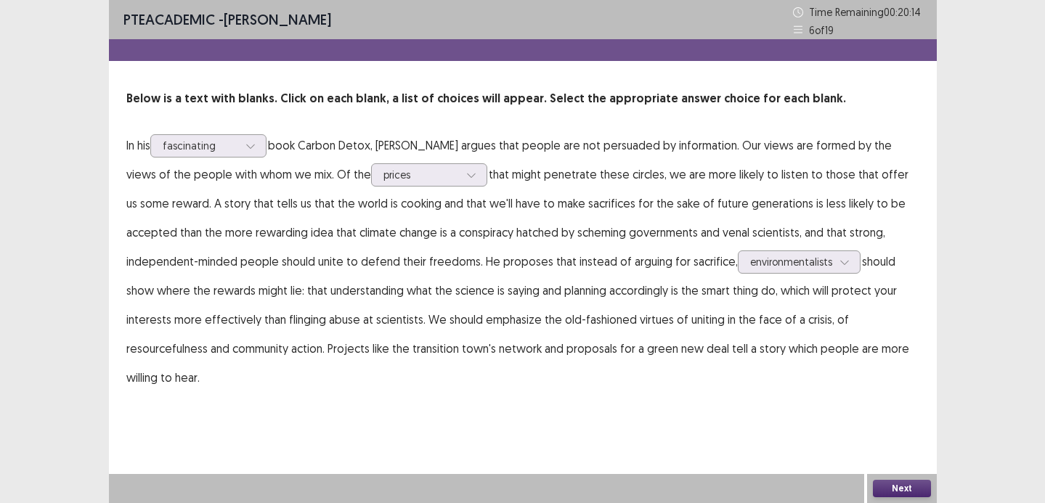
click at [886, 487] on button "Next" at bounding box center [902, 488] width 58 height 17
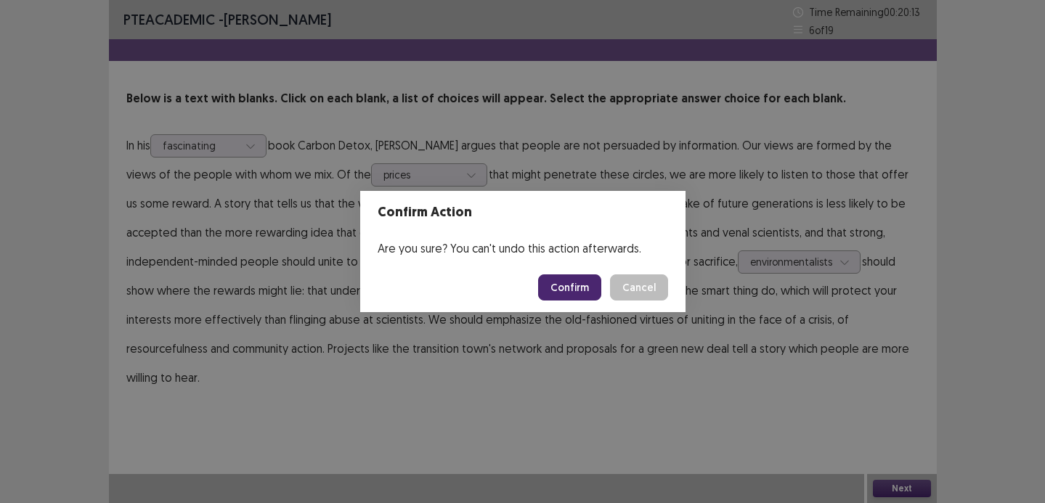
click at [598, 299] on button "Confirm" at bounding box center [569, 288] width 63 height 26
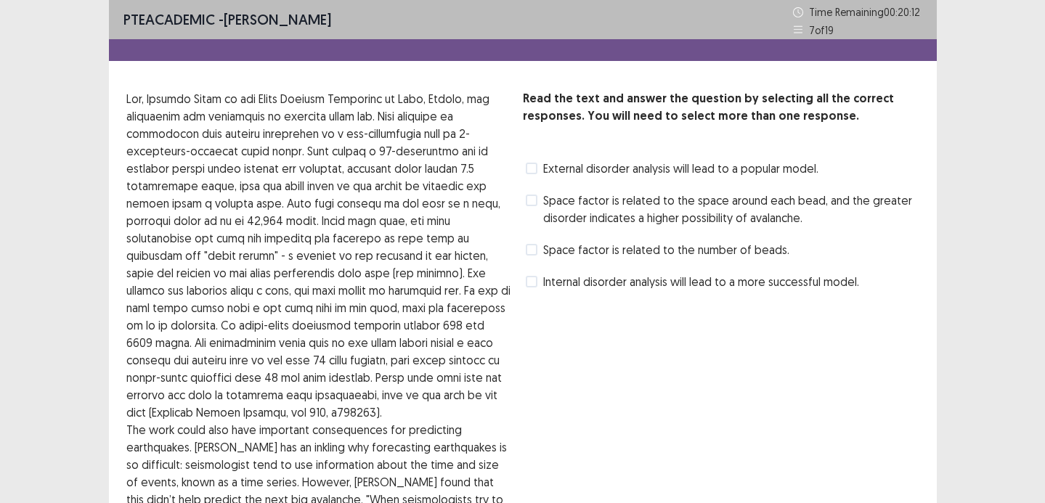
click at [594, 285] on span "Internal disorder analysis will lead to a more successful model." at bounding box center [701, 281] width 316 height 17
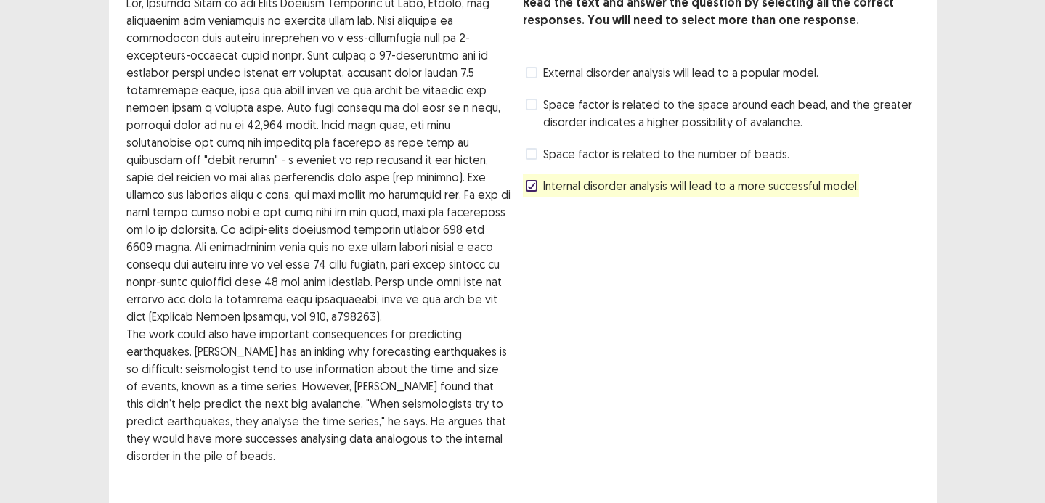
scroll to position [209, 0]
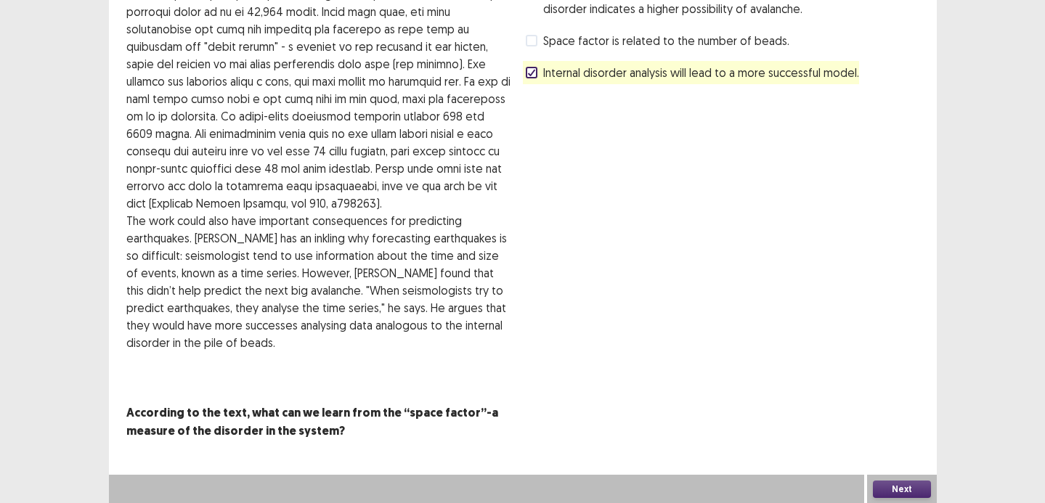
click at [894, 489] on button "Next" at bounding box center [902, 489] width 58 height 17
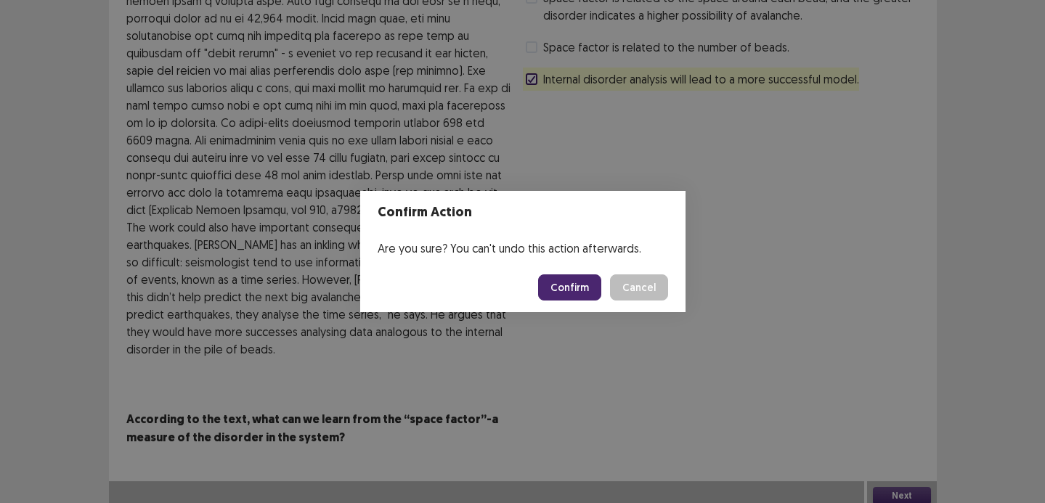
click at [591, 283] on button "Confirm" at bounding box center [569, 288] width 63 height 26
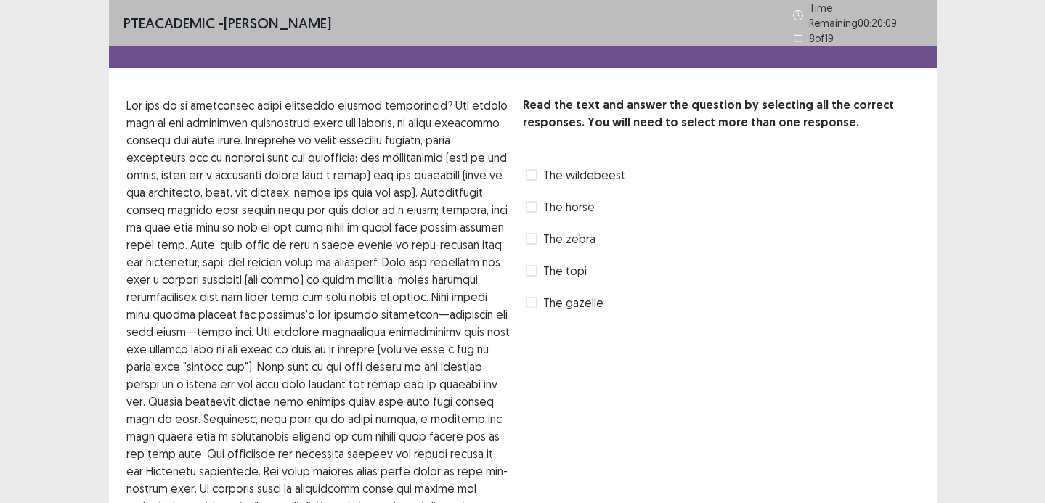
click at [593, 294] on span "The gazelle" at bounding box center [573, 302] width 60 height 17
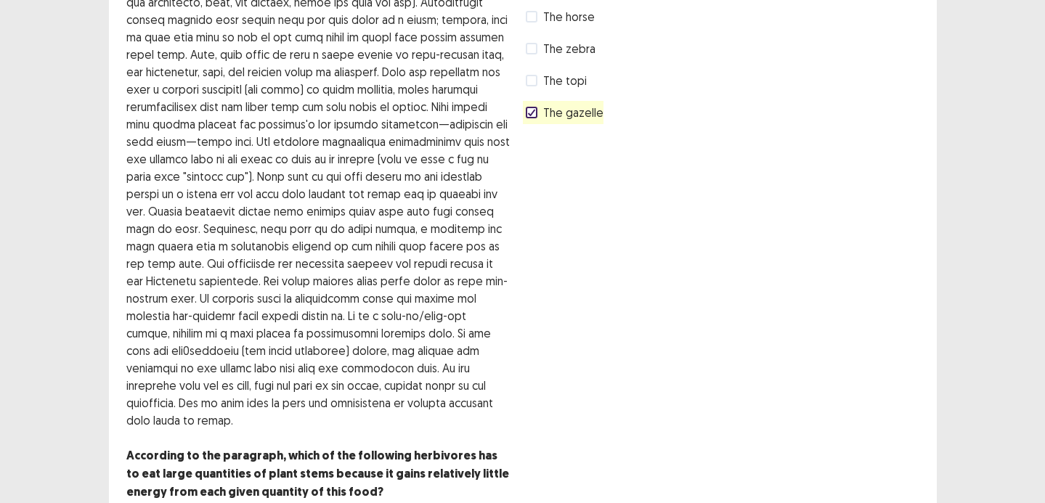
scroll to position [262, 0]
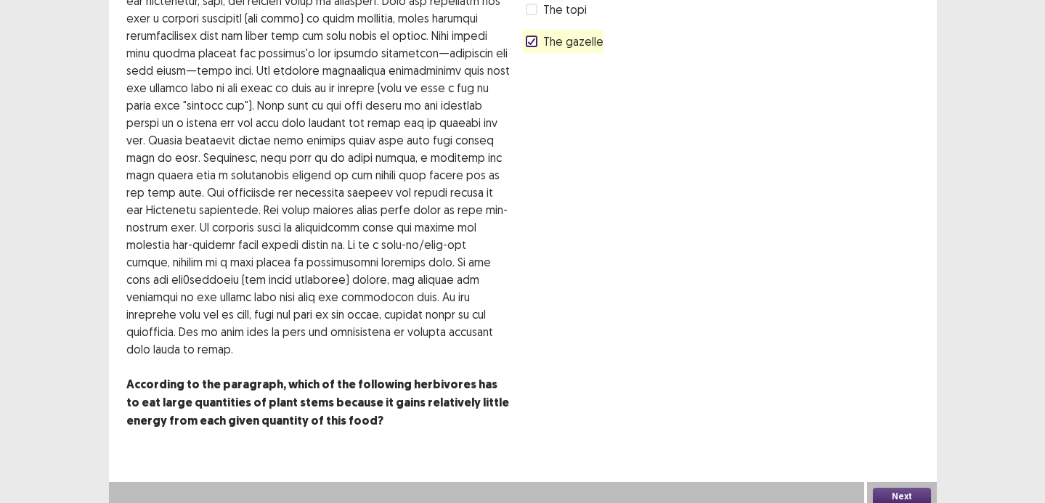
click at [900, 493] on button "Next" at bounding box center [902, 496] width 58 height 17
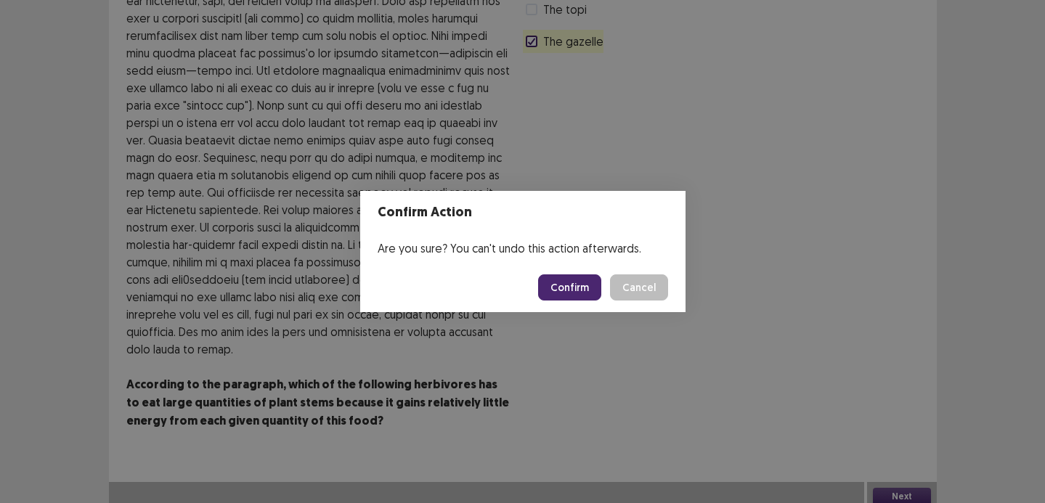
click at [584, 290] on button "Confirm" at bounding box center [569, 288] width 63 height 26
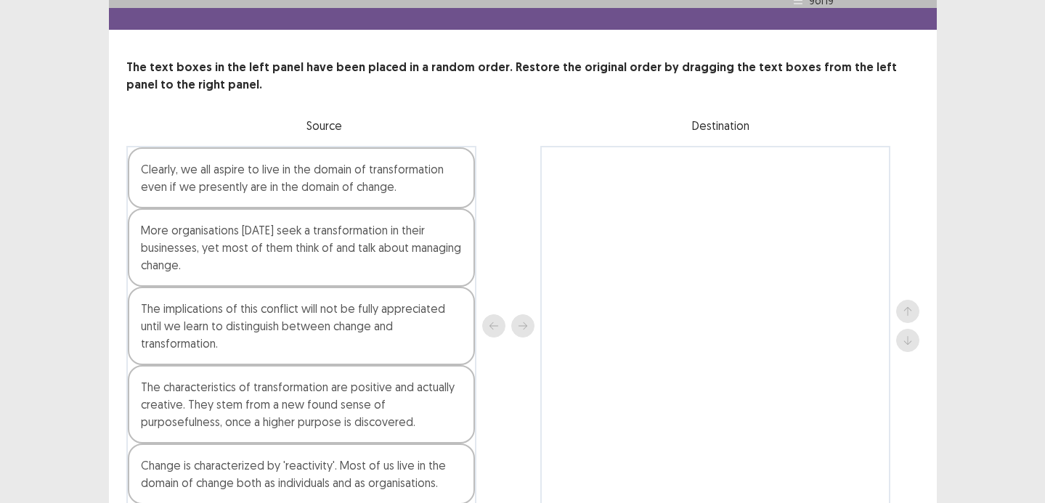
scroll to position [77, 0]
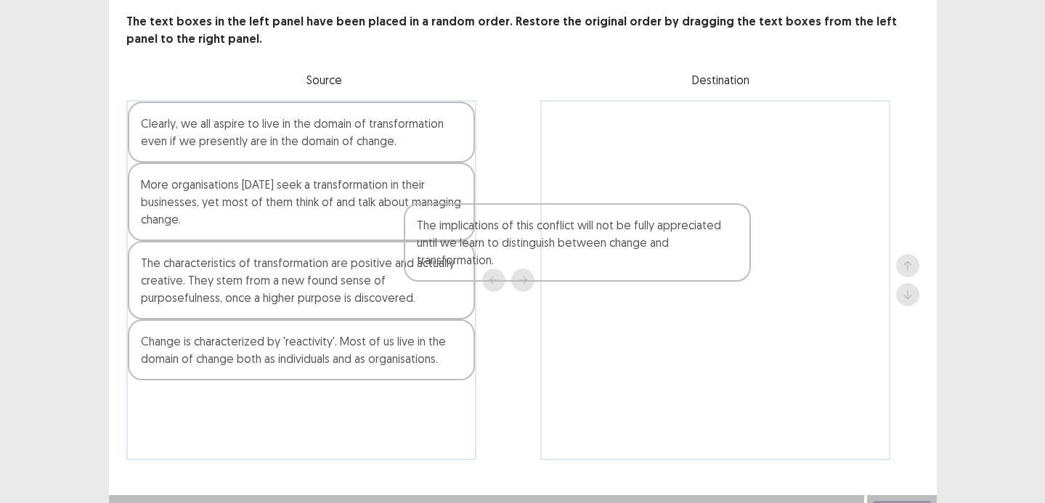
drag, startPoint x: 386, startPoint y: 274, endPoint x: 679, endPoint y: 232, distance: 296.5
click at [679, 232] on div "Clearly, we all aspire to live in the domain of transformation even if we prese…" at bounding box center [522, 280] width 793 height 360
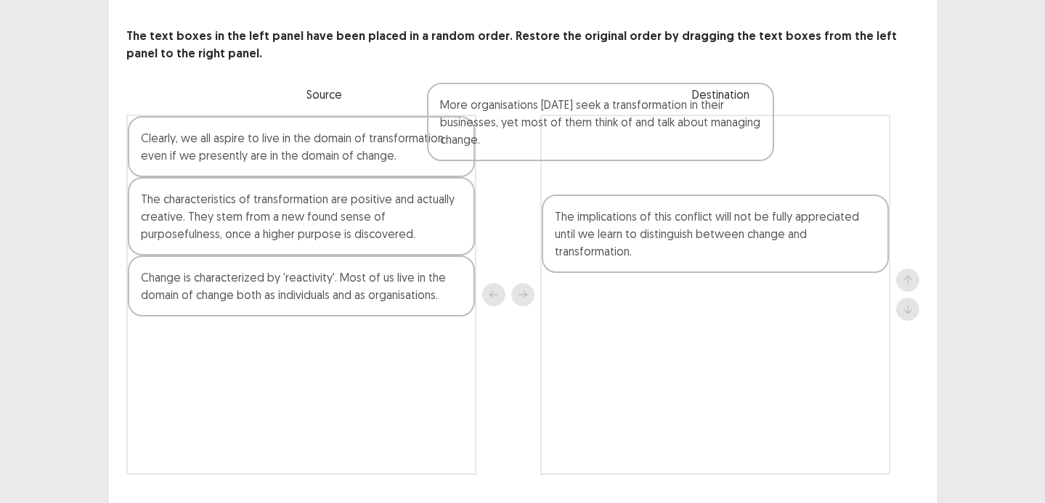
scroll to position [62, 0]
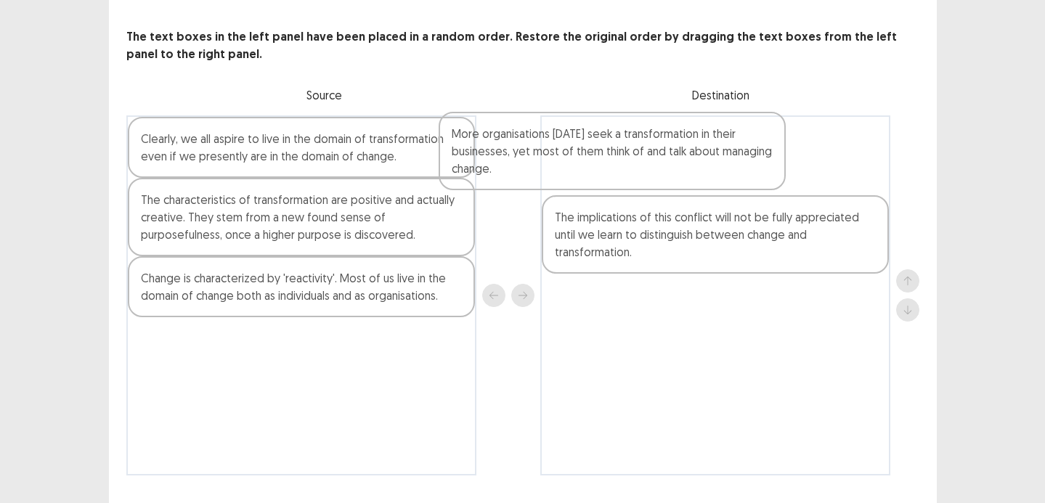
drag, startPoint x: 432, startPoint y: 223, endPoint x: 749, endPoint y: 177, distance: 320.2
click at [749, 176] on div "Clearly, we all aspire to live in the domain of transformation even if we prese…" at bounding box center [522, 296] width 793 height 360
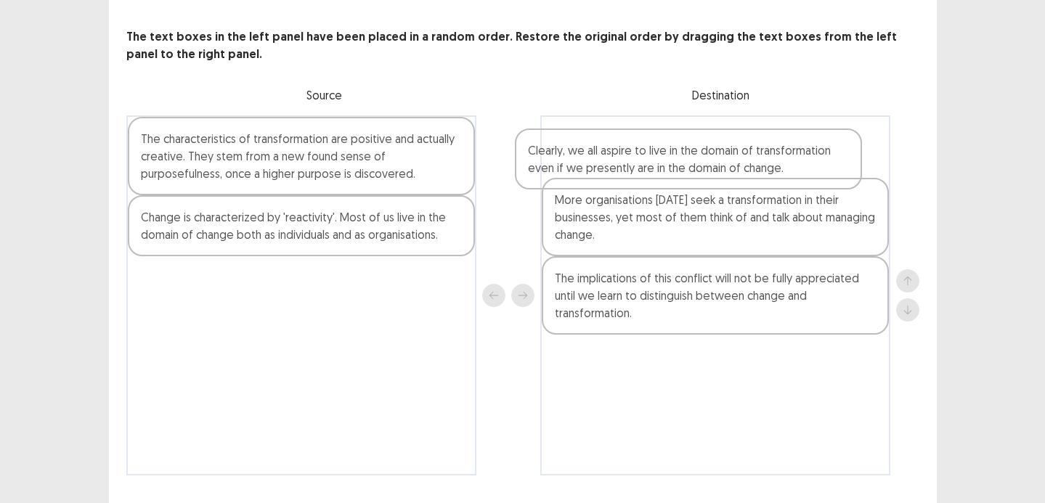
drag, startPoint x: 408, startPoint y: 155, endPoint x: 804, endPoint y: 166, distance: 396.8
click at [804, 166] on div "Clearly, we all aspire to live in the domain of transformation even if we prese…" at bounding box center [522, 296] width 793 height 360
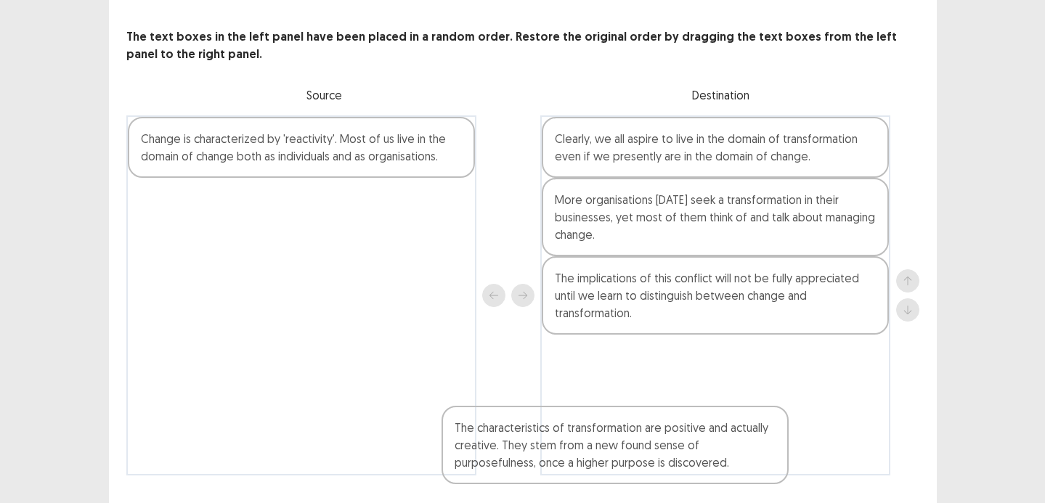
scroll to position [98, 0]
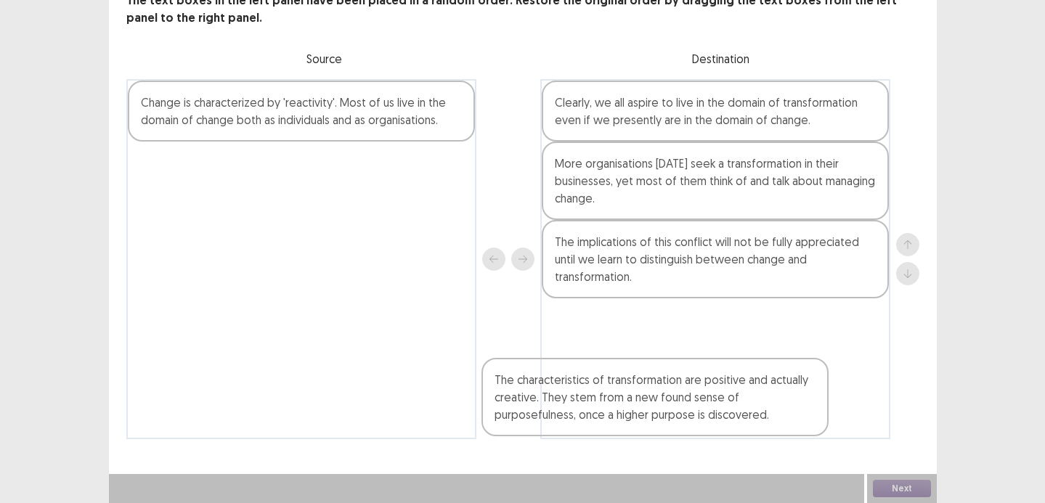
drag, startPoint x: 404, startPoint y: 150, endPoint x: 795, endPoint y: 318, distance: 425.4
click at [795, 318] on div "The characteristics of transformation are positive and actually creative. They …" at bounding box center [522, 259] width 793 height 360
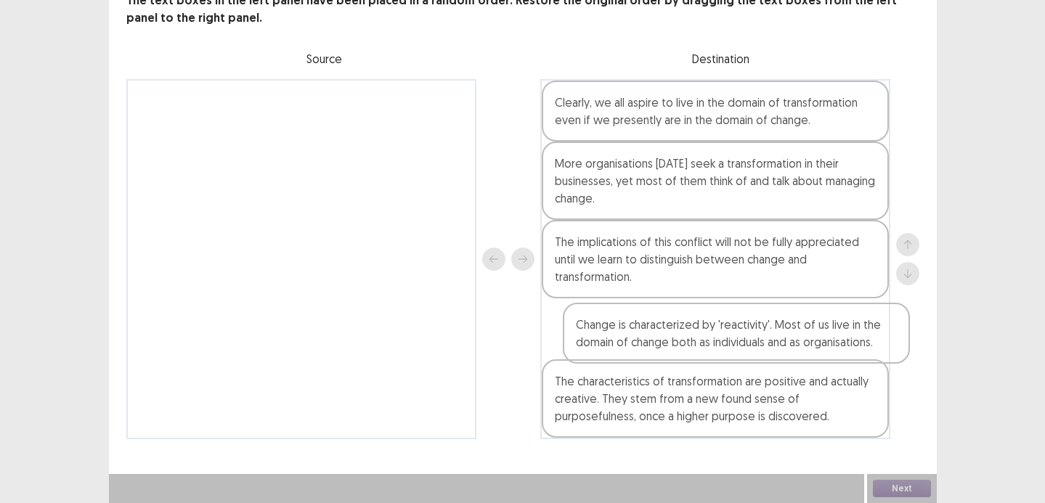
drag, startPoint x: 270, startPoint y: 111, endPoint x: 708, endPoint y: 326, distance: 487.4
click at [708, 325] on div "Change is characterized by 'reactivity'. Most of us live in the domain of chang…" at bounding box center [522, 259] width 793 height 360
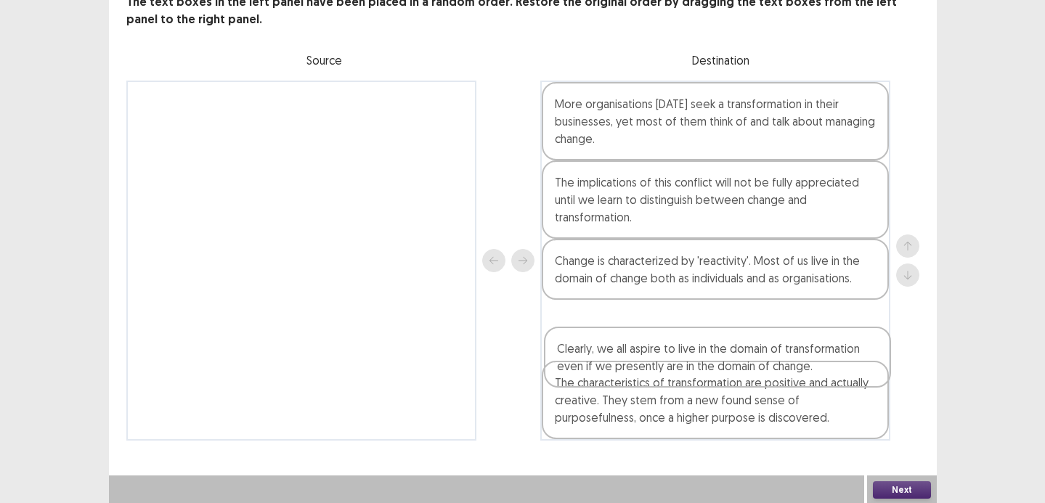
drag, startPoint x: 741, startPoint y: 111, endPoint x: 742, endPoint y: 364, distance: 252.8
click at [742, 364] on div "Clearly, we all aspire to live in the domain of transformation even if we prese…" at bounding box center [716, 261] width 350 height 360
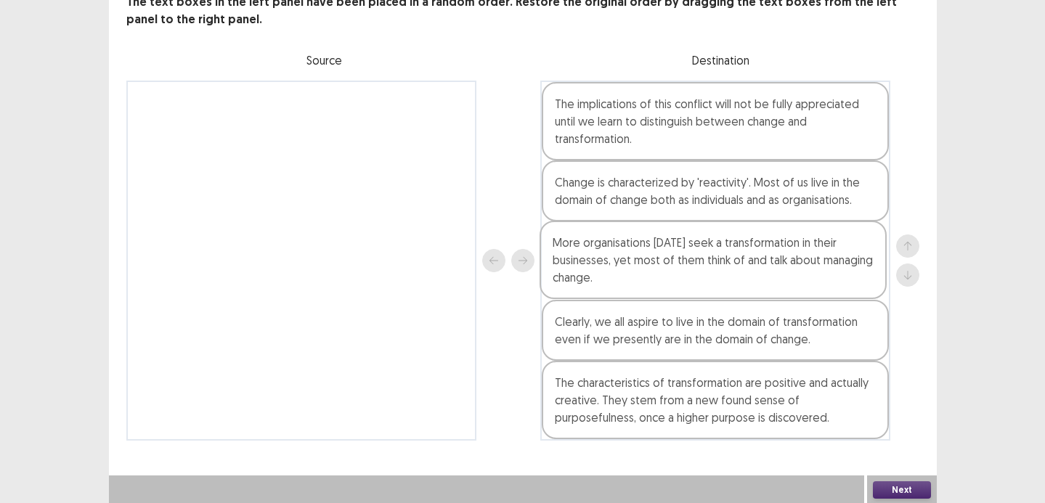
drag, startPoint x: 749, startPoint y: 126, endPoint x: 747, endPoint y: 272, distance: 145.3
click at [747, 270] on div "More organisations today seek a transformation in their businesses, yet most of…" at bounding box center [716, 261] width 350 height 360
click at [892, 485] on button "Next" at bounding box center [902, 490] width 58 height 17
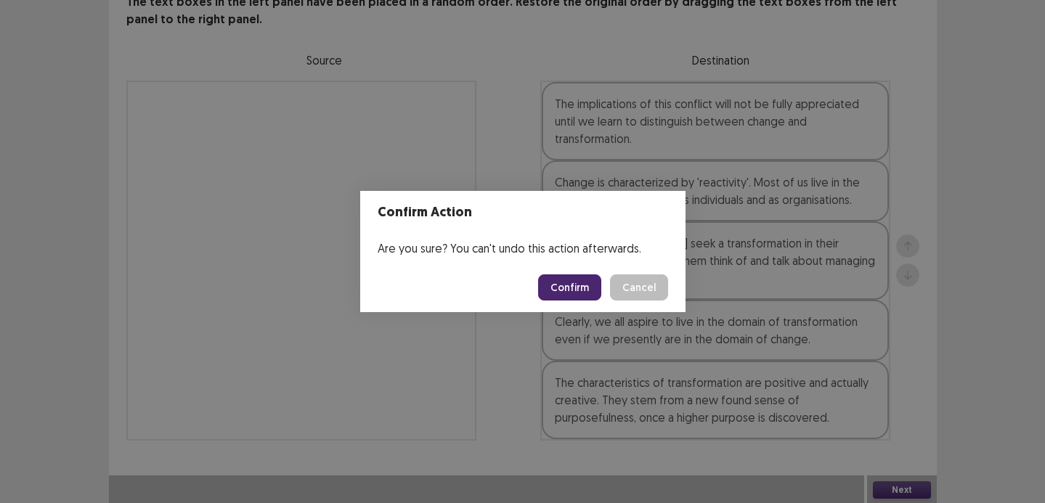
click at [588, 294] on button "Confirm" at bounding box center [569, 288] width 63 height 26
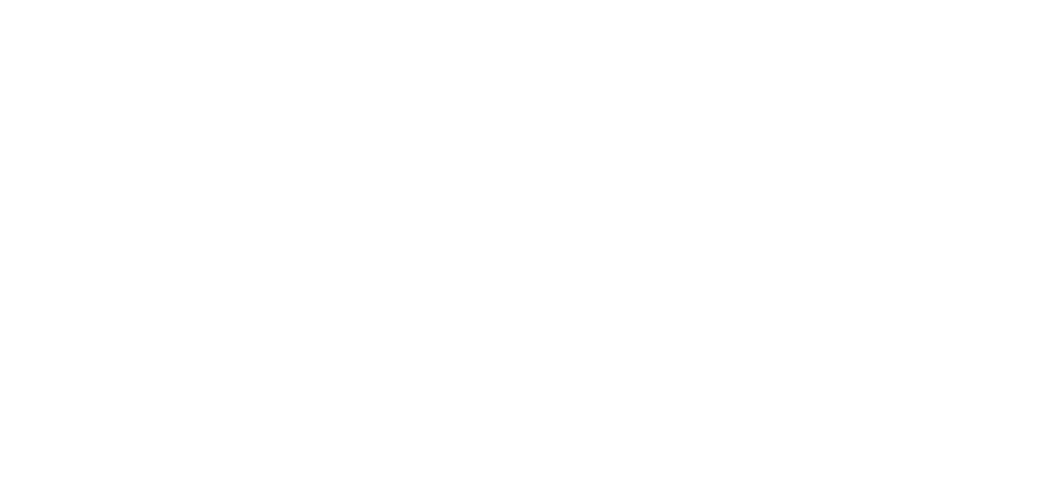
scroll to position [0, 0]
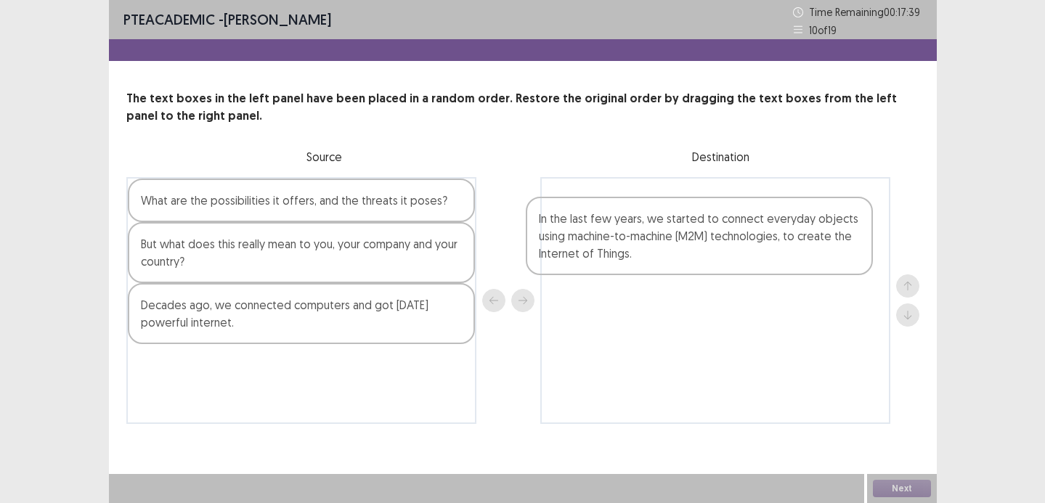
drag, startPoint x: 258, startPoint y: 384, endPoint x: 690, endPoint y: 212, distance: 465.0
click at [690, 212] on div "What are the possibilities it offers, and the threats it poses? But what does t…" at bounding box center [522, 300] width 793 height 247
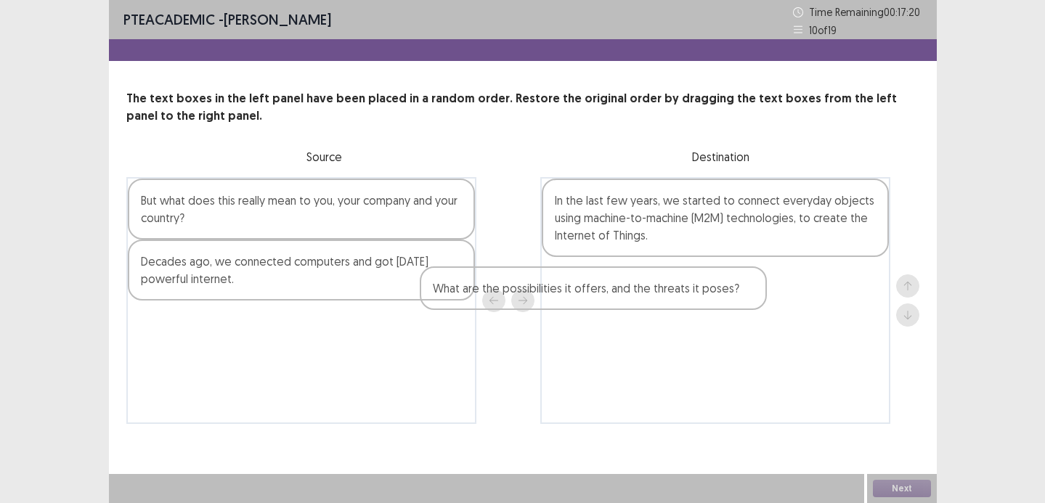
drag, startPoint x: 414, startPoint y: 183, endPoint x: 735, endPoint y: 274, distance: 333.0
click at [735, 274] on div "What are the possibilities it offers, and the threats it poses? But what does t…" at bounding box center [522, 300] width 793 height 247
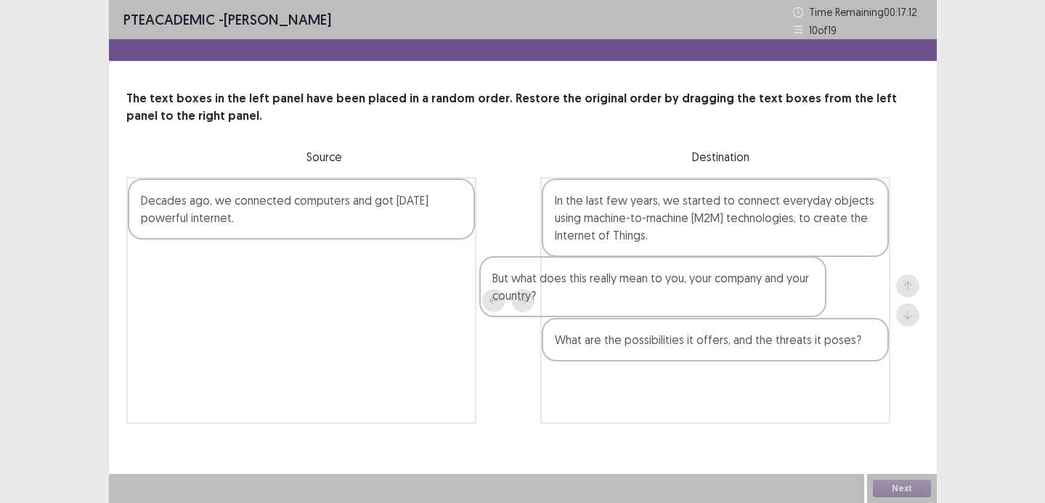
drag, startPoint x: 387, startPoint y: 206, endPoint x: 740, endPoint y: 289, distance: 363.5
click at [743, 291] on div "But what does this really mean to you, your company and your country? Decades a…" at bounding box center [522, 300] width 793 height 247
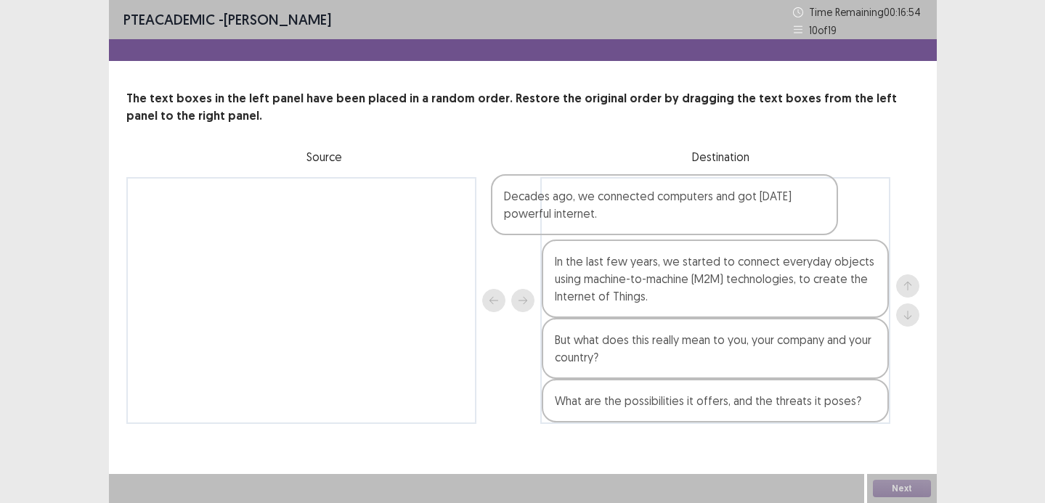
drag, startPoint x: 407, startPoint y: 202, endPoint x: 784, endPoint y: 198, distance: 377.1
click at [784, 198] on div "Decades ago, we connected computers and got today’s powerful internet. In the l…" at bounding box center [522, 300] width 793 height 247
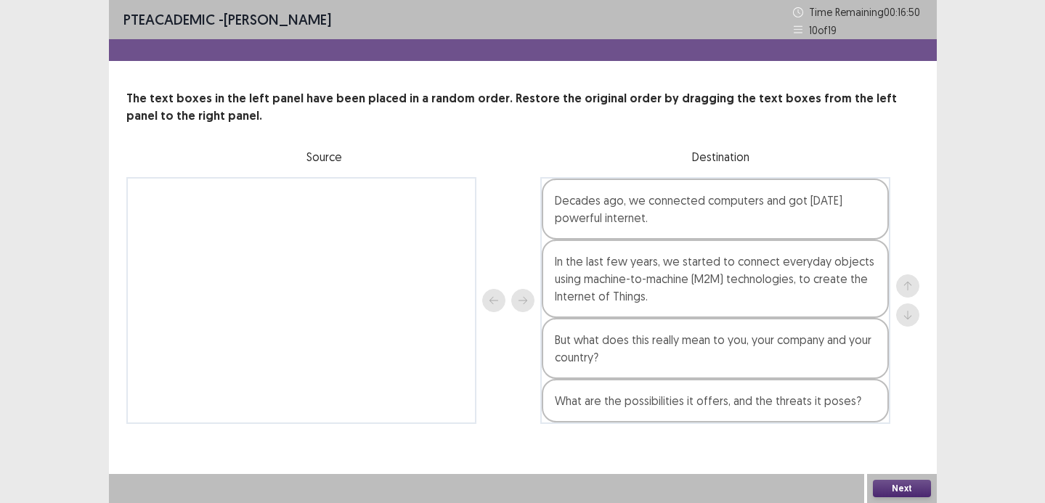
click at [894, 487] on button "Next" at bounding box center [902, 488] width 58 height 17
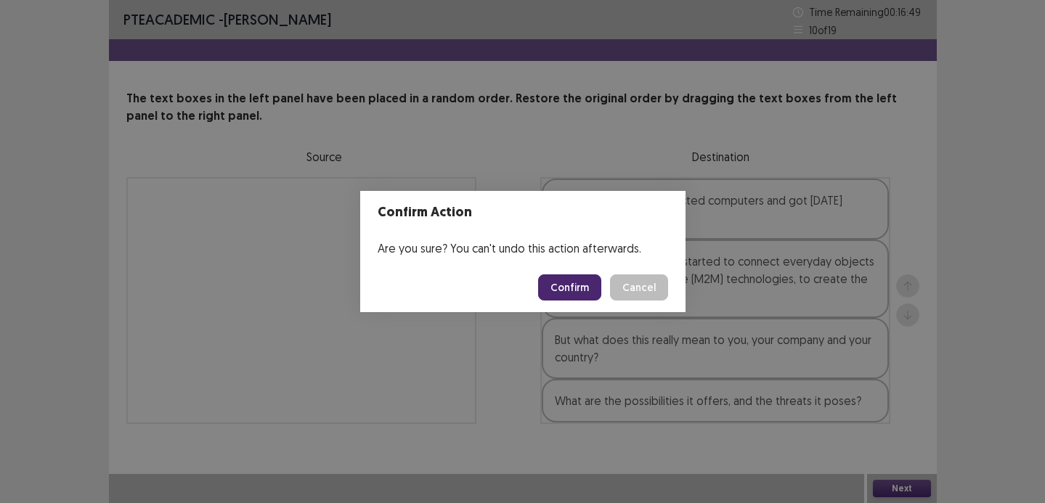
click at [568, 297] on button "Confirm" at bounding box center [569, 288] width 63 height 26
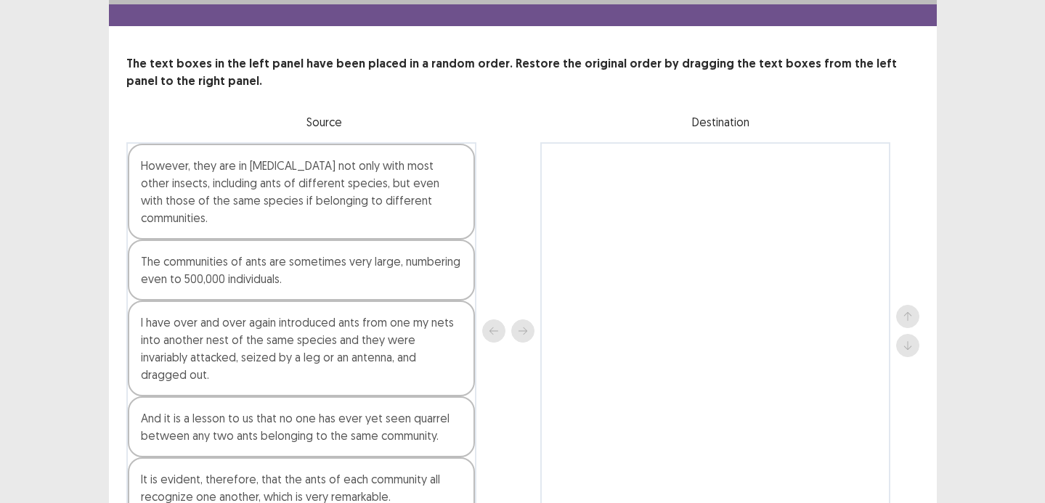
scroll to position [81, 0]
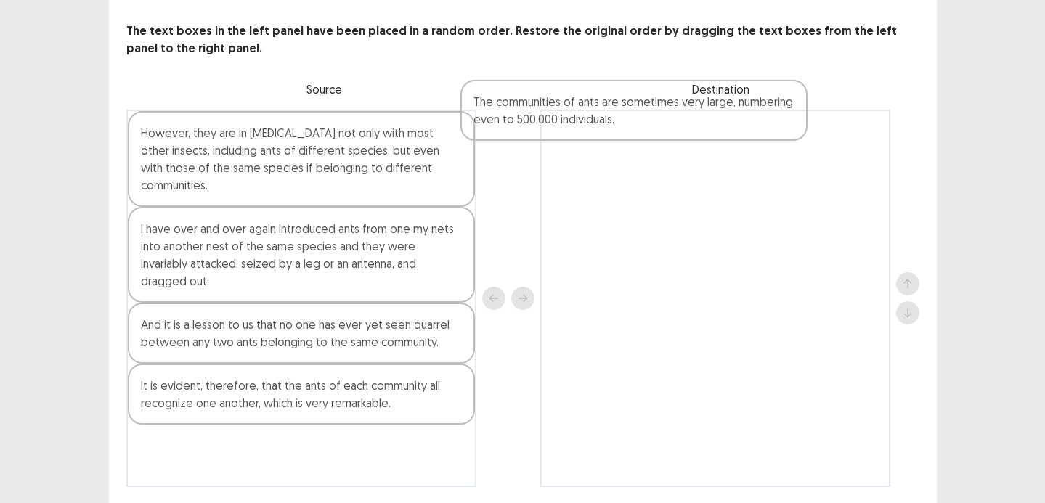
drag, startPoint x: 373, startPoint y: 232, endPoint x: 826, endPoint y: 120, distance: 467.1
click at [828, 120] on div "However, they are in hostility not only with most other insects, including ants…" at bounding box center [522, 299] width 793 height 378
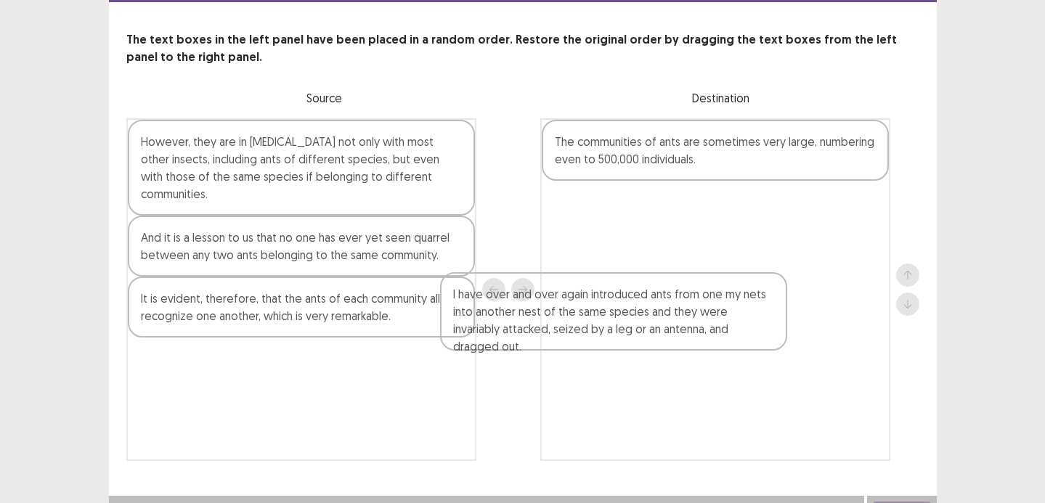
drag, startPoint x: 375, startPoint y: 219, endPoint x: 710, endPoint y: 296, distance: 343.7
click at [710, 296] on div "However, they are in hostility not only with most other insects, including ants…" at bounding box center [522, 289] width 793 height 343
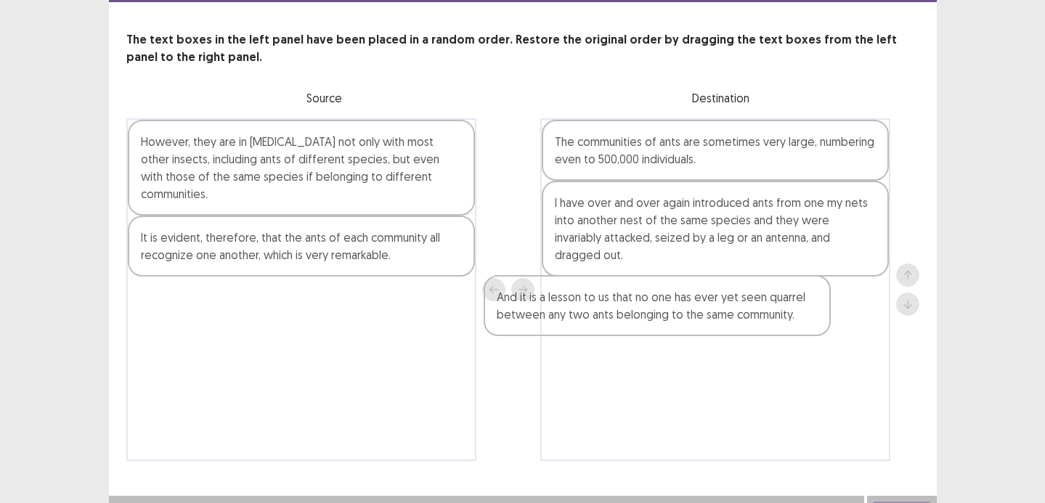
drag, startPoint x: 440, startPoint y: 256, endPoint x: 805, endPoint y: 335, distance: 373.8
click at [805, 335] on div "However, they are in hostility not only with most other insects, including ants…" at bounding box center [522, 289] width 793 height 343
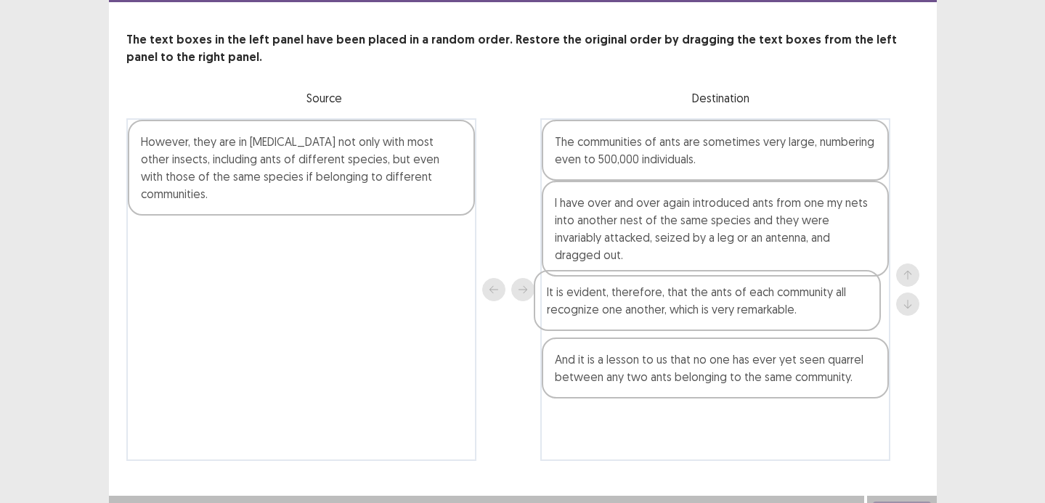
drag, startPoint x: 336, startPoint y: 234, endPoint x: 750, endPoint y: 306, distance: 421.0
click at [750, 306] on div "However, they are in hostility not only with most other insects, including ants…" at bounding box center [522, 289] width 793 height 343
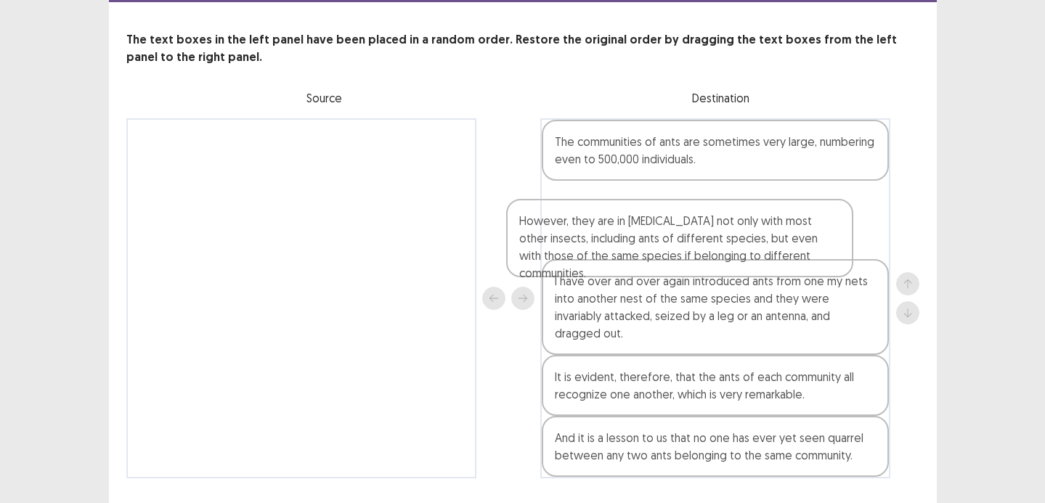
drag, startPoint x: 372, startPoint y: 126, endPoint x: 778, endPoint y: 200, distance: 412.8
click at [778, 200] on div "However, they are in hostility not only with most other insects, including ants…" at bounding box center [522, 298] width 793 height 360
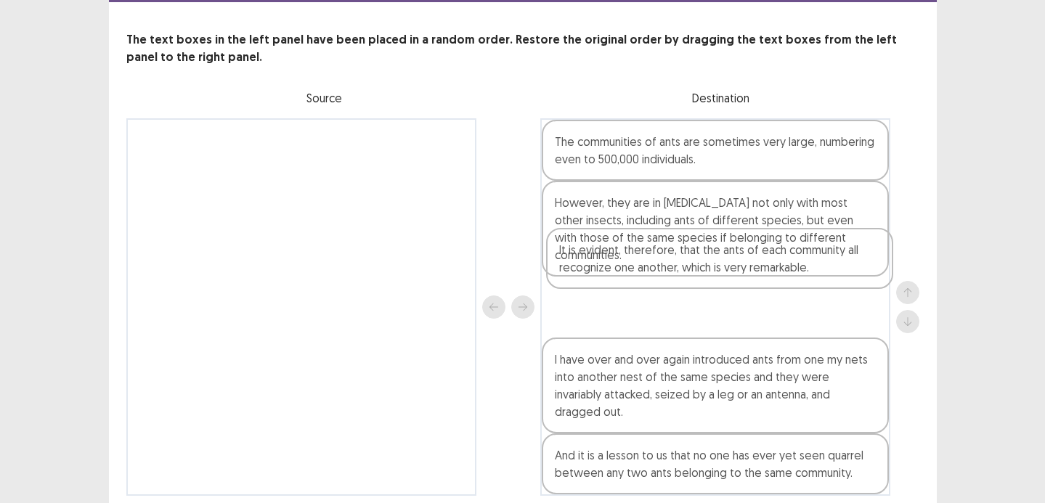
drag, startPoint x: 731, startPoint y: 360, endPoint x: 741, endPoint y: 273, distance: 87.1
click at [741, 270] on div "The communities of ants are sometimes very large, numbering even to 500,000 ind…" at bounding box center [716, 307] width 350 height 378
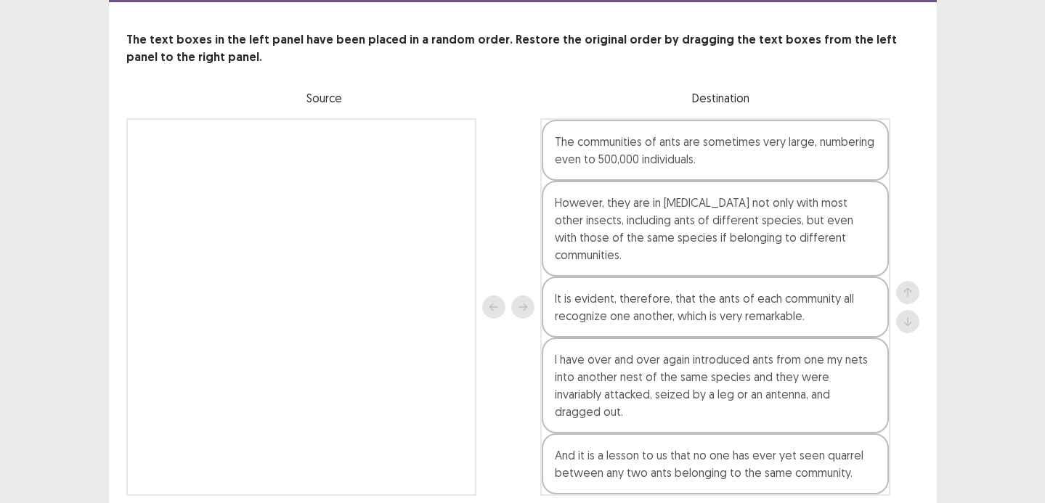
scroll to position [81, 0]
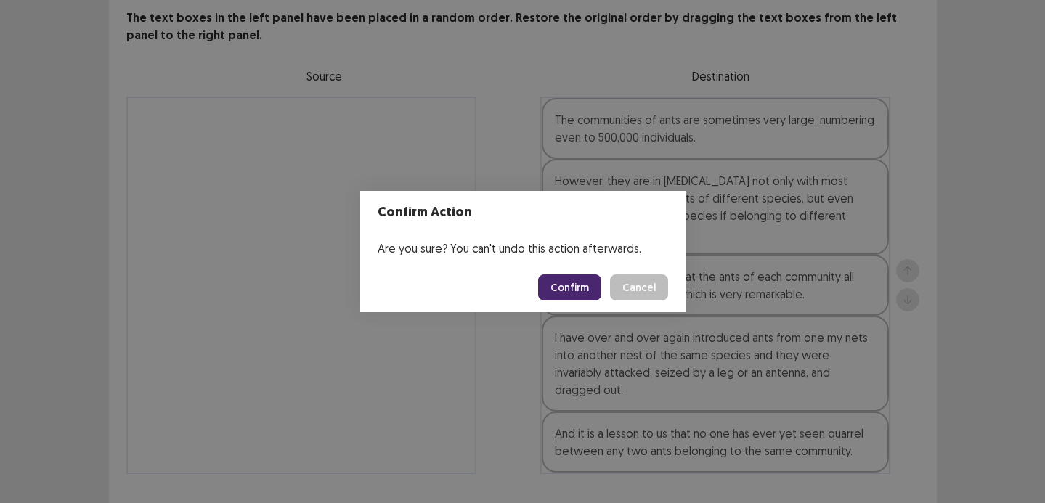
click at [567, 294] on button "Confirm" at bounding box center [569, 288] width 63 height 26
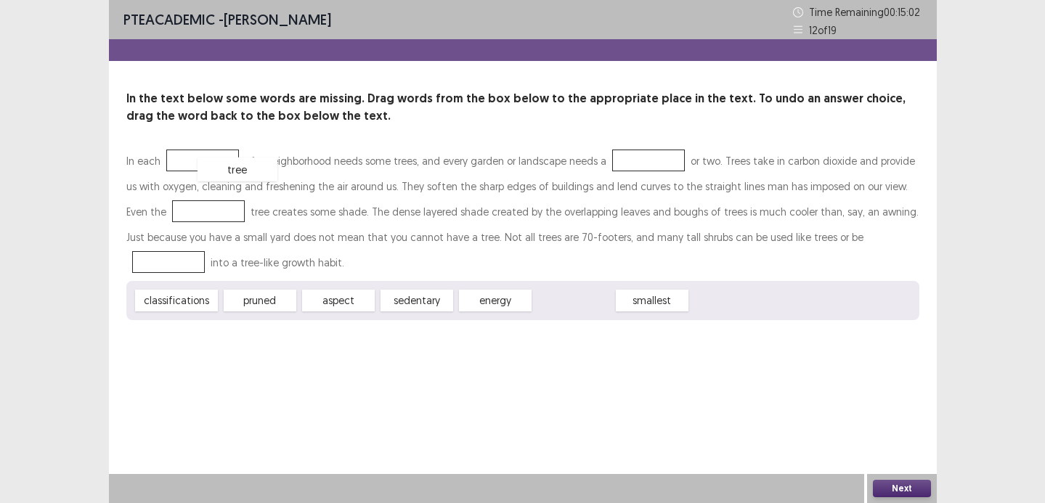
drag, startPoint x: 586, startPoint y: 308, endPoint x: 248, endPoint y: 177, distance: 362.5
drag, startPoint x: 212, startPoint y: 158, endPoint x: 666, endPoint y: 296, distance: 474.4
drag, startPoint x: 535, startPoint y: 300, endPoint x: 617, endPoint y: 164, distance: 158.4
drag, startPoint x: 243, startPoint y: 304, endPoint x: 154, endPoint y: 203, distance: 134.8
drag, startPoint x: 171, startPoint y: 286, endPoint x: 764, endPoint y: 235, distance: 594.3
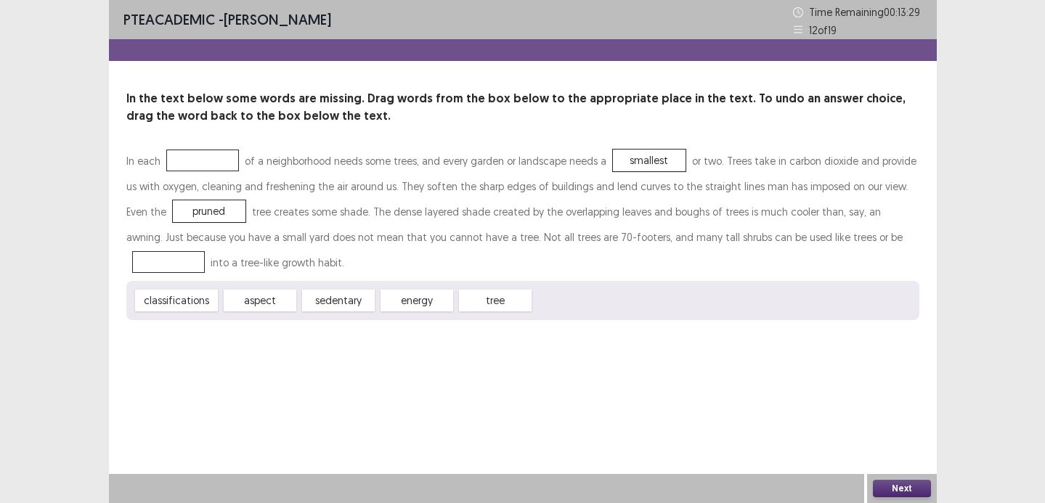
click at [764, 236] on div "In each of a neighborhood needs some trees, and every garden or landscape needs…" at bounding box center [522, 234] width 793 height 172
drag, startPoint x: 161, startPoint y: 304, endPoint x: 792, endPoint y: 253, distance: 632.7
drag, startPoint x: 145, startPoint y: 302, endPoint x: 177, endPoint y: 171, distance: 135.5
click at [913, 480] on button "Next" at bounding box center [902, 488] width 58 height 17
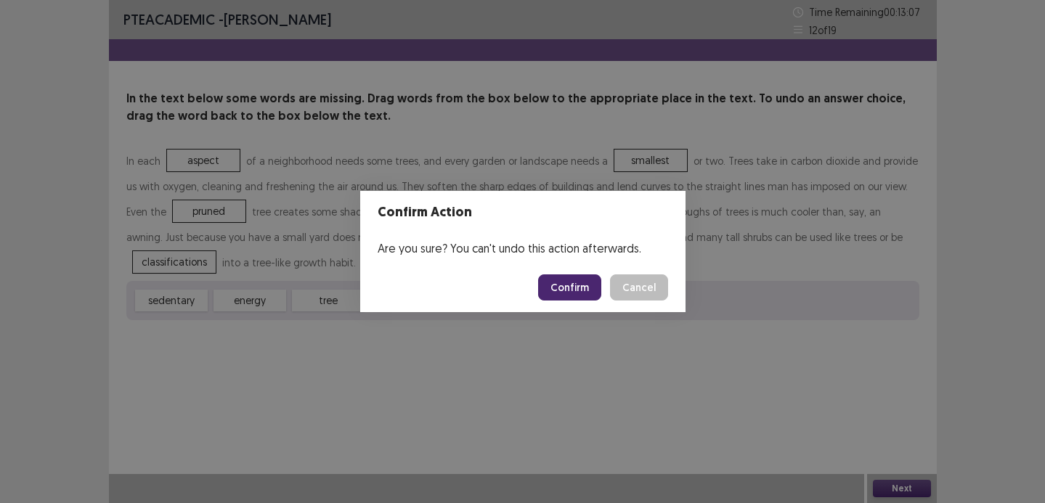
click at [569, 270] on footer "Confirm Cancel" at bounding box center [522, 287] width 325 height 49
click at [575, 278] on button "Confirm" at bounding box center [569, 288] width 63 height 26
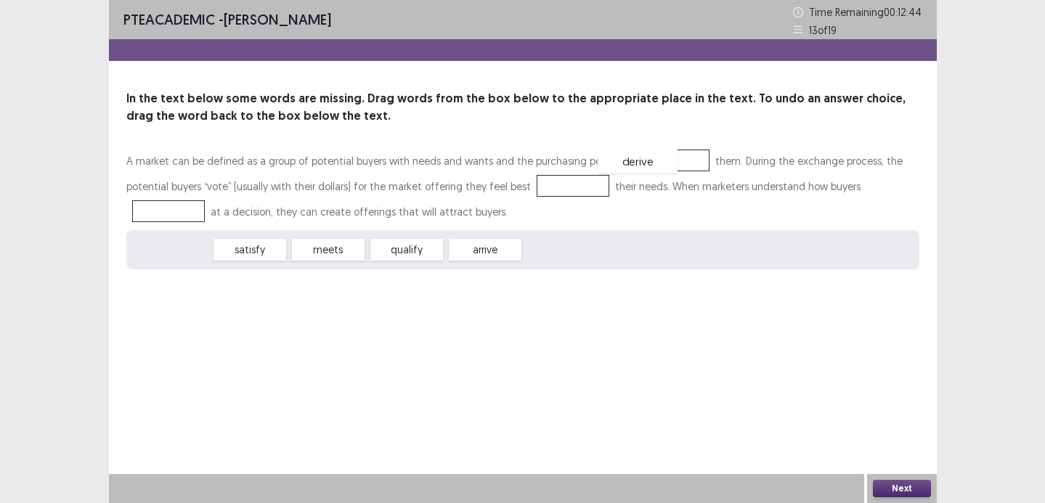
drag, startPoint x: 182, startPoint y: 251, endPoint x: 652, endPoint y: 163, distance: 478.2
drag, startPoint x: 267, startPoint y: 244, endPoint x: 500, endPoint y: 174, distance: 243.4
drag, startPoint x: 498, startPoint y: 185, endPoint x: 489, endPoint y: 209, distance: 26.4
click at [534, 197] on div "meets" at bounding box center [574, 186] width 80 height 24
click at [534, 185] on div "meets" at bounding box center [574, 189] width 80 height 24
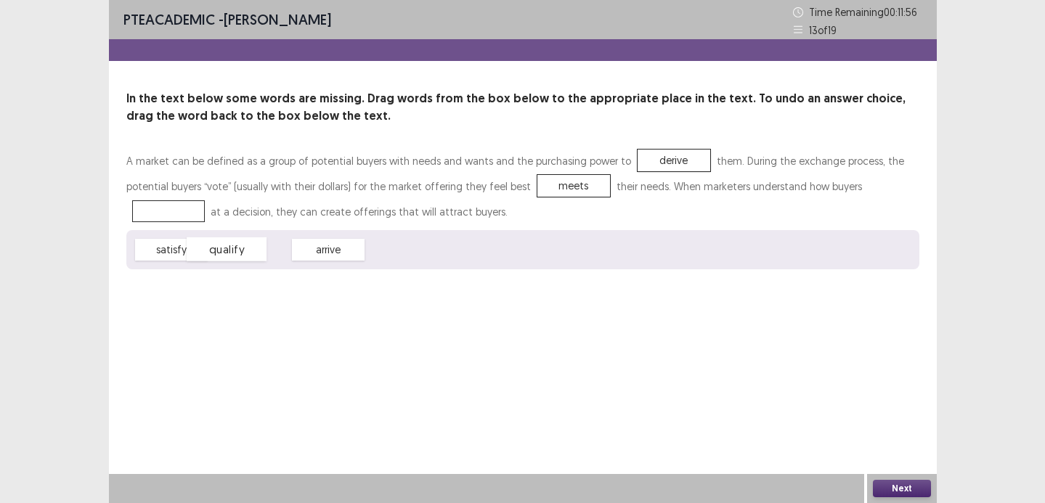
drag, startPoint x: 249, startPoint y: 249, endPoint x: 227, endPoint y: 248, distance: 22.5
click at [227, 248] on div "qualify" at bounding box center [227, 250] width 80 height 24
drag, startPoint x: 177, startPoint y: 248, endPoint x: 858, endPoint y: 179, distance: 684.2
click at [909, 486] on button "Next" at bounding box center [902, 488] width 58 height 17
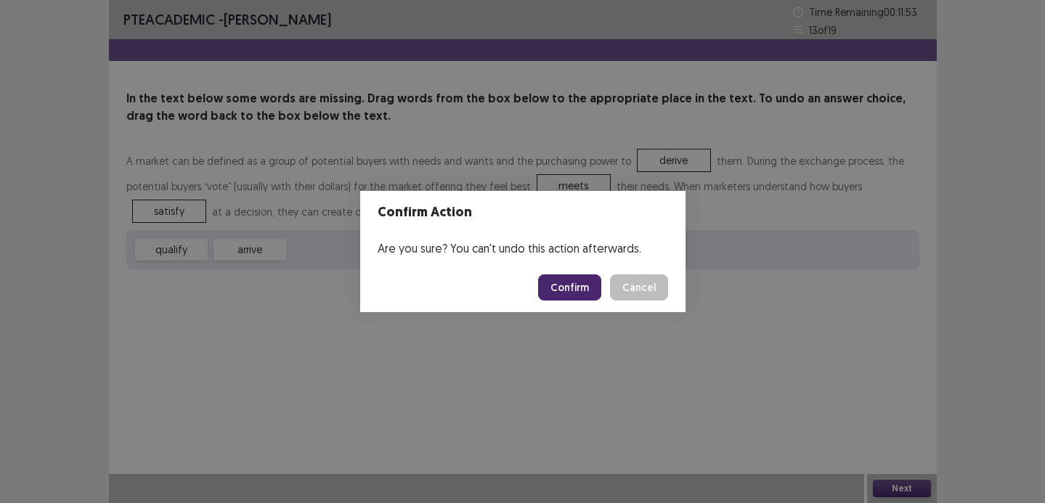
click at [572, 264] on footer "Confirm Cancel" at bounding box center [522, 287] width 325 height 49
click at [577, 277] on button "Confirm" at bounding box center [569, 288] width 63 height 26
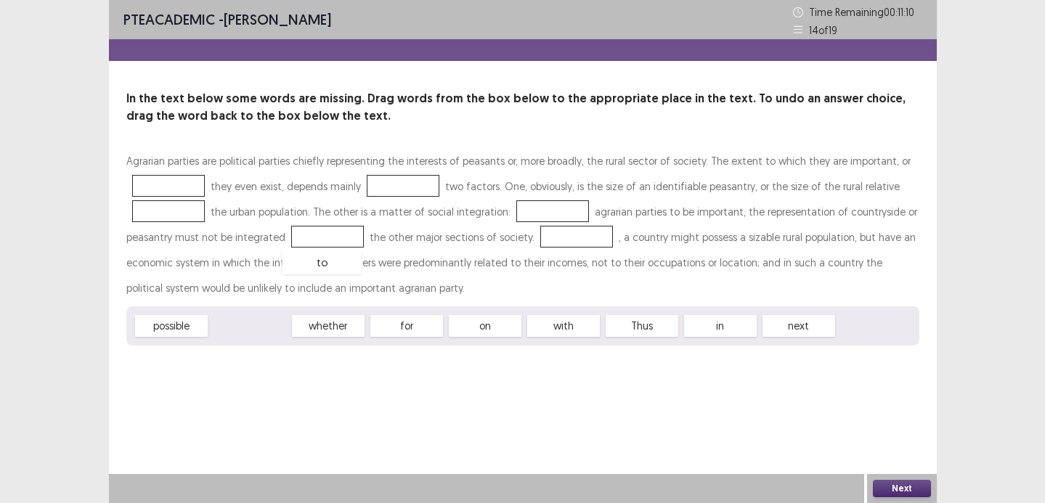
drag, startPoint x: 235, startPoint y: 325, endPoint x: 254, endPoint y: 313, distance: 22.8
click at [282, 275] on div "to" at bounding box center [322, 263] width 80 height 24
drag, startPoint x: 383, startPoint y: 331, endPoint x: 357, endPoint y: 222, distance: 112.1
drag, startPoint x: 317, startPoint y: 240, endPoint x: 378, endPoint y: 193, distance: 77.2
drag, startPoint x: 644, startPoint y: 328, endPoint x: 186, endPoint y: 211, distance: 472.9
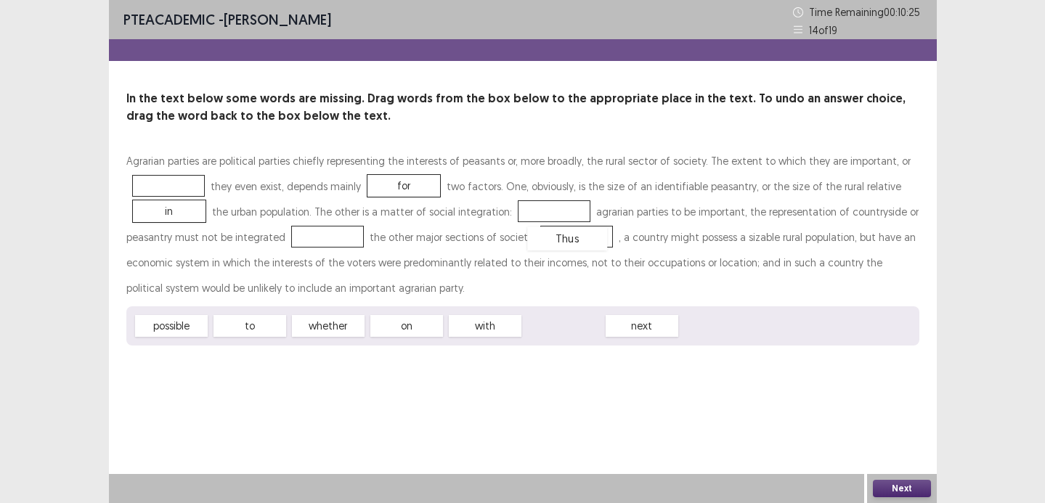
drag, startPoint x: 574, startPoint y: 315, endPoint x: 578, endPoint y: 227, distance: 88.0
drag, startPoint x: 489, startPoint y: 318, endPoint x: 534, endPoint y: 207, distance: 119.9
drag, startPoint x: 246, startPoint y: 337, endPoint x: 325, endPoint y: 248, distance: 118.9
click at [325, 248] on div "Agrarian parties are political parties chiefly representing the interests of pe…" at bounding box center [522, 247] width 793 height 198
drag, startPoint x: 262, startPoint y: 320, endPoint x: 336, endPoint y: 226, distance: 119.5
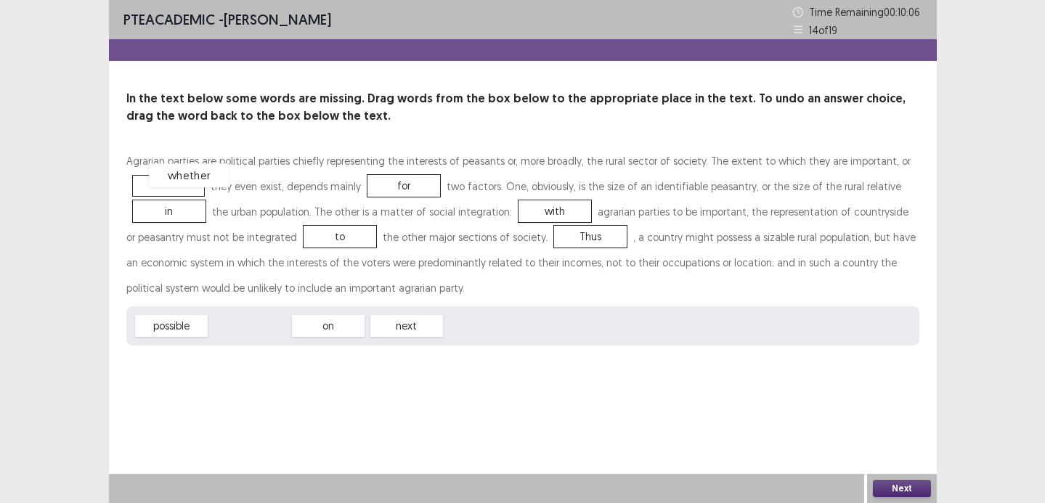
drag, startPoint x: 251, startPoint y: 322, endPoint x: 177, endPoint y: 167, distance: 171.3
click at [907, 482] on button "Next" at bounding box center [902, 488] width 58 height 17
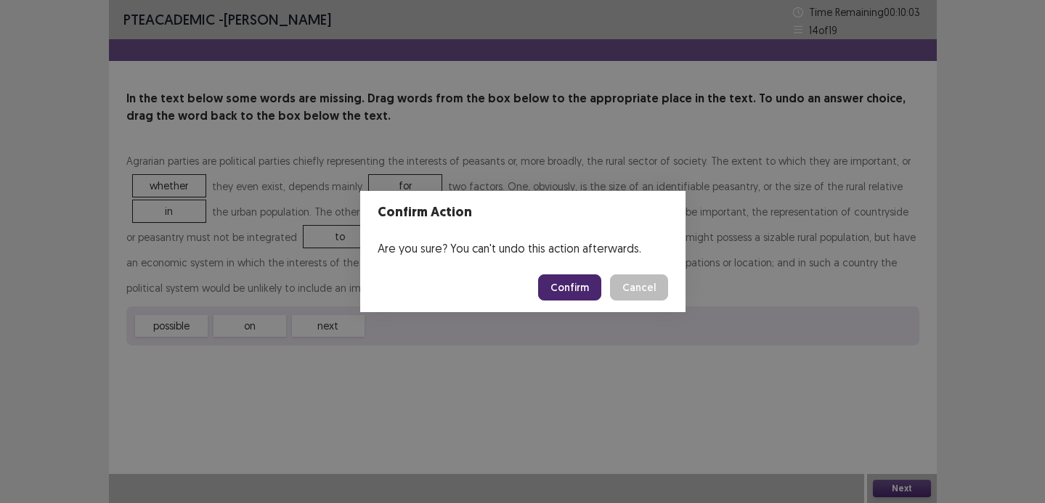
click at [572, 280] on button "Confirm" at bounding box center [569, 288] width 63 height 26
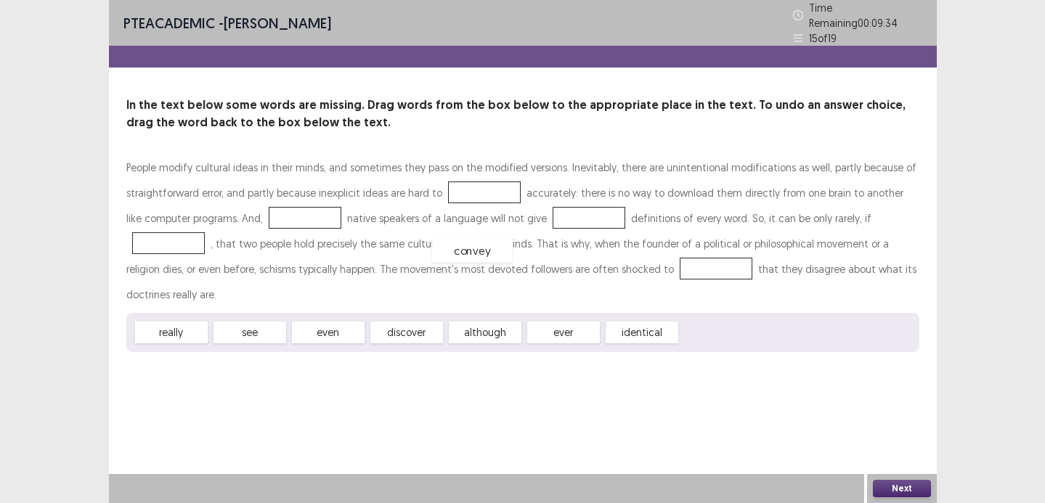
drag, startPoint x: 737, startPoint y: 296, endPoint x: 483, endPoint y: 193, distance: 274.7
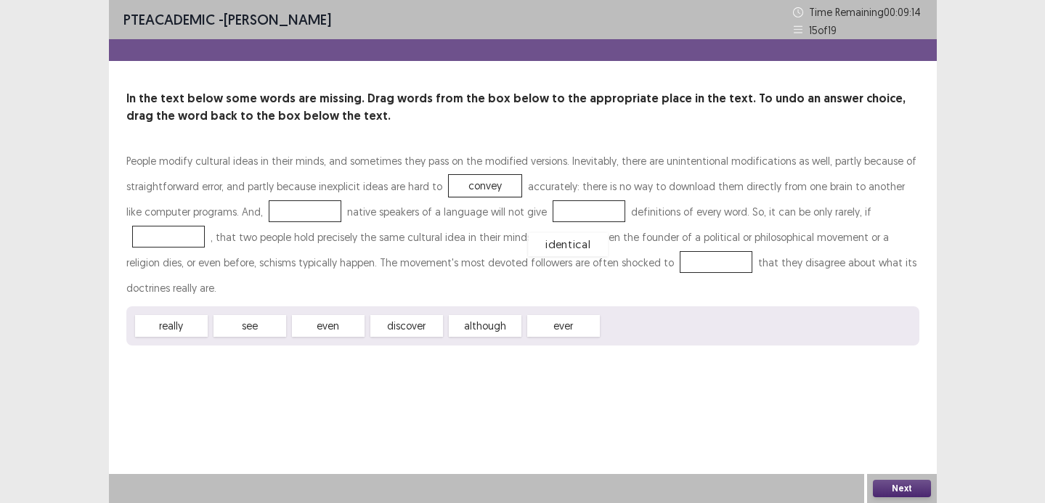
drag, startPoint x: 638, startPoint y: 300, endPoint x: 564, endPoint y: 219, distance: 110.1
click at [361, 315] on div "really see even discover although ever" at bounding box center [522, 326] width 793 height 39
drag, startPoint x: 353, startPoint y: 309, endPoint x: 299, endPoint y: 230, distance: 96.1
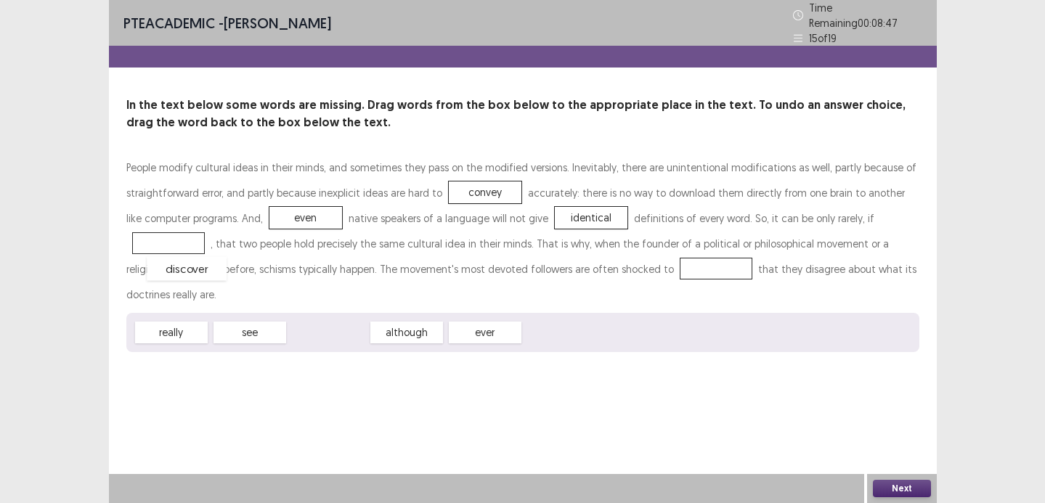
drag, startPoint x: 312, startPoint y: 306, endPoint x: 169, endPoint y: 242, distance: 156.1
drag, startPoint x: 251, startPoint y: 307, endPoint x: 628, endPoint y: 254, distance: 381.5
click at [915, 488] on button "Next" at bounding box center [902, 488] width 58 height 17
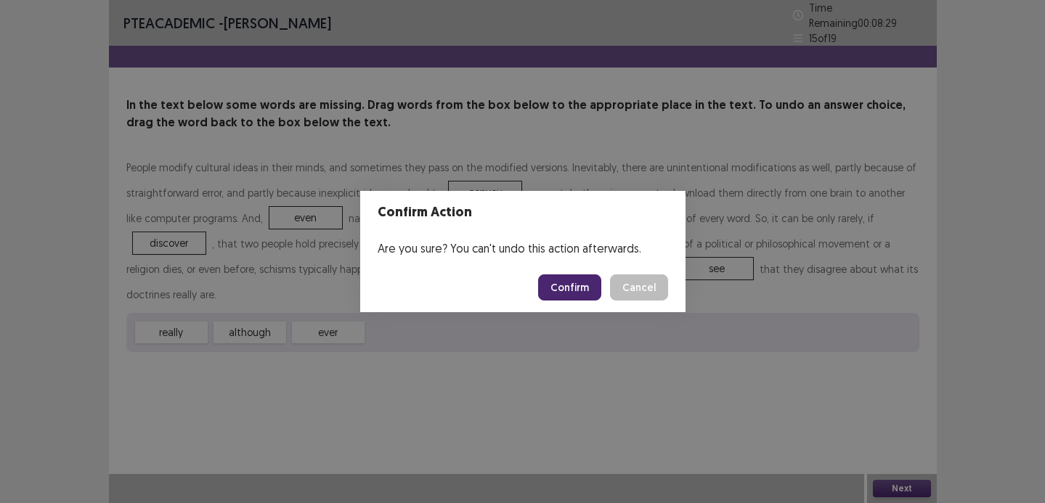
click at [562, 283] on button "Confirm" at bounding box center [569, 288] width 63 height 26
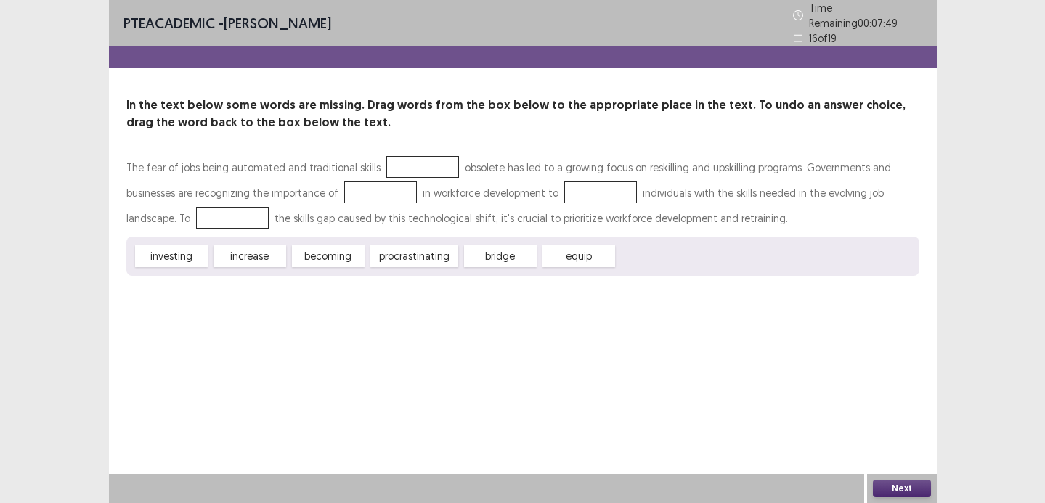
click at [187, 264] on div "investing increase becoming procrastinating bridge equip" at bounding box center [522, 256] width 793 height 39
drag, startPoint x: 180, startPoint y: 256, endPoint x: 328, endPoint y: 191, distance: 162.0
drag, startPoint x: 190, startPoint y: 249, endPoint x: 563, endPoint y: 172, distance: 380.6
drag, startPoint x: 254, startPoint y: 259, endPoint x: 182, endPoint y: 227, distance: 78.7
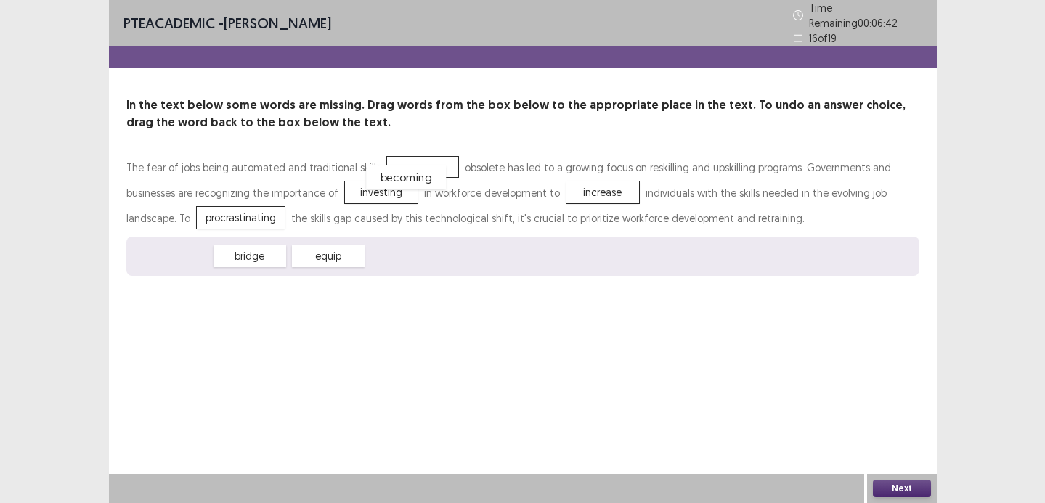
drag, startPoint x: 178, startPoint y: 252, endPoint x: 412, endPoint y: 171, distance: 247.4
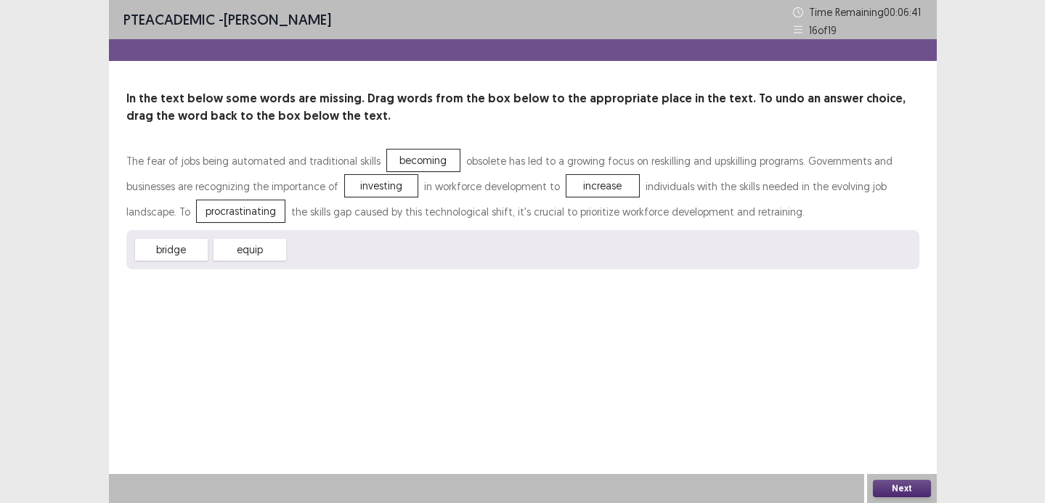
click at [901, 480] on button "Next" at bounding box center [902, 488] width 58 height 17
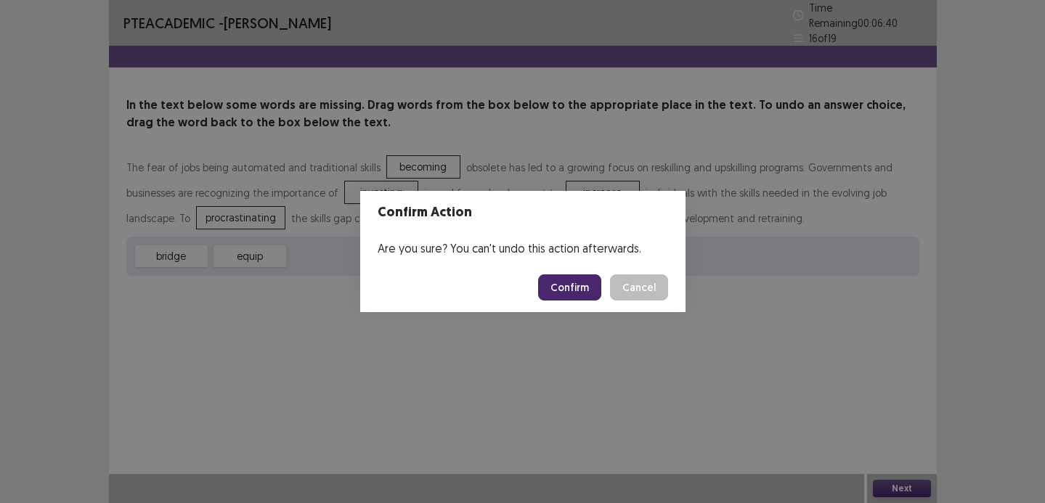
click at [570, 285] on button "Confirm" at bounding box center [569, 288] width 63 height 26
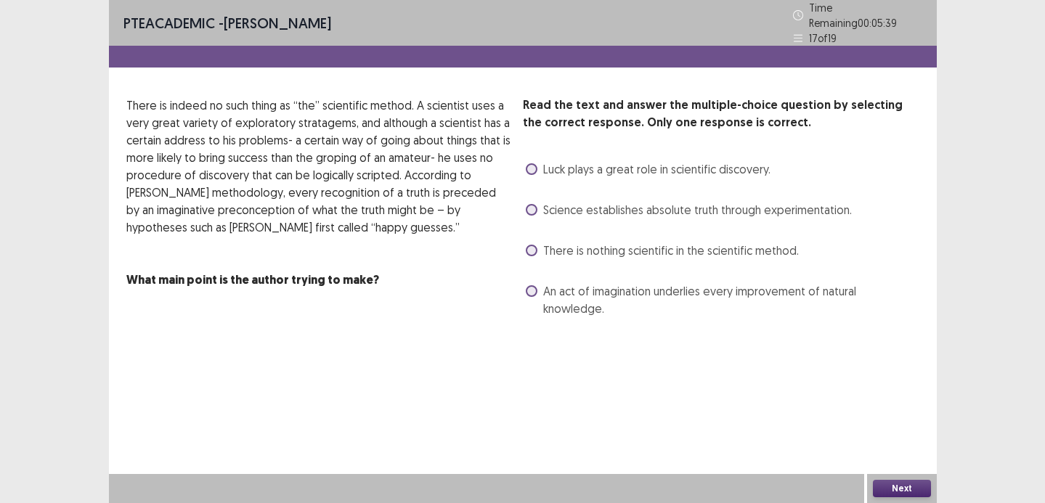
click at [570, 285] on span "An act of imagination underlies every improvement of natural knowledge." at bounding box center [731, 300] width 376 height 35
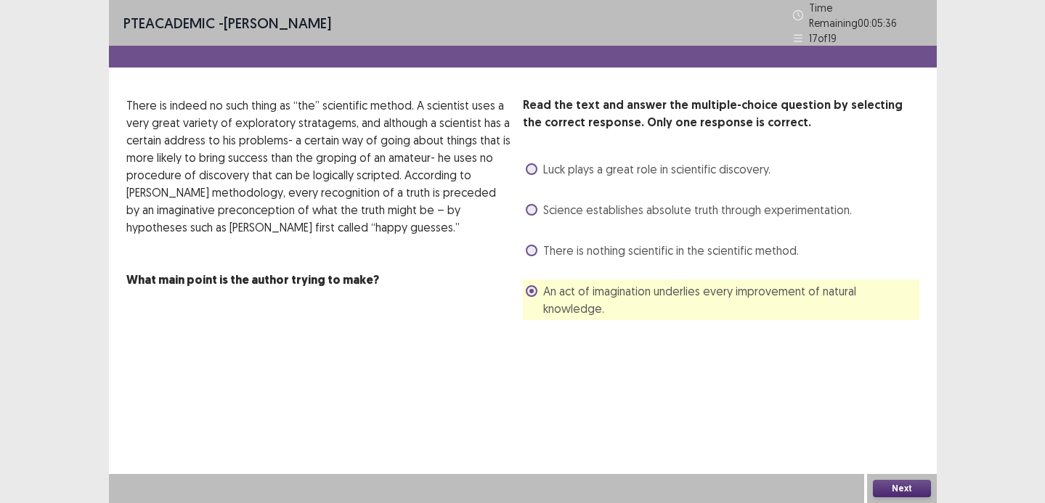
click at [887, 489] on button "Next" at bounding box center [902, 488] width 58 height 17
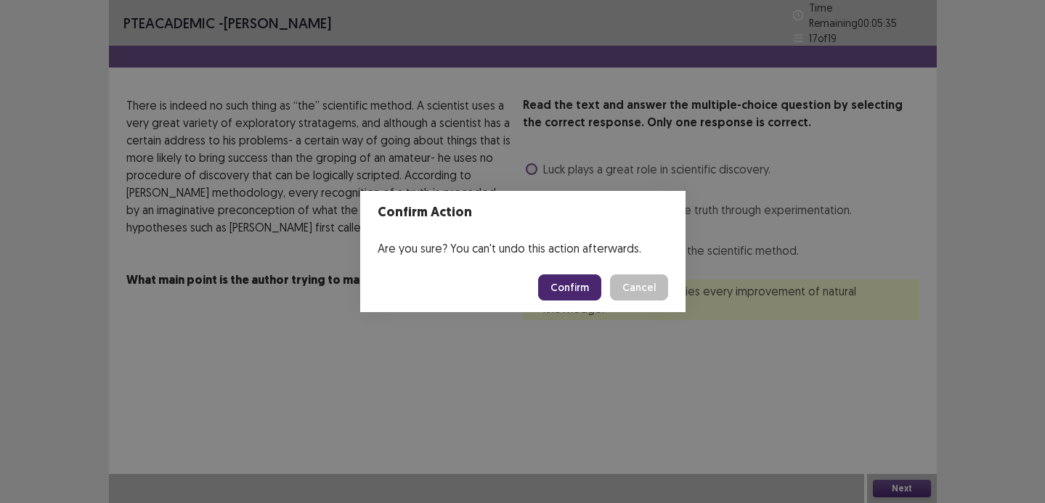
click at [578, 283] on button "Confirm" at bounding box center [569, 288] width 63 height 26
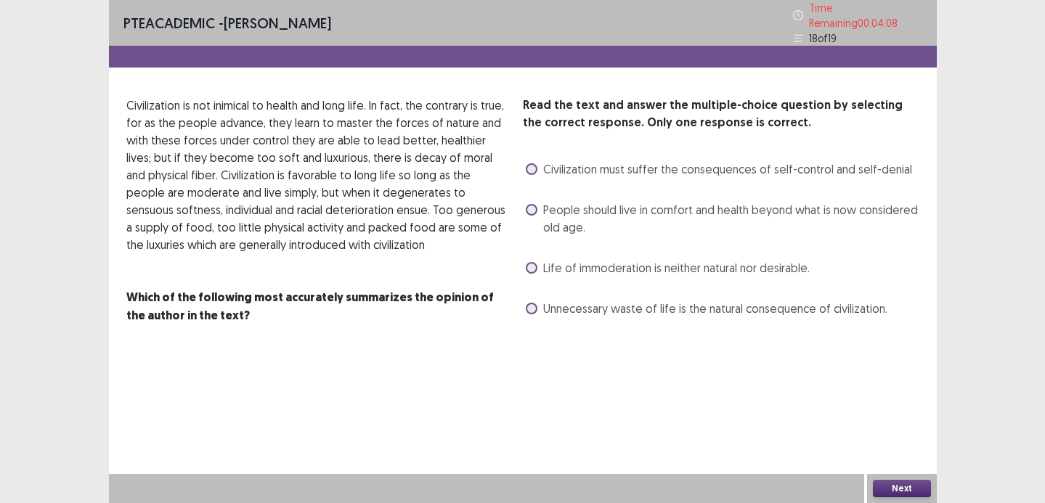
click at [593, 166] on span "Civilization must suffer the consequences of self-control and self-denial" at bounding box center [727, 169] width 369 height 17
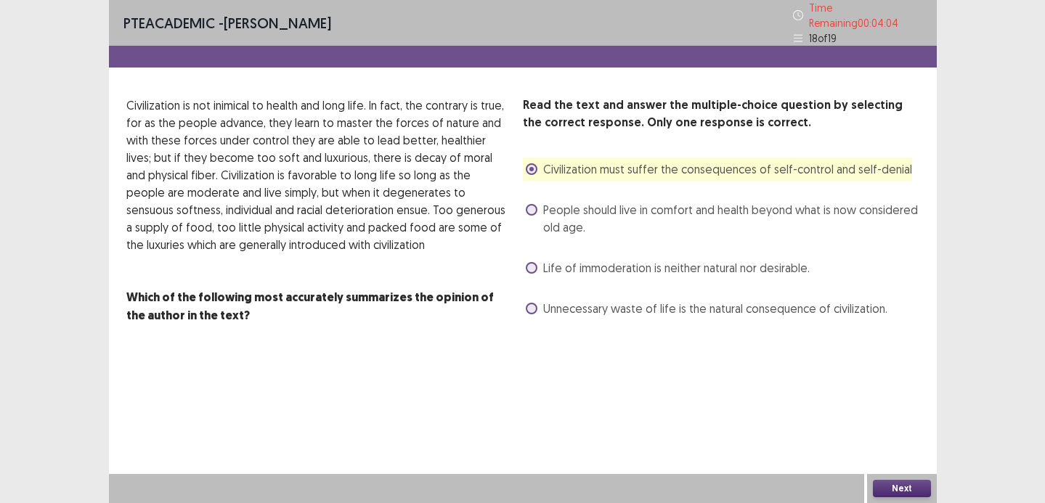
click at [903, 498] on div "Next" at bounding box center [902, 488] width 70 height 29
click at [897, 487] on button "Next" at bounding box center [902, 488] width 58 height 17
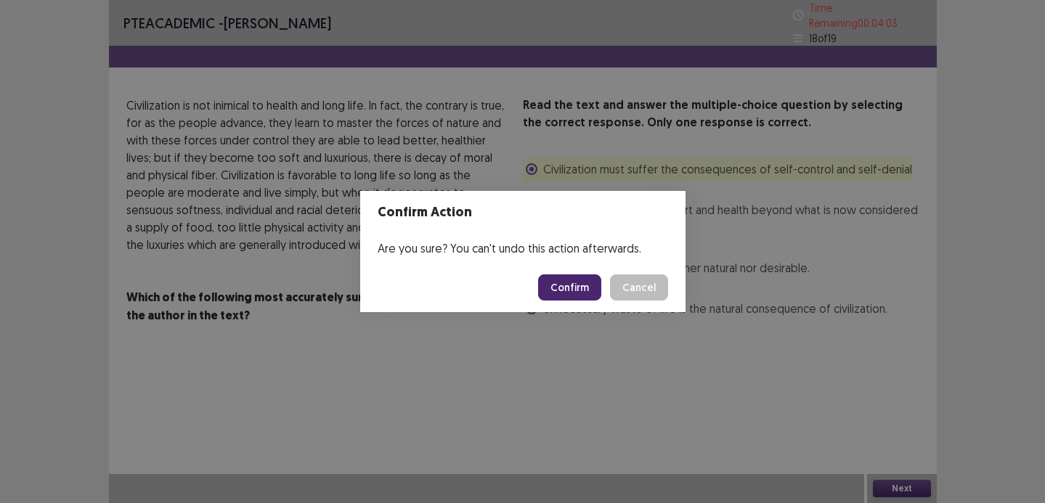
click at [596, 293] on button "Confirm" at bounding box center [569, 288] width 63 height 26
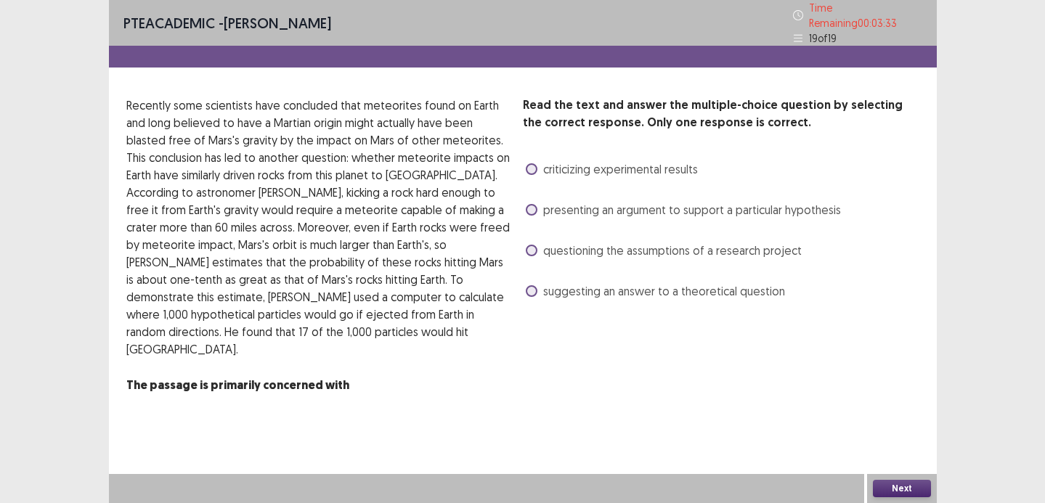
drag, startPoint x: 355, startPoint y: 154, endPoint x: 395, endPoint y: 189, distance: 53.6
click at [395, 189] on p "Recently some scientists have concluded that meteorites found on Earth and long…" at bounding box center [318, 228] width 385 height 262
click at [613, 201] on span "presenting an argument to support a particular hypothesis" at bounding box center [692, 209] width 298 height 17
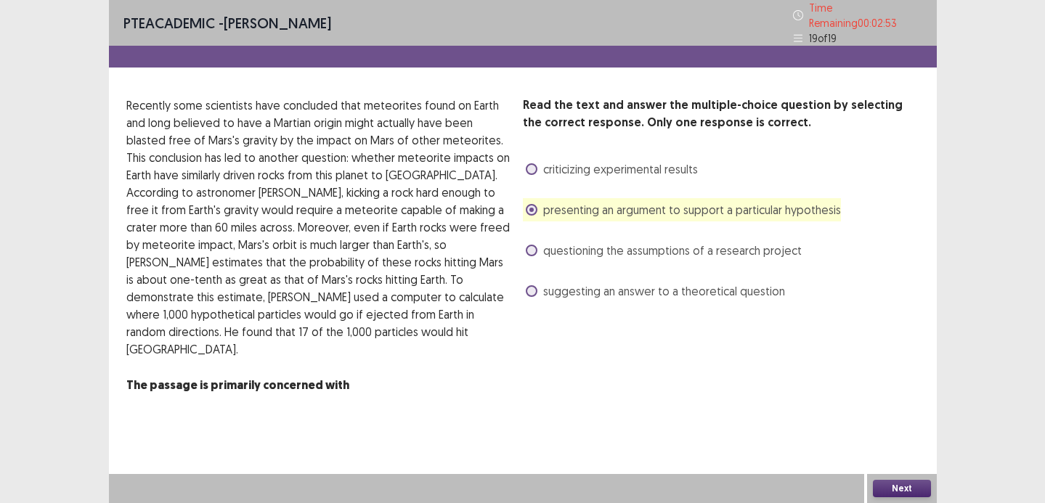
click at [899, 485] on button "Next" at bounding box center [902, 488] width 58 height 17
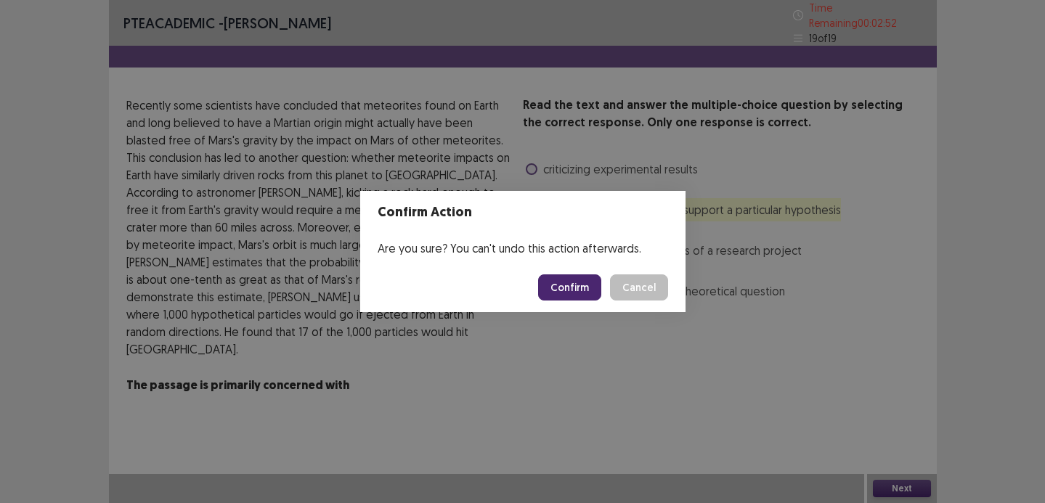
click at [578, 282] on button "Confirm" at bounding box center [569, 288] width 63 height 26
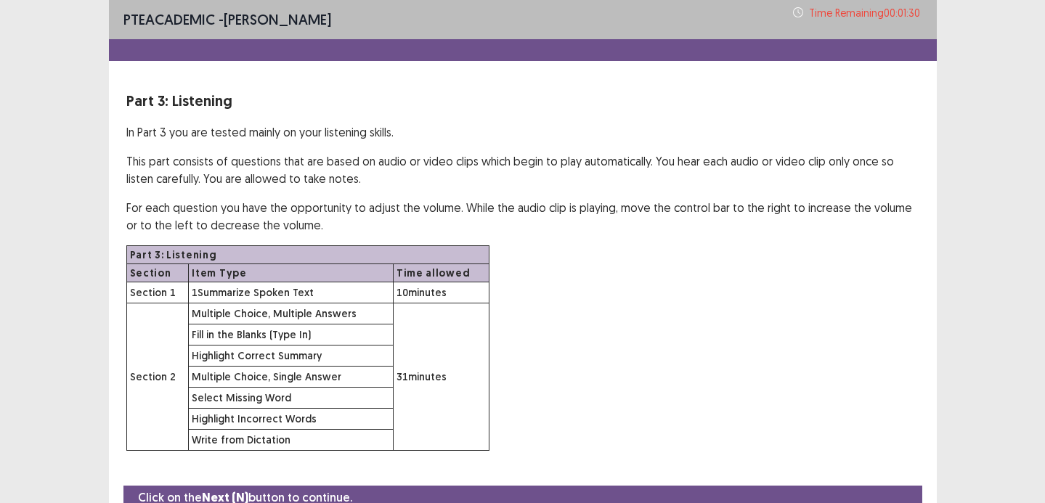
scroll to position [64, 0]
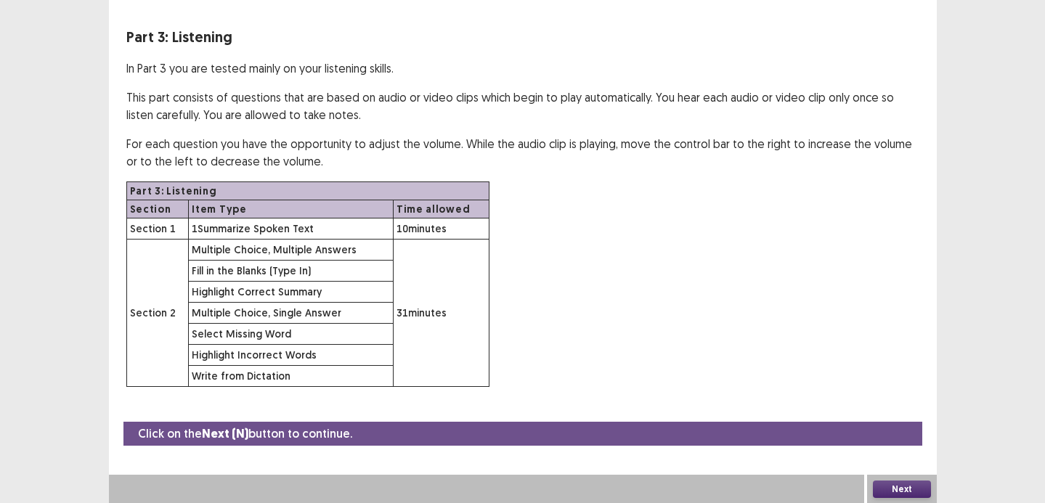
click at [894, 489] on button "Next" at bounding box center [902, 489] width 58 height 17
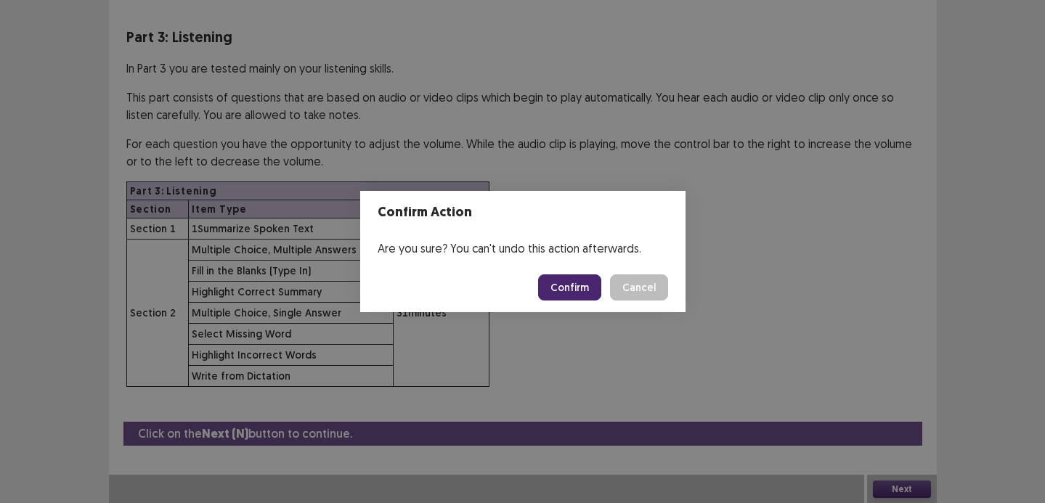
click at [557, 299] on button "Confirm" at bounding box center [569, 288] width 63 height 26
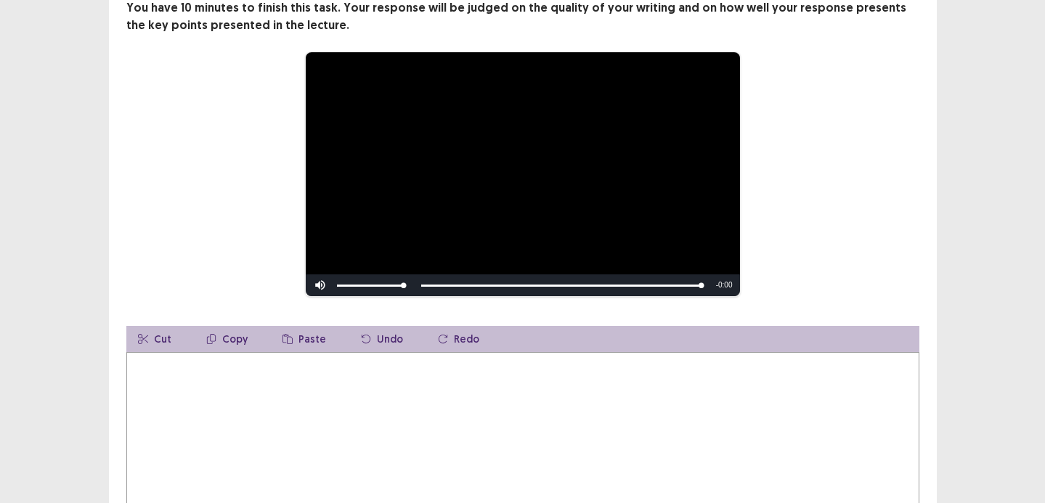
scroll to position [187, 0]
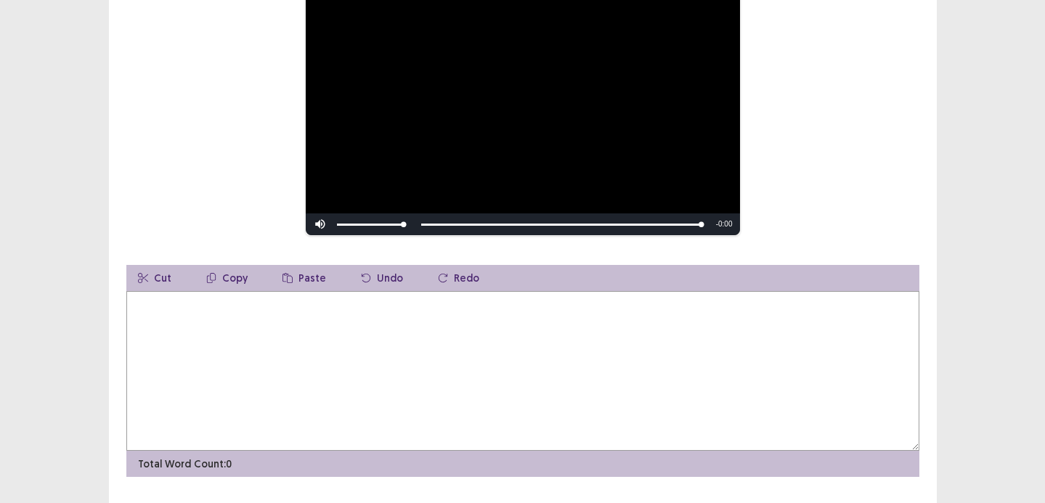
click at [424, 361] on textarea at bounding box center [522, 371] width 793 height 160
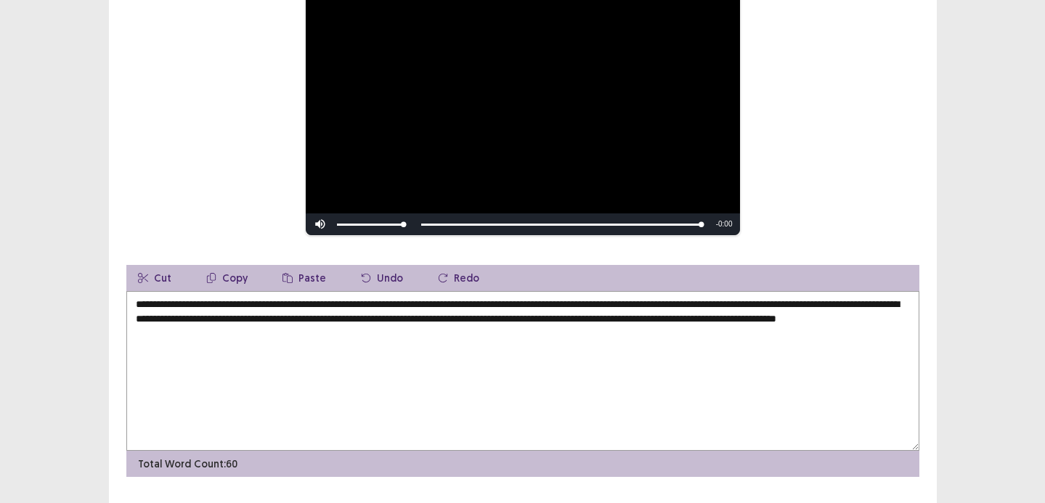
click at [482, 301] on textarea "**********" at bounding box center [522, 371] width 793 height 160
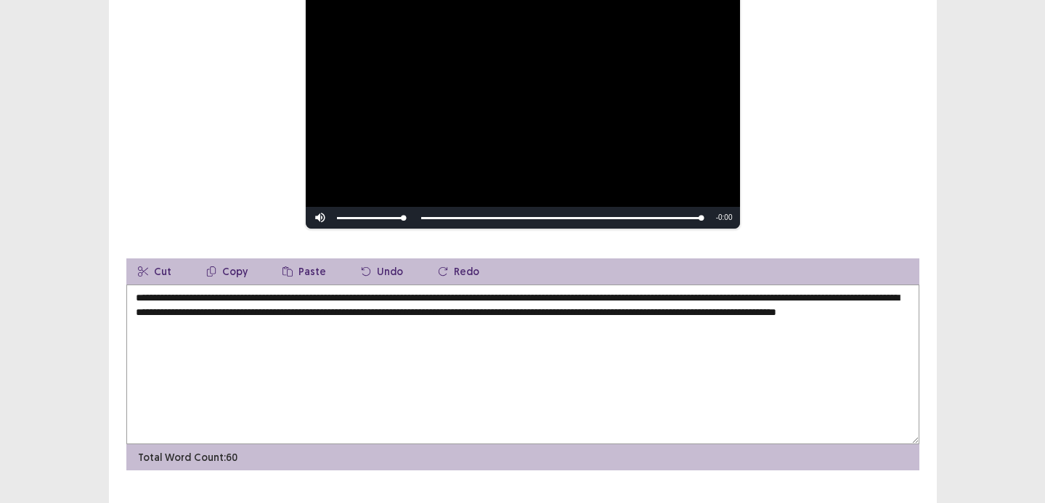
click at [649, 313] on textarea "**********" at bounding box center [522, 365] width 793 height 160
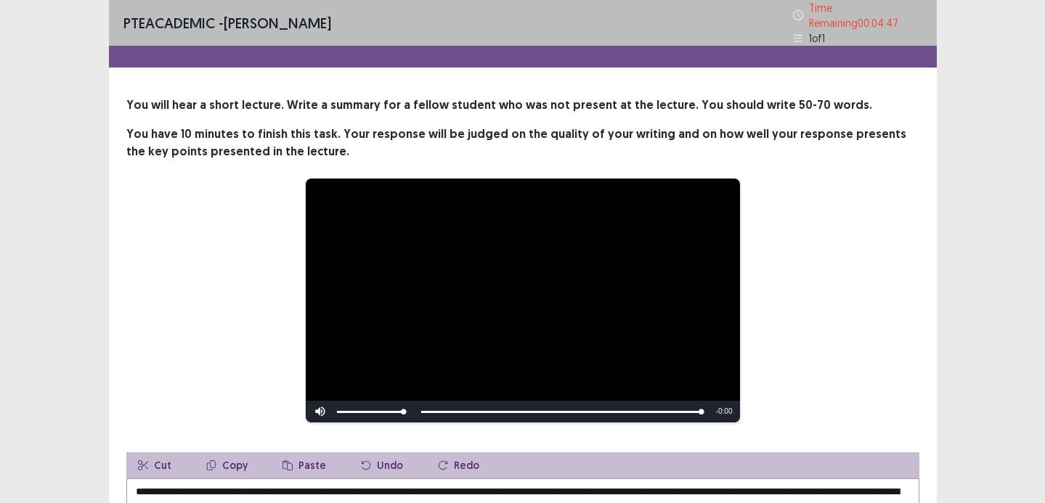
scroll to position [219, 0]
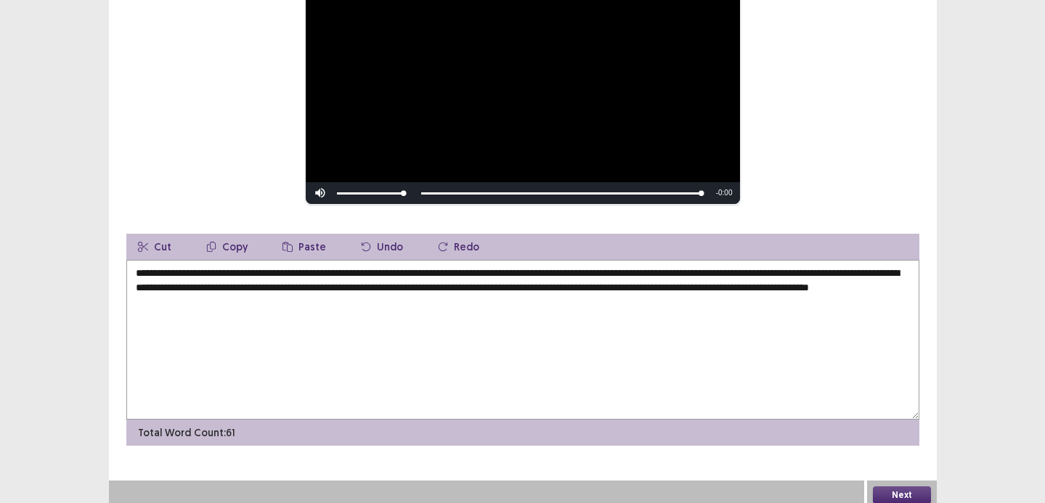
type textarea "**********"
click at [894, 487] on button "Next" at bounding box center [902, 495] width 58 height 17
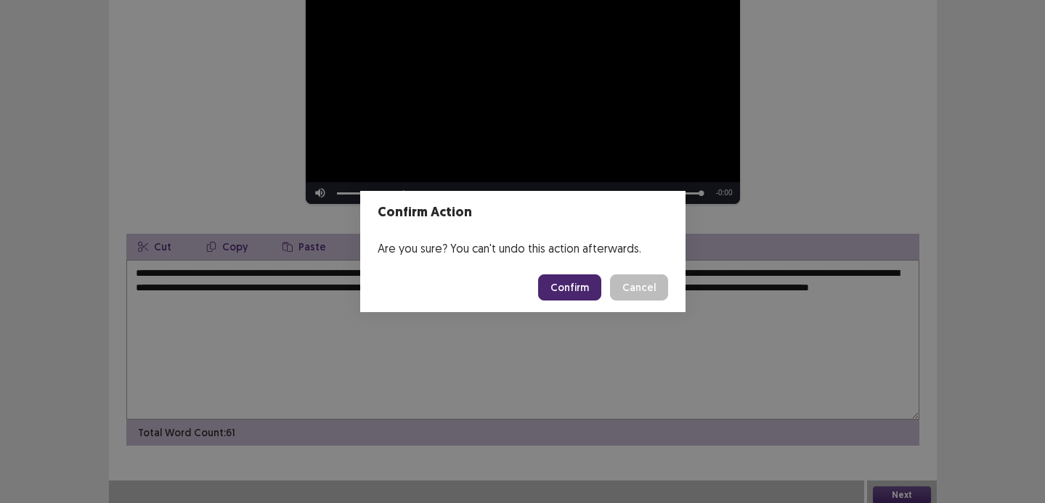
click at [569, 259] on div "Are you sure? You can't undo this action afterwards." at bounding box center [522, 248] width 325 height 29
click at [583, 295] on button "Confirm" at bounding box center [569, 288] width 63 height 26
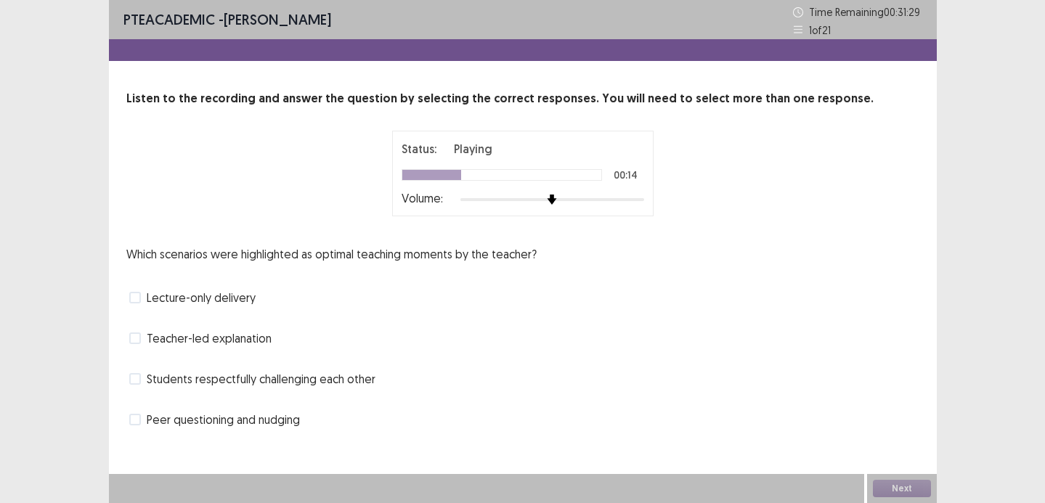
click at [313, 375] on span "Students respectfully challenging each other" at bounding box center [261, 379] width 229 height 17
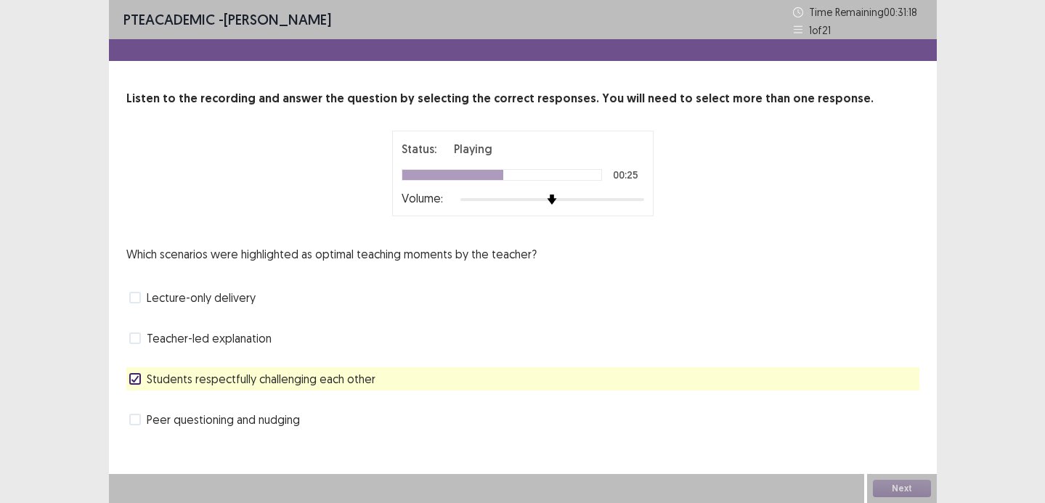
click at [294, 419] on span "Peer questioning and nudging" at bounding box center [223, 419] width 153 height 17
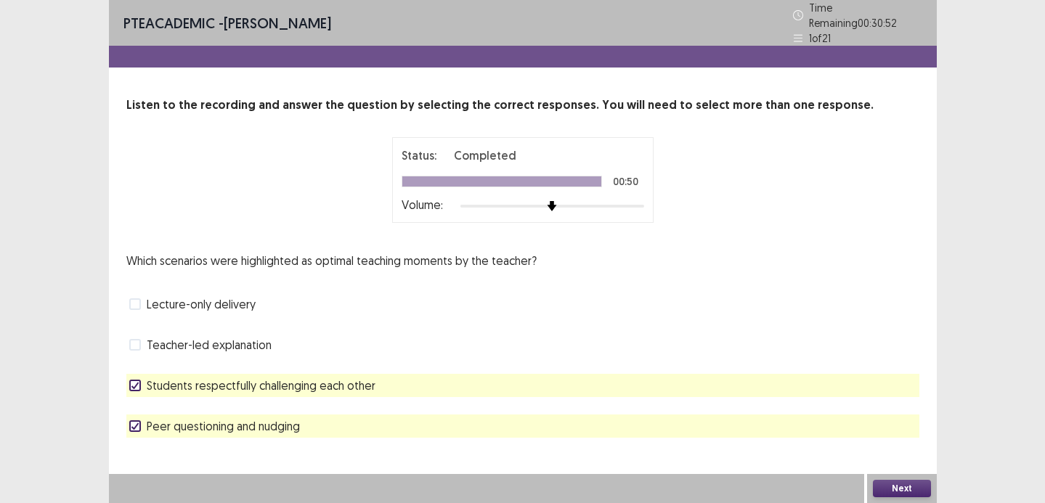
click at [897, 485] on button "Next" at bounding box center [902, 488] width 58 height 17
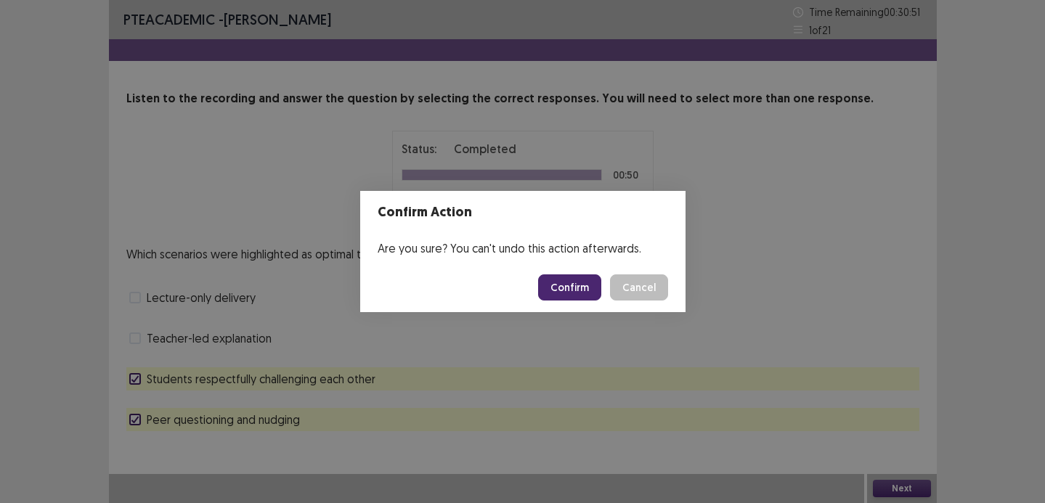
click at [584, 292] on button "Confirm" at bounding box center [569, 288] width 63 height 26
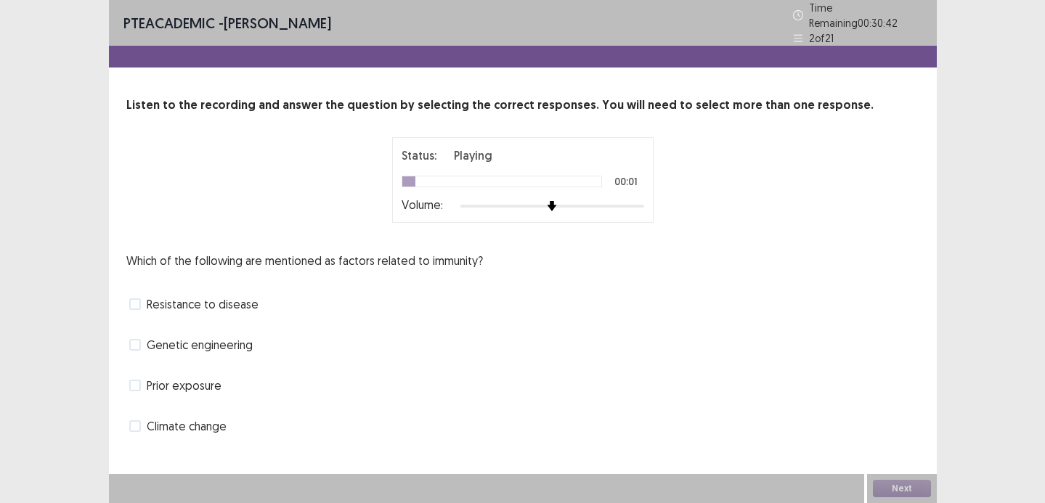
click at [208, 304] on span "Resistance to disease" at bounding box center [203, 304] width 112 height 17
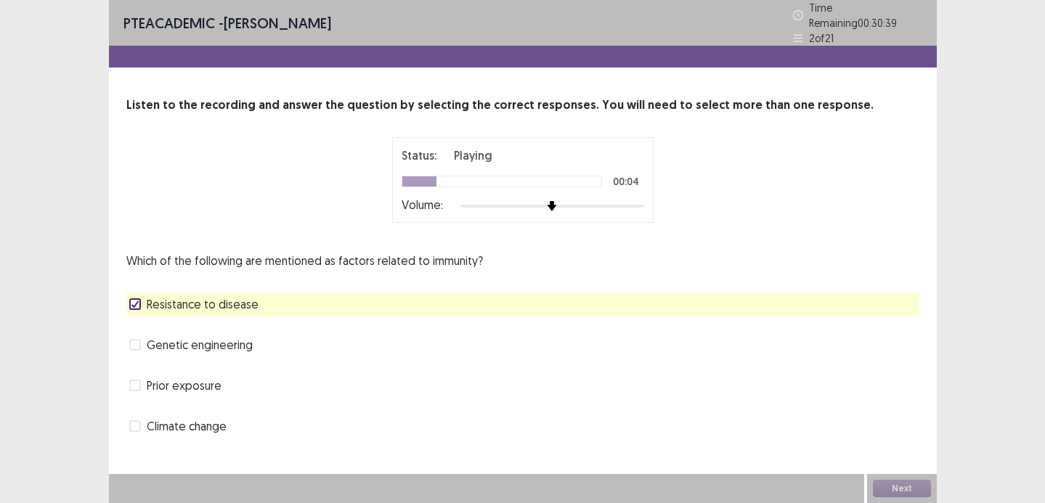
click at [205, 379] on span "Prior exposure" at bounding box center [184, 385] width 75 height 17
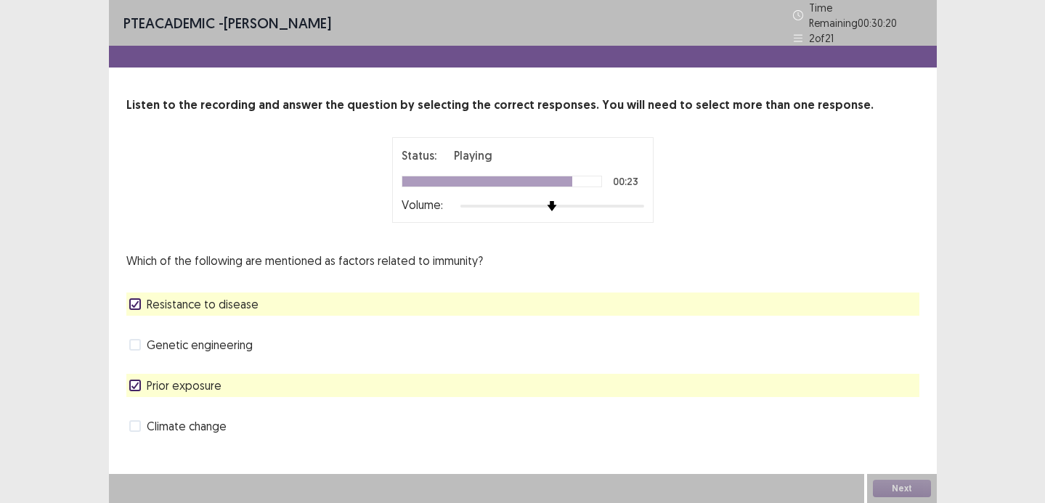
click at [205, 379] on span "Prior exposure" at bounding box center [184, 385] width 75 height 17
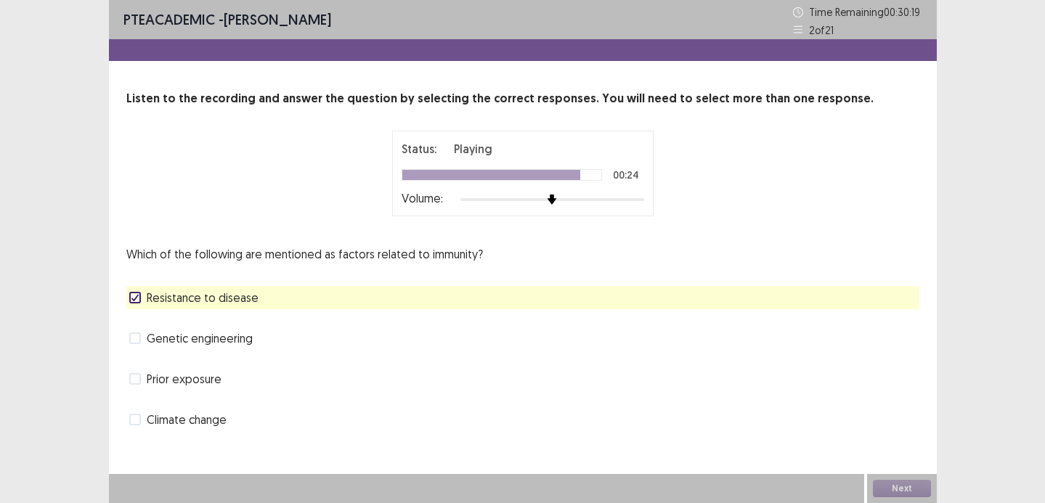
click at [244, 302] on span "Resistance to disease" at bounding box center [203, 297] width 112 height 17
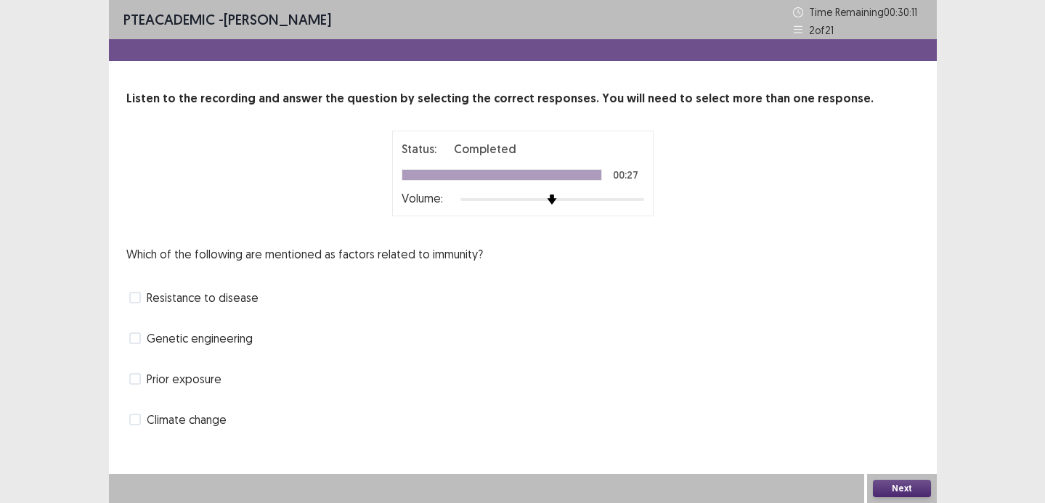
click at [244, 302] on span "Resistance to disease" at bounding box center [203, 297] width 112 height 17
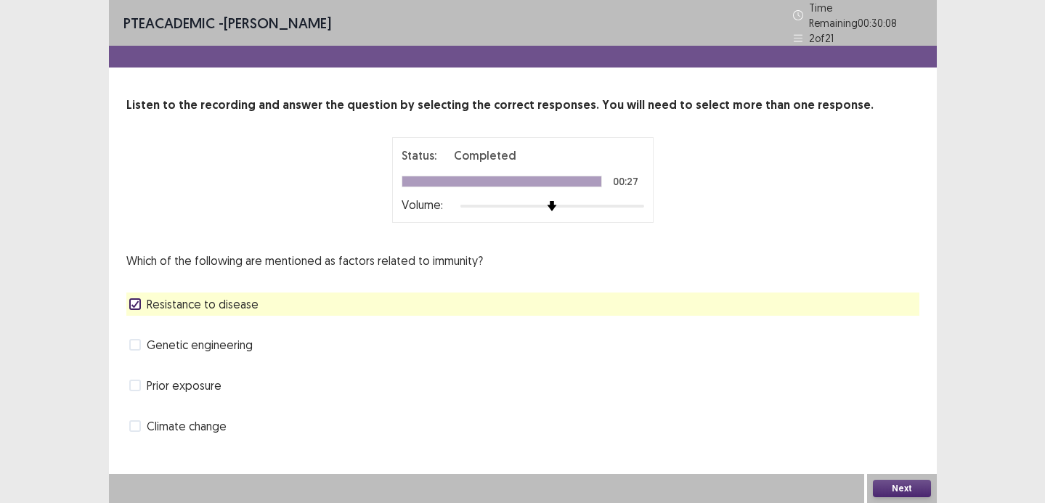
click at [224, 383] on div "Prior exposure" at bounding box center [522, 385] width 793 height 23
click at [210, 377] on span "Prior exposure" at bounding box center [184, 385] width 75 height 17
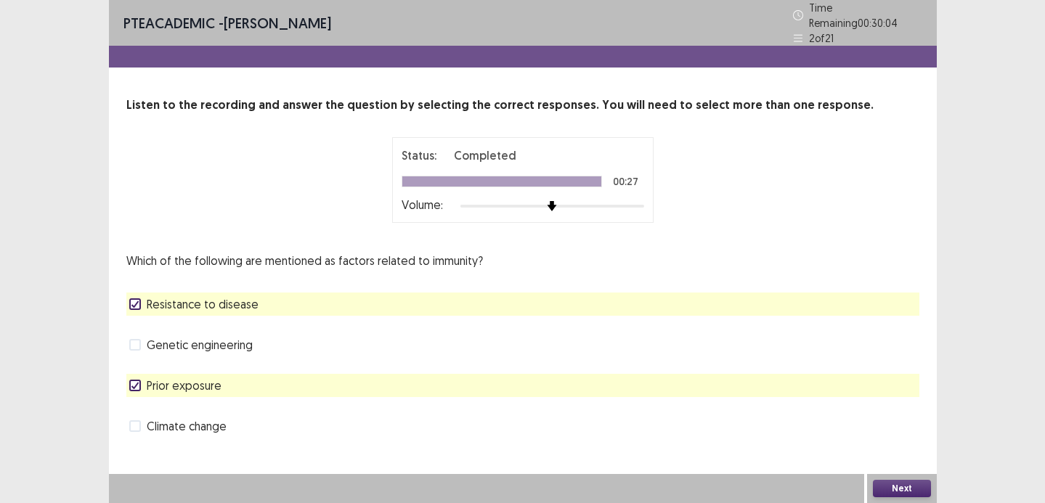
click at [881, 486] on button "Next" at bounding box center [902, 488] width 58 height 17
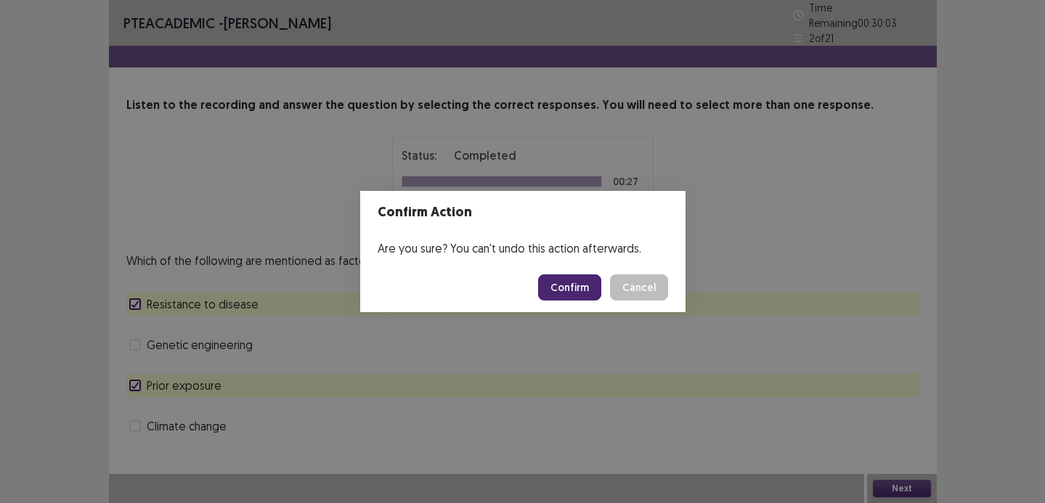
click at [559, 288] on button "Confirm" at bounding box center [569, 288] width 63 height 26
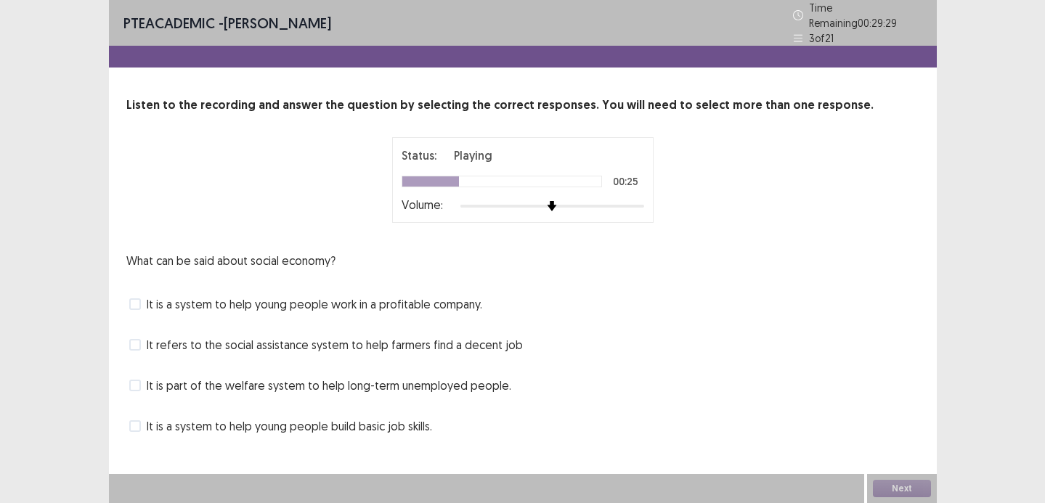
click at [400, 358] on div "What can be said about social economy? It is a system to help young people work…" at bounding box center [522, 345] width 793 height 186
click at [401, 379] on span "It is part of the welfare system to help long-term unemployed people." at bounding box center [329, 385] width 365 height 17
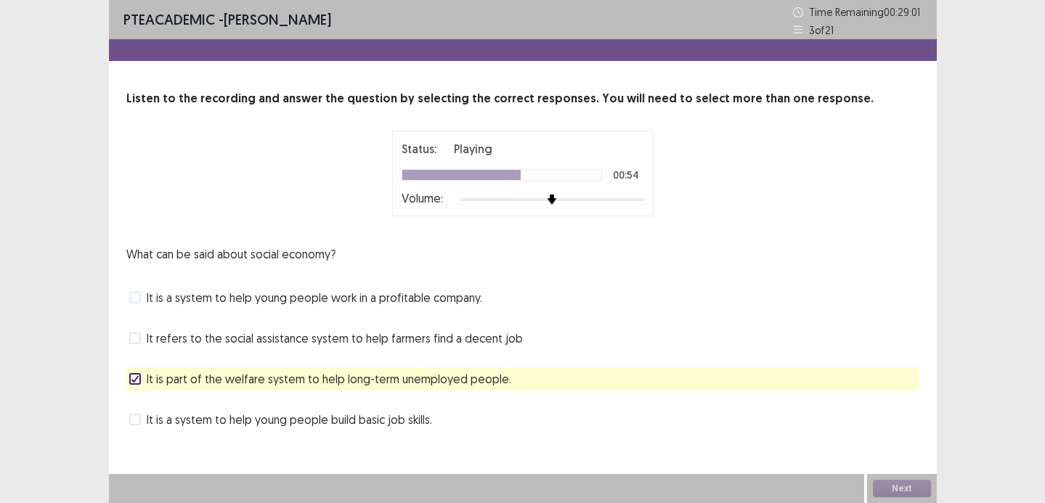
click at [418, 411] on span "It is a system to help young people build basic job skills." at bounding box center [290, 419] width 286 height 17
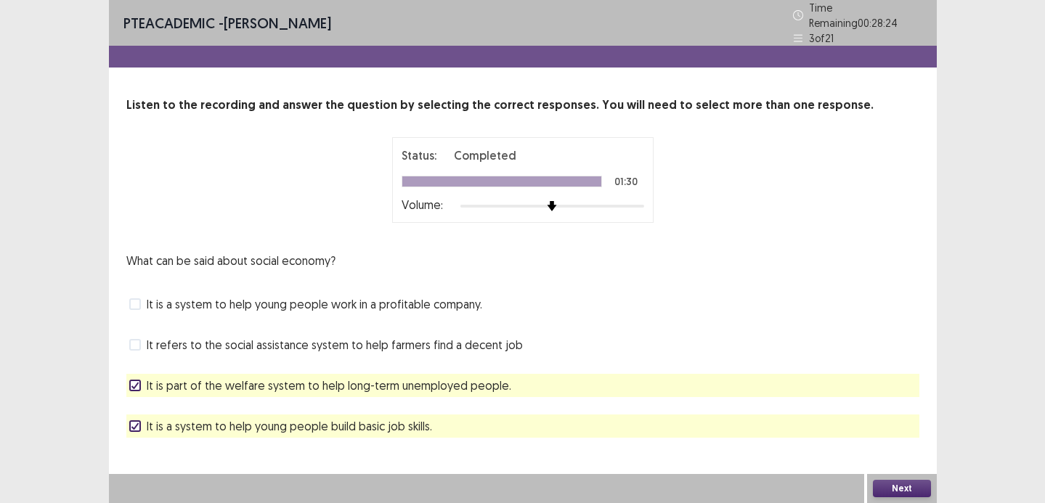
click at [878, 488] on button "Next" at bounding box center [902, 488] width 58 height 17
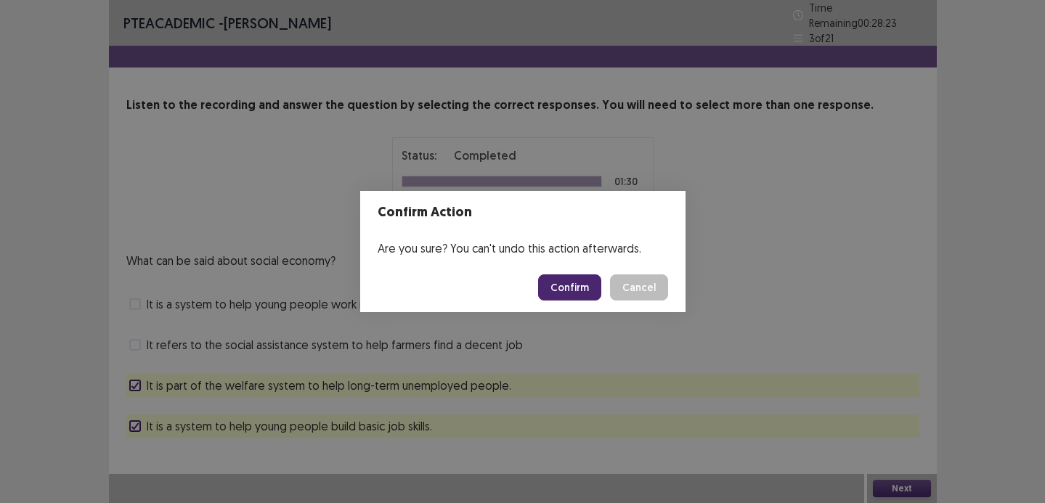
click at [570, 267] on footer "Confirm Cancel" at bounding box center [522, 287] width 325 height 49
click at [574, 289] on button "Confirm" at bounding box center [569, 288] width 63 height 26
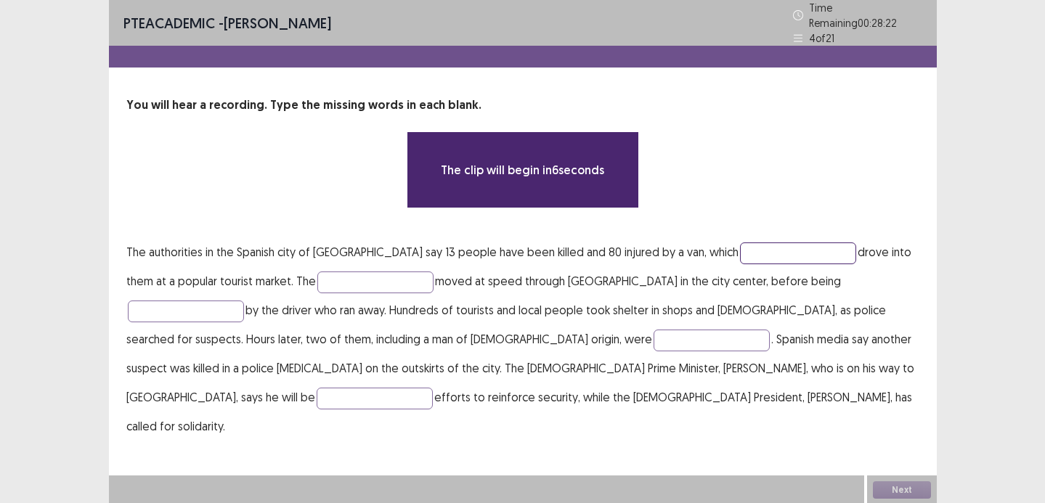
click at [740, 251] on input "text" at bounding box center [798, 254] width 116 height 22
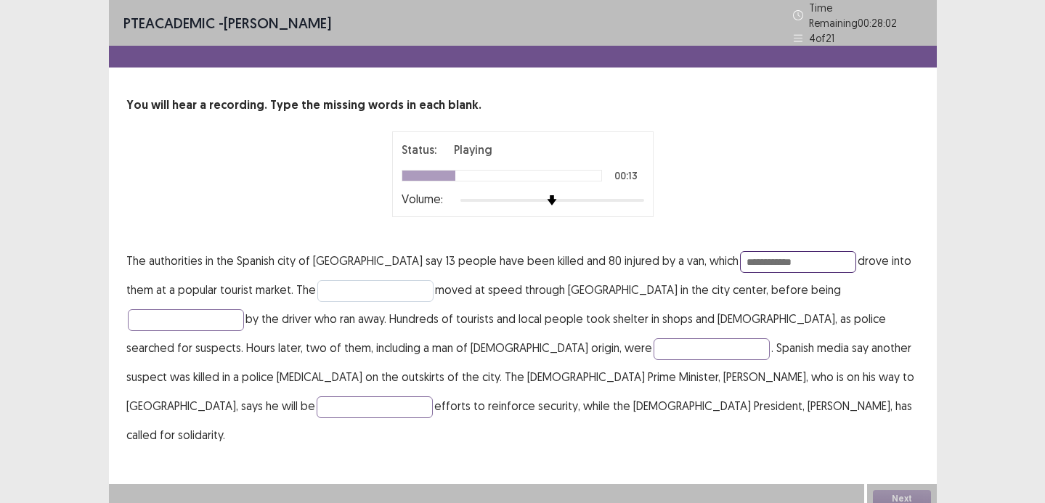
type input "**********"
click at [352, 288] on input "text" at bounding box center [375, 291] width 116 height 22
type input "*******"
click at [244, 309] on input "text" at bounding box center [186, 320] width 116 height 22
type input "********"
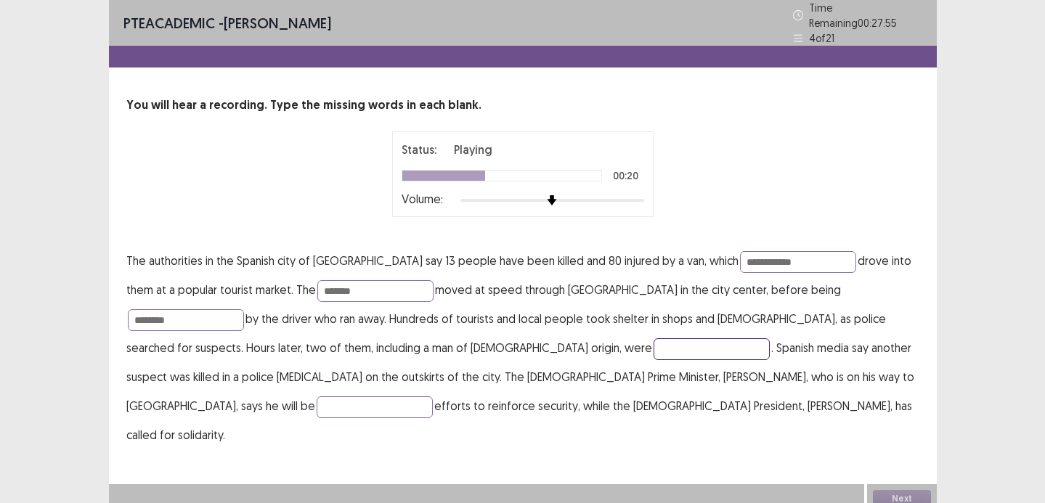
click at [654, 346] on input "text" at bounding box center [712, 350] width 116 height 22
type input "*******"
click at [433, 397] on input "text" at bounding box center [375, 408] width 116 height 22
type input "********"
drag, startPoint x: 754, startPoint y: 256, endPoint x: 638, endPoint y: 256, distance: 116.2
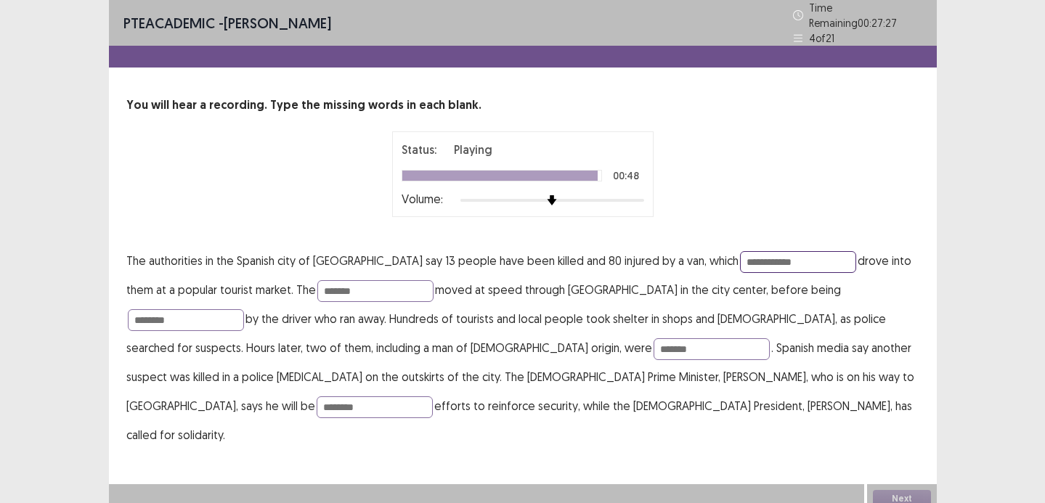
click at [639, 256] on p "**********" at bounding box center [522, 347] width 793 height 203
type input "**********"
click at [654, 343] on input "*******" at bounding box center [712, 350] width 116 height 22
type input "********"
click at [433, 397] on input "********" at bounding box center [375, 408] width 116 height 22
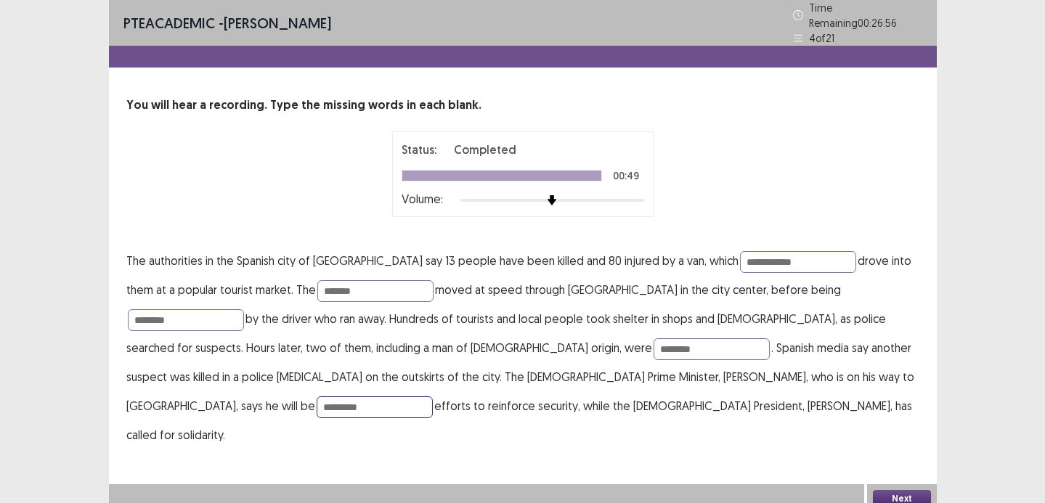
type input "*********"
click at [900, 490] on button "Next" at bounding box center [902, 498] width 58 height 17
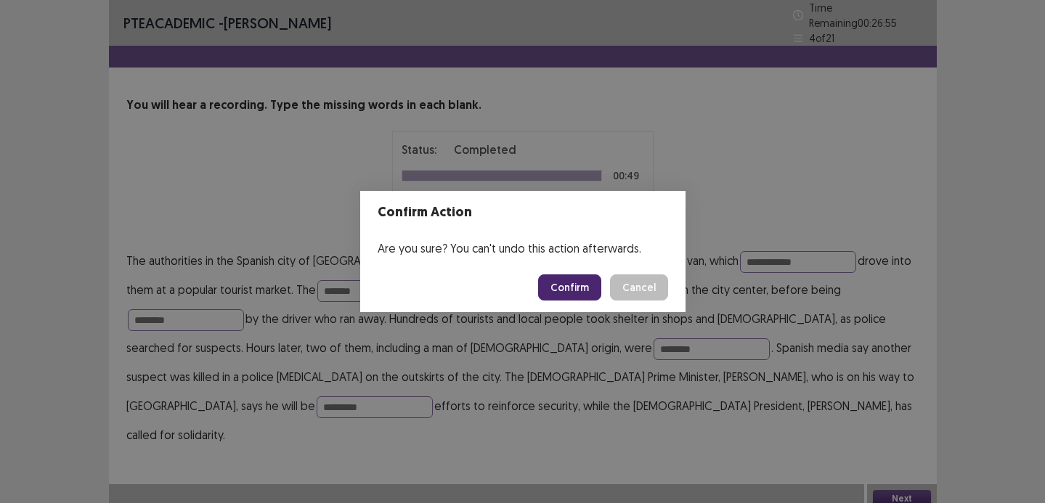
click at [576, 302] on footer "Confirm Cancel" at bounding box center [522, 287] width 325 height 49
click at [571, 291] on button "Confirm" at bounding box center [569, 288] width 63 height 26
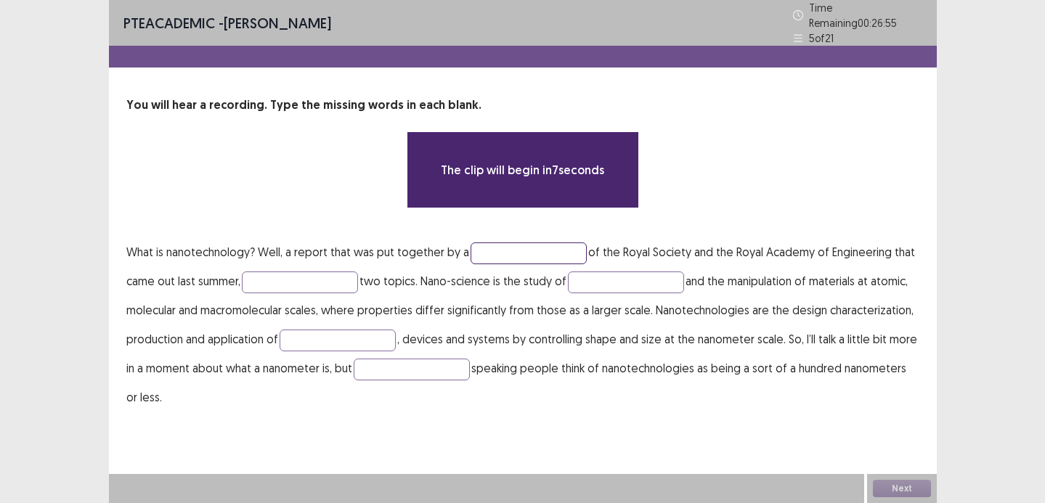
click at [493, 249] on input "text" at bounding box center [529, 254] width 116 height 22
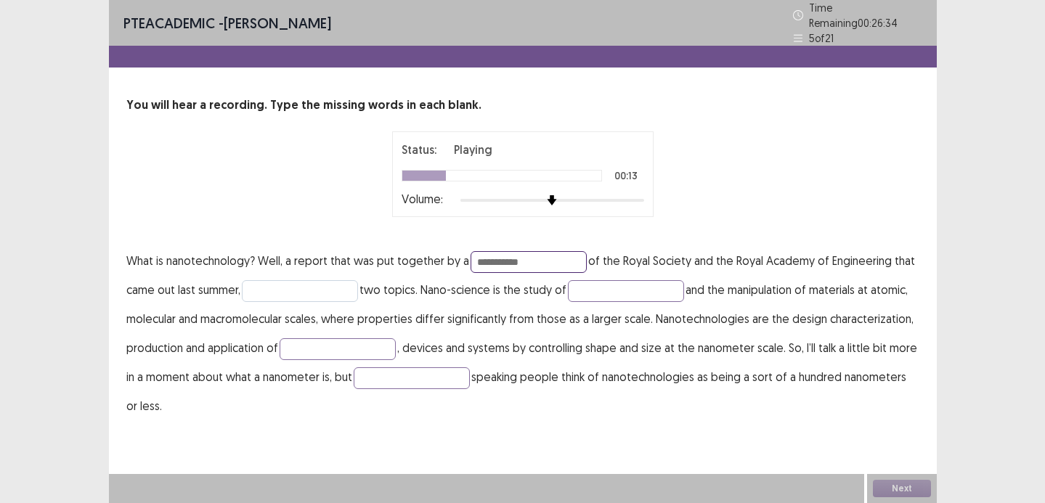
type input "**********"
click at [295, 280] on input "text" at bounding box center [300, 291] width 116 height 22
type input "********"
click at [599, 289] on input "text" at bounding box center [626, 291] width 116 height 22
type input "**********"
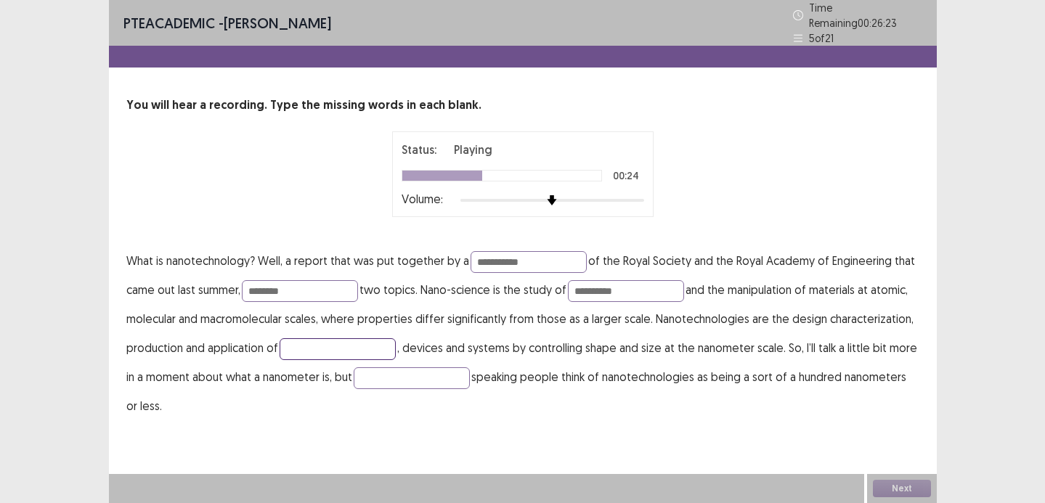
click at [352, 346] on input "text" at bounding box center [338, 350] width 116 height 22
type input "**********"
click at [383, 386] on p "**********" at bounding box center [522, 333] width 793 height 174
click at [387, 373] on input "text" at bounding box center [412, 379] width 116 height 22
type input "******"
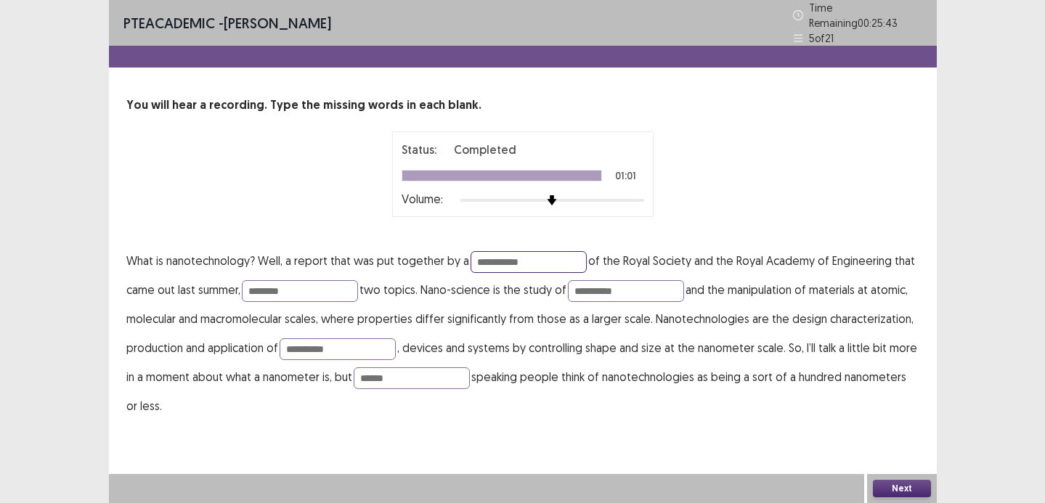
click at [487, 258] on input "**********" at bounding box center [529, 262] width 116 height 22
type input "**********"
click at [330, 280] on input "********" at bounding box center [300, 291] width 116 height 22
click at [275, 289] on input "********" at bounding box center [300, 291] width 116 height 22
type input "********"
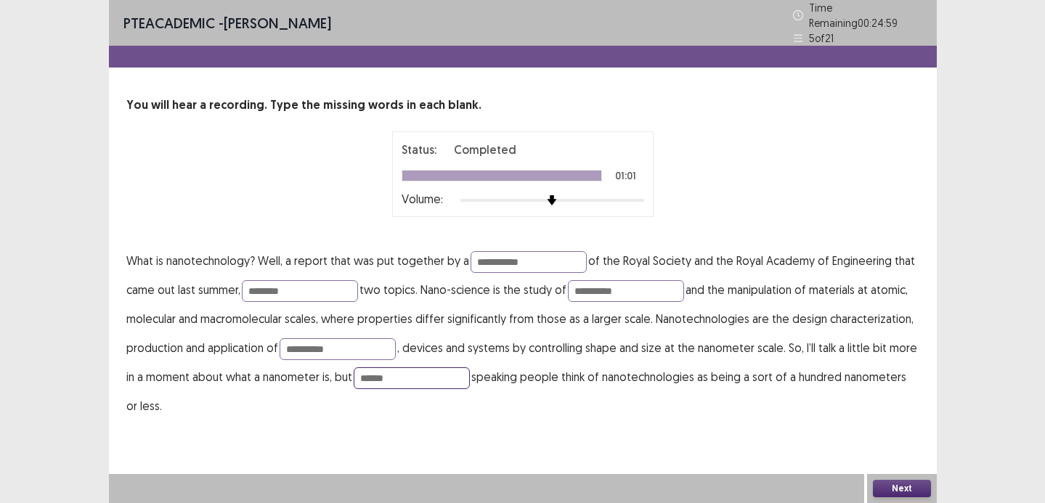
click at [398, 376] on input "******" at bounding box center [412, 379] width 116 height 22
click at [363, 368] on input "******" at bounding box center [412, 379] width 116 height 22
type input "******"
click at [894, 485] on button "Next" at bounding box center [902, 488] width 58 height 17
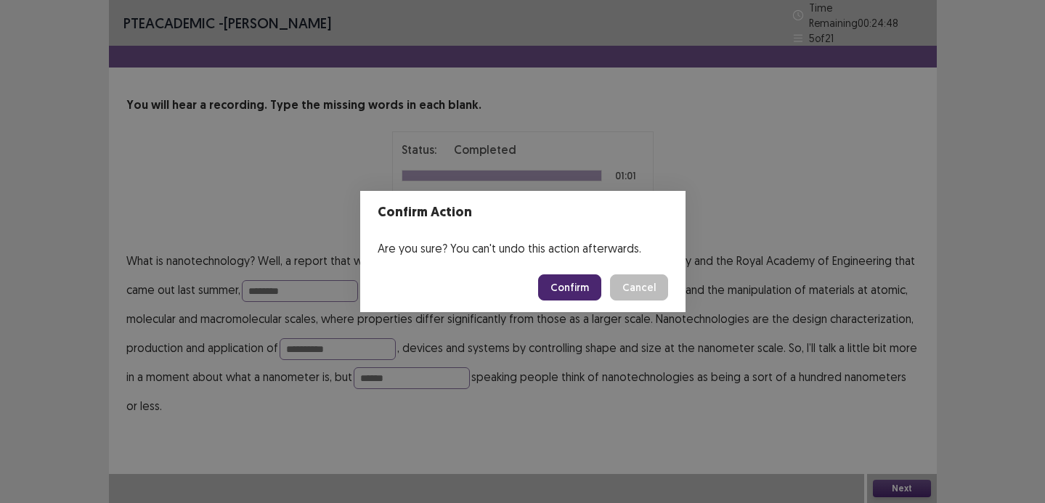
click at [551, 294] on button "Confirm" at bounding box center [569, 288] width 63 height 26
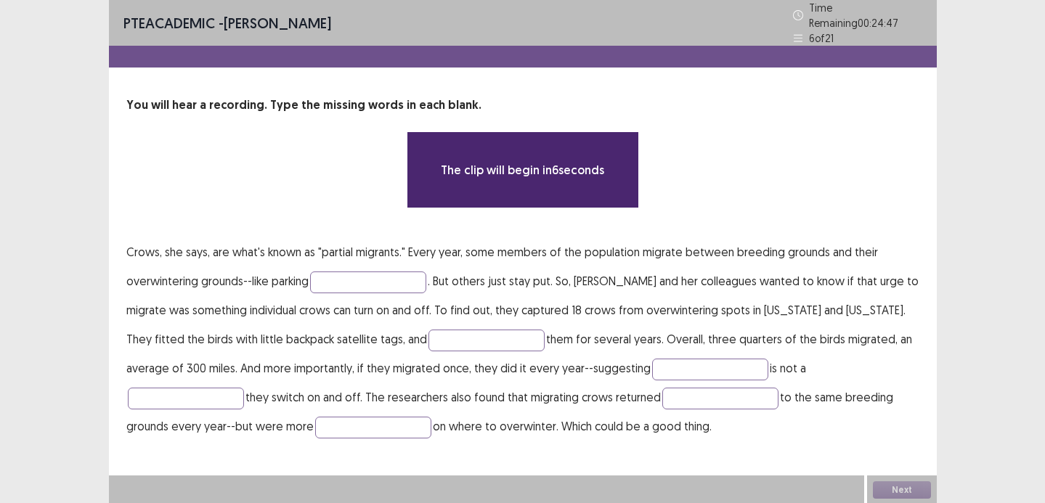
click at [394, 262] on p "Crows, she says, are what's known as "partial migrants." Every year, some membe…" at bounding box center [522, 339] width 793 height 203
click at [397, 272] on input "text" at bounding box center [368, 283] width 116 height 22
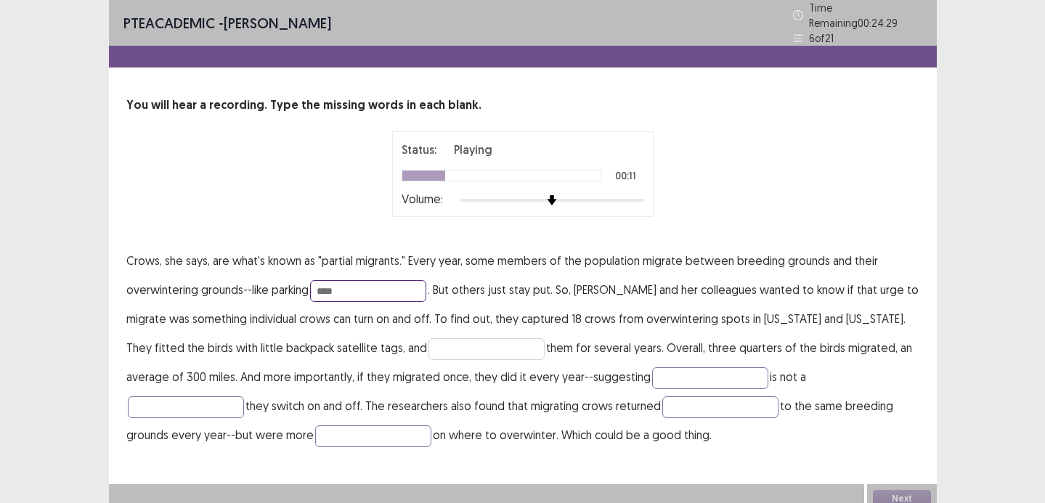
type input "****"
click at [448, 346] on input "text" at bounding box center [487, 350] width 116 height 22
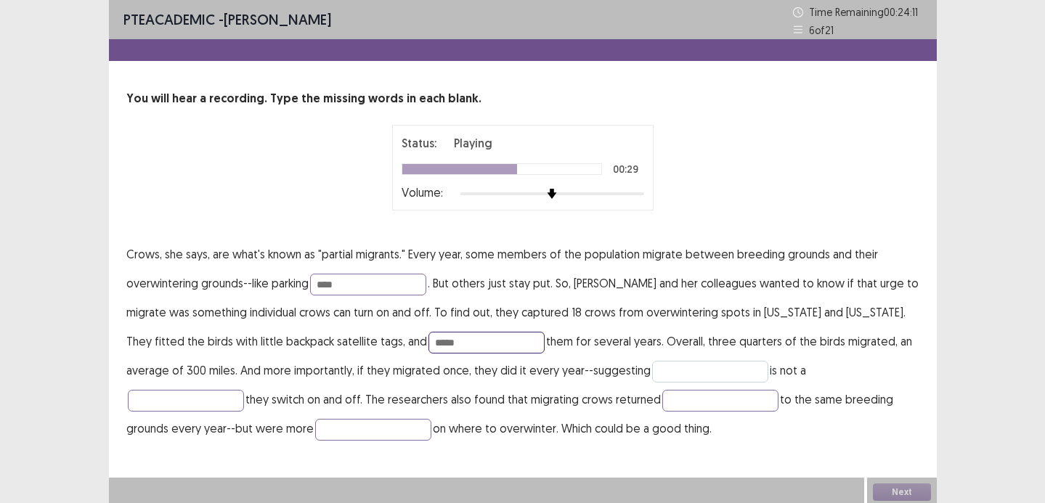
type input "*****"
click at [652, 363] on input "text" at bounding box center [710, 372] width 116 height 22
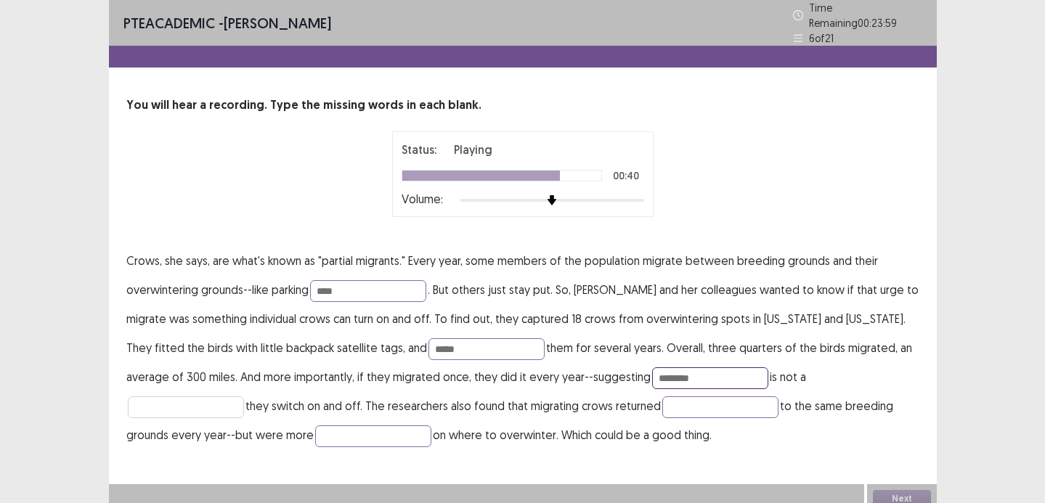
type input "********"
click at [244, 397] on input "text" at bounding box center [186, 408] width 116 height 22
type input "*****"
click at [663, 402] on input "text" at bounding box center [721, 408] width 116 height 22
type input "*********"
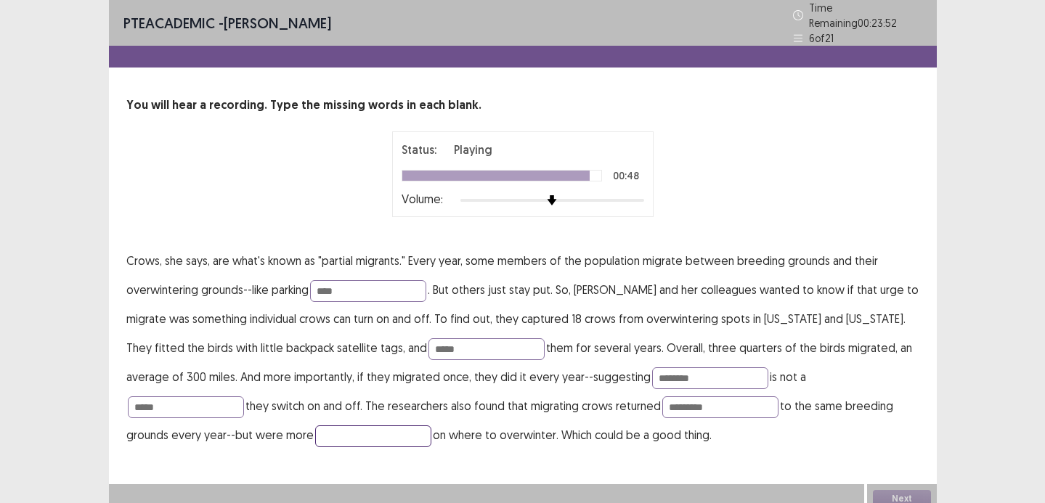
click at [315, 429] on input "text" at bounding box center [373, 437] width 116 height 22
click at [652, 375] on input "********" at bounding box center [710, 379] width 116 height 22
click at [652, 370] on input "*********" at bounding box center [710, 379] width 116 height 22
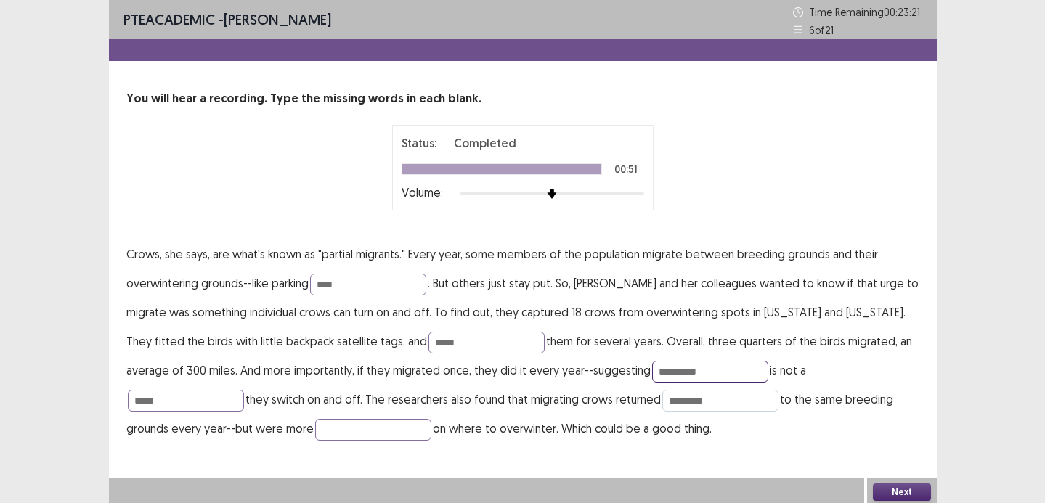
type input "**********"
click at [663, 405] on input "*********" at bounding box center [721, 401] width 116 height 22
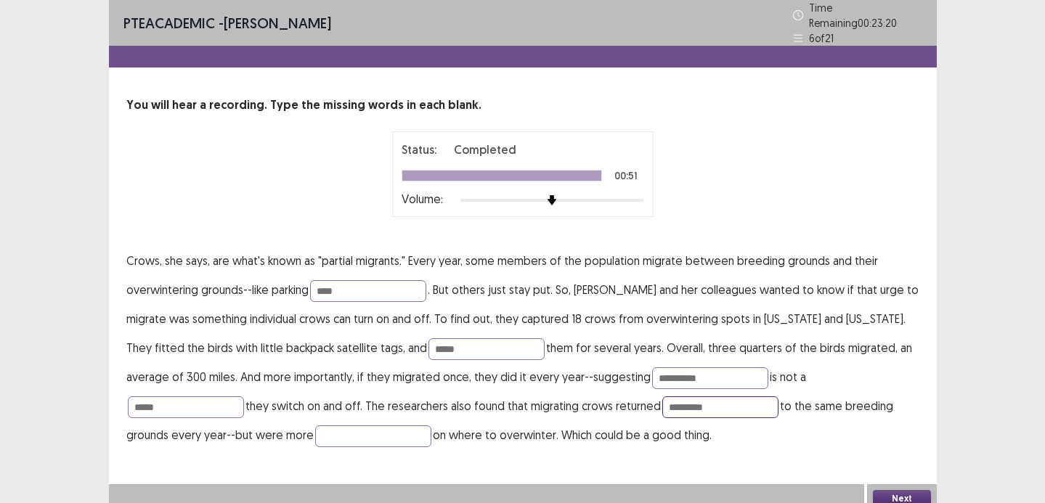
click at [663, 402] on input "*********" at bounding box center [721, 408] width 116 height 22
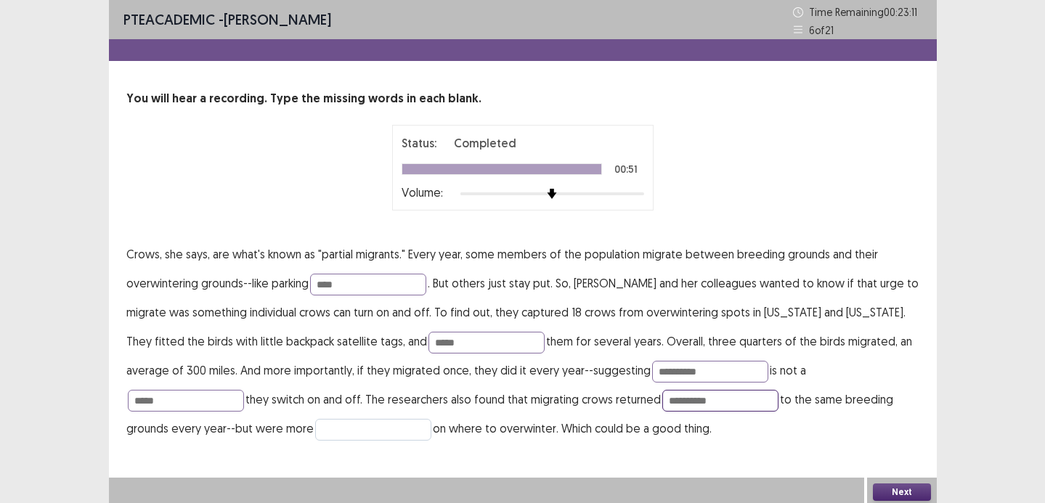
type input "**********"
click at [315, 429] on input "text" at bounding box center [373, 430] width 116 height 22
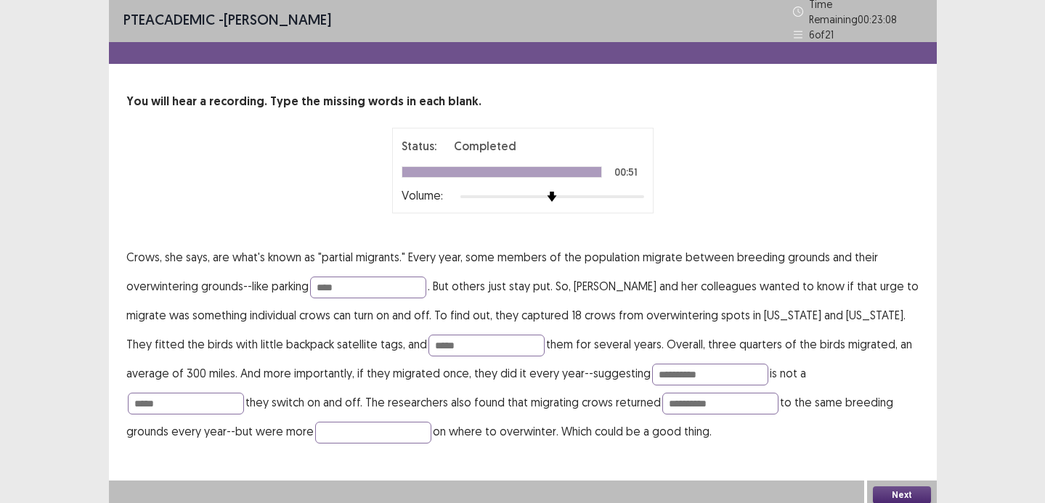
click at [890, 490] on button "Next" at bounding box center [902, 495] width 58 height 17
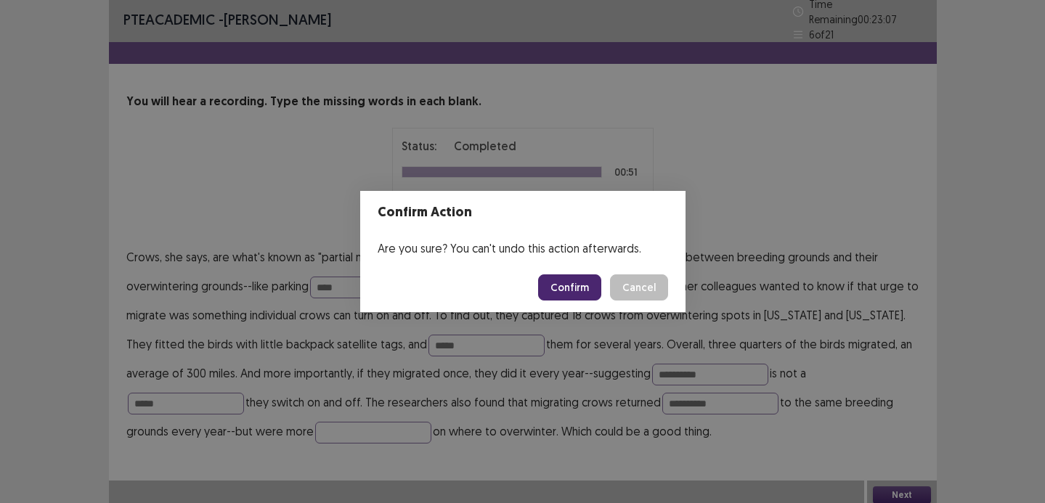
click at [586, 294] on button "Confirm" at bounding box center [569, 288] width 63 height 26
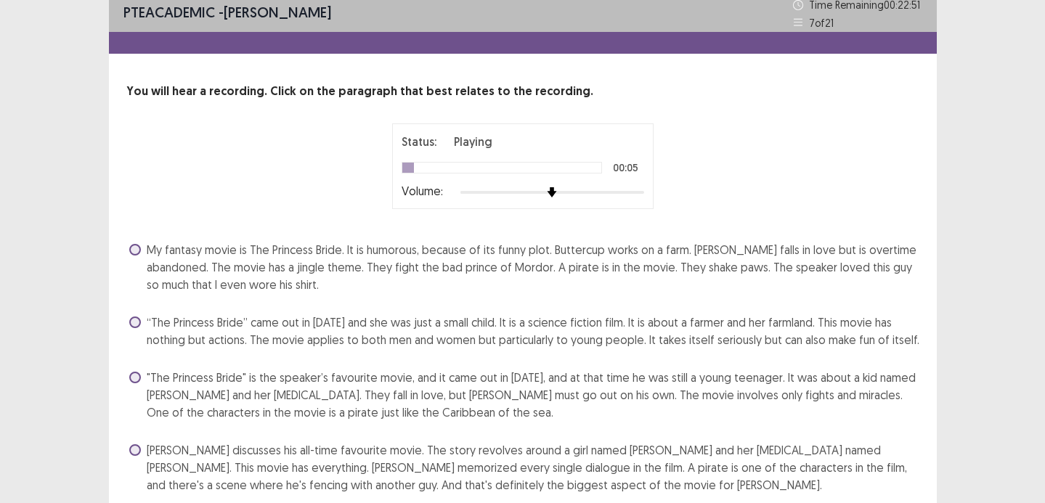
scroll to position [5, 0]
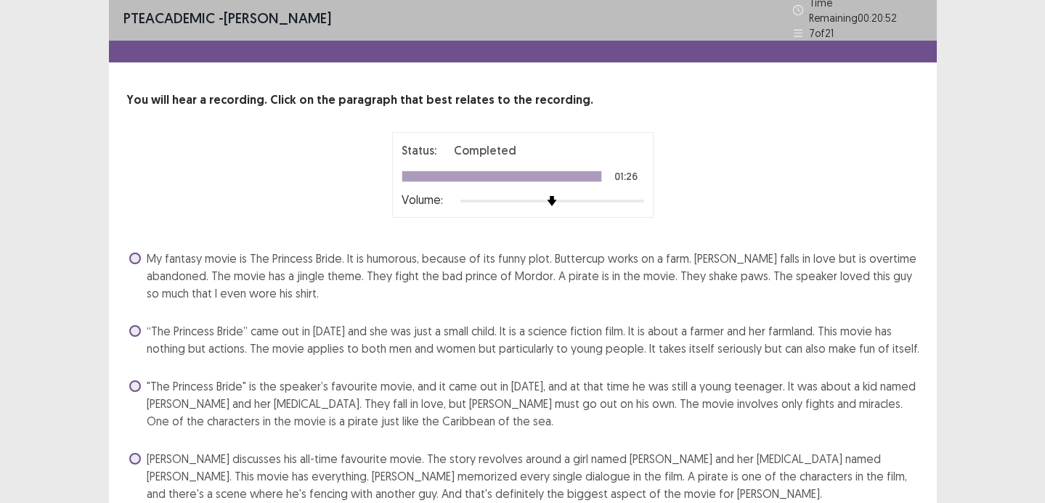
click at [561, 466] on span "Dan discusses his all-time favourite movie. The story revolves around a girl na…" at bounding box center [533, 476] width 773 height 52
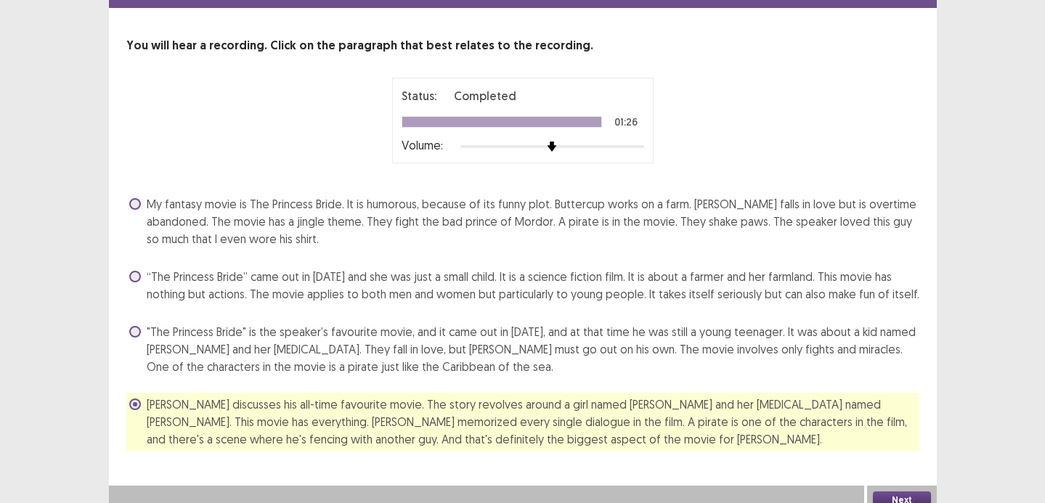
scroll to position [65, 0]
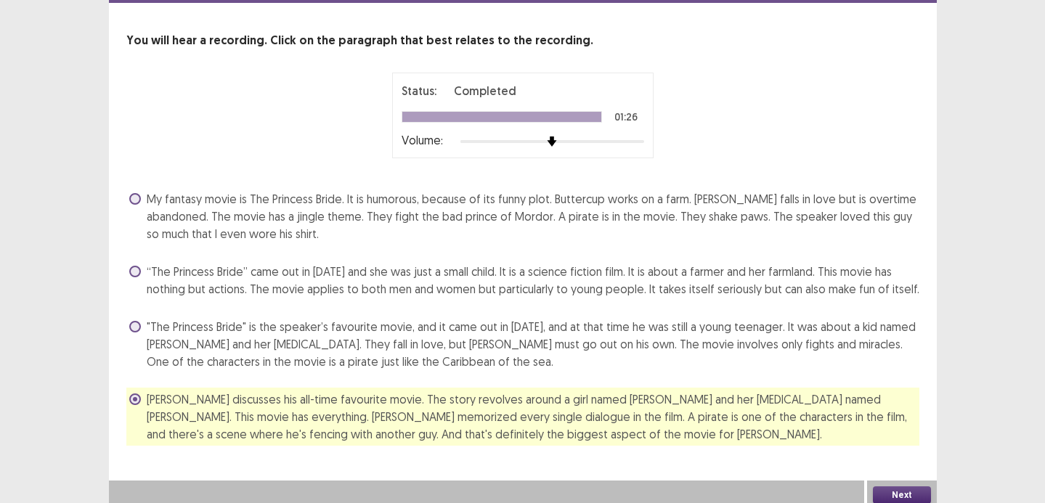
click at [882, 495] on button "Next" at bounding box center [902, 495] width 58 height 17
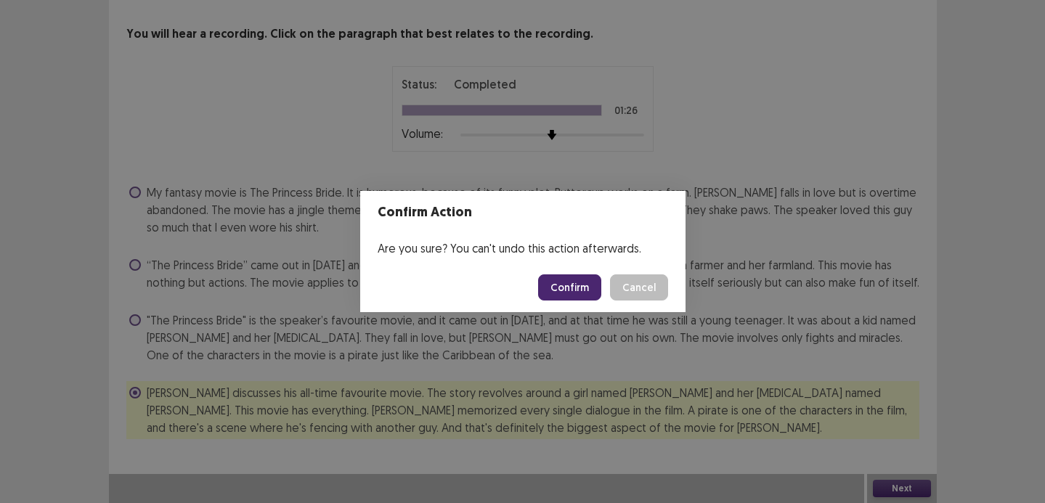
click at [569, 291] on button "Confirm" at bounding box center [569, 288] width 63 height 26
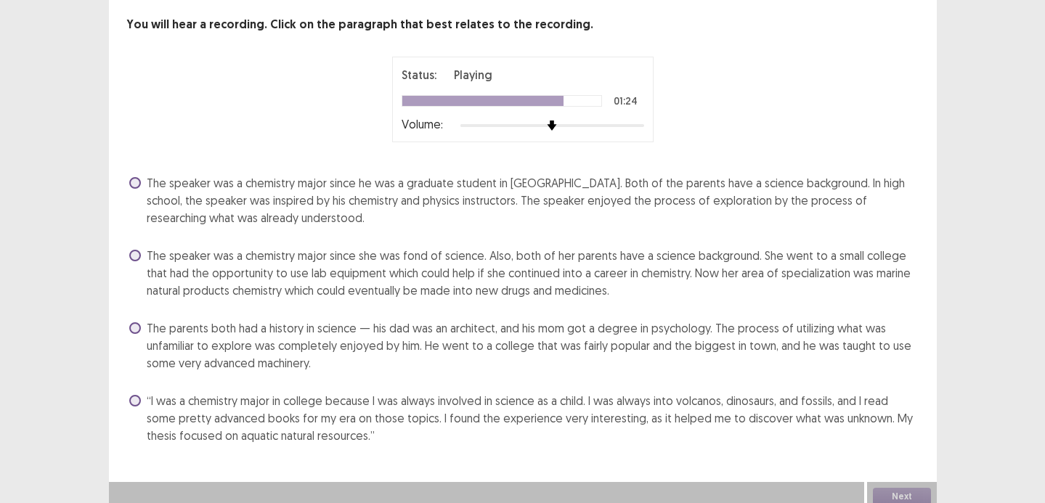
scroll to position [82, 0]
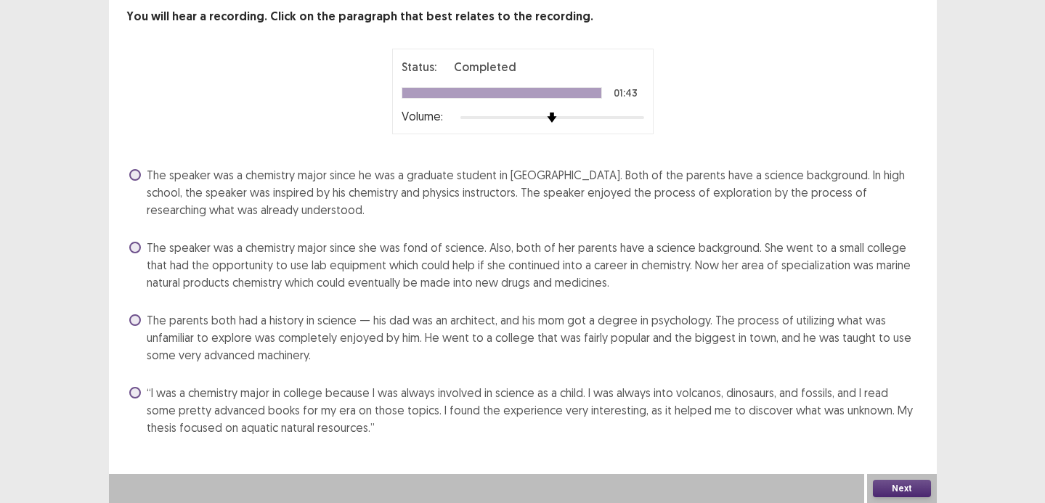
click at [573, 285] on span "The speaker was a chemistry major since she was fond of science. Also, both of …" at bounding box center [533, 265] width 773 height 52
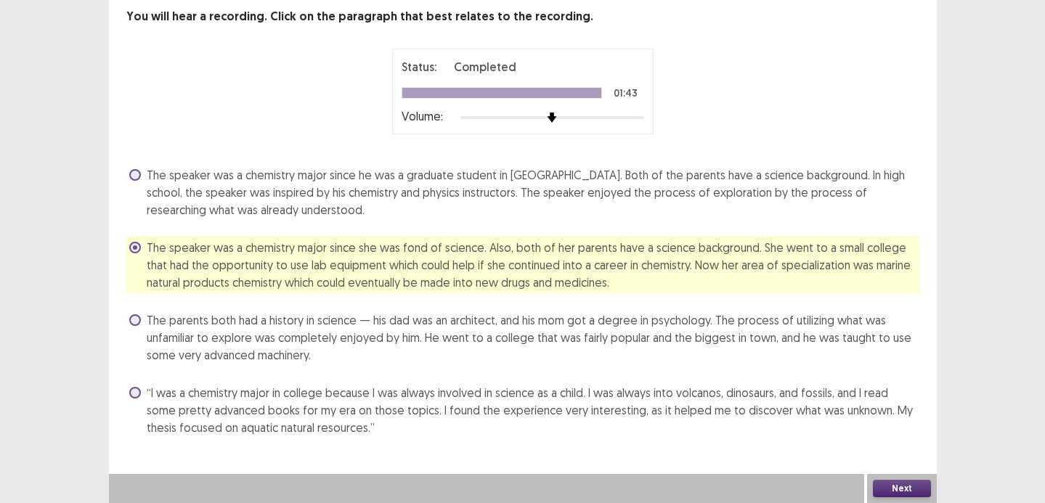
click at [894, 482] on button "Next" at bounding box center [902, 488] width 58 height 17
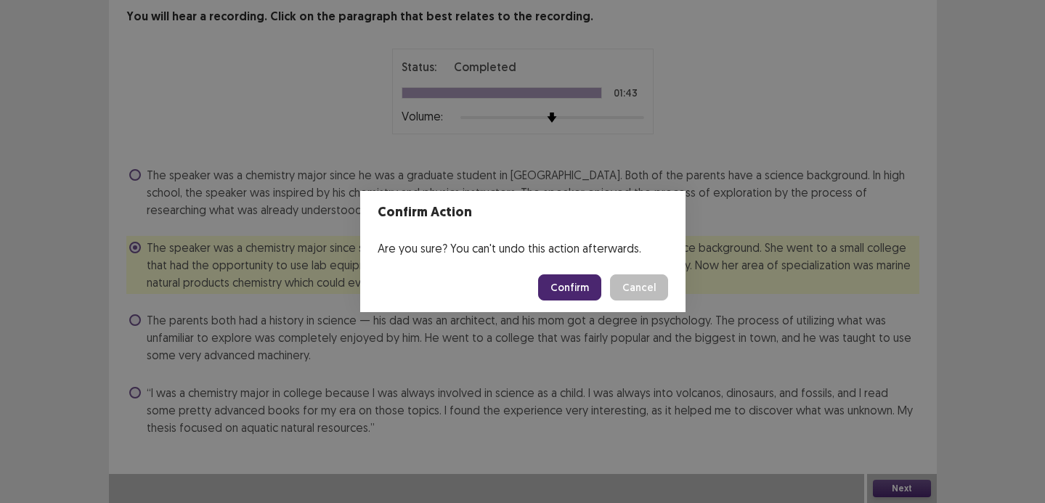
click at [570, 286] on button "Confirm" at bounding box center [569, 288] width 63 height 26
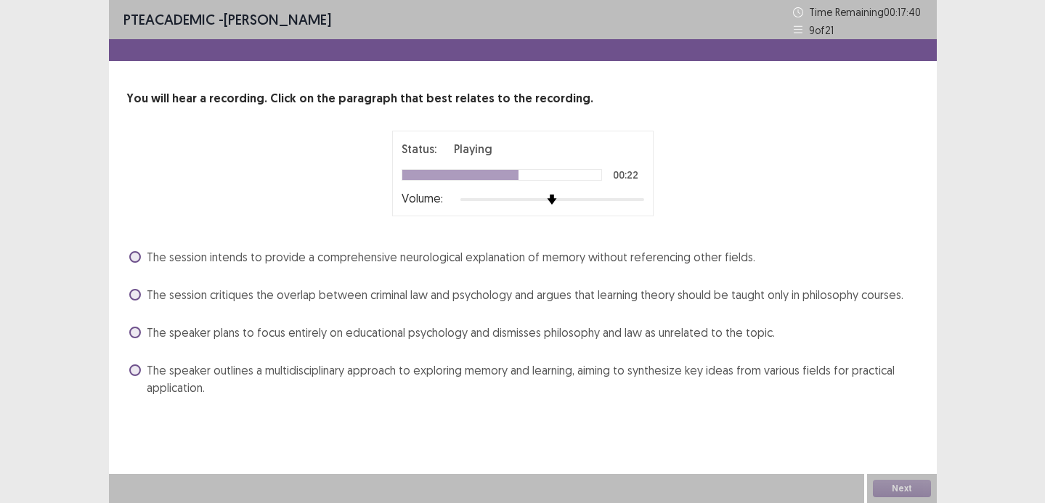
click at [438, 333] on span "The speaker plans to focus entirely on educational psychology and dismisses phi…" at bounding box center [461, 332] width 628 height 17
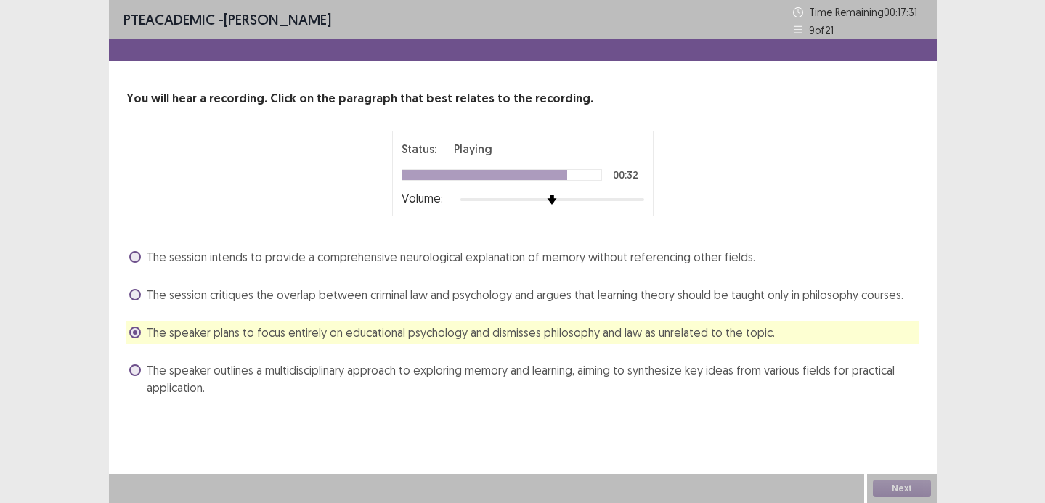
click at [417, 376] on span "The speaker outlines a multidisciplinary approach to exploring memory and learn…" at bounding box center [533, 379] width 773 height 35
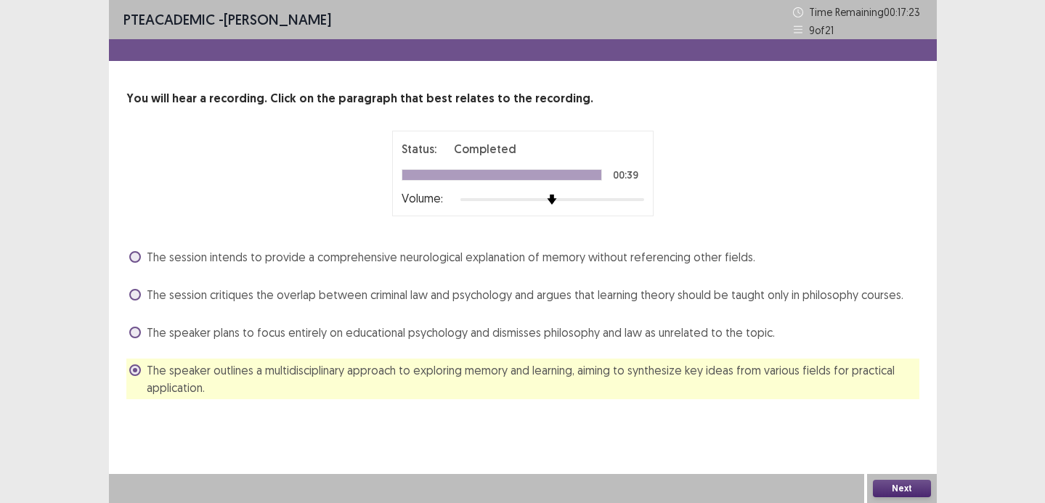
click at [917, 492] on button "Next" at bounding box center [902, 488] width 58 height 17
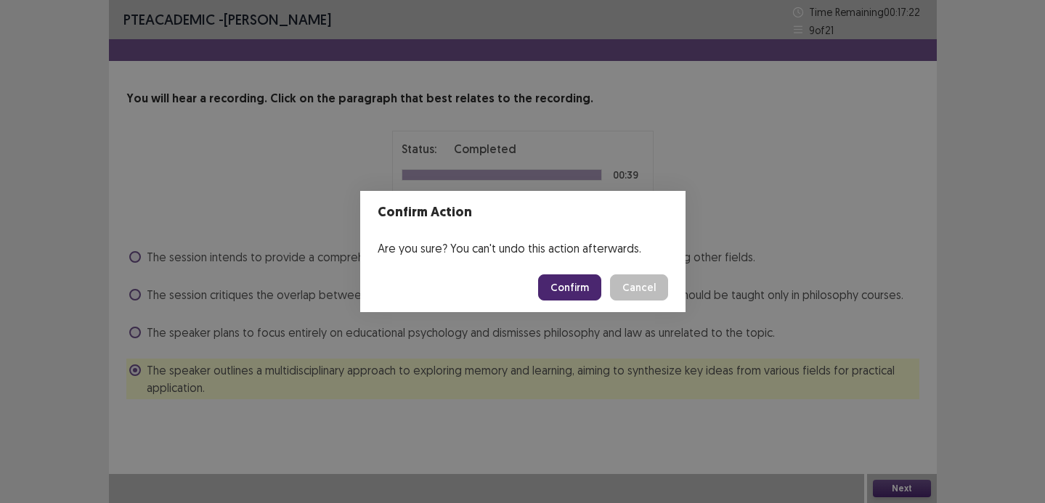
click at [572, 297] on button "Confirm" at bounding box center [569, 288] width 63 height 26
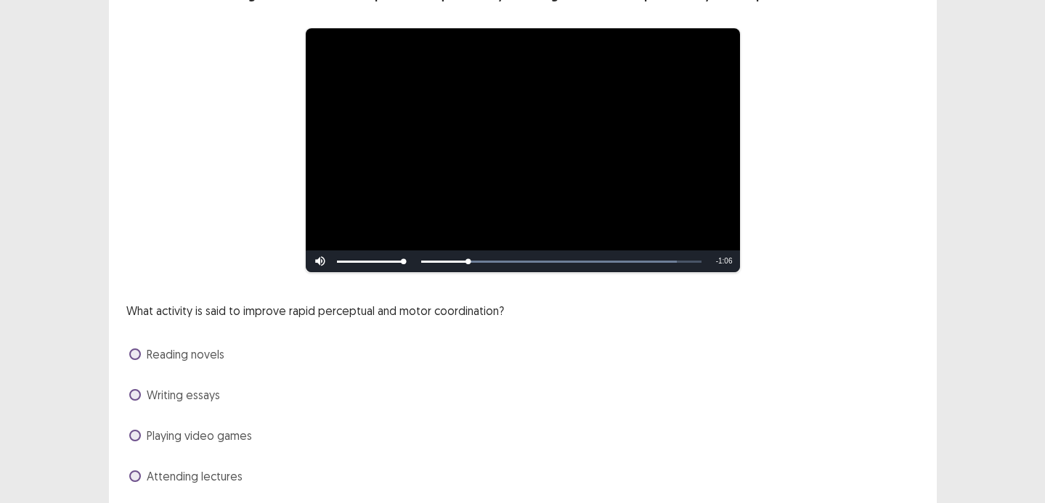
scroll to position [108, 0]
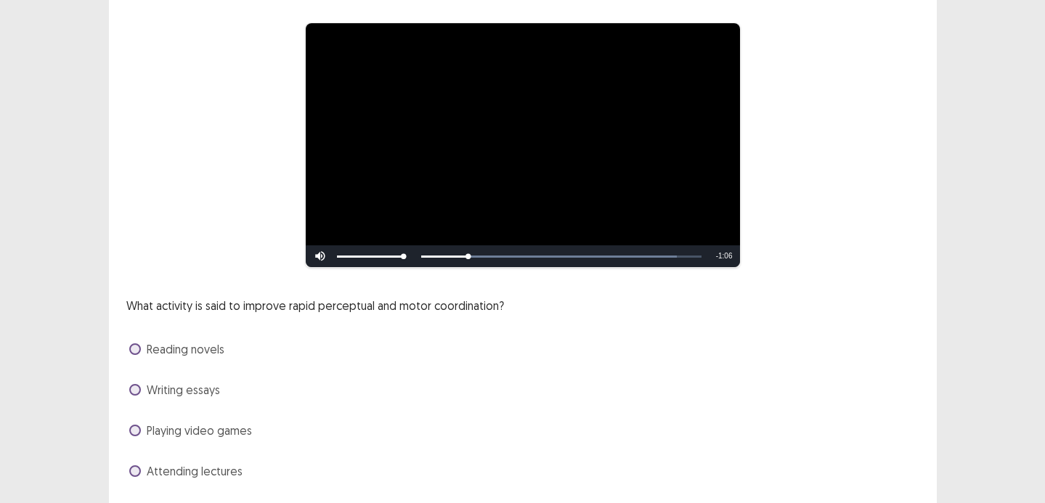
click at [216, 256] on div "**********" at bounding box center [523, 146] width 677 height 246
click at [229, 429] on span "Playing video games" at bounding box center [199, 430] width 105 height 17
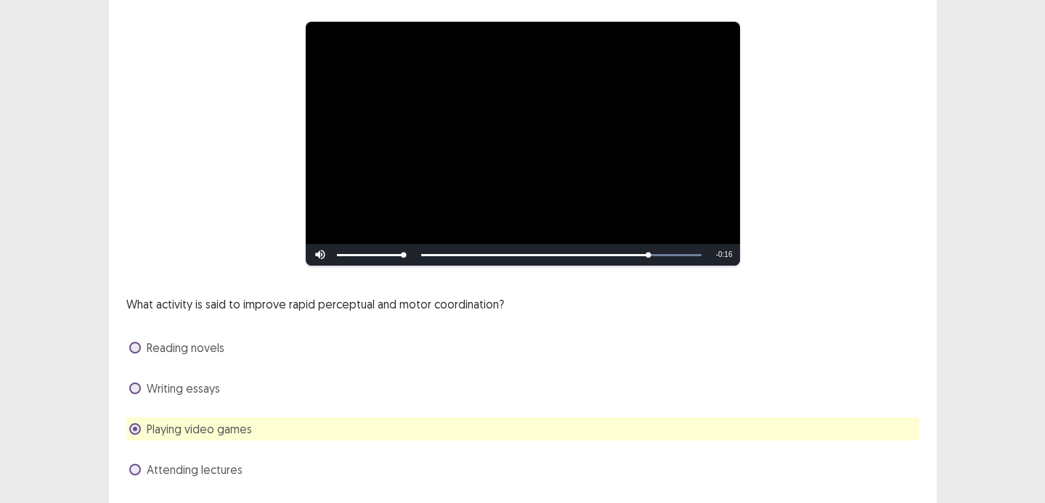
scroll to position [152, 0]
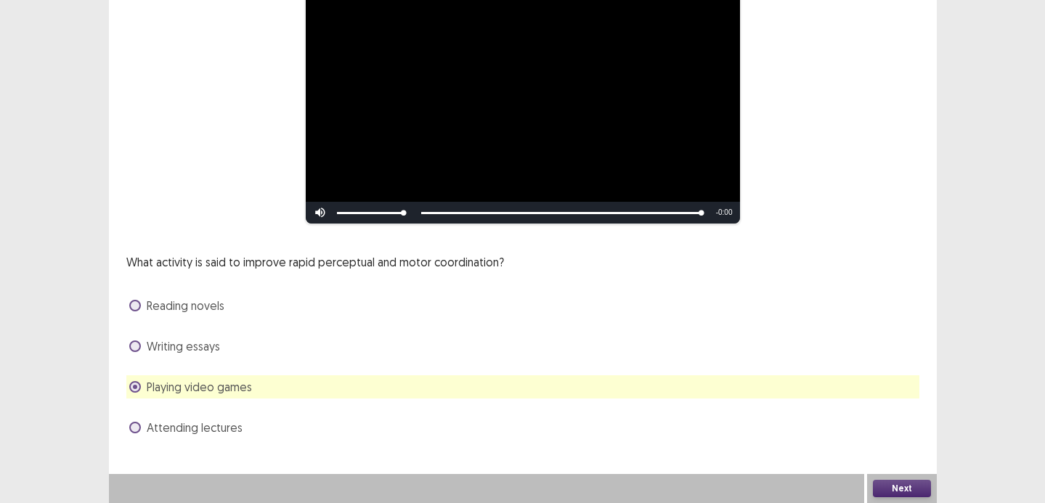
click at [908, 493] on button "Next" at bounding box center [902, 488] width 58 height 17
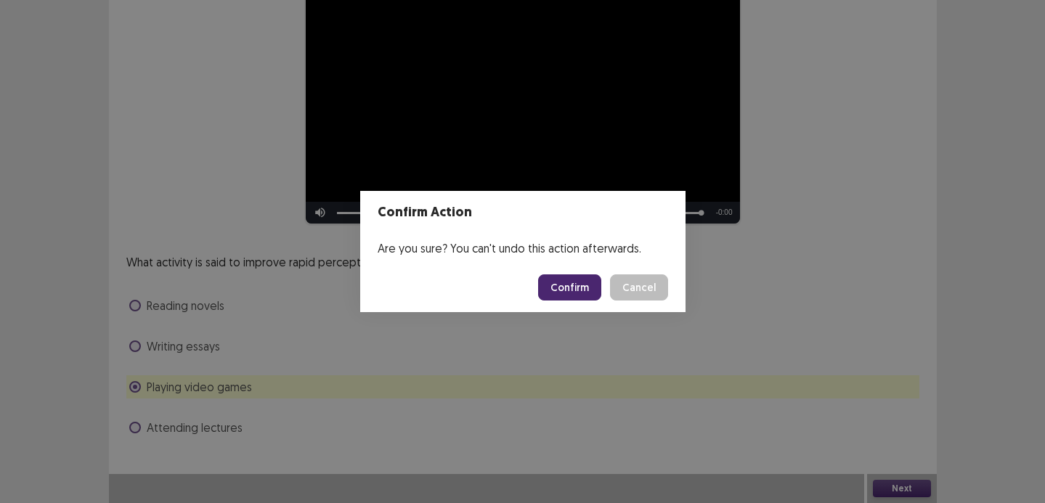
click at [580, 283] on button "Confirm" at bounding box center [569, 288] width 63 height 26
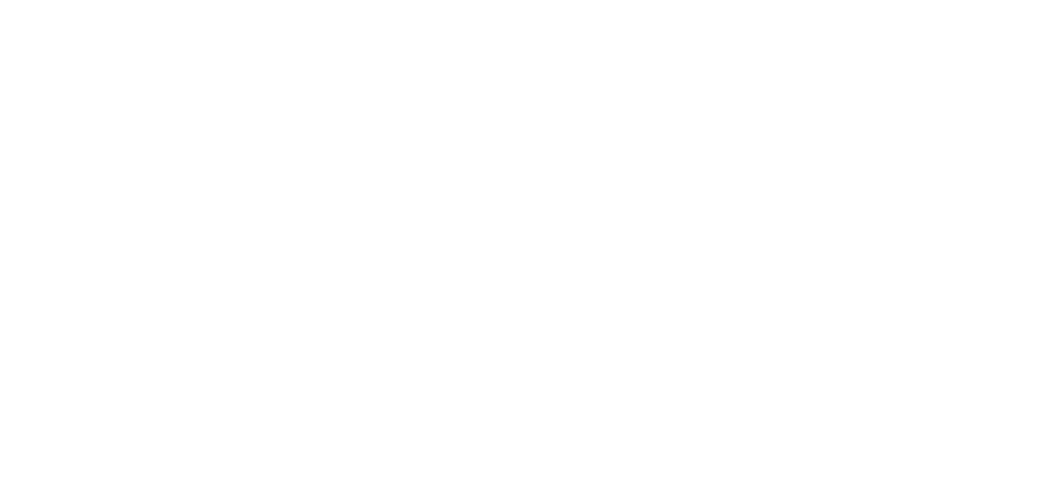
scroll to position [0, 0]
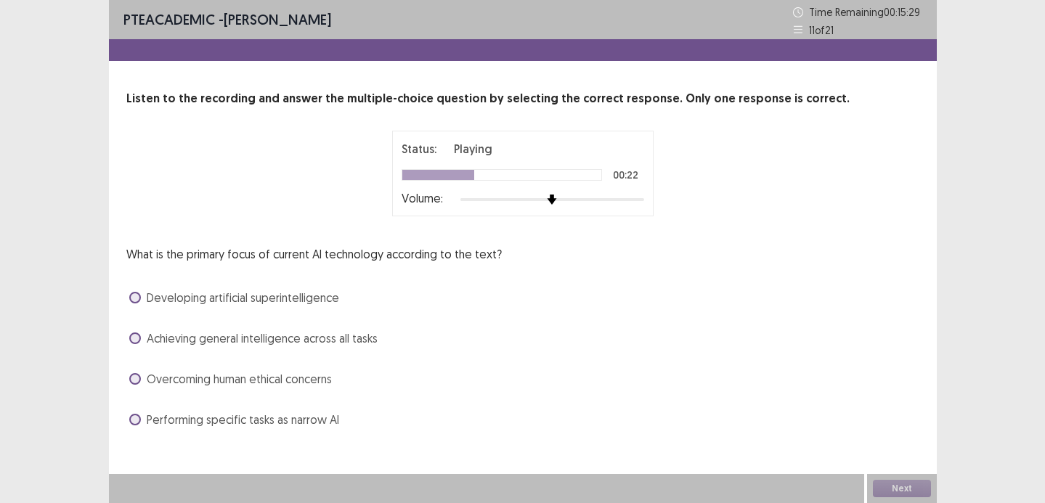
click at [272, 418] on span "Performing specific tasks as narrow AI" at bounding box center [243, 419] width 193 height 17
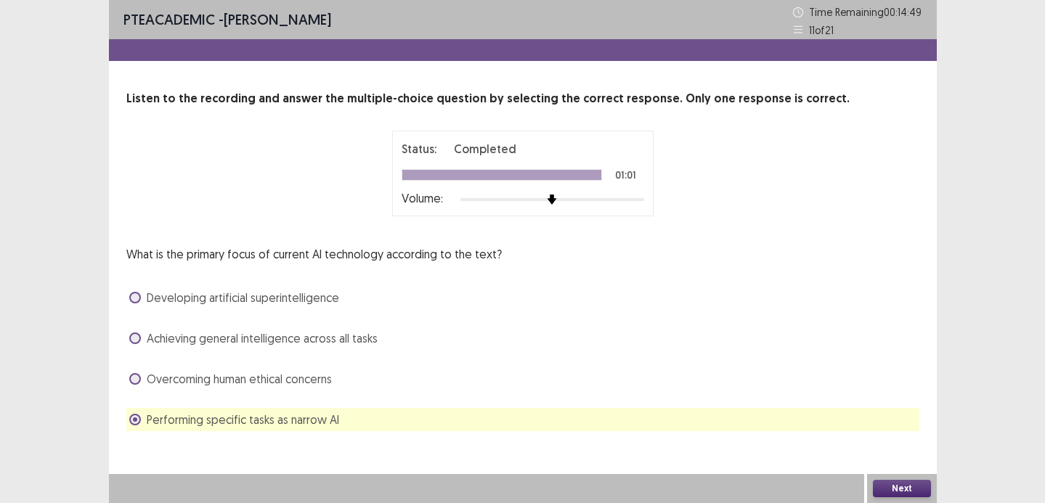
click at [902, 490] on button "Next" at bounding box center [902, 488] width 58 height 17
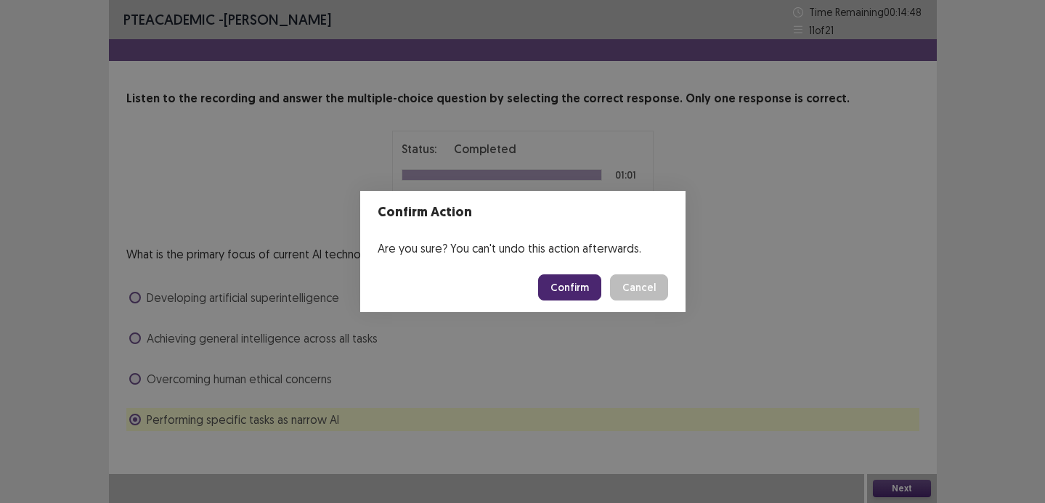
click at [593, 286] on button "Confirm" at bounding box center [569, 288] width 63 height 26
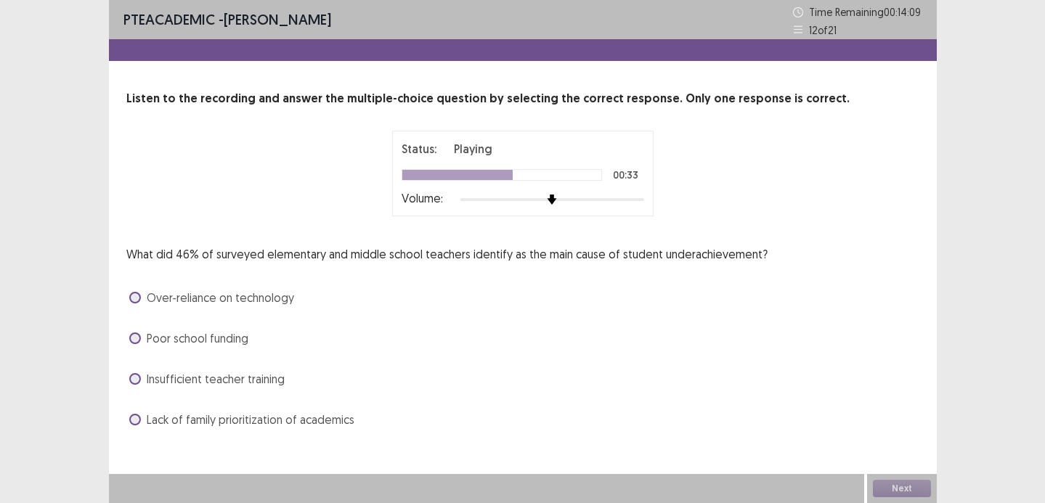
click at [304, 422] on span "Lack of family prioritization of academics" at bounding box center [251, 419] width 208 height 17
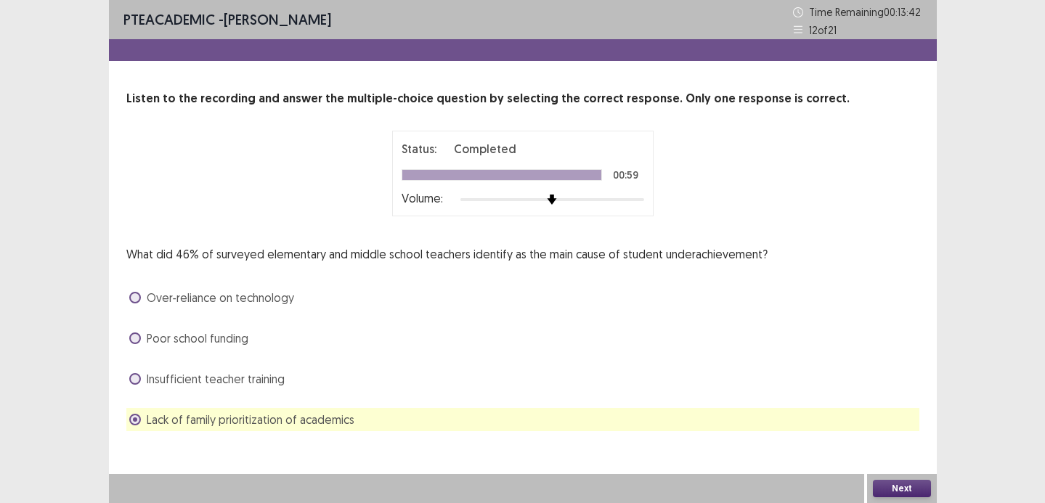
click at [899, 485] on button "Next" at bounding box center [902, 488] width 58 height 17
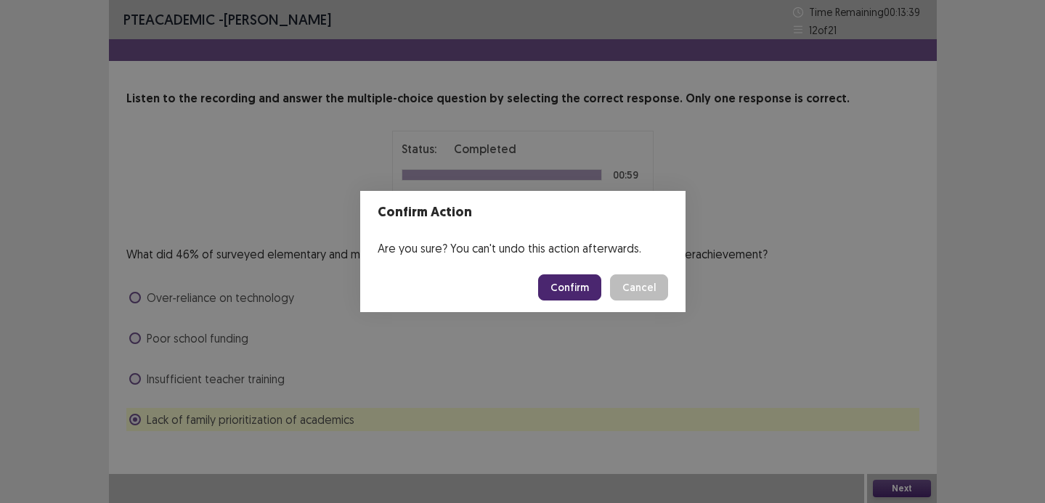
click at [551, 291] on button "Confirm" at bounding box center [569, 288] width 63 height 26
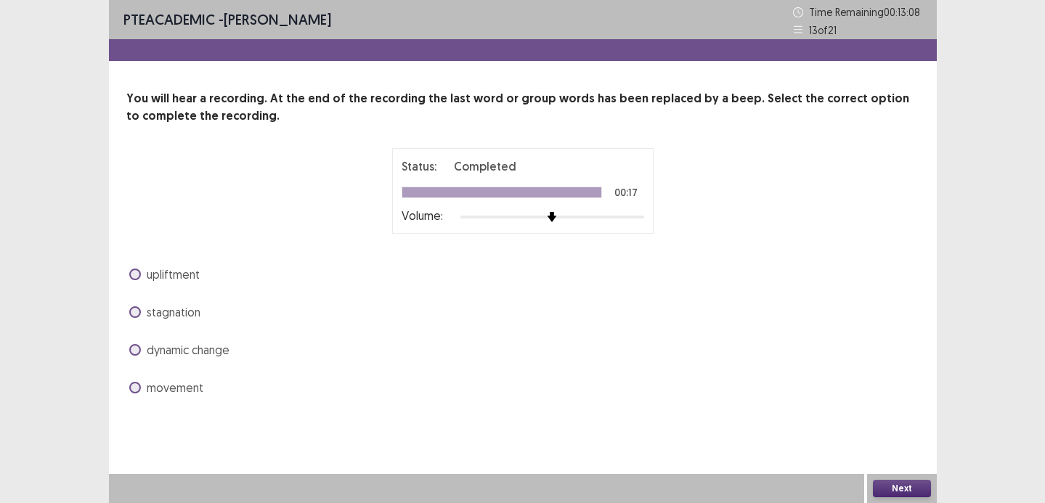
click at [159, 397] on div "movement" at bounding box center [522, 387] width 793 height 23
click at [163, 394] on span "movement" at bounding box center [175, 387] width 57 height 17
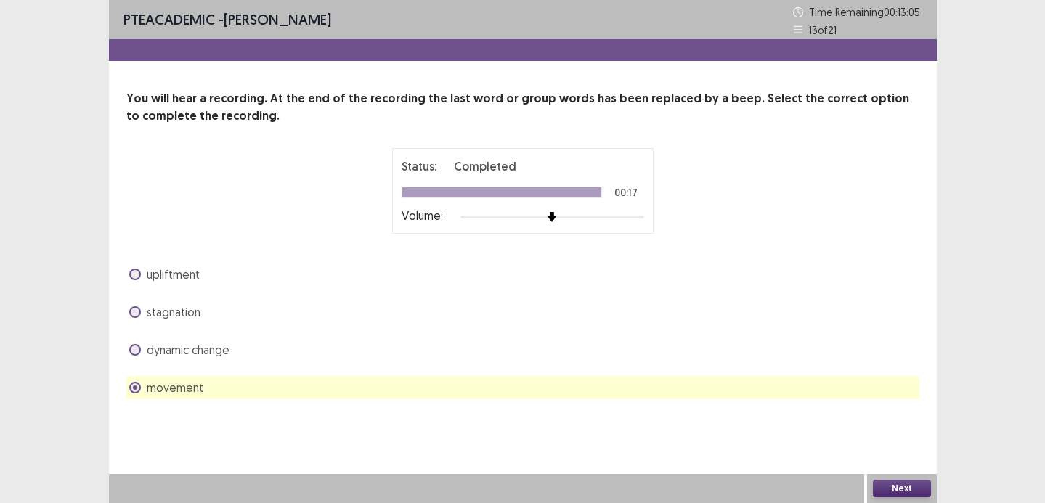
click at [882, 484] on button "Next" at bounding box center [902, 488] width 58 height 17
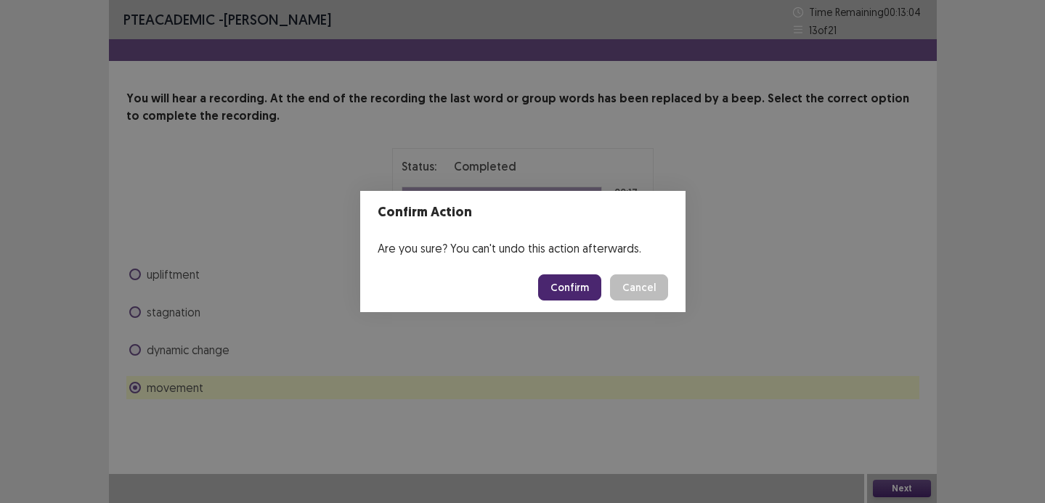
click at [561, 287] on button "Confirm" at bounding box center [569, 288] width 63 height 26
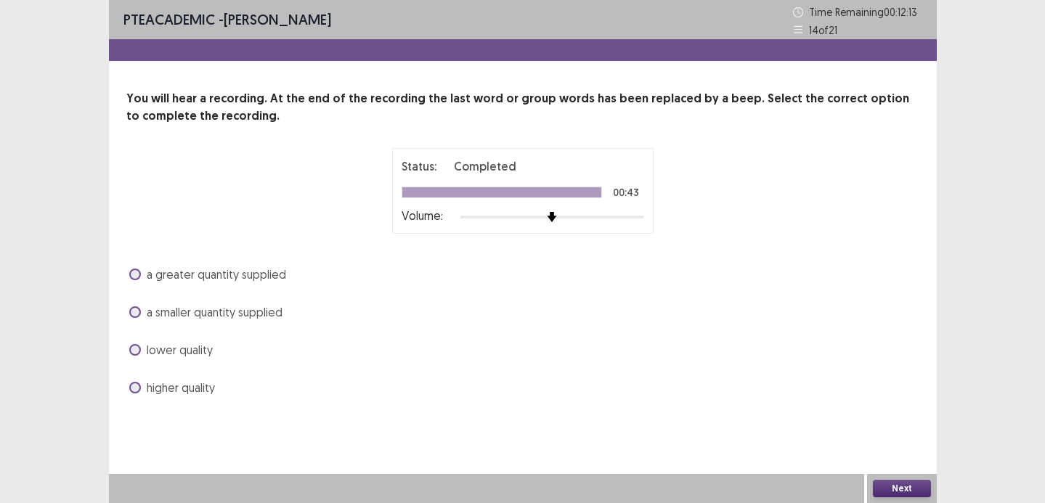
click at [270, 272] on span "a greater quantity supplied" at bounding box center [216, 274] width 139 height 17
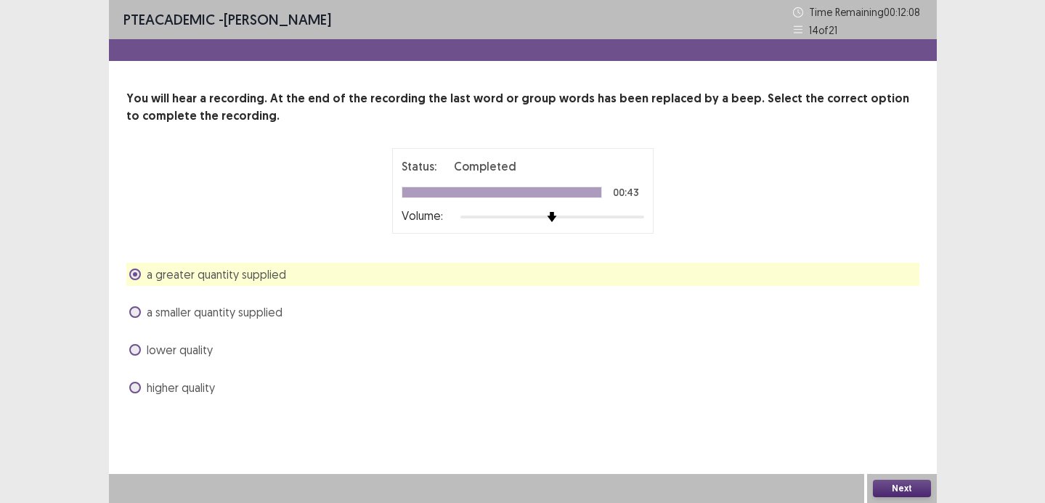
click at [243, 387] on div "higher quality" at bounding box center [522, 387] width 793 height 23
click at [209, 388] on span "higher quality" at bounding box center [181, 387] width 68 height 17
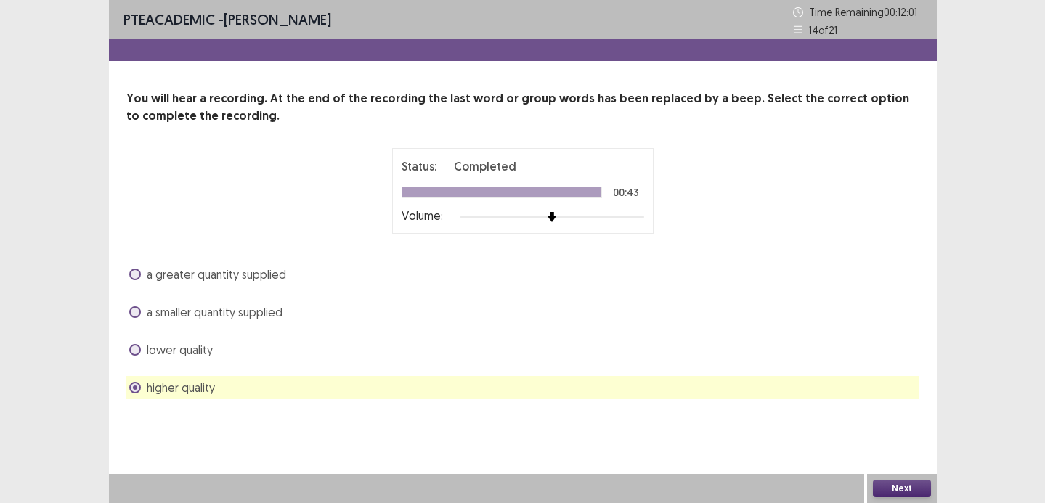
click at [256, 266] on span "a greater quantity supplied" at bounding box center [216, 274] width 139 height 17
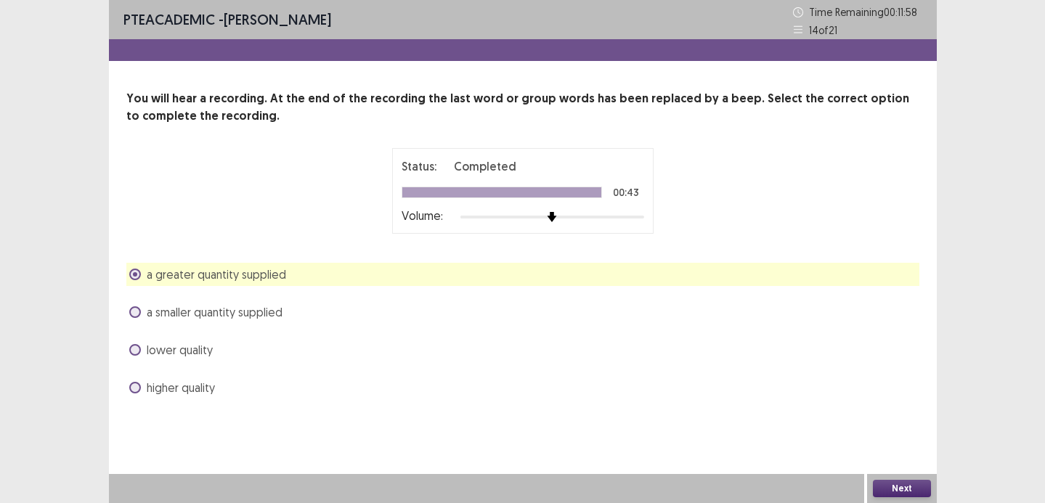
click at [905, 493] on button "Next" at bounding box center [902, 488] width 58 height 17
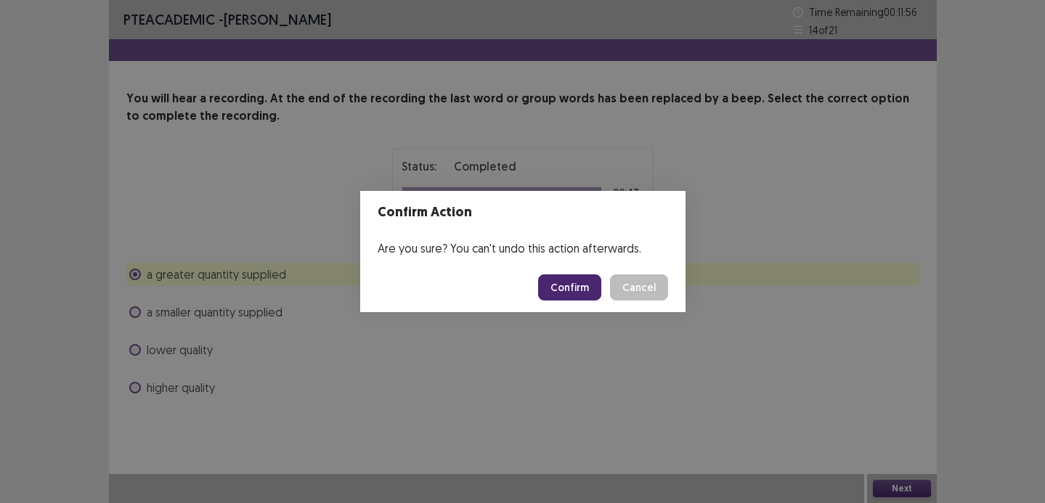
click at [562, 275] on button "Confirm" at bounding box center [569, 288] width 63 height 26
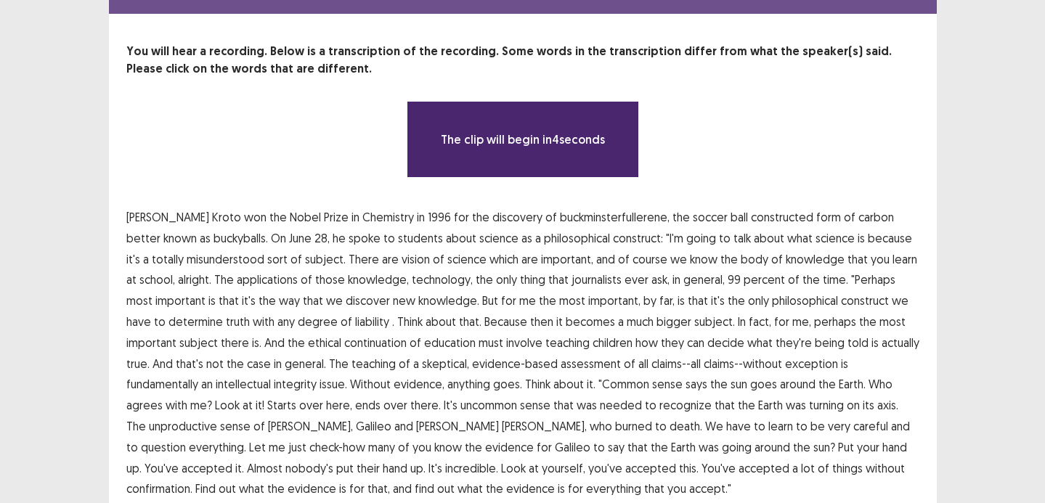
scroll to position [62, 0]
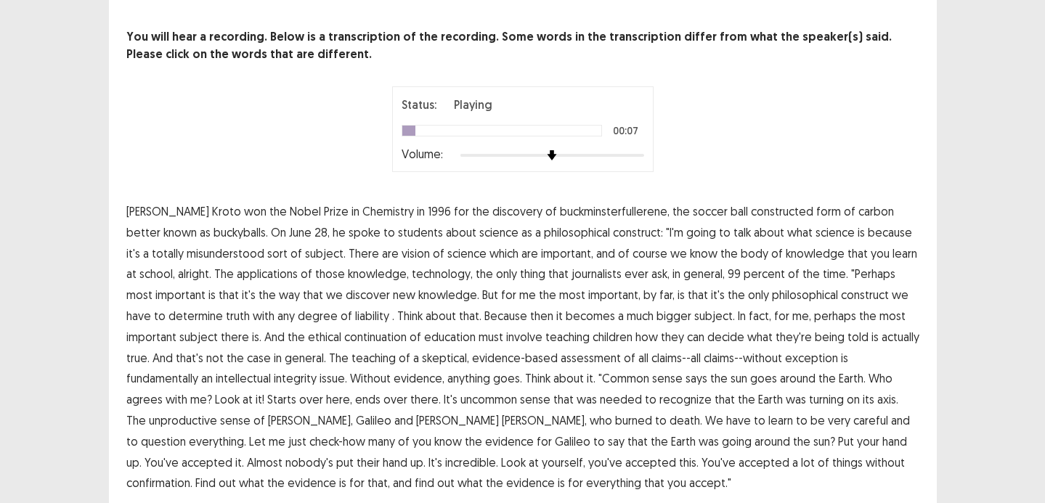
click at [751, 212] on span "constructed" at bounding box center [782, 211] width 62 height 17
click at [267, 248] on span "sort" at bounding box center [277, 253] width 20 height 17
click at [291, 250] on span "of" at bounding box center [297, 253] width 12 height 17
click at [344, 341] on span "continuation" at bounding box center [375, 336] width 62 height 17
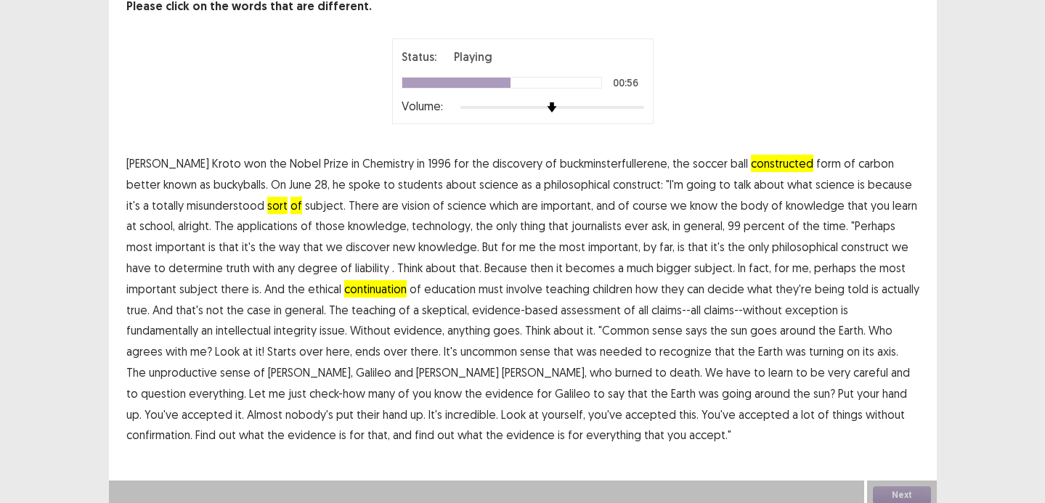
scroll to position [116, 0]
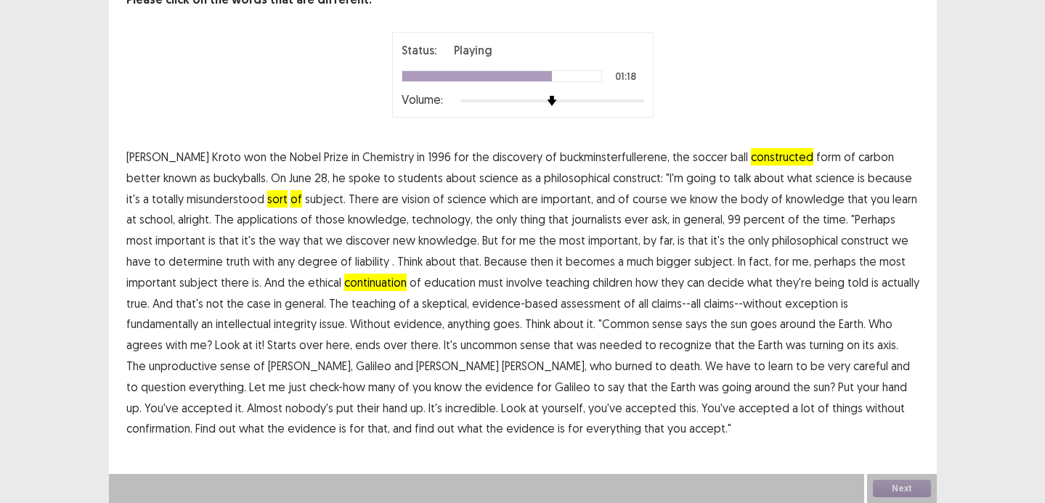
click at [737, 342] on p "Harold Kroto won the Nobel Prize in Chemistry in 1996 for the discovery of buck…" at bounding box center [522, 293] width 793 height 293
click at [217, 357] on span "unproductive" at bounding box center [183, 365] width 68 height 17
click at [193, 420] on span "confirmation." at bounding box center [159, 428] width 66 height 17
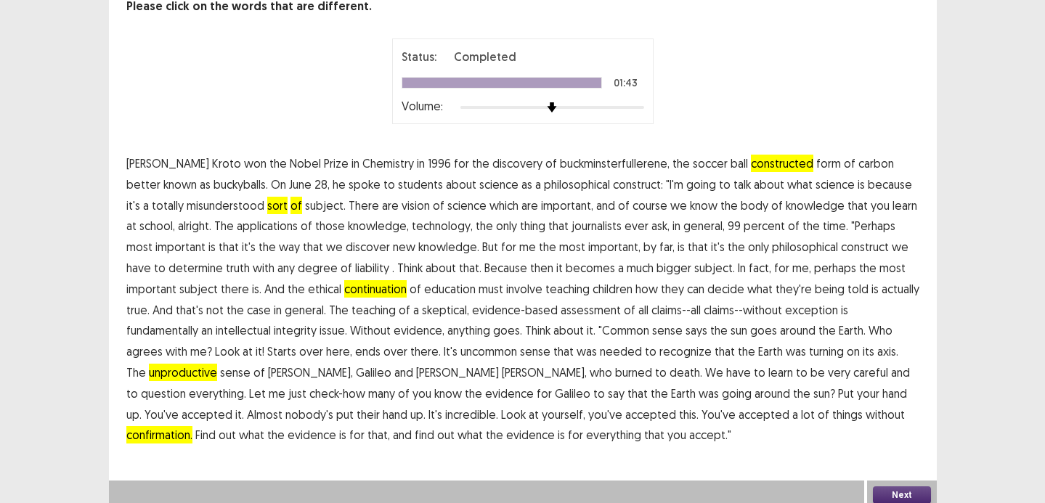
click at [902, 487] on button "Next" at bounding box center [902, 495] width 58 height 17
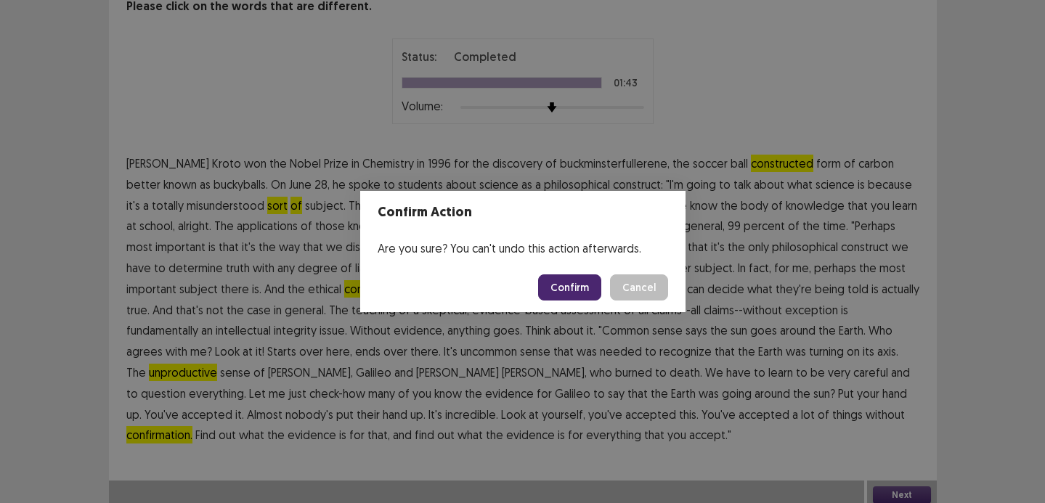
click at [594, 280] on button "Confirm" at bounding box center [569, 288] width 63 height 26
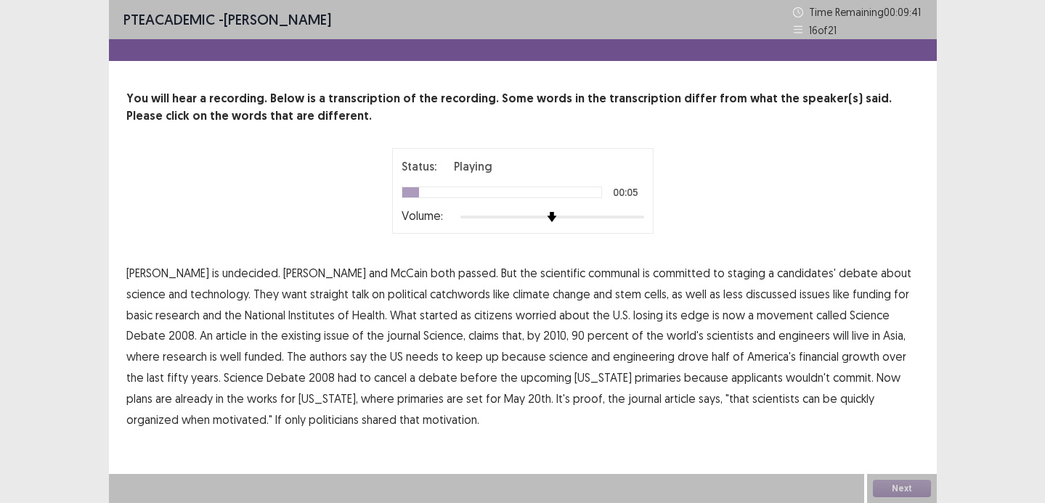
click at [588, 272] on span "communal" at bounding box center [614, 272] width 52 height 17
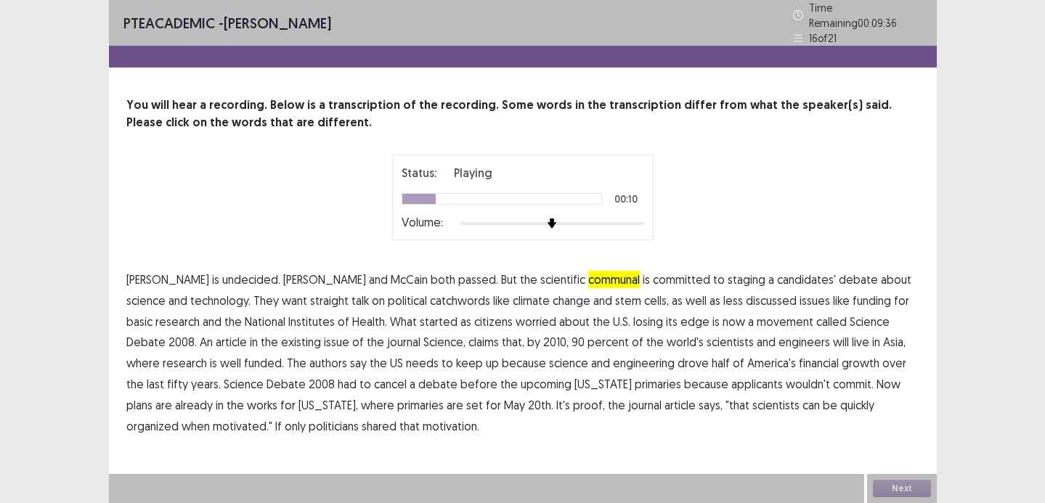
click at [430, 300] on span "catchwords" at bounding box center [460, 300] width 60 height 17
click at [281, 339] on span "existing" at bounding box center [301, 341] width 40 height 17
click at [799, 360] on span "financial" at bounding box center [819, 363] width 40 height 17
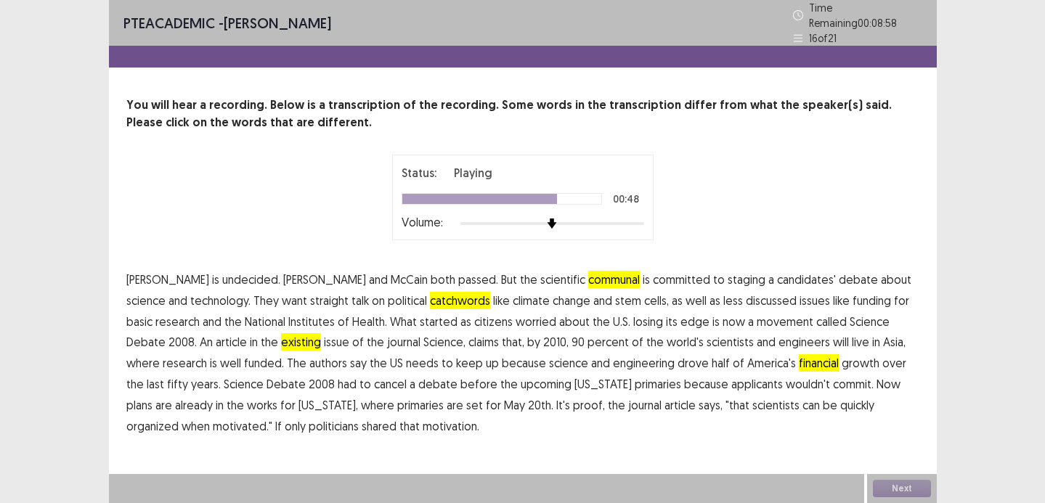
click at [732, 376] on span "applicants" at bounding box center [758, 384] width 52 height 17
click at [504, 400] on span "May" at bounding box center [514, 405] width 21 height 17
click at [905, 488] on div "Next" at bounding box center [902, 488] width 70 height 29
click at [905, 488] on button "Next" at bounding box center [902, 488] width 58 height 17
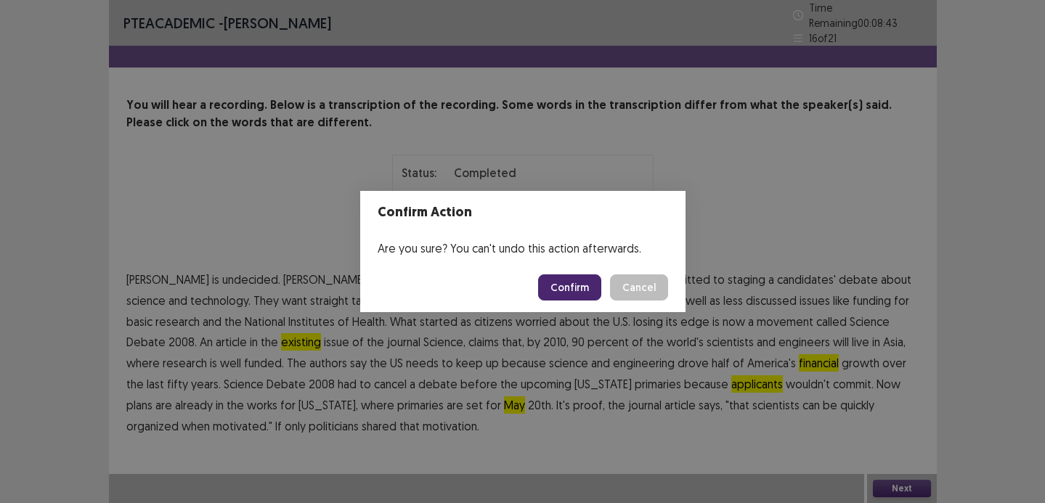
click at [562, 291] on button "Confirm" at bounding box center [569, 288] width 63 height 26
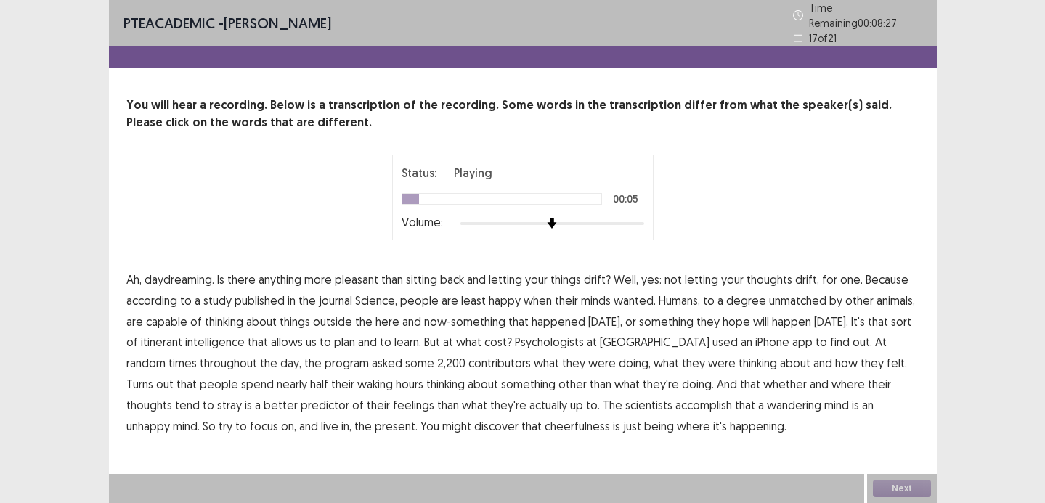
click at [568, 275] on span "things" at bounding box center [566, 279] width 31 height 17
click at [469, 360] on span "contributors" at bounding box center [500, 363] width 62 height 17
click at [241, 378] on span "spend" at bounding box center [257, 384] width 33 height 17
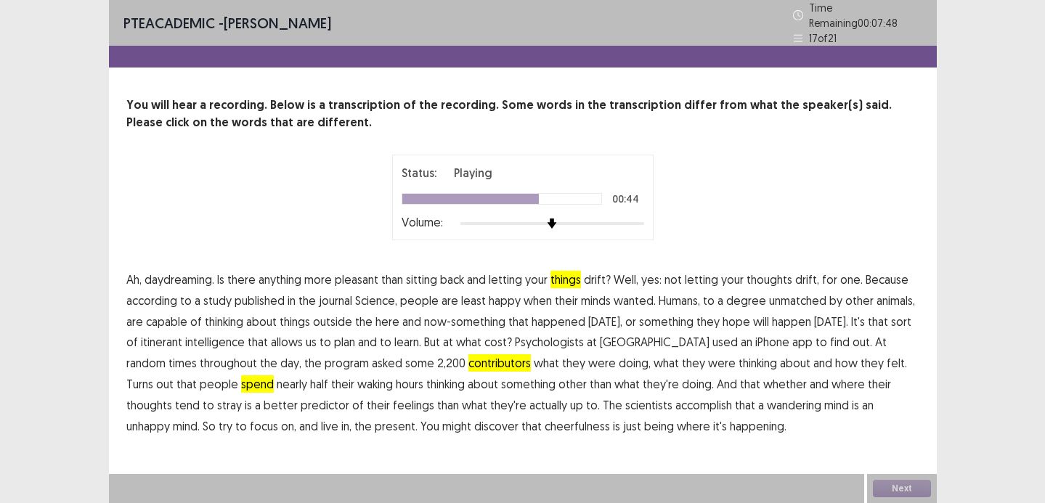
click at [241, 376] on span "spend" at bounding box center [257, 384] width 33 height 17
click at [606, 407] on p "Ah, daydreaming. Is there anything more pleasant than sitting back and letting …" at bounding box center [522, 353] width 793 height 167
click at [676, 399] on span "accomplish" at bounding box center [704, 405] width 57 height 17
click at [545, 425] on span "cheerfulness" at bounding box center [577, 426] width 65 height 17
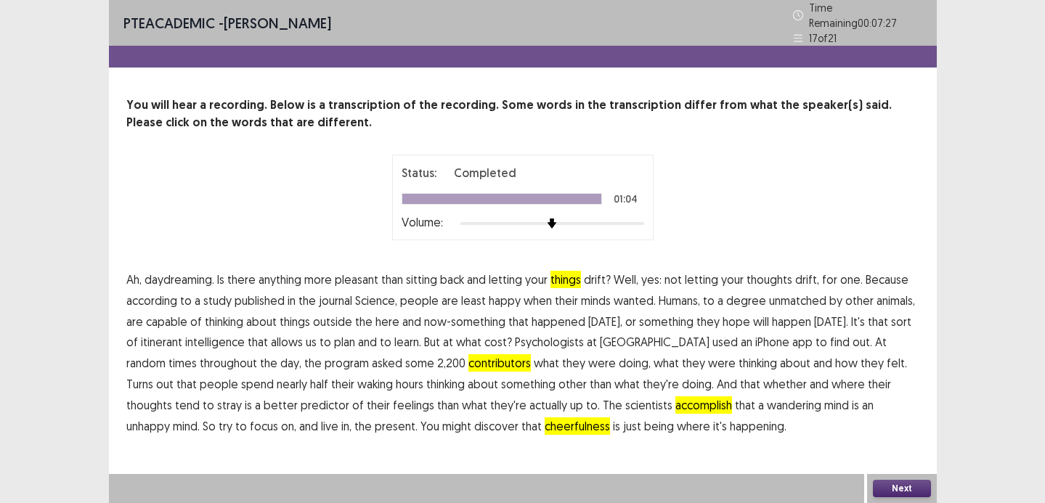
click at [908, 489] on button "Next" at bounding box center [902, 488] width 58 height 17
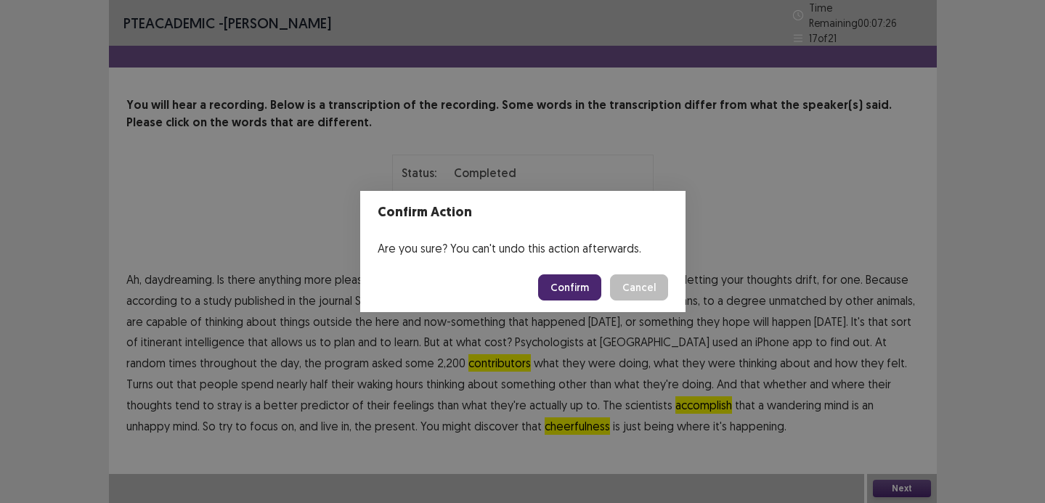
click at [549, 278] on button "Confirm" at bounding box center [569, 288] width 63 height 26
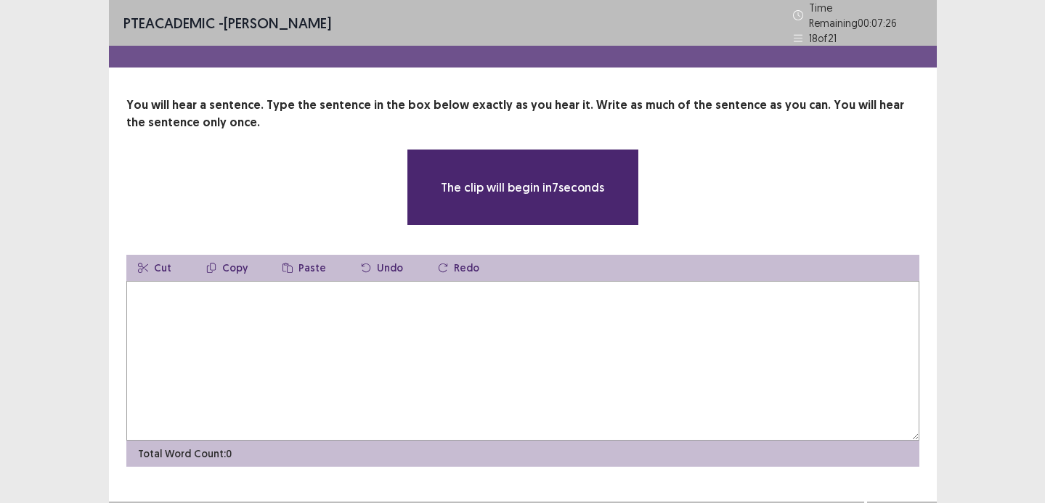
click at [614, 303] on textarea at bounding box center [522, 361] width 793 height 160
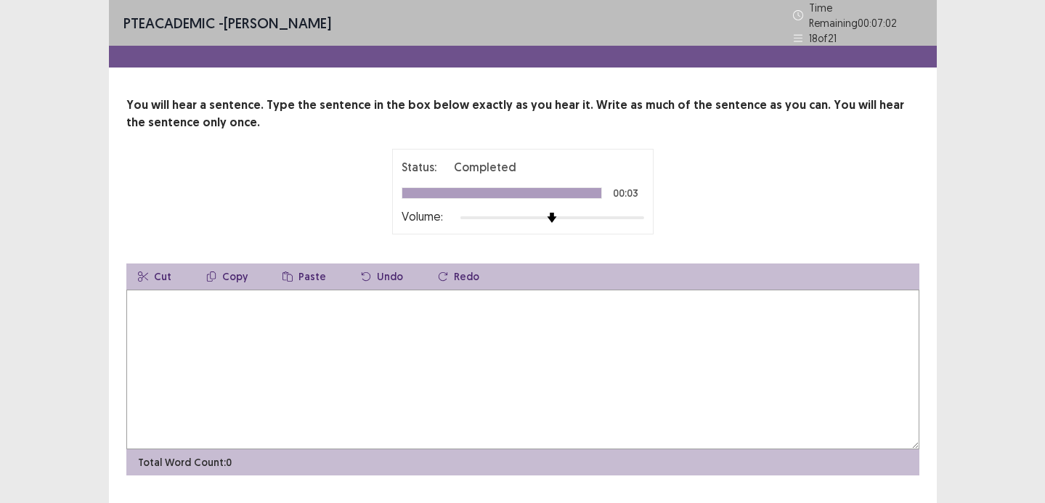
click at [646, 333] on textarea at bounding box center [522, 370] width 793 height 160
click at [190, 302] on textarea "**********" at bounding box center [522, 370] width 793 height 160
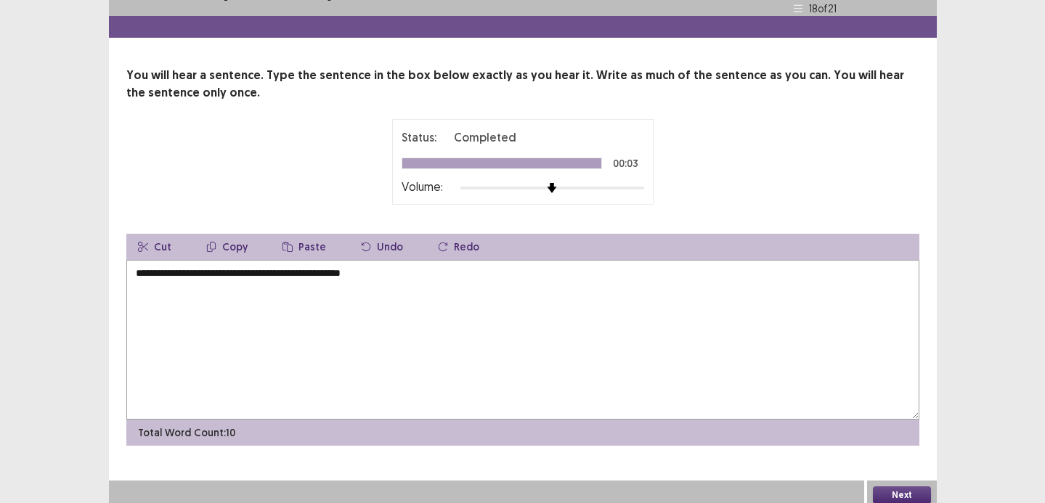
type textarea "**********"
click at [909, 487] on button "Next" at bounding box center [902, 495] width 58 height 17
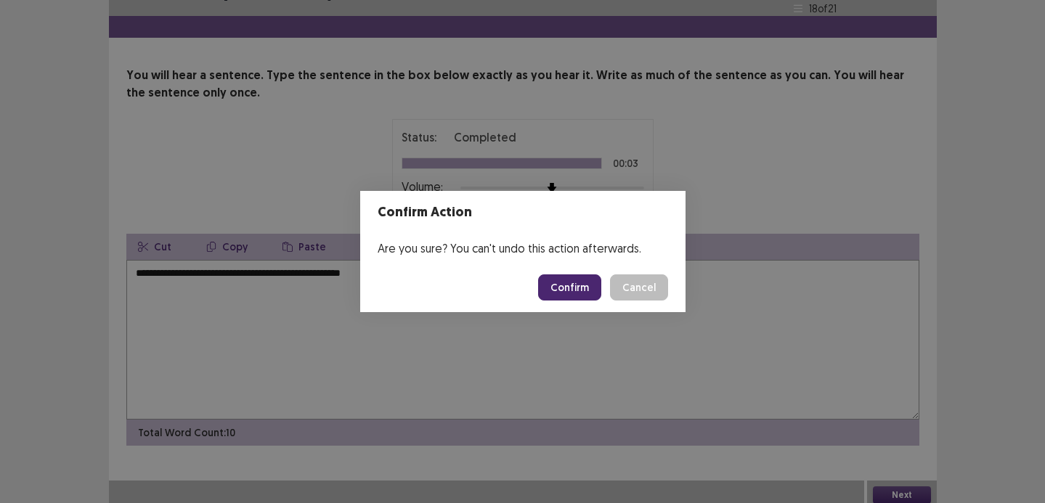
click at [583, 283] on button "Confirm" at bounding box center [569, 288] width 63 height 26
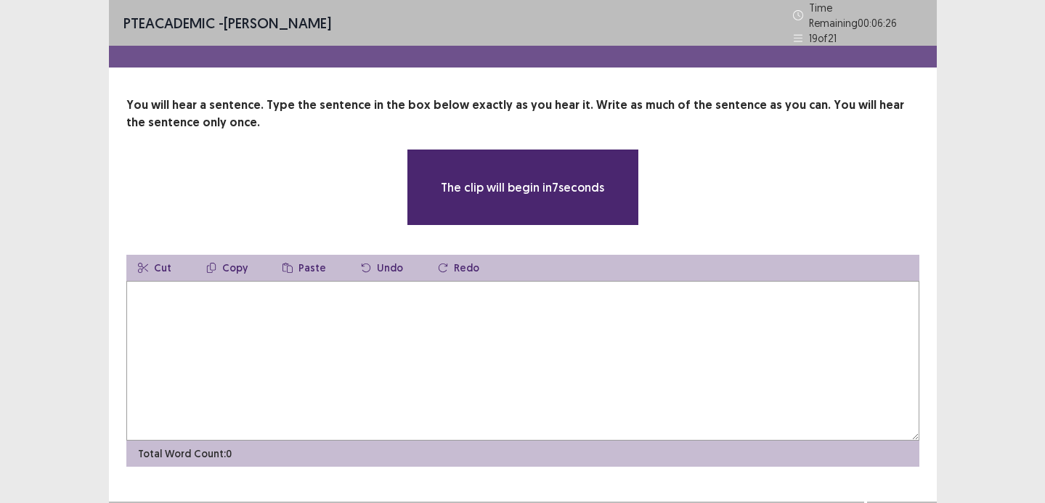
click at [355, 307] on textarea at bounding box center [522, 361] width 793 height 160
click at [355, 306] on textarea at bounding box center [522, 361] width 793 height 160
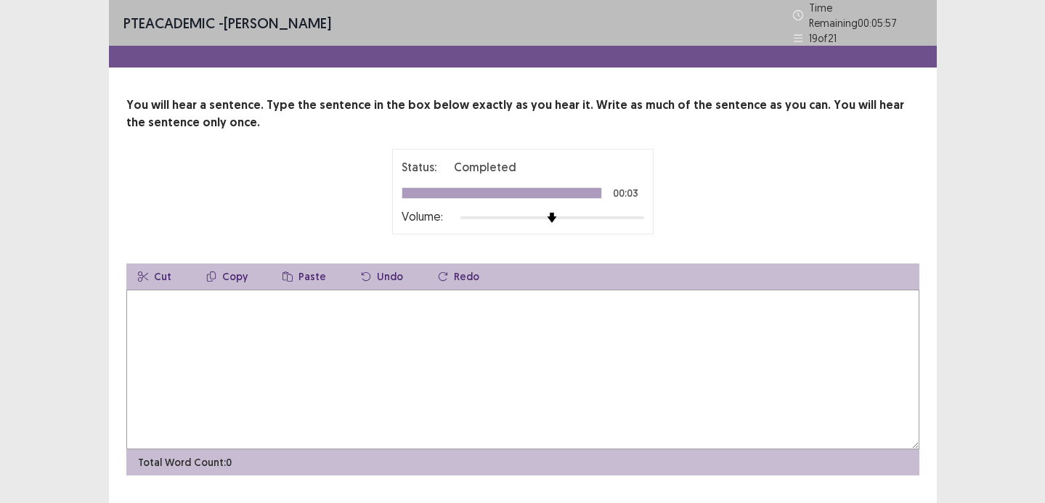
click at [366, 320] on textarea at bounding box center [522, 370] width 793 height 160
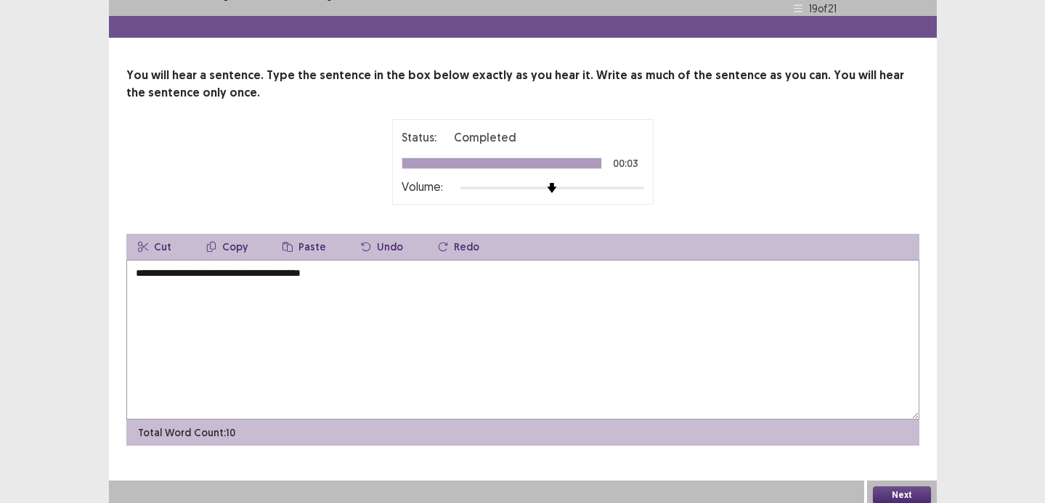
click at [272, 267] on textarea "**********" at bounding box center [522, 340] width 793 height 160
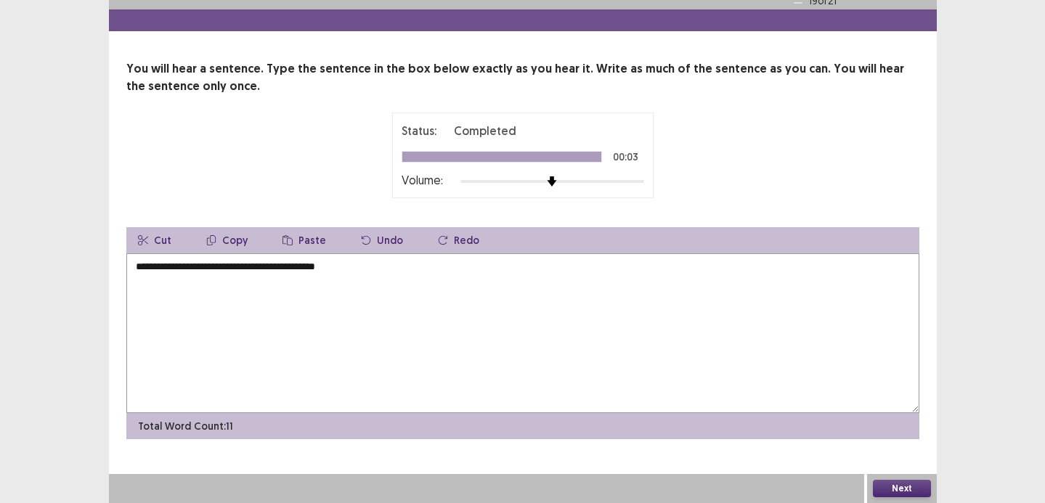
type textarea "**********"
click at [889, 485] on button "Next" at bounding box center [902, 488] width 58 height 17
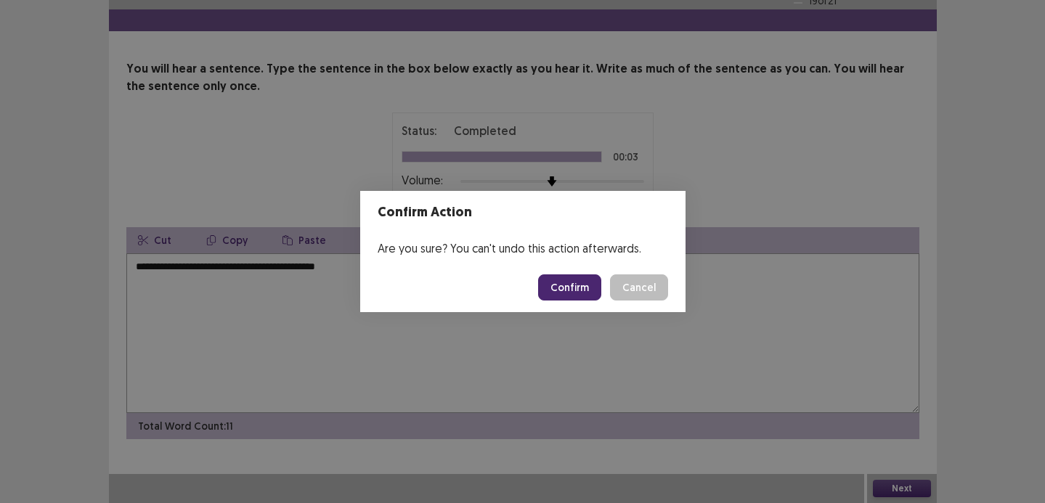
click at [570, 285] on button "Confirm" at bounding box center [569, 288] width 63 height 26
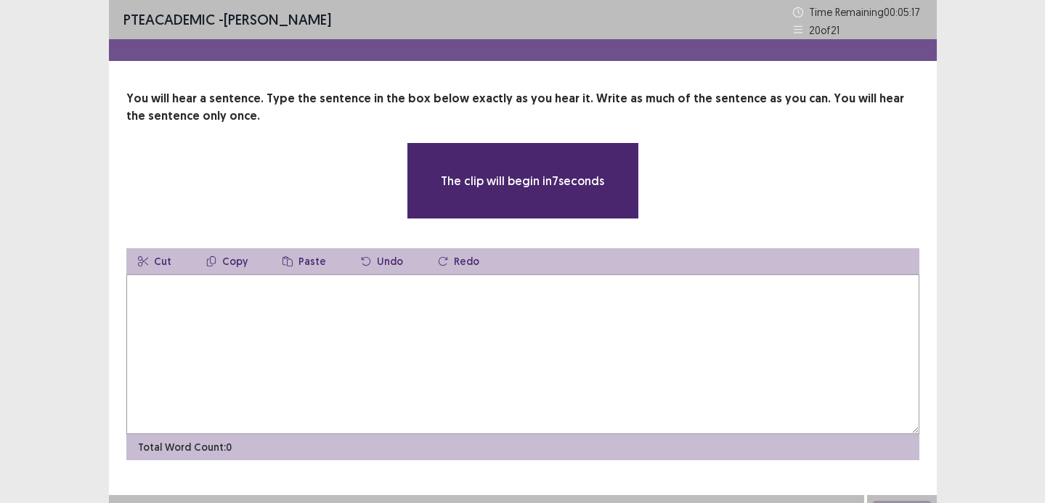
click at [322, 355] on textarea at bounding box center [522, 355] width 793 height 160
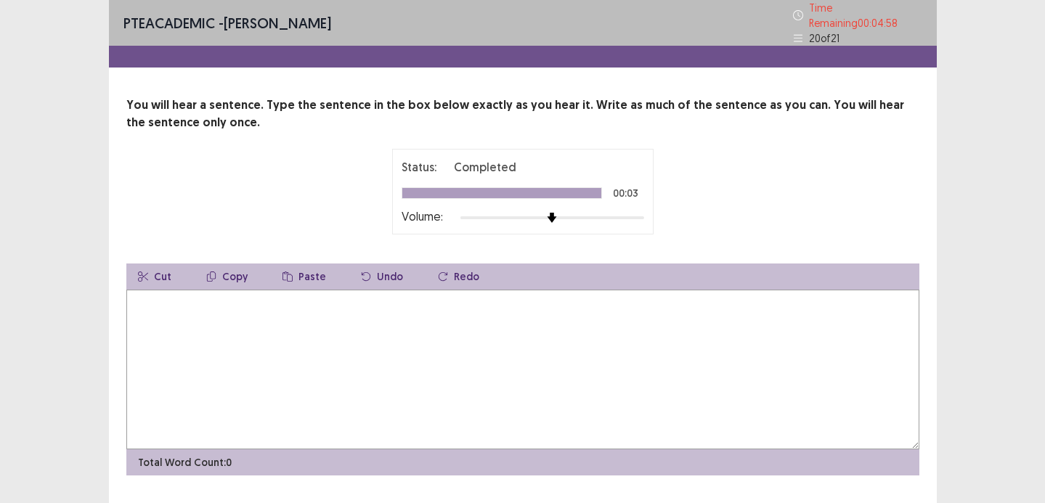
click at [322, 355] on textarea at bounding box center [522, 370] width 793 height 160
click at [215, 298] on textarea "**********" at bounding box center [522, 370] width 793 height 160
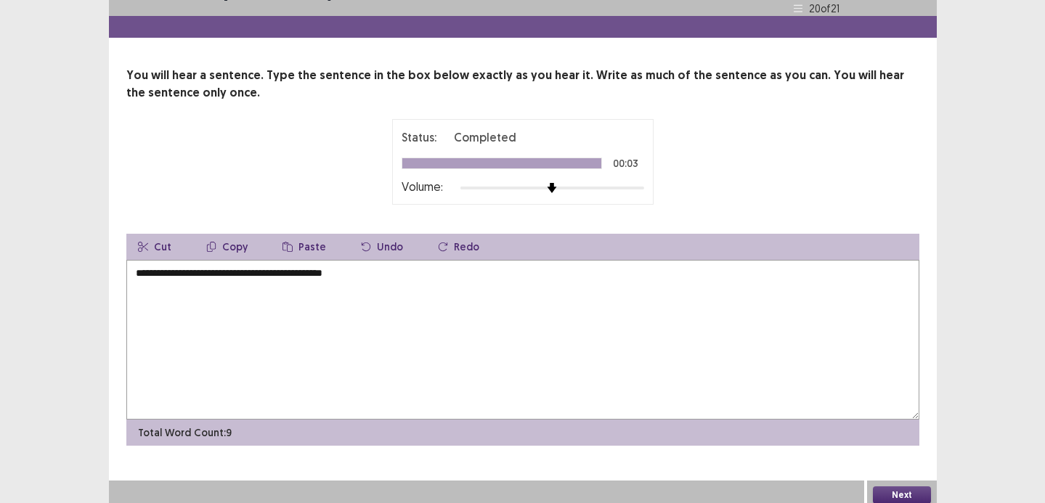
type textarea "**********"
click at [896, 487] on button "Next" at bounding box center [902, 495] width 58 height 17
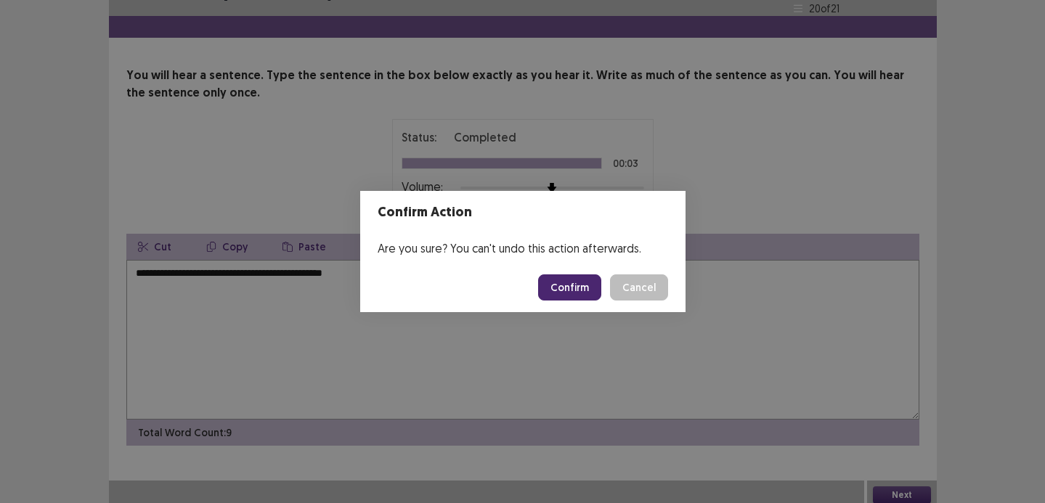
click at [597, 286] on button "Confirm" at bounding box center [569, 288] width 63 height 26
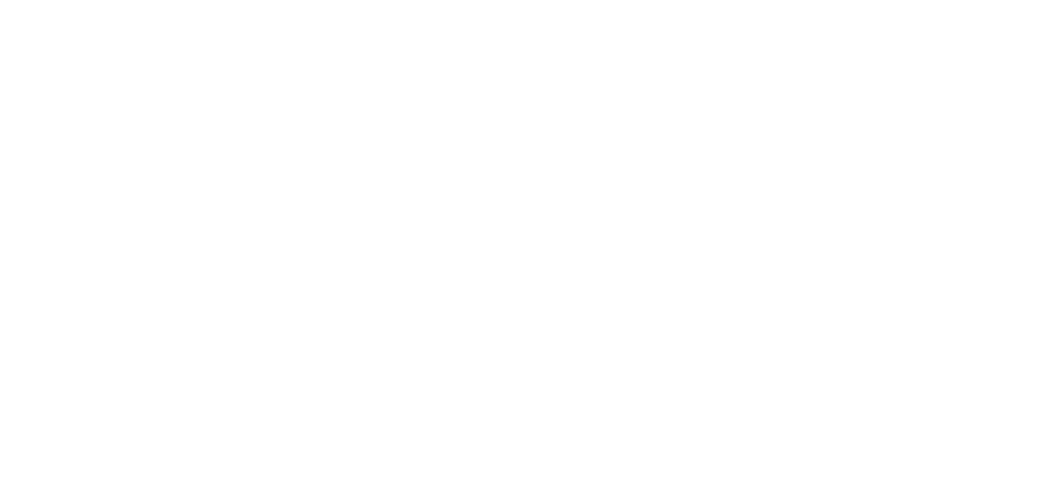
scroll to position [0, 0]
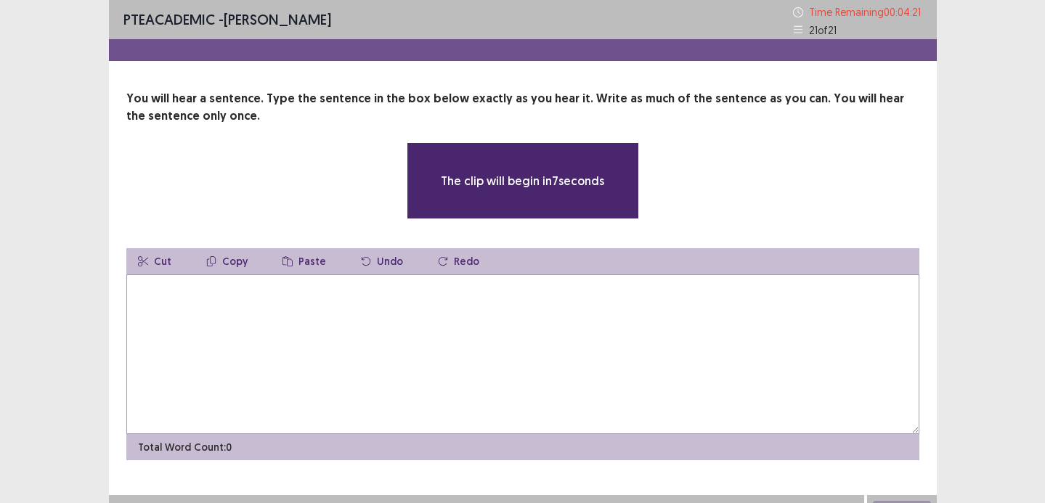
click at [410, 309] on textarea at bounding box center [522, 355] width 793 height 160
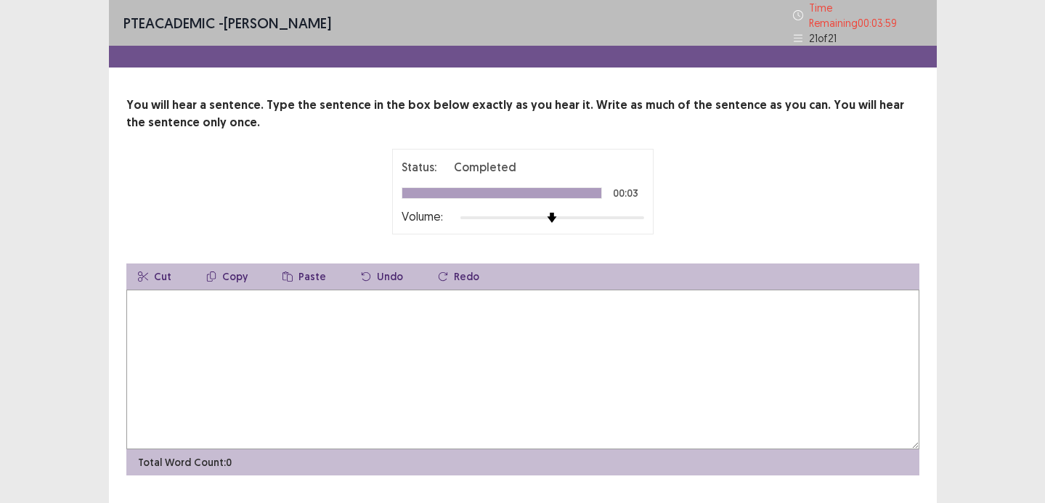
click at [410, 309] on textarea at bounding box center [522, 370] width 793 height 160
type textarea "*"
click at [343, 299] on textarea "**********" at bounding box center [522, 370] width 793 height 160
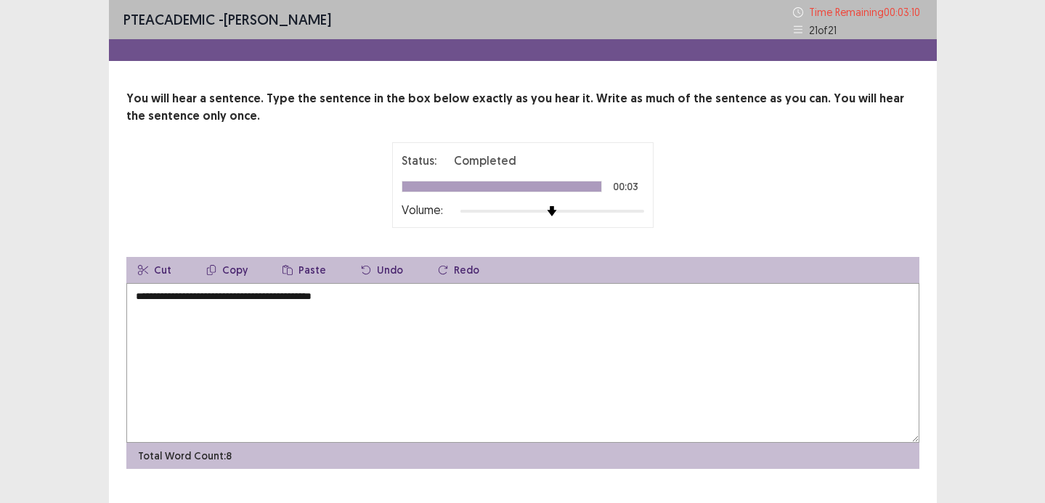
scroll to position [30, 0]
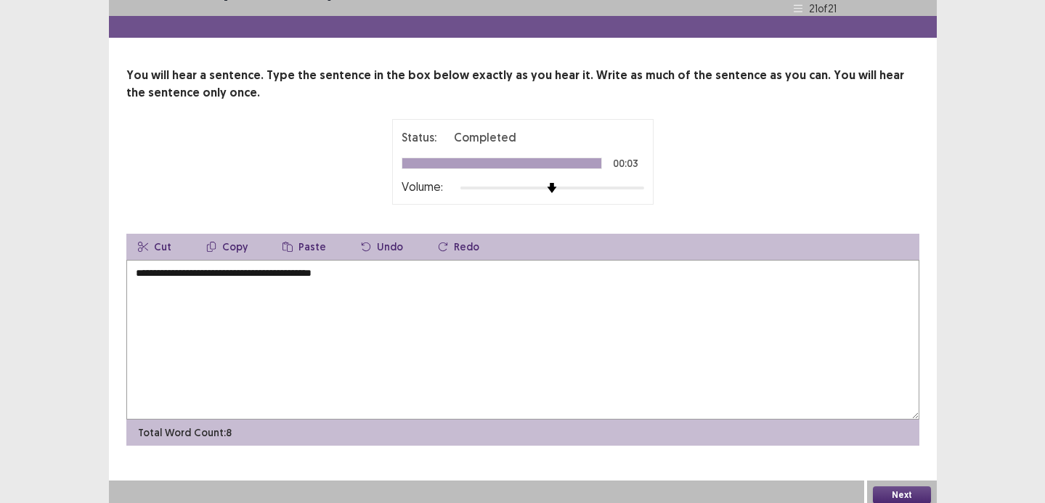
type textarea "**********"
click at [891, 492] on button "Next" at bounding box center [902, 495] width 58 height 17
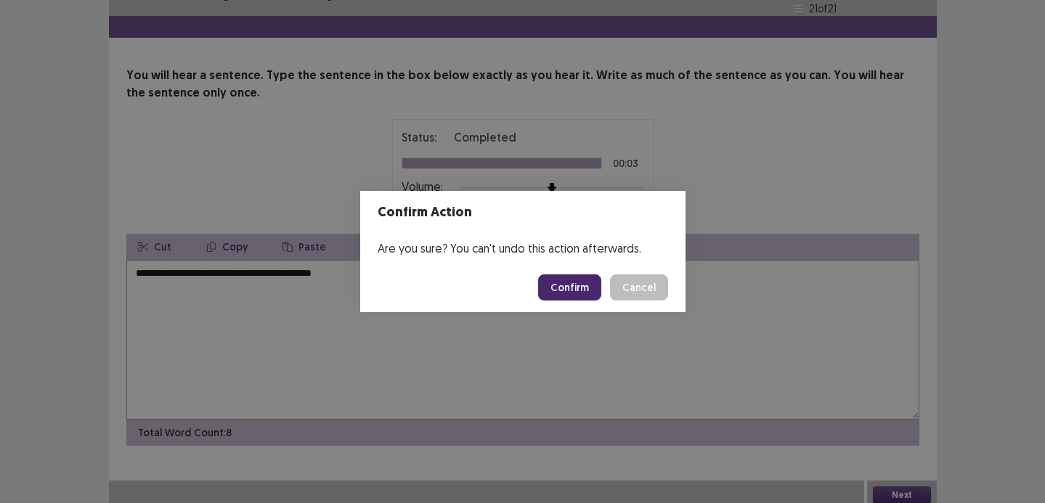
click at [586, 280] on button "Confirm" at bounding box center [569, 288] width 63 height 26
